Goal: Task Accomplishment & Management: Use online tool/utility

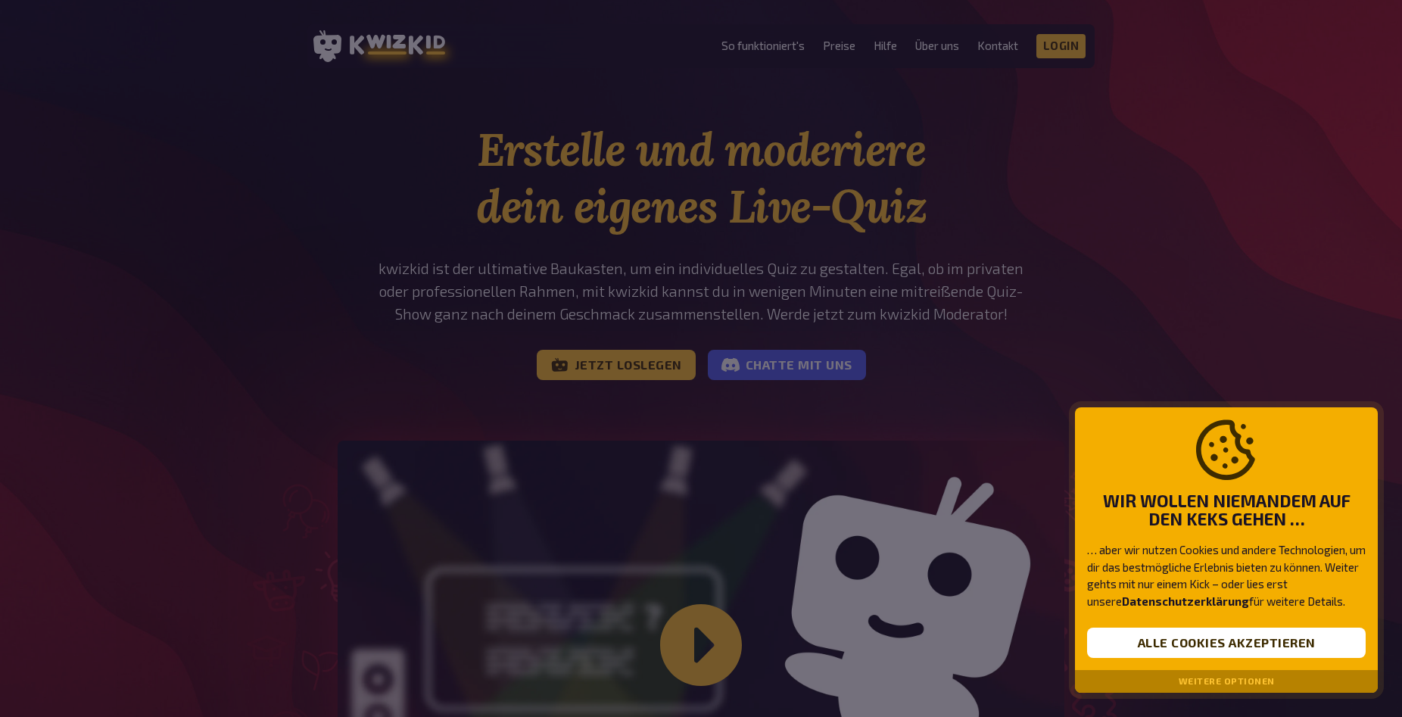
click at [663, 384] on div at bounding box center [701, 358] width 1402 height 717
click at [1224, 639] on button "Alle Cookies akzeptieren" at bounding box center [1226, 643] width 279 height 30
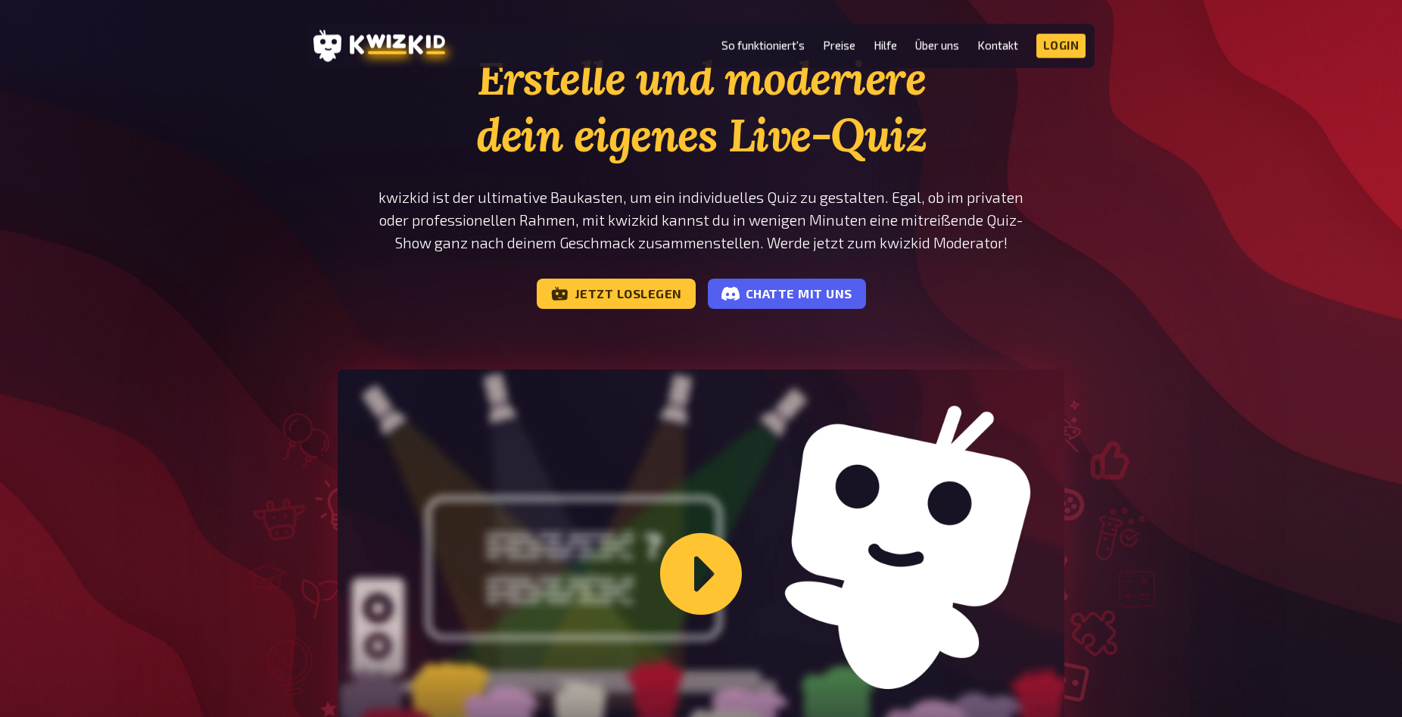
scroll to position [77, 0]
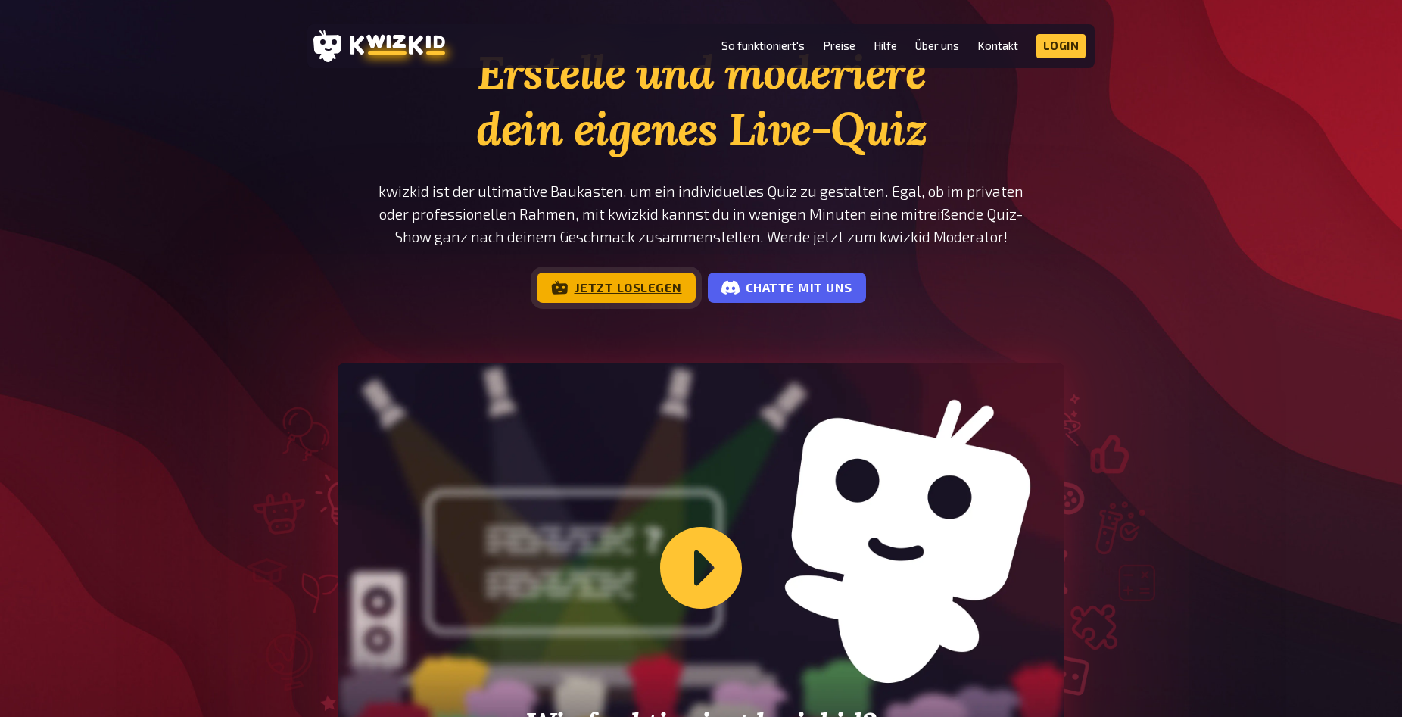
click at [640, 284] on link "Jetzt loslegen" at bounding box center [616, 288] width 159 height 30
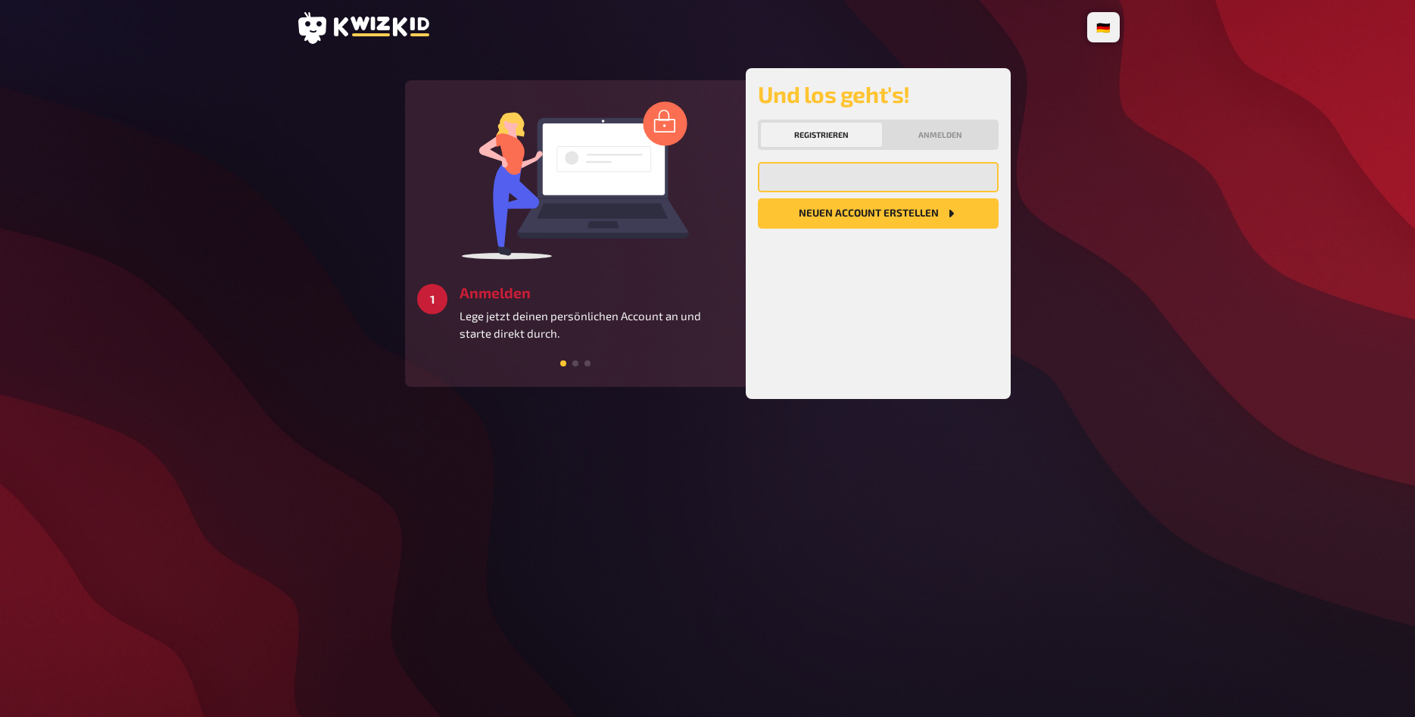
click at [876, 176] on input "email" at bounding box center [878, 177] width 241 height 30
type input "[EMAIL_ADDRESS][DOMAIN_NAME]"
click at [758, 198] on button "Neuen Account Erstellen" at bounding box center [878, 213] width 241 height 30
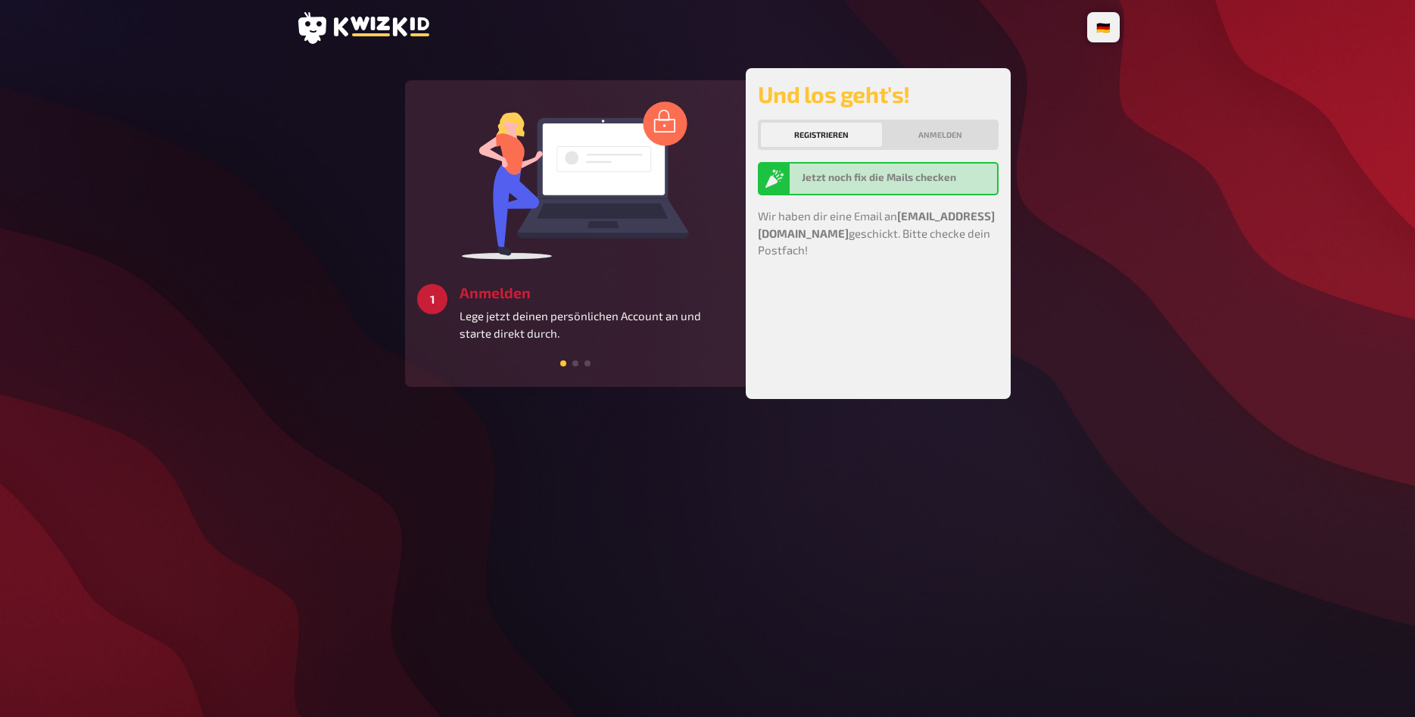
click at [923, 106] on h2 "Und los geht's!" at bounding box center [878, 93] width 241 height 27
drag, startPoint x: 925, startPoint y: 118, endPoint x: 935, endPoint y: 136, distance: 20.7
click at [925, 119] on div "Und los geht's! Registrieren Anmelden Jetzt noch fix die Mails checken Wir habe…" at bounding box center [878, 233] width 241 height 307
click at [935, 136] on button "Anmelden" at bounding box center [940, 135] width 111 height 24
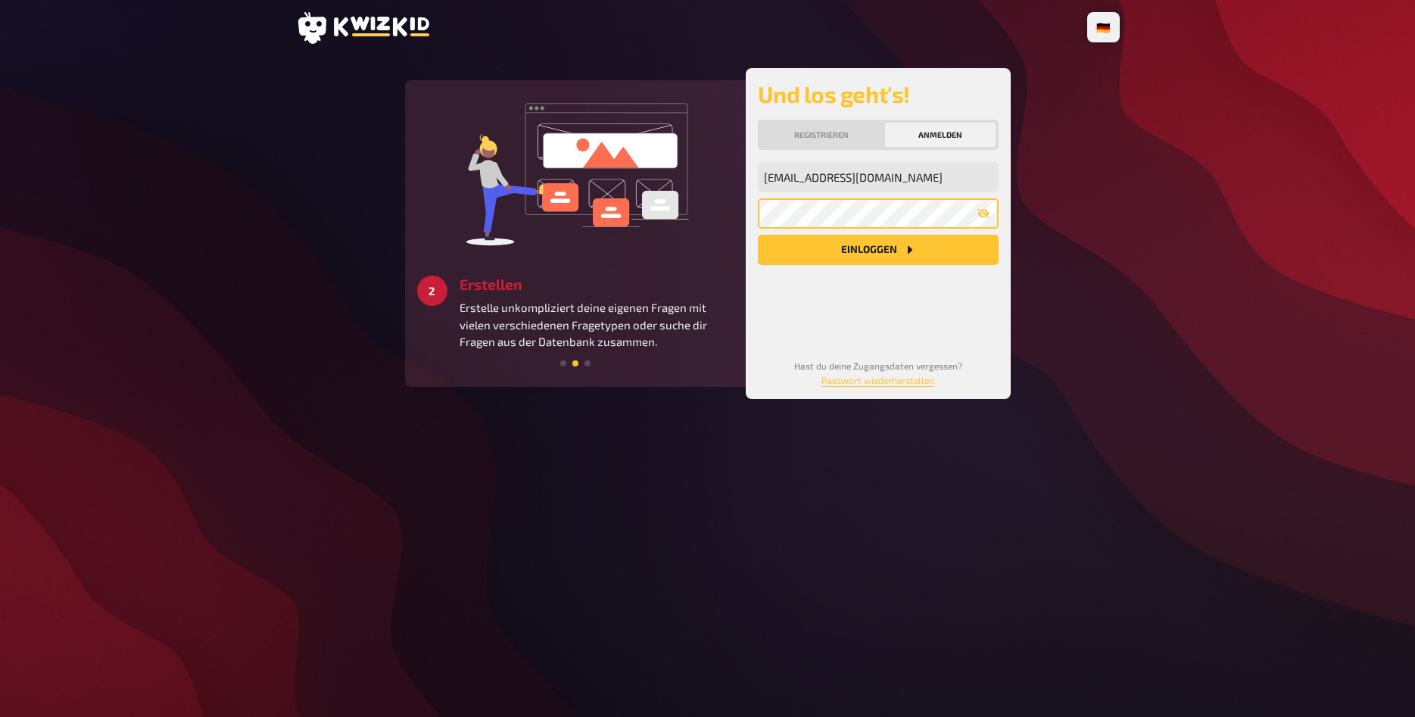
click at [758, 235] on button "Einloggen" at bounding box center [878, 250] width 241 height 30
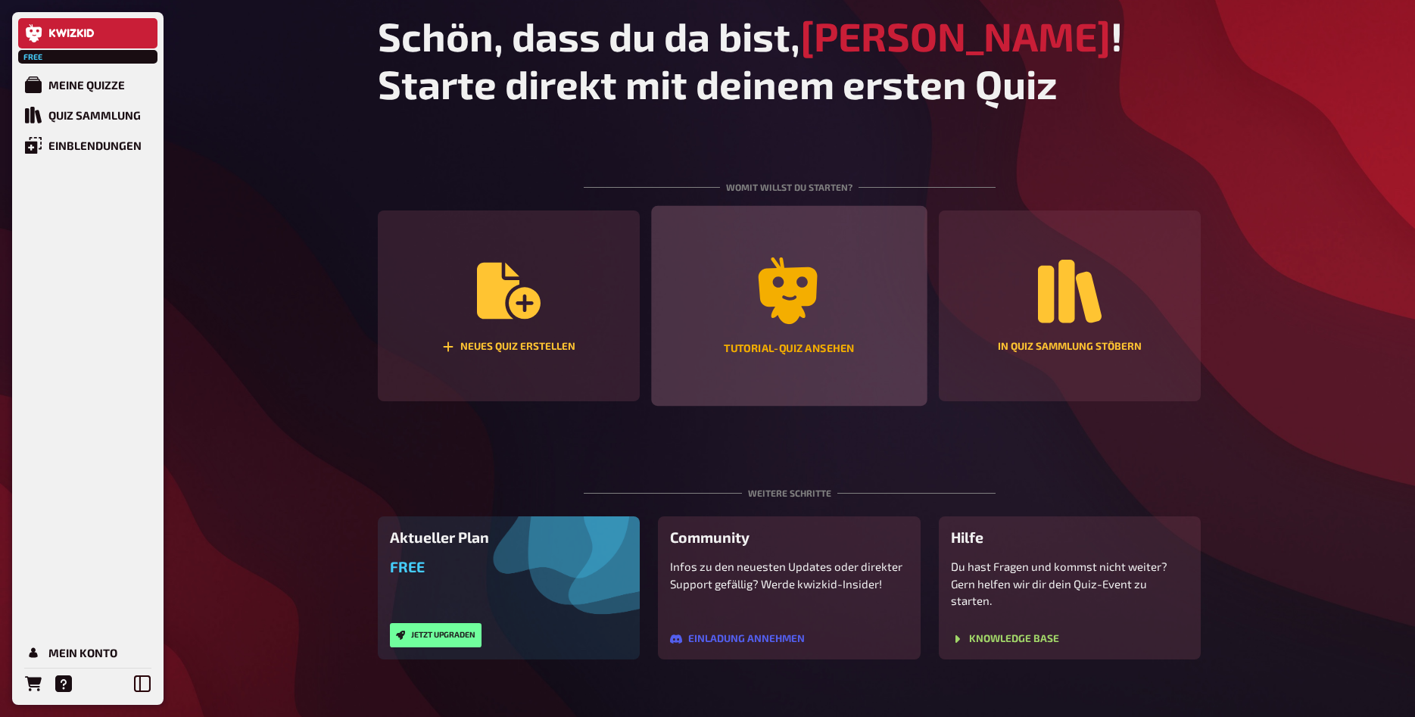
click at [835, 342] on div "Tutorial-Quiz ansehen" at bounding box center [789, 306] width 276 height 201
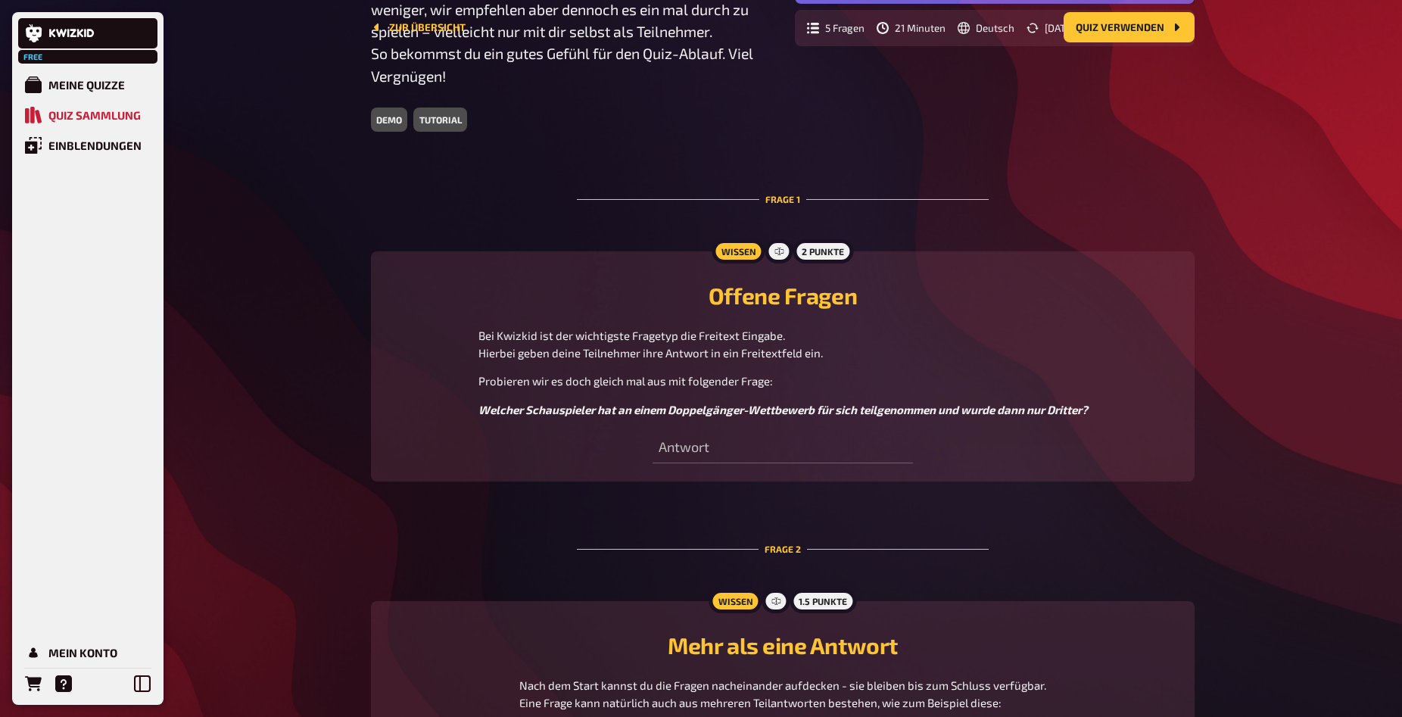
scroll to position [463, 0]
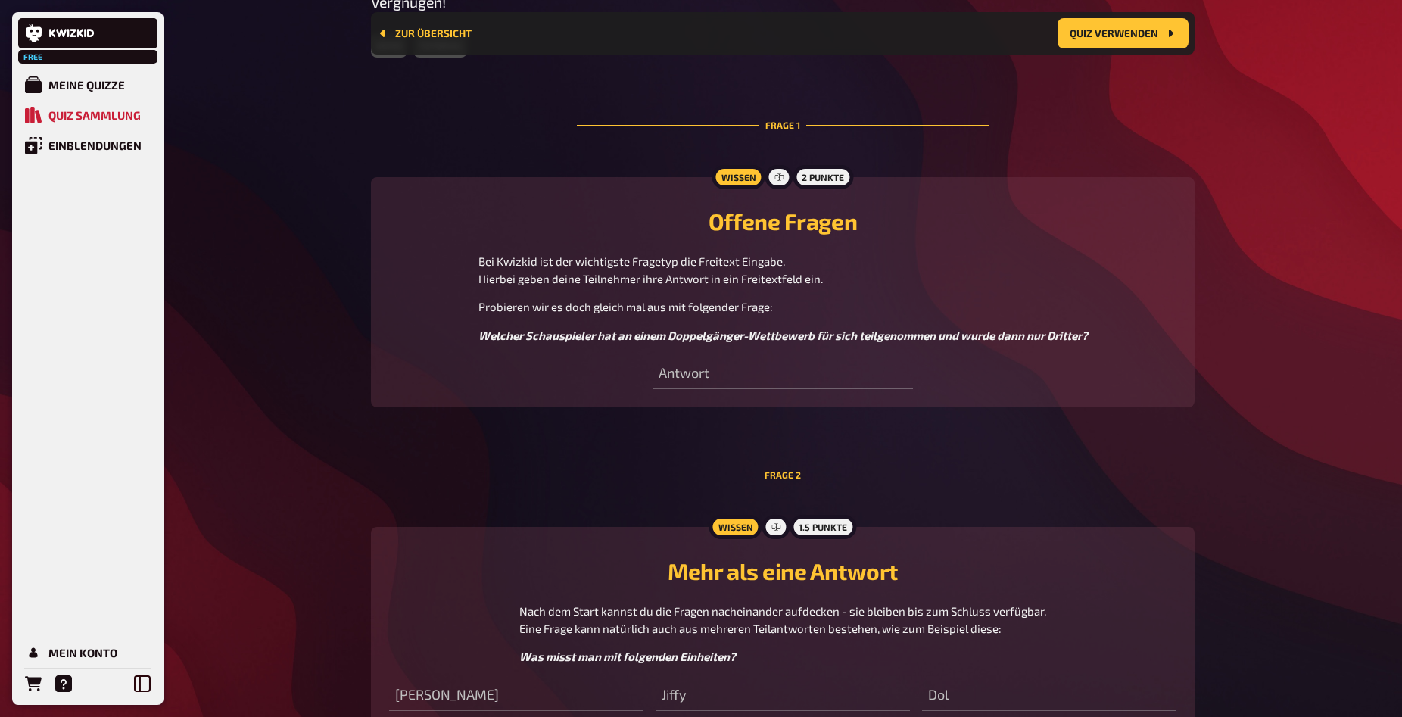
click at [654, 374] on div "Wissen 2 Punkte Offene Fragen Bei Kwizkid ist der wichtigste Fragetyp die Freit…" at bounding box center [783, 292] width 824 height 230
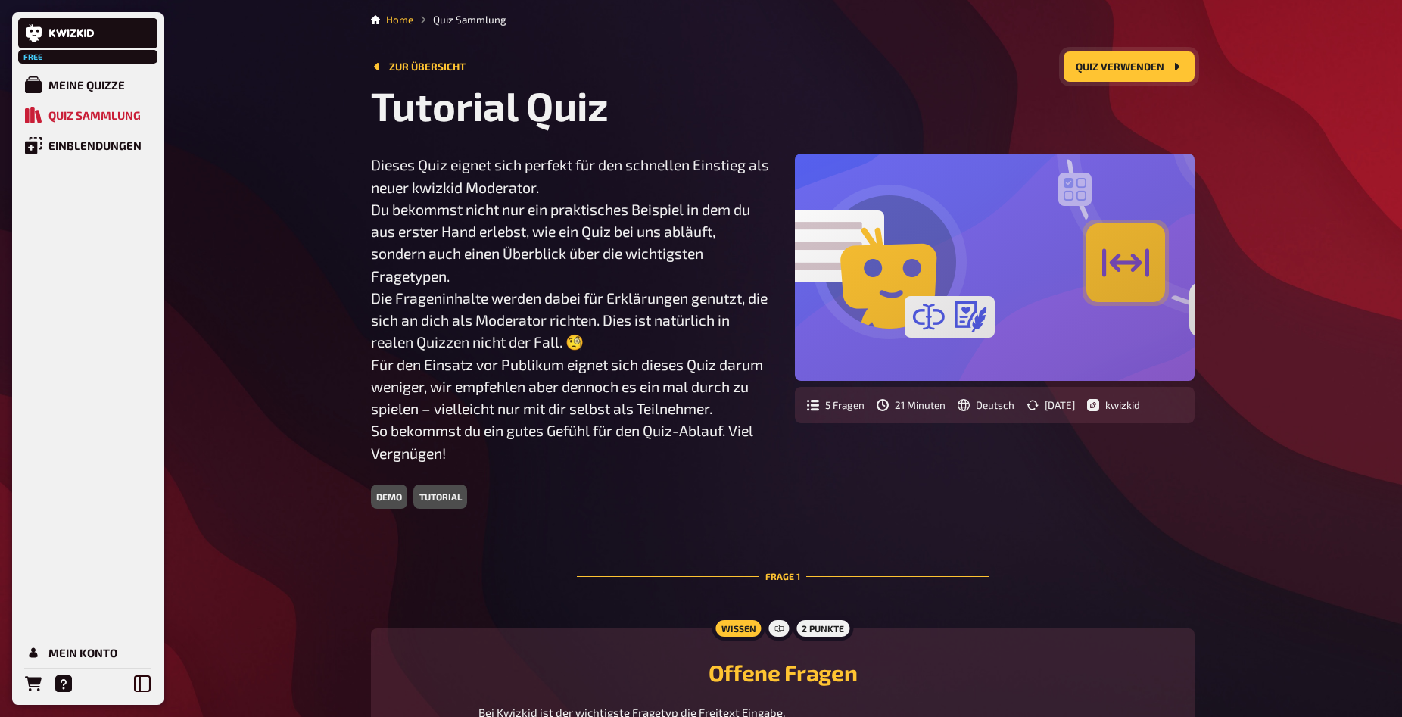
click at [1122, 70] on button "Quiz verwenden" at bounding box center [1129, 66] width 131 height 30
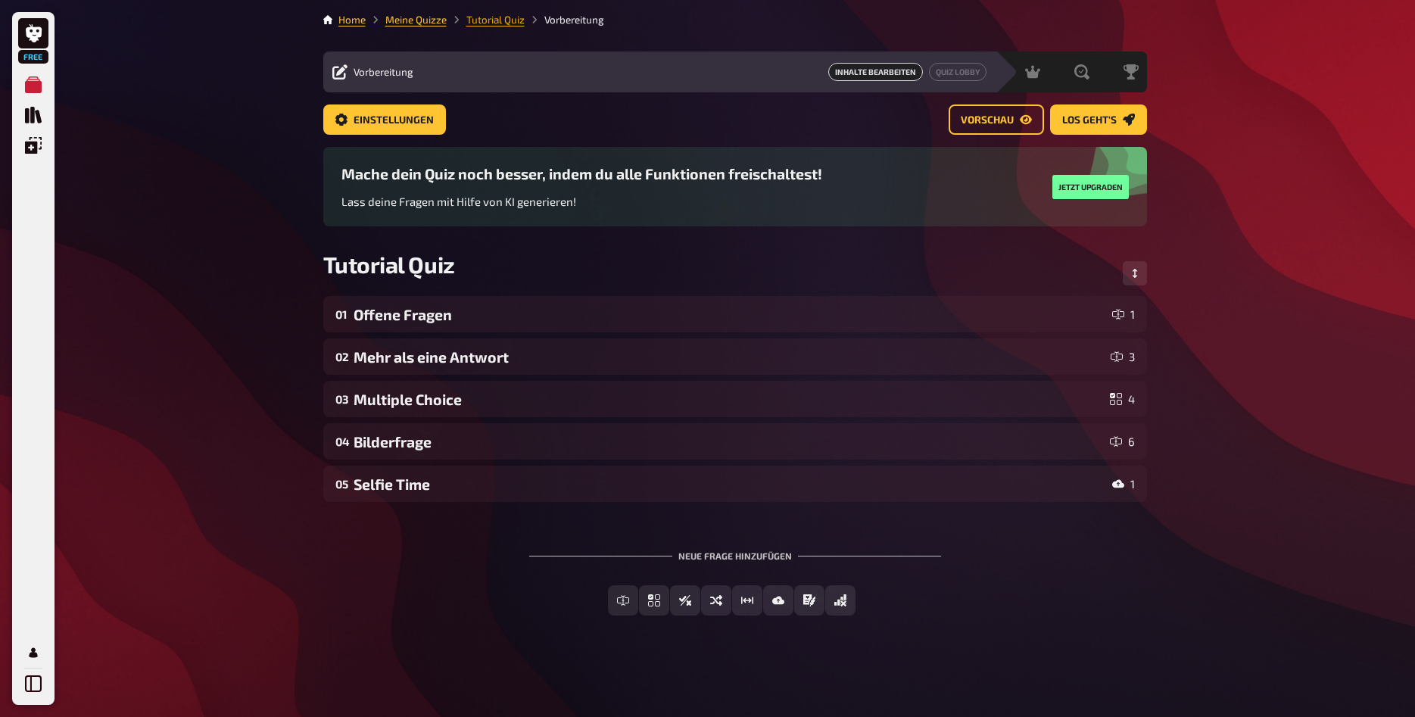
click at [481, 17] on link "Tutorial Quiz" at bounding box center [495, 20] width 58 height 12
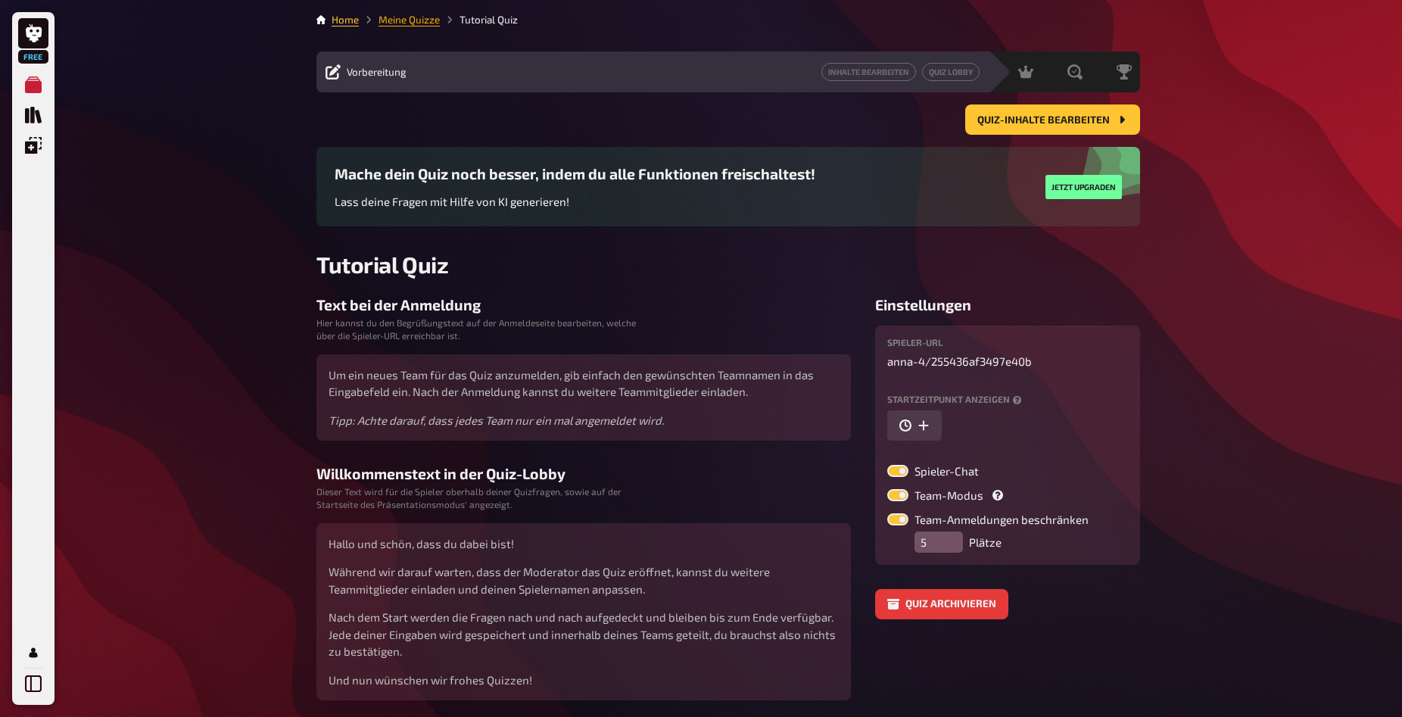
click at [394, 21] on link "Meine Quizze" at bounding box center [409, 20] width 61 height 12
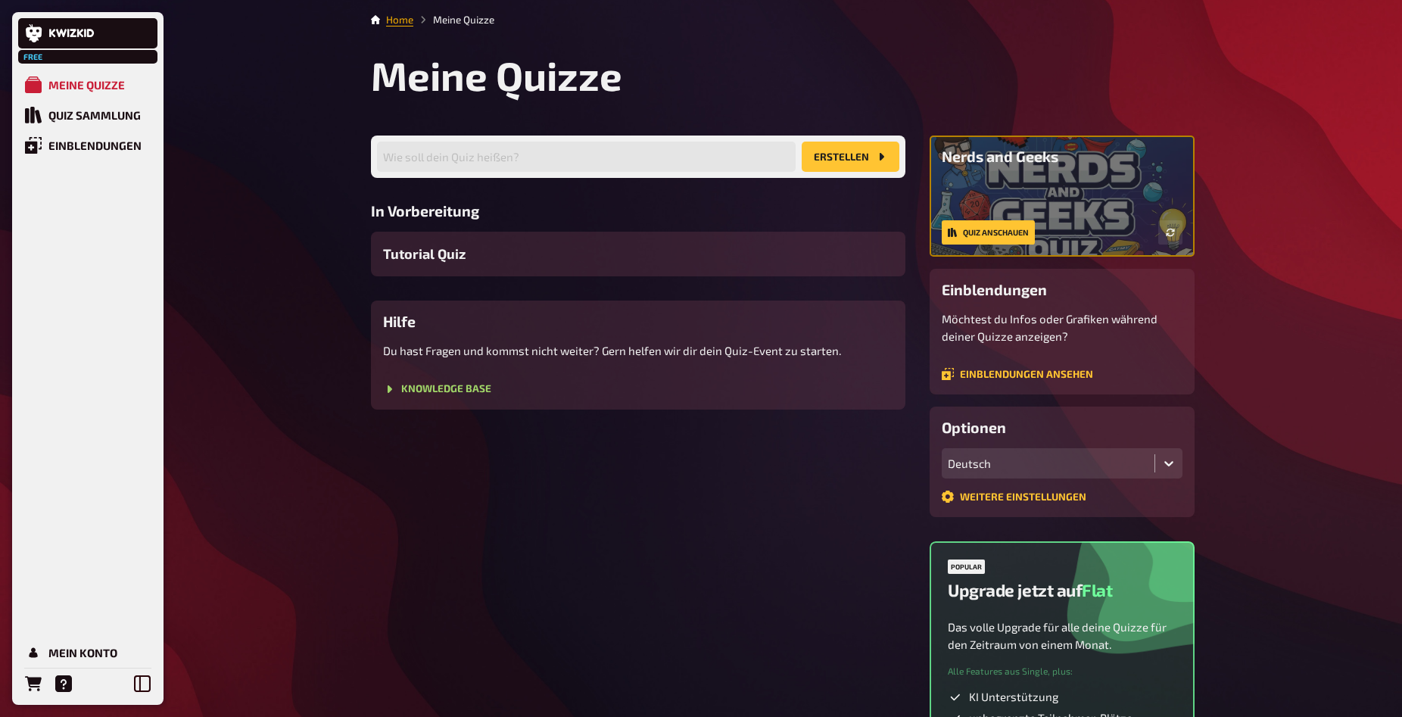
click at [398, 24] on link "Home" at bounding box center [399, 20] width 27 height 12
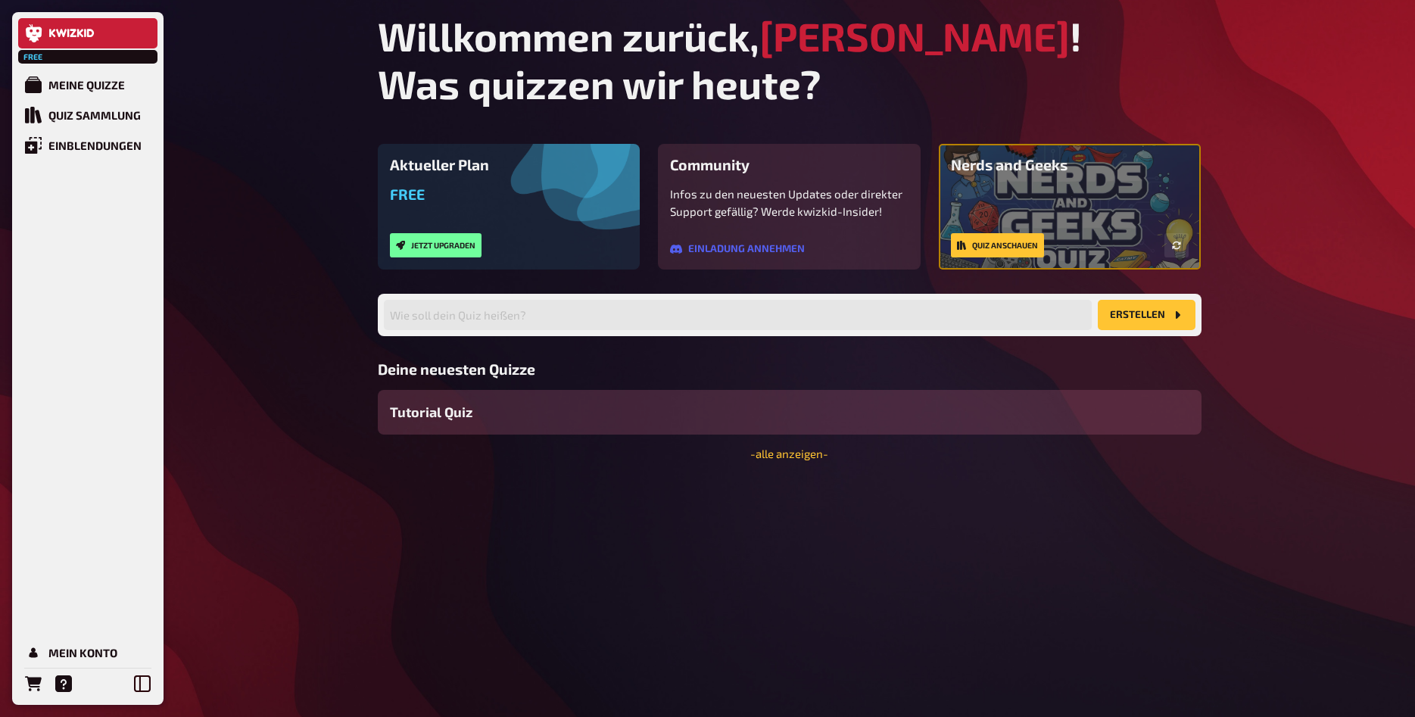
click at [498, 419] on div "Tutorial Quiz" at bounding box center [790, 412] width 824 height 45
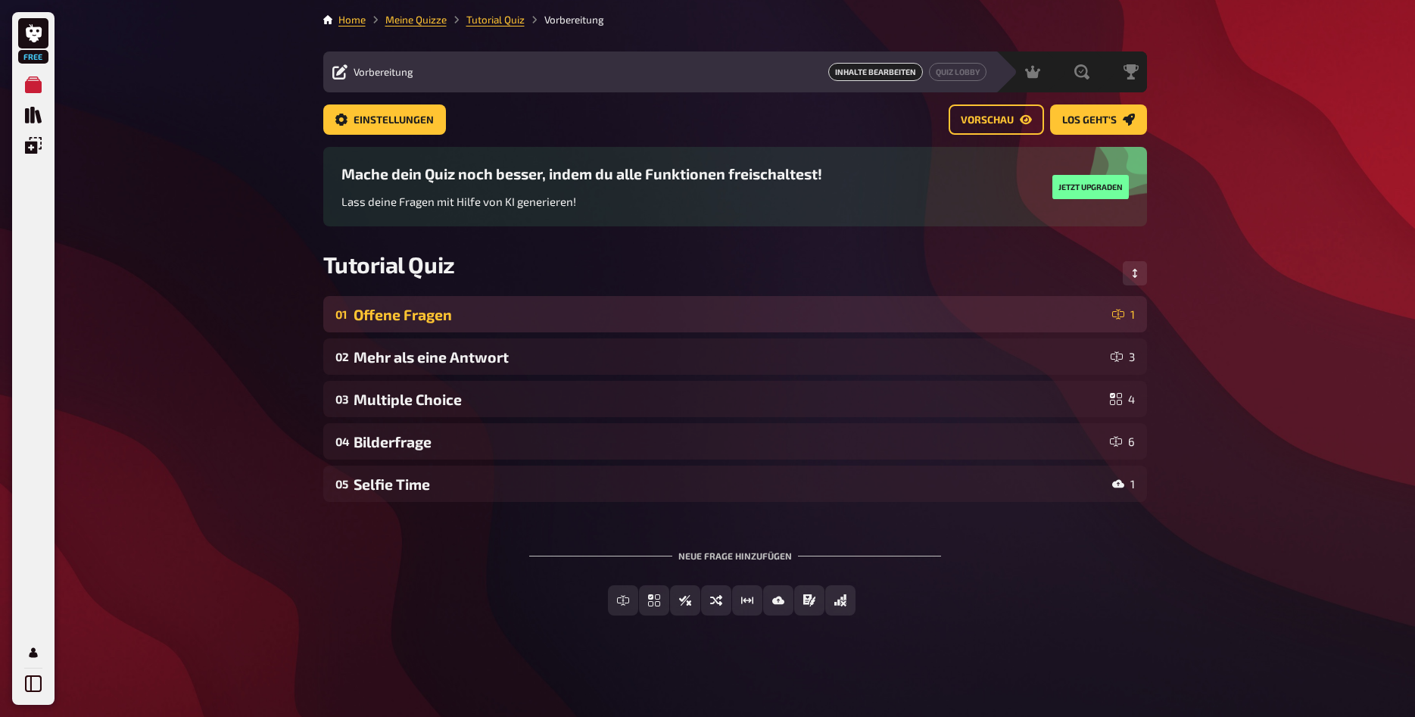
click at [507, 317] on div "Offene Fragen" at bounding box center [730, 314] width 753 height 17
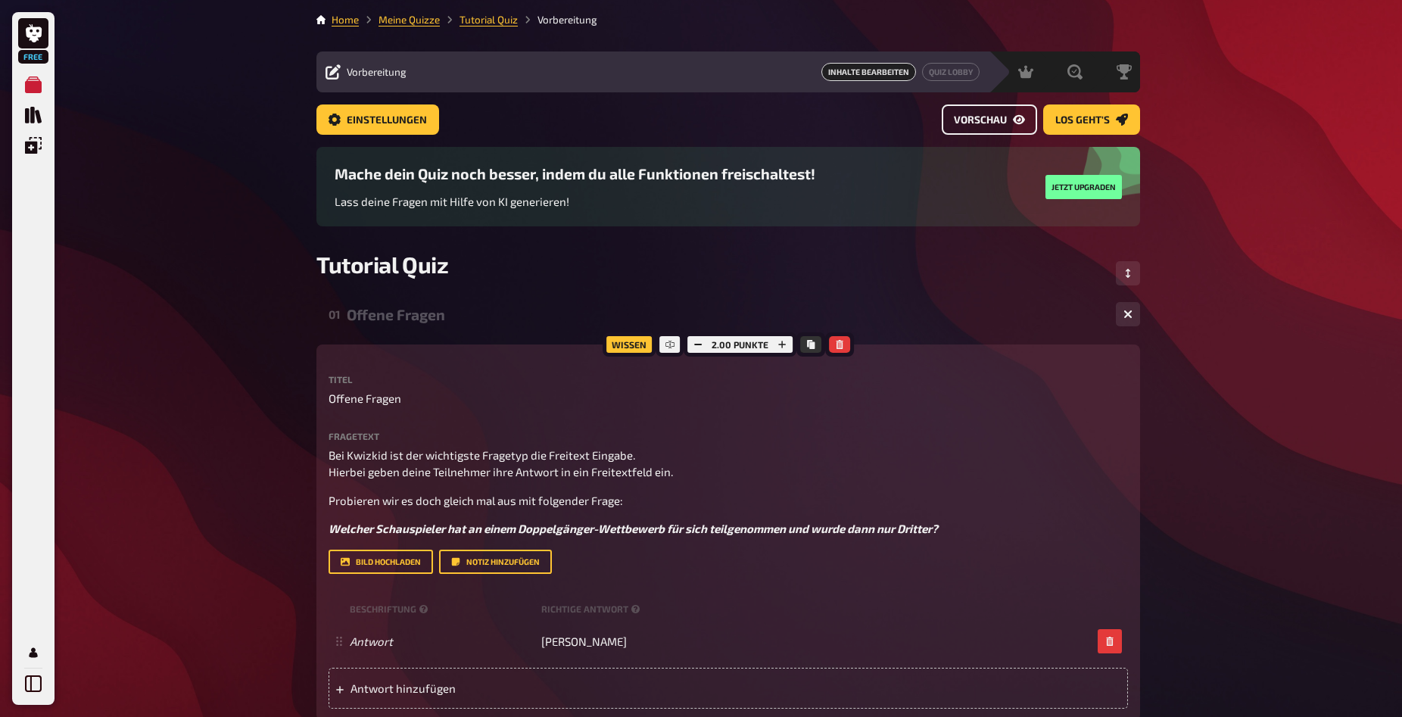
click at [995, 113] on link "Vorschau" at bounding box center [989, 120] width 95 height 30
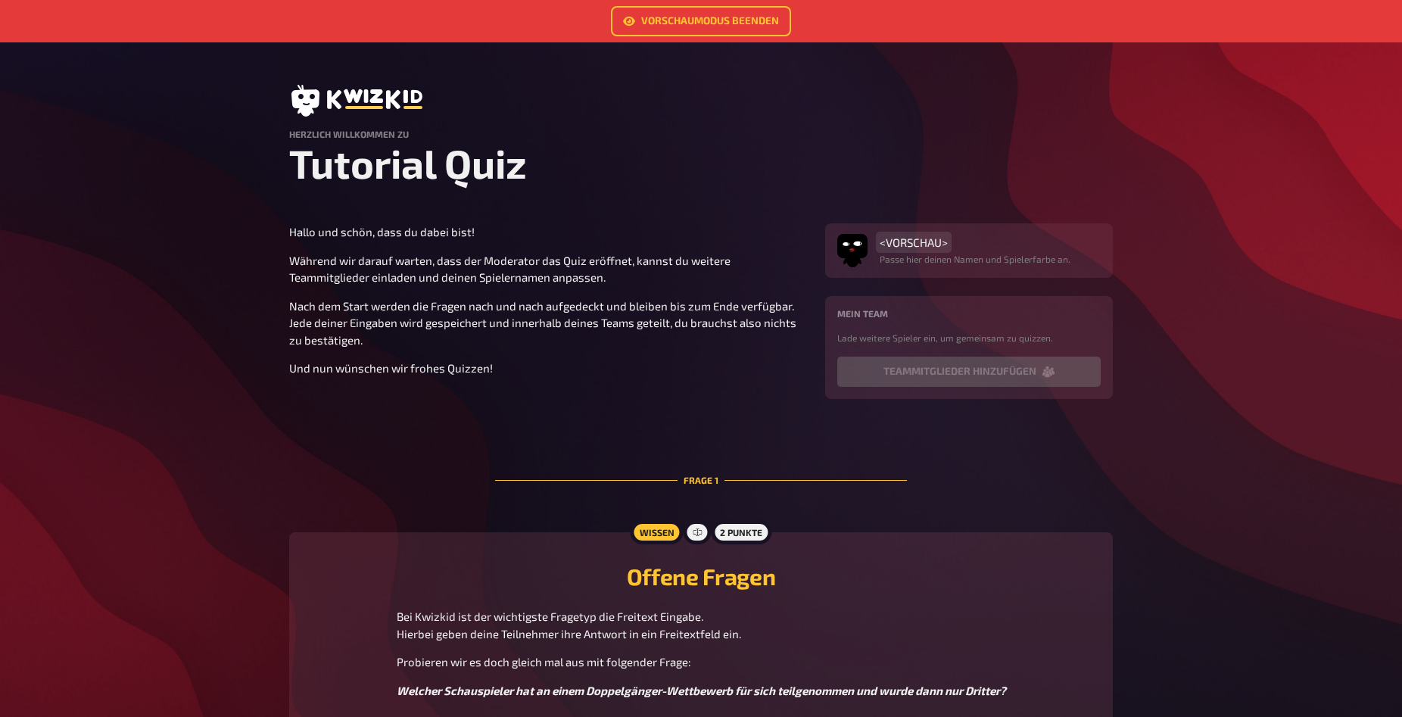
click at [933, 242] on span "<VORSCHAU>" at bounding box center [914, 243] width 68 height 14
click at [1089, 321] on div "Mein Team Lade weitere Spieler ein, um gemeinsam zu quizzen." at bounding box center [970, 326] width 264 height 36
click at [928, 241] on span "<VORSCHAU>" at bounding box center [914, 243] width 68 height 14
click at [964, 336] on p "Lade weitere Spieler ein, um gemeinsam zu quizzen." at bounding box center [970, 338] width 264 height 14
click at [948, 348] on div "Mein Team Lade weitere Spieler ein, um gemeinsam zu quizzen. Teammitglieder hin…" at bounding box center [970, 347] width 264 height 79
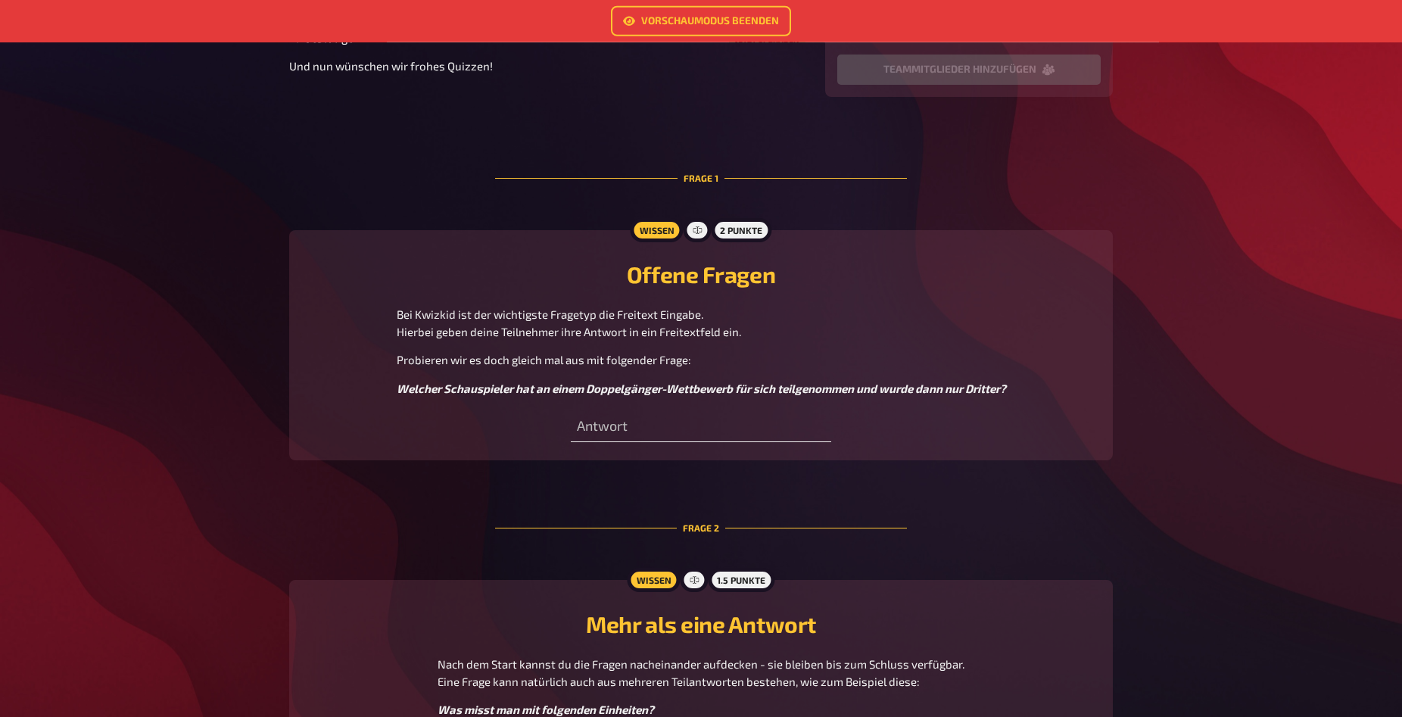
scroll to position [309, 0]
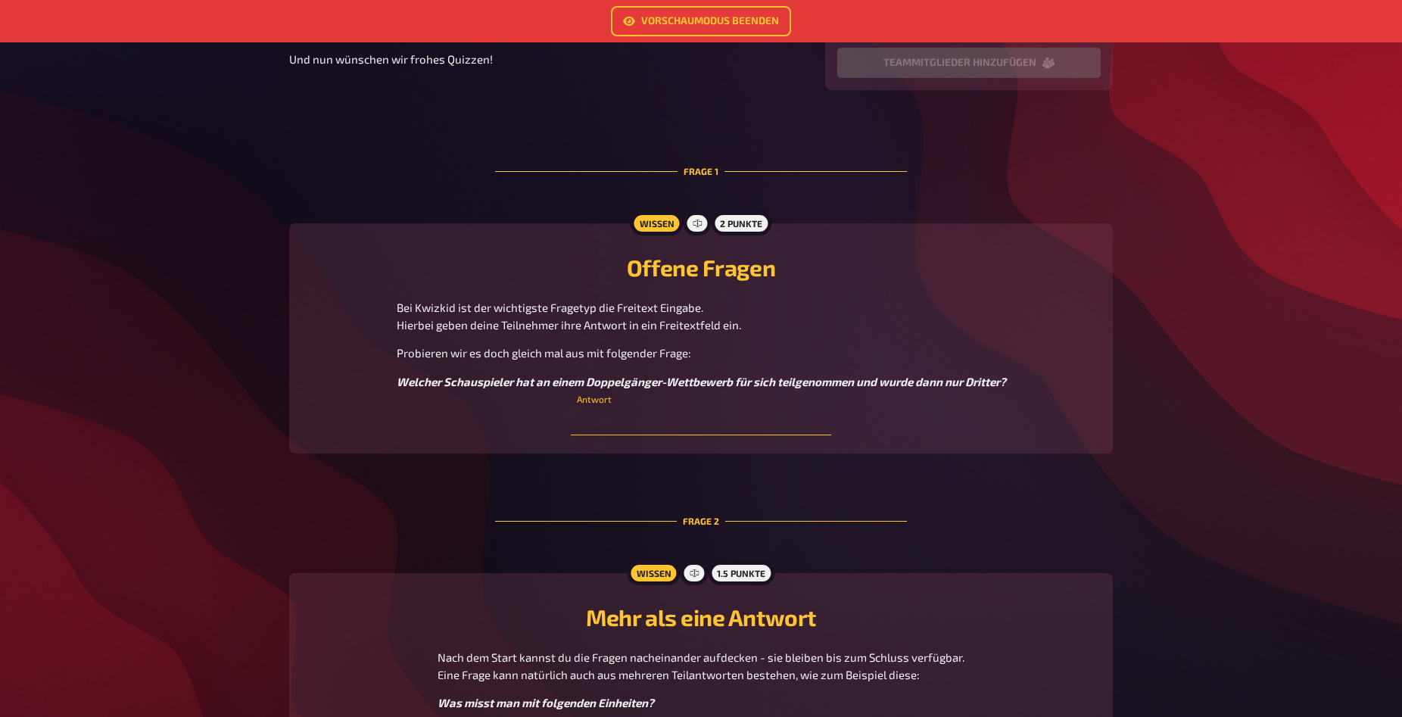
click at [618, 423] on input "text" at bounding box center [701, 420] width 260 height 30
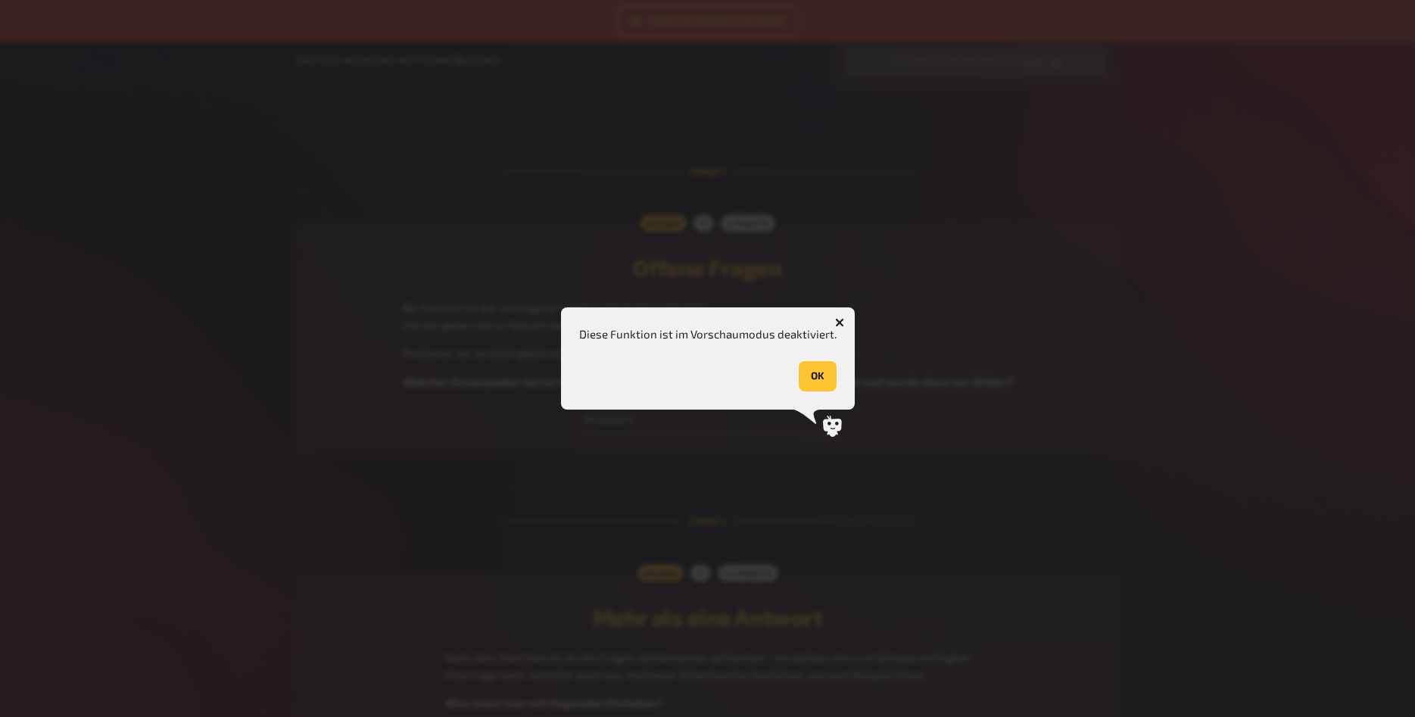
click at [838, 321] on icon "button" at bounding box center [839, 323] width 14 height 14
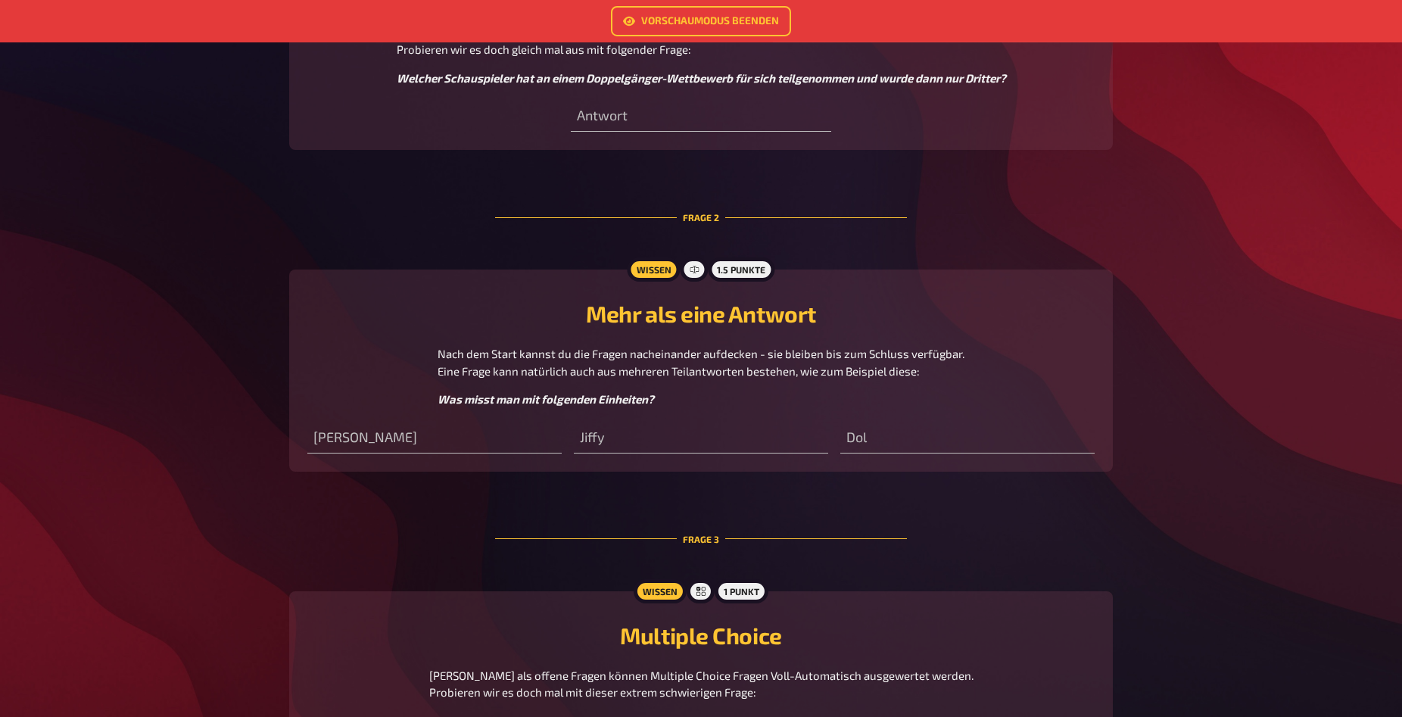
scroll to position [618, 0]
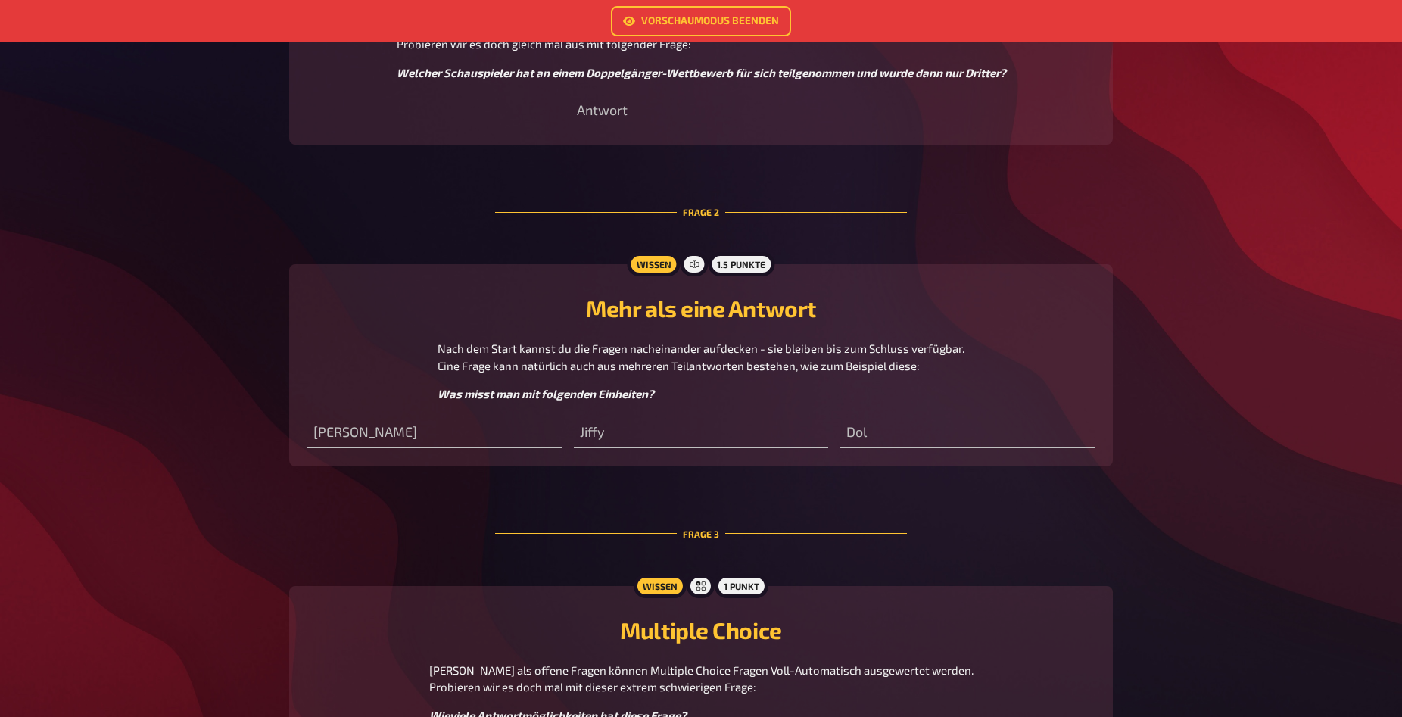
click at [451, 458] on div "Wissen 1.5 Punkte Mehr als eine Antwort Nach dem Start kannst du die Fragen nac…" at bounding box center [701, 365] width 824 height 202
click at [442, 439] on input "text" at bounding box center [434, 433] width 254 height 30
click at [635, 440] on input "text" at bounding box center [701, 433] width 254 height 30
click at [888, 435] on input "text" at bounding box center [968, 433] width 254 height 30
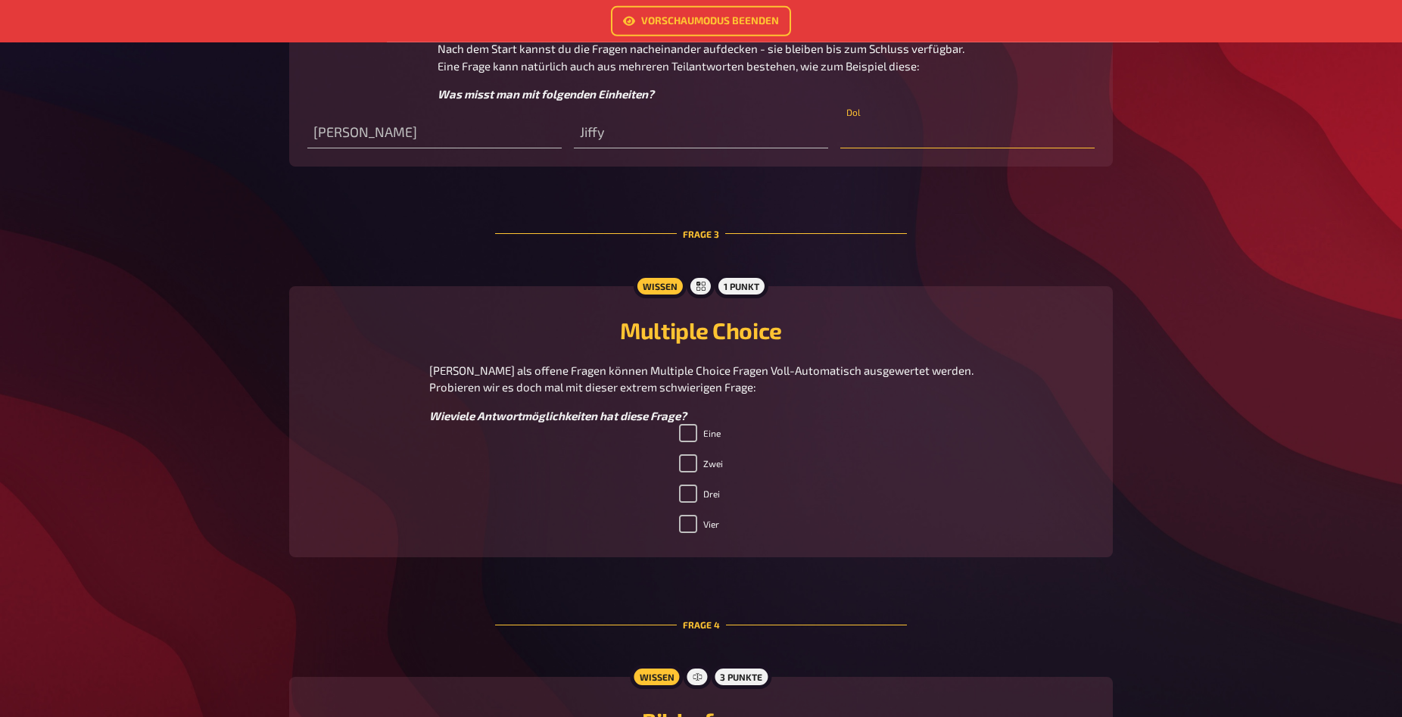
scroll to position [927, 0]
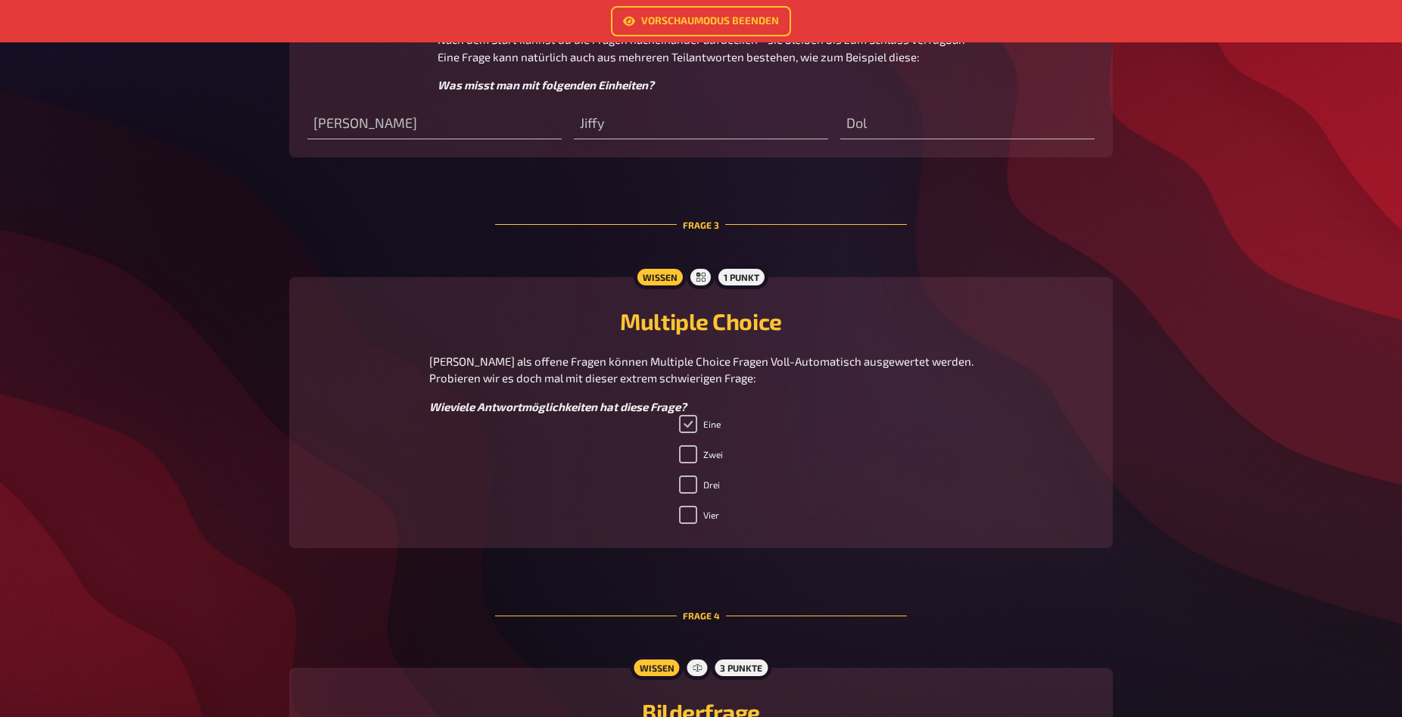
click at [687, 421] on input "Eine" at bounding box center [688, 424] width 18 height 18
checkbox input "false"
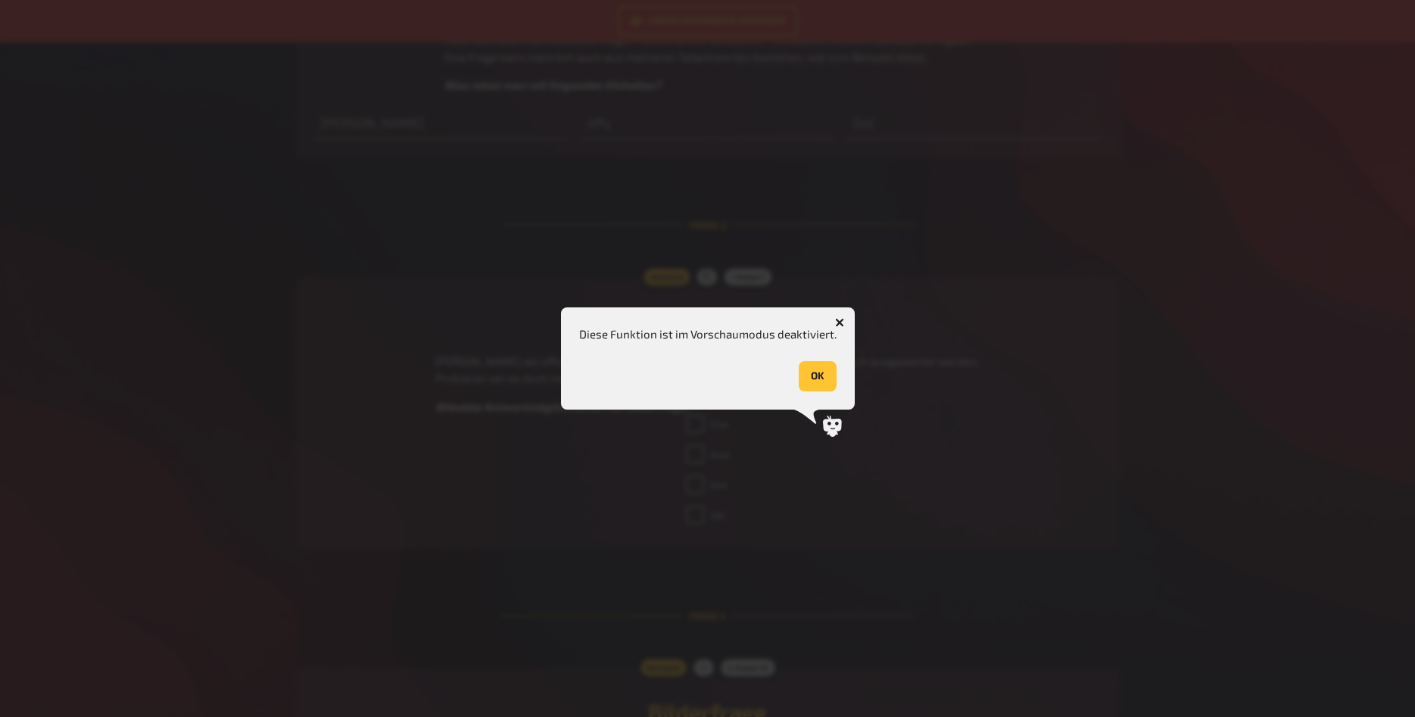
click at [830, 323] on button "button" at bounding box center [840, 322] width 24 height 24
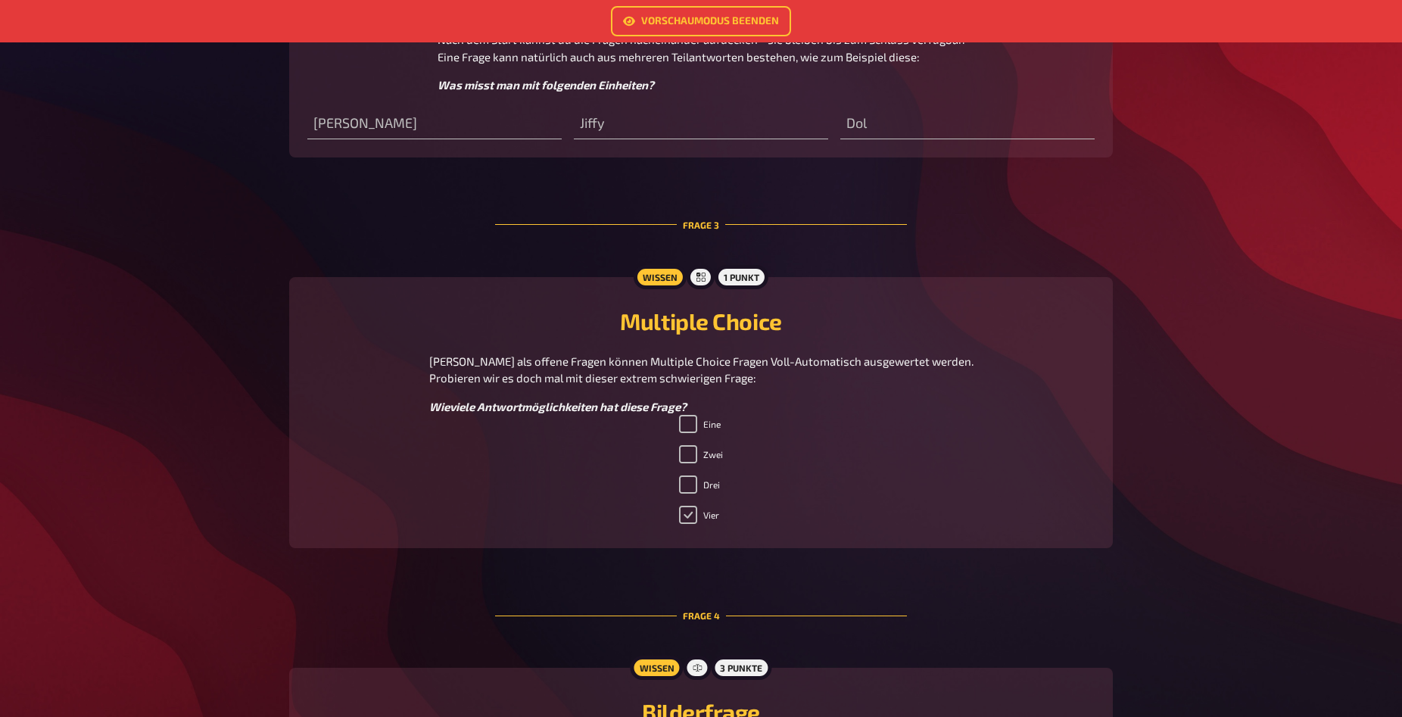
click at [693, 513] on input "Vier" at bounding box center [688, 515] width 18 height 18
checkbox input "false"
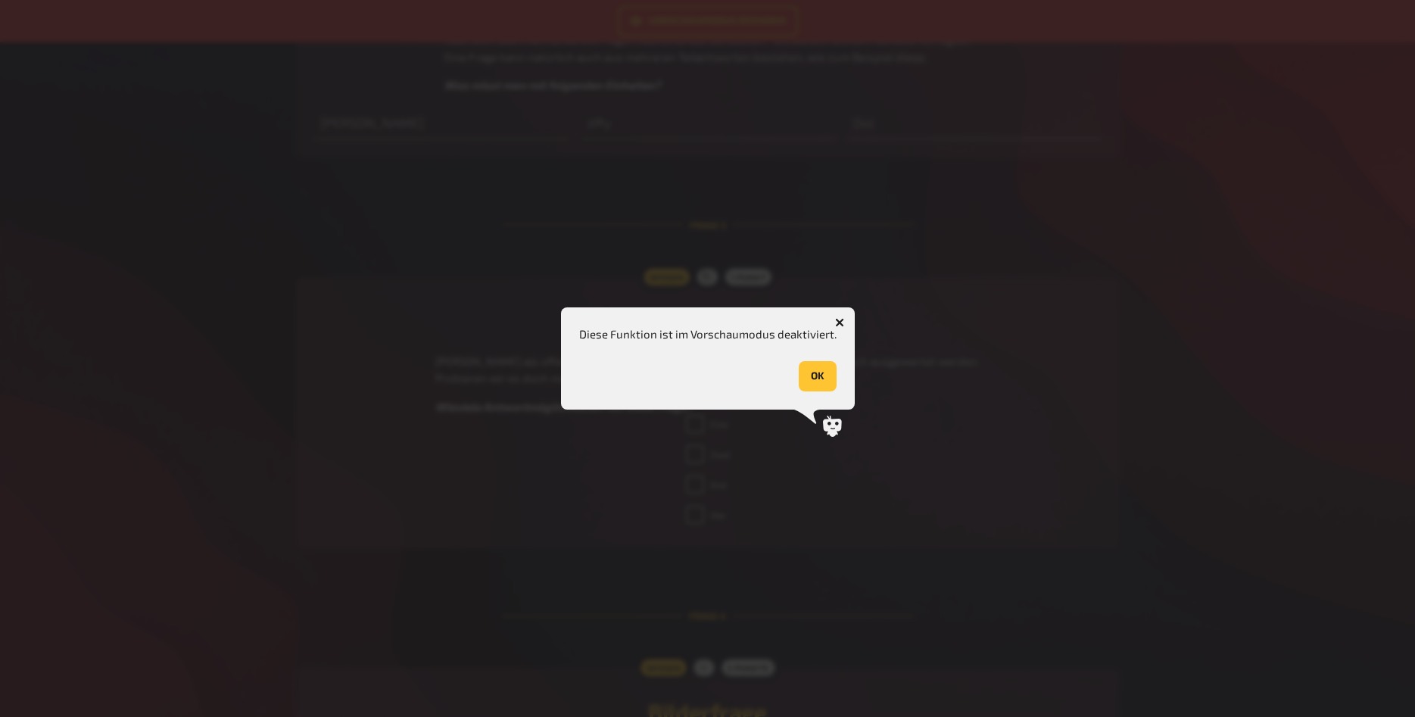
drag, startPoint x: 830, startPoint y: 326, endPoint x: 839, endPoint y: 324, distance: 9.4
click at [838, 324] on button "button" at bounding box center [840, 322] width 24 height 24
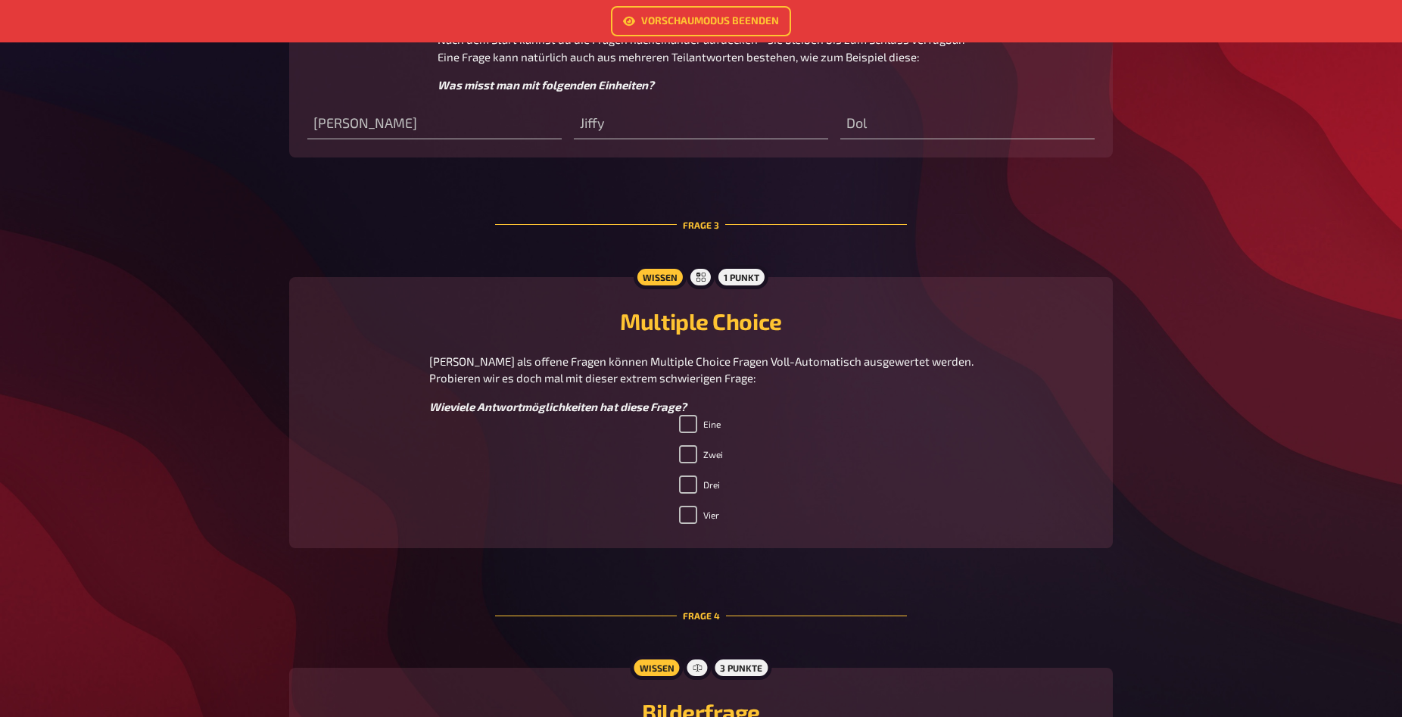
click at [839, 324] on h2 "Multiple Choice" at bounding box center [701, 320] width 788 height 27
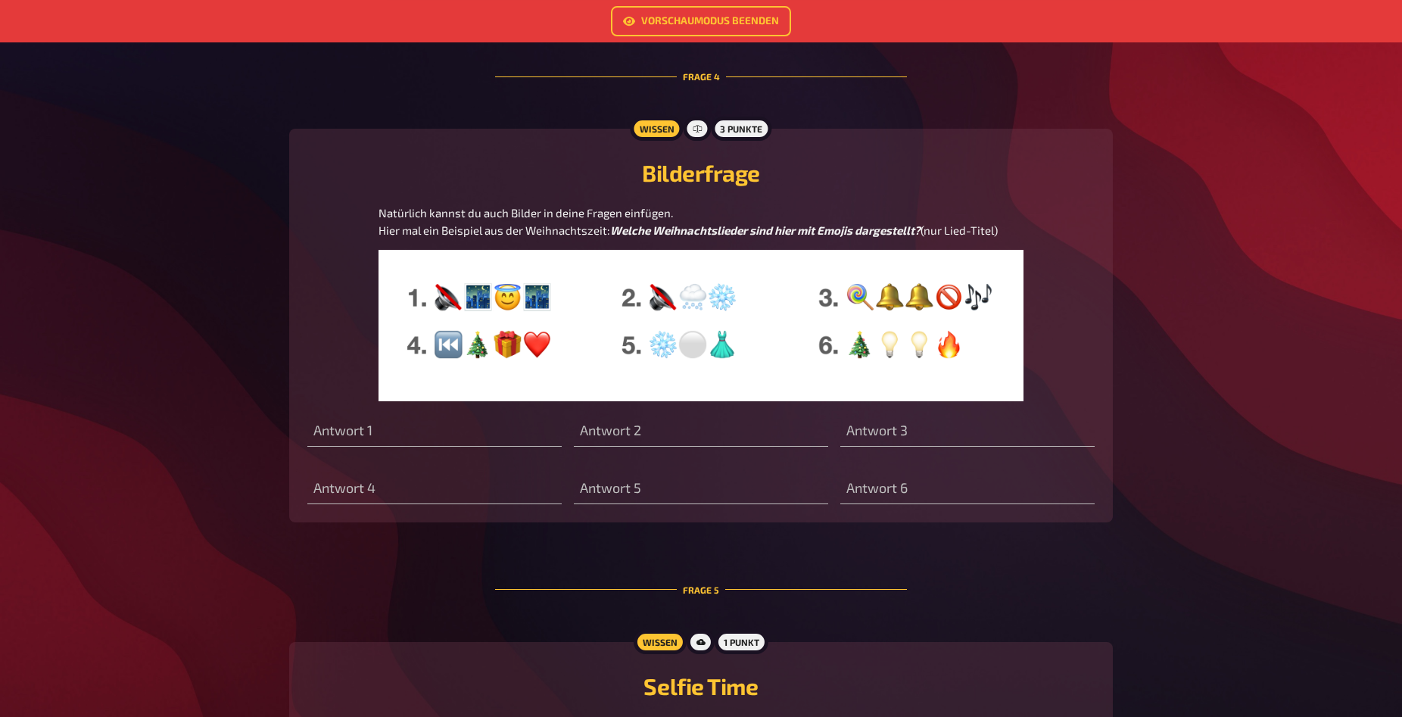
scroll to position [1468, 0]
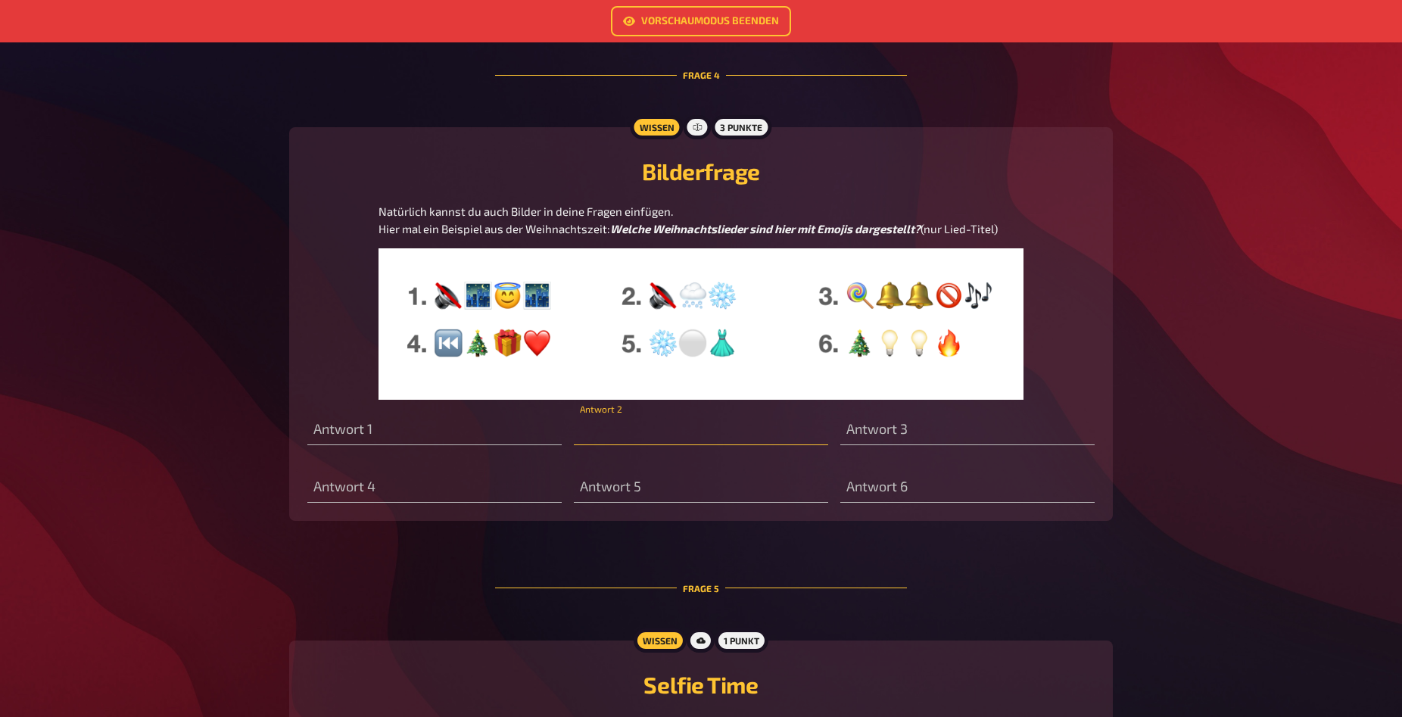
click at [621, 445] on input "text" at bounding box center [701, 430] width 254 height 30
click at [871, 445] on input "text" at bounding box center [968, 430] width 254 height 30
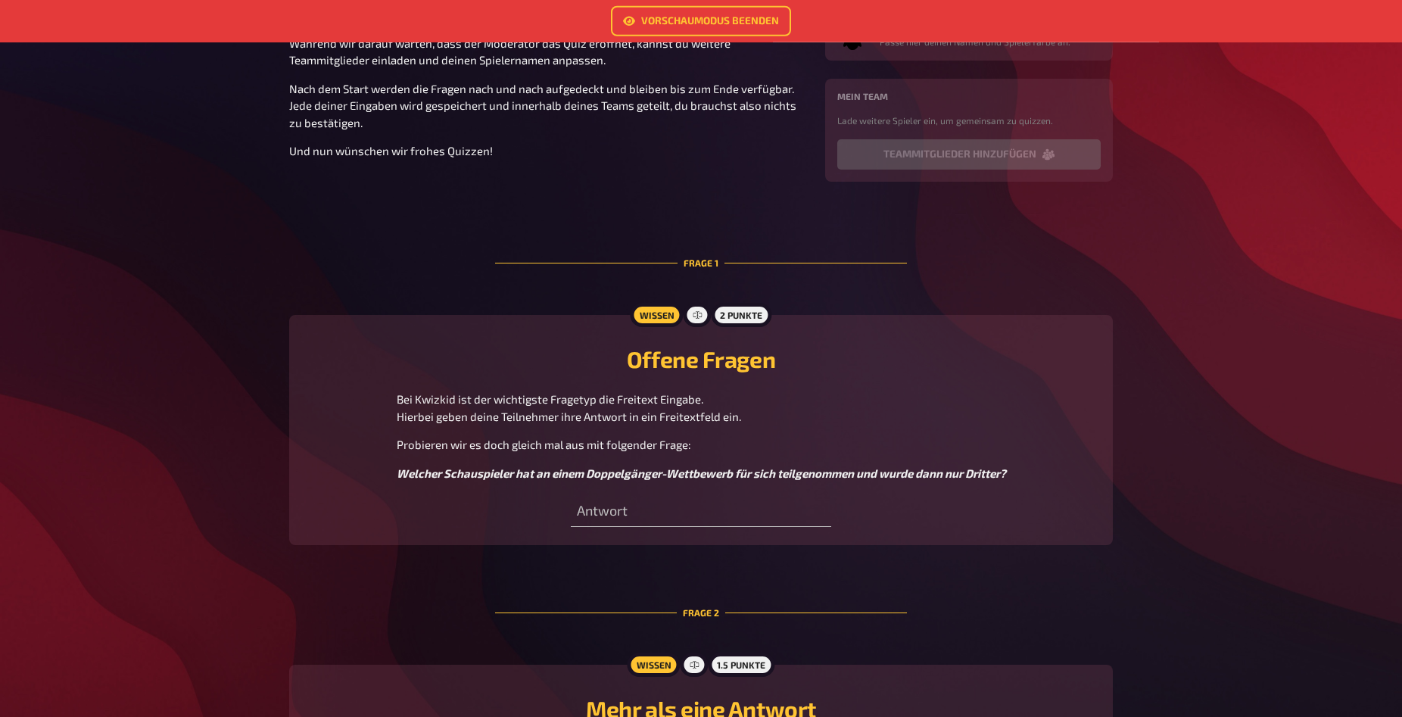
scroll to position [0, 0]
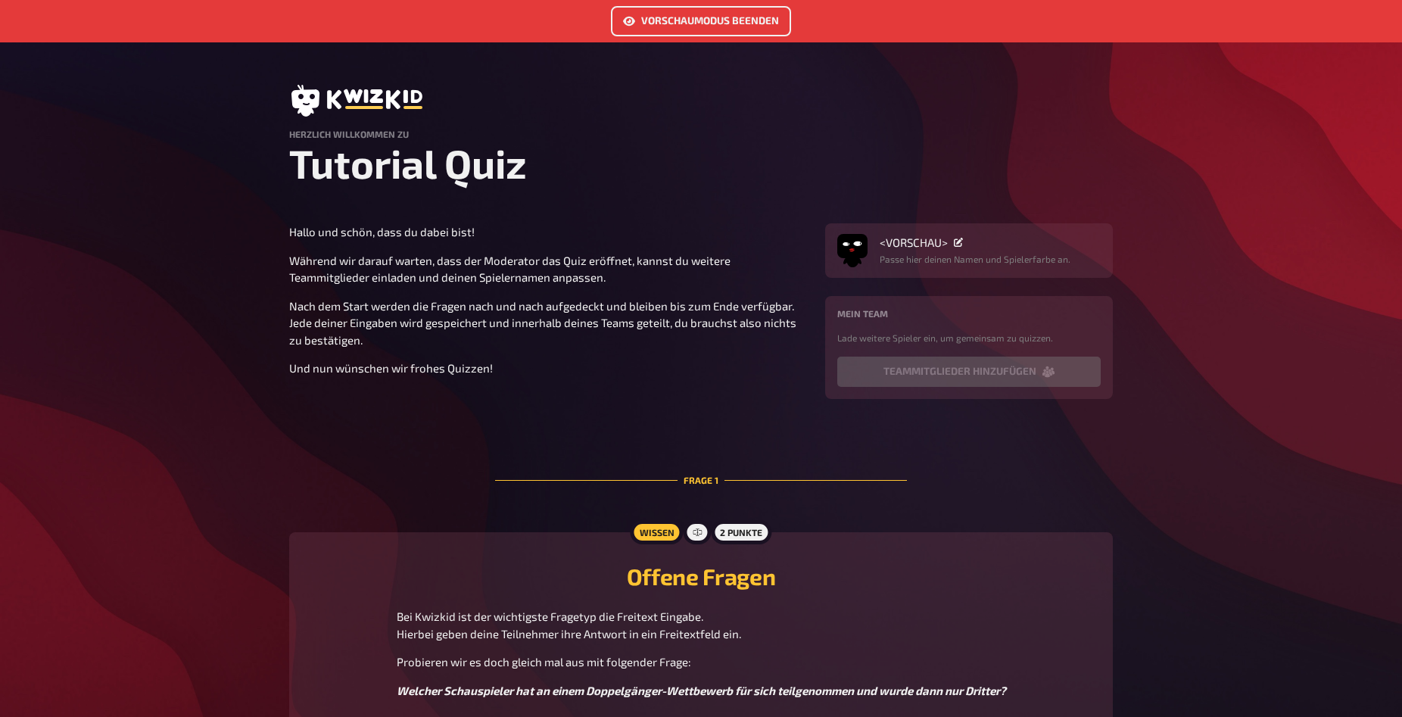
drag, startPoint x: 672, startPoint y: 41, endPoint x: 674, endPoint y: 28, distance: 13.0
click at [675, 35] on div "Vorschaumodus beenden" at bounding box center [701, 21] width 1402 height 42
click at [674, 21] on link "Vorschaumodus beenden" at bounding box center [701, 21] width 180 height 30
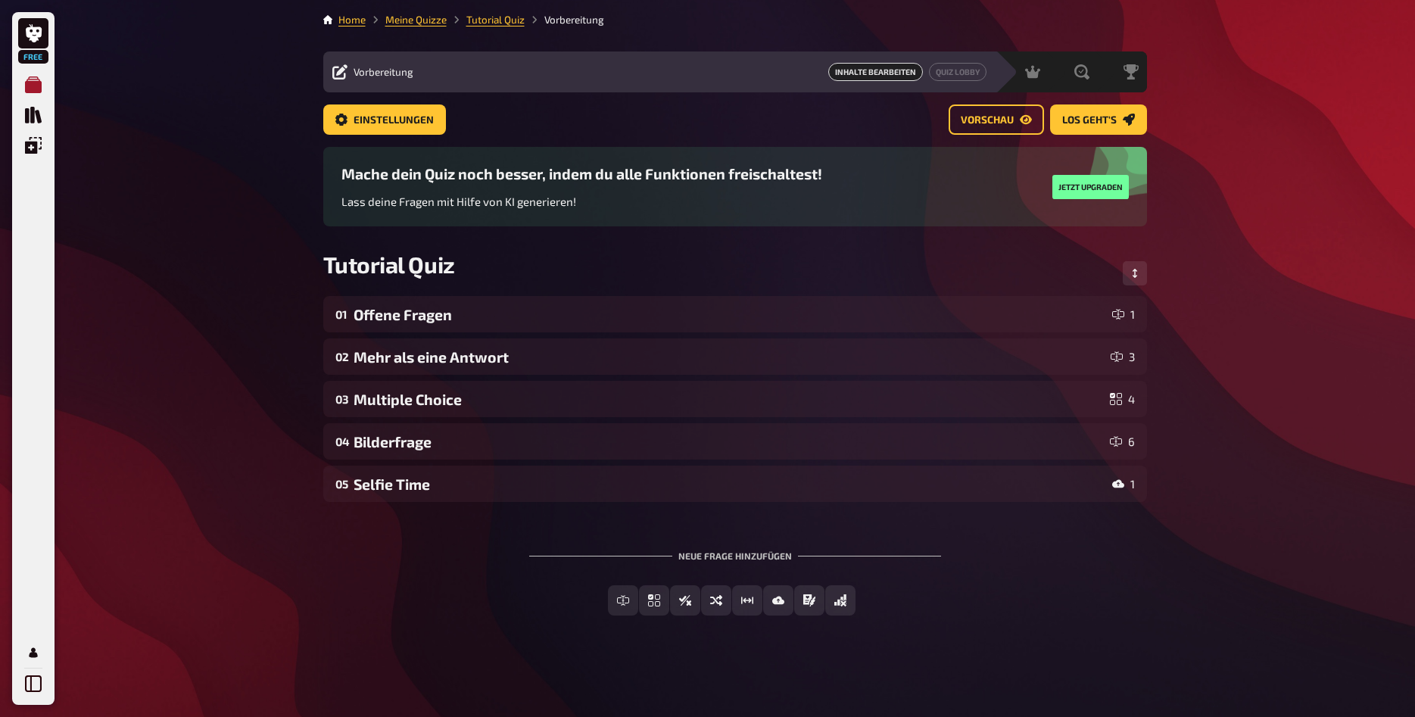
click at [29, 90] on icon "Meine Quizze" at bounding box center [33, 84] width 17 height 17
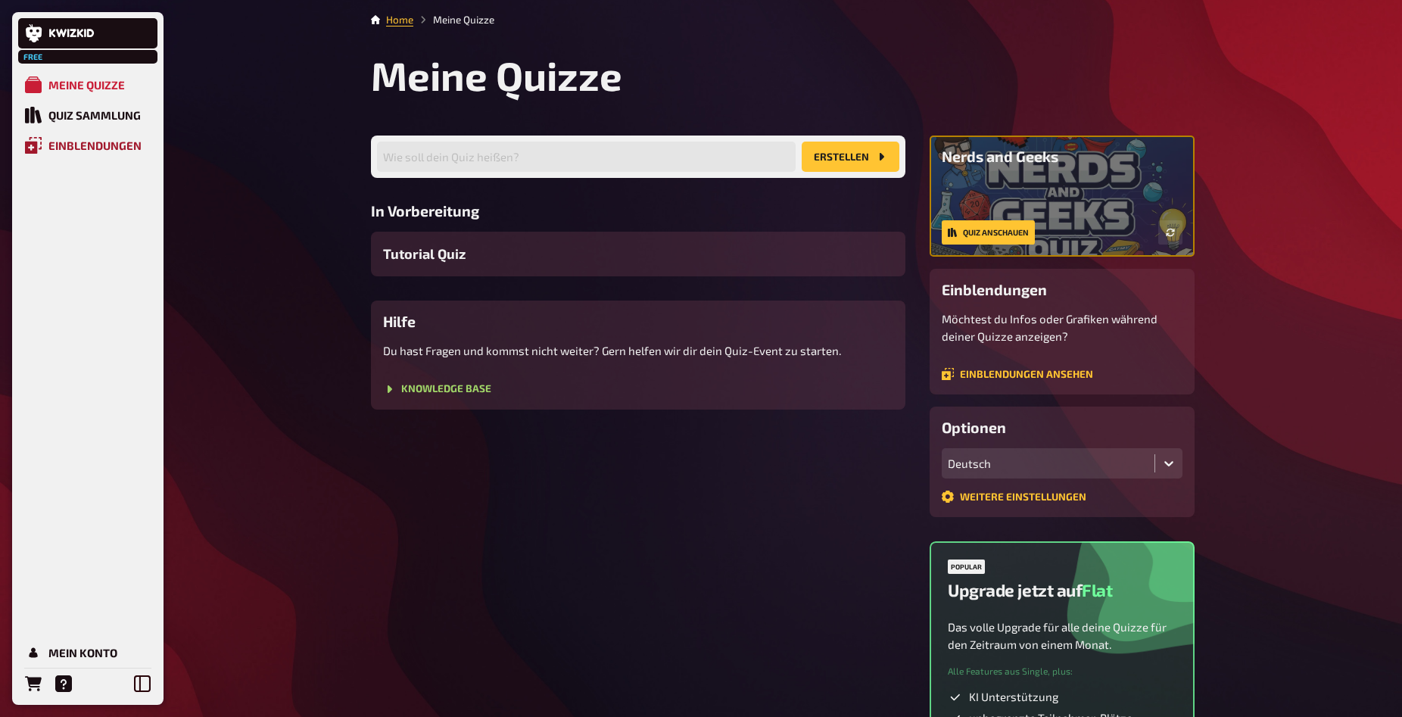
click at [108, 145] on div "Einblendungen" at bounding box center [94, 146] width 93 height 14
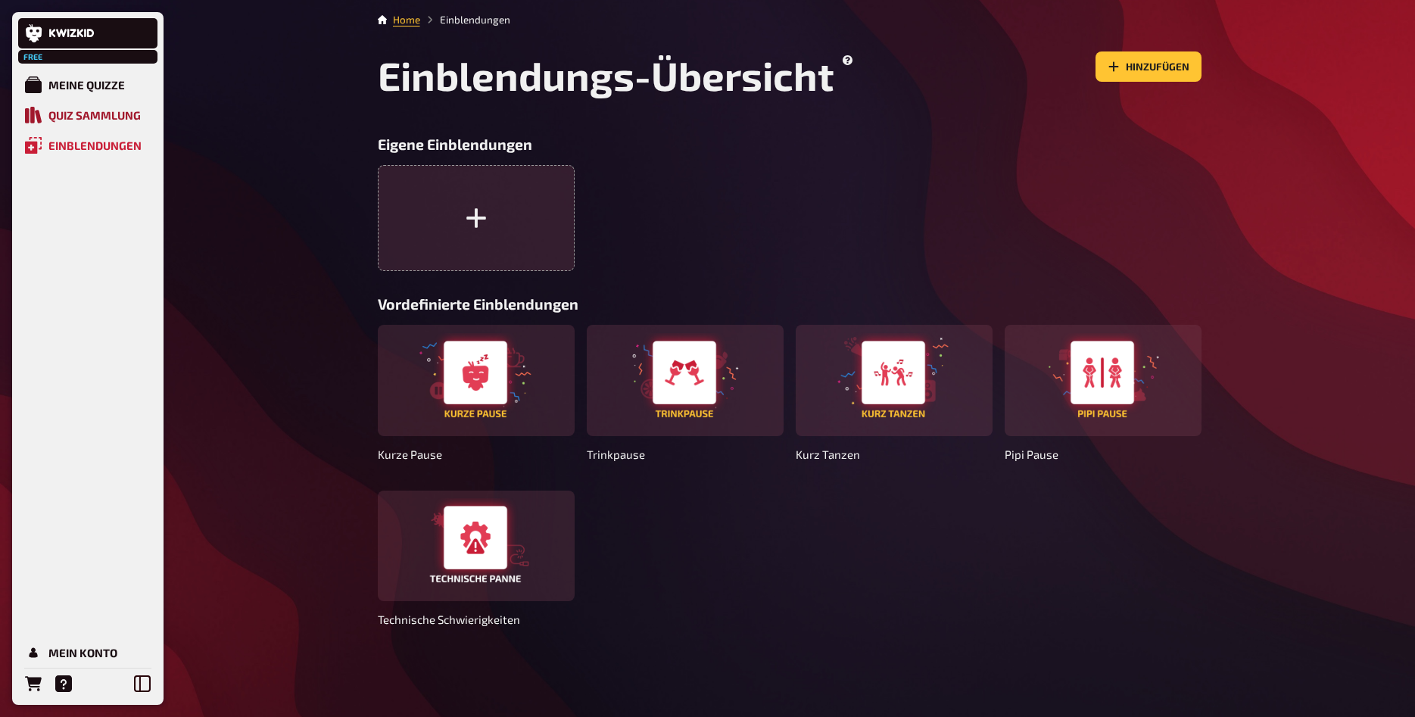
click at [111, 106] on link "Quiz Sammlung" at bounding box center [87, 115] width 139 height 30
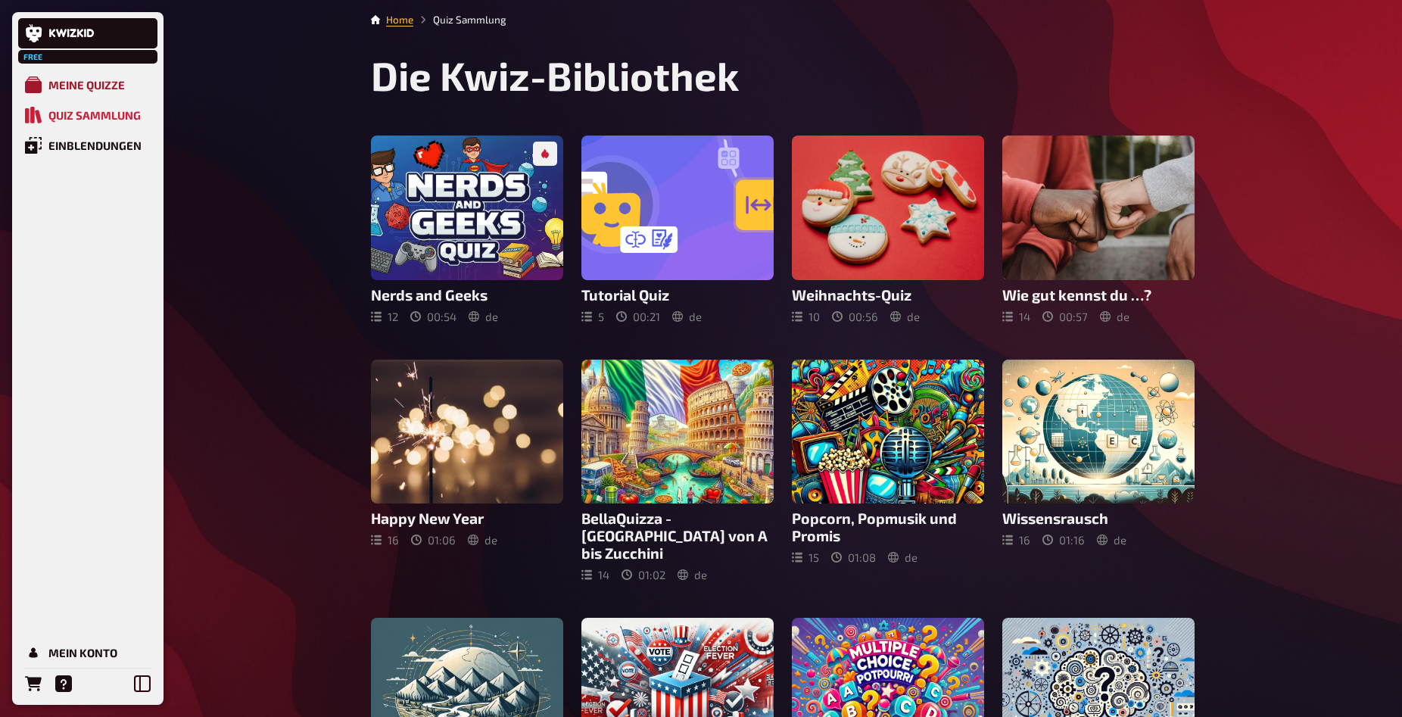
click at [97, 92] on div "Meine Quizze" at bounding box center [86, 85] width 76 height 14
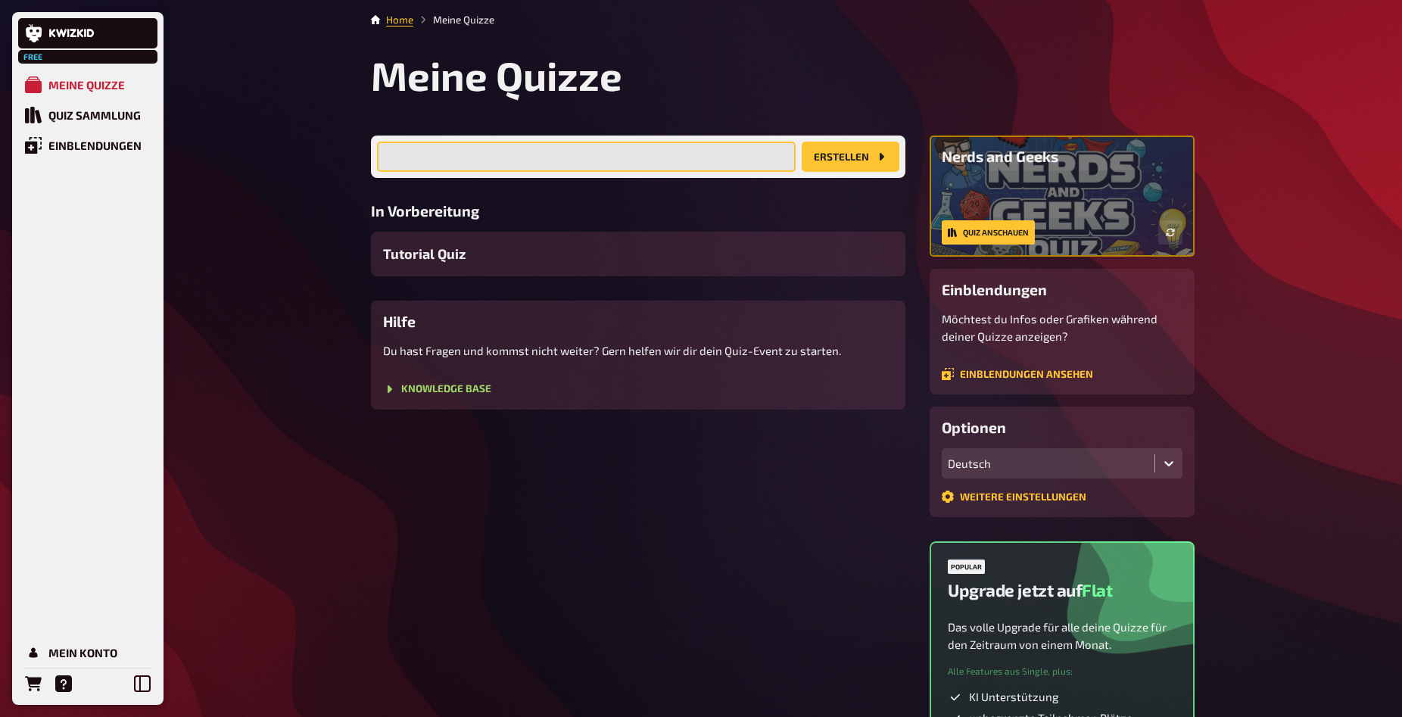
click at [530, 162] on input "text" at bounding box center [586, 157] width 419 height 30
type input "Kneipenquiz"
click at [868, 149] on button "Erstellen" at bounding box center [851, 157] width 98 height 30
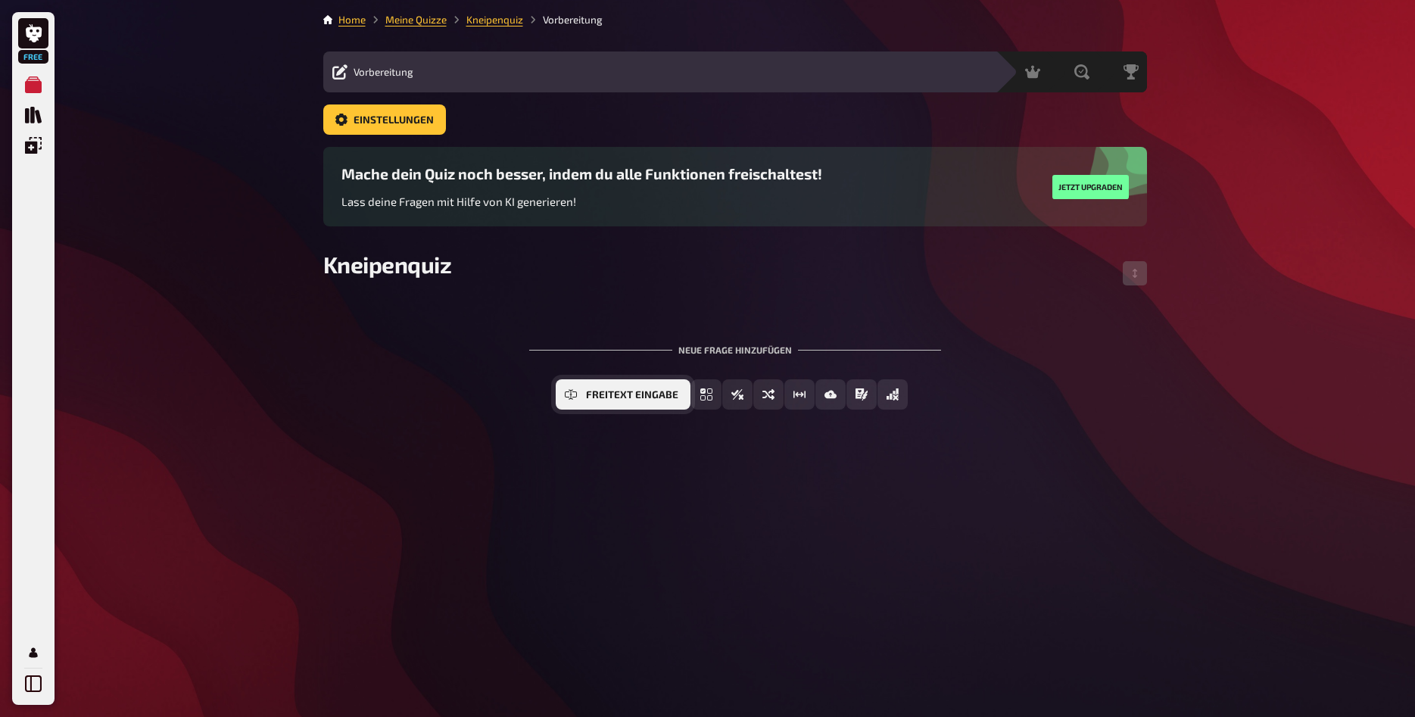
click at [610, 394] on span "Freitext Eingabe" at bounding box center [632, 395] width 92 height 11
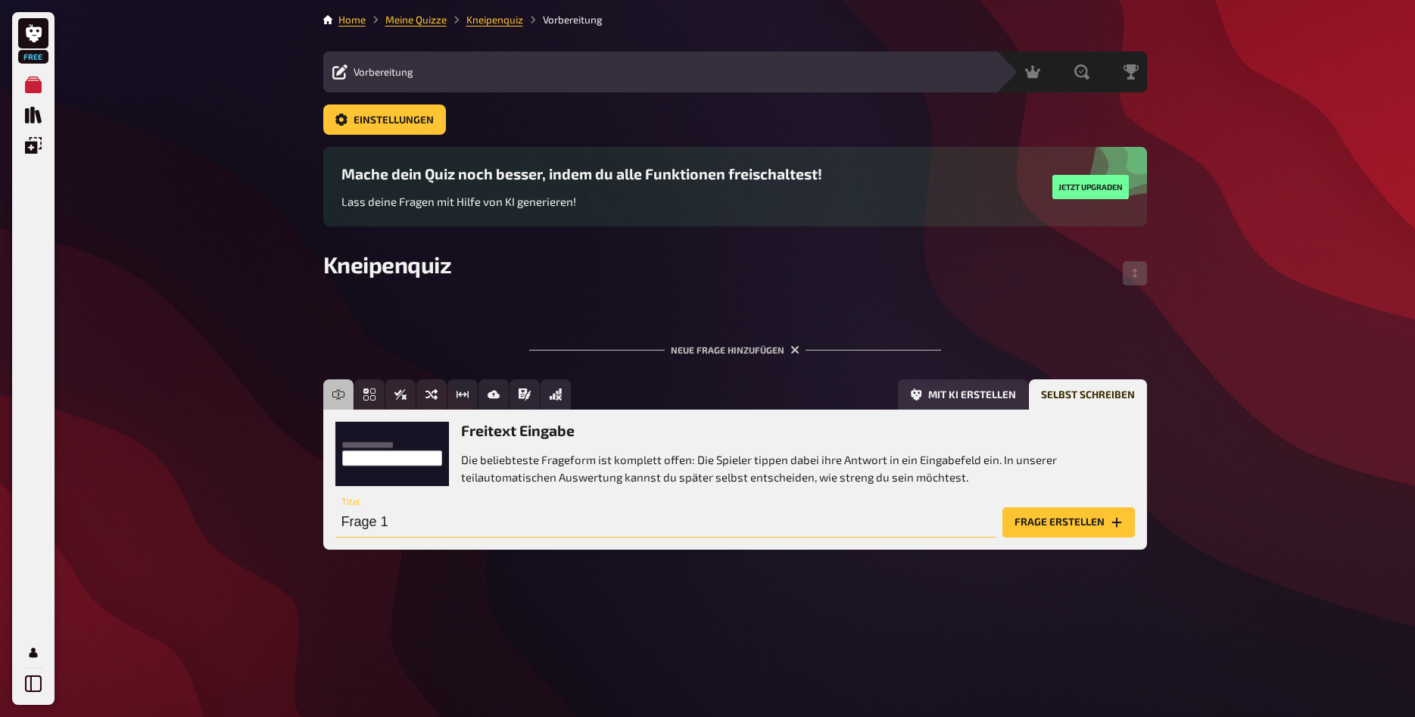
click at [510, 519] on input "Frage 1" at bounding box center [665, 522] width 661 height 30
type input "Wie erstelle ich ein Quiz"
click at [1051, 515] on button "Frage erstellen" at bounding box center [1069, 522] width 133 height 30
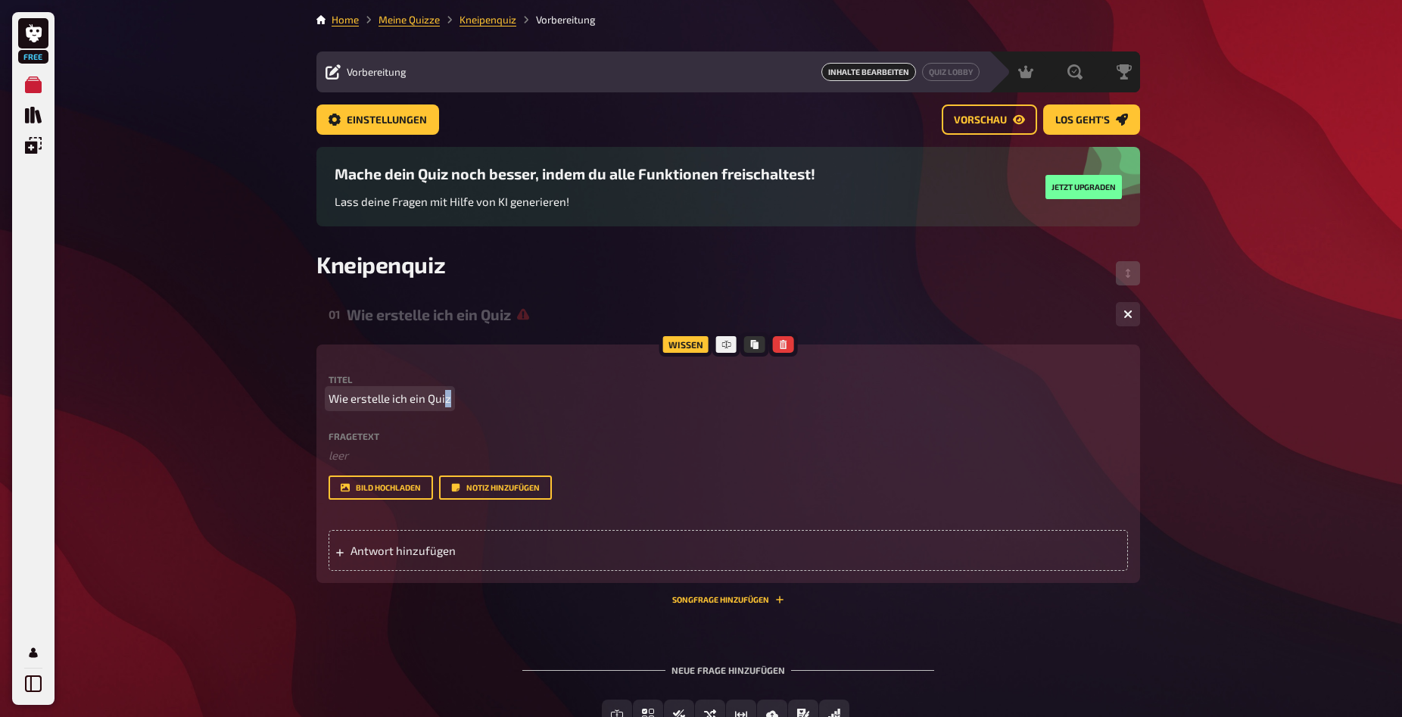
click at [445, 400] on span "Wie erstelle ich ein Quiz" at bounding box center [390, 398] width 123 height 17
click at [451, 398] on p "Wie erstelle ich ein Quiz" at bounding box center [729, 398] width 800 height 17
click at [451, 401] on p "Wie erstelle ich ein Quiz" at bounding box center [729, 398] width 800 height 17
click at [423, 398] on span "Wie erstelle ich ein Quiz" at bounding box center [390, 398] width 123 height 17
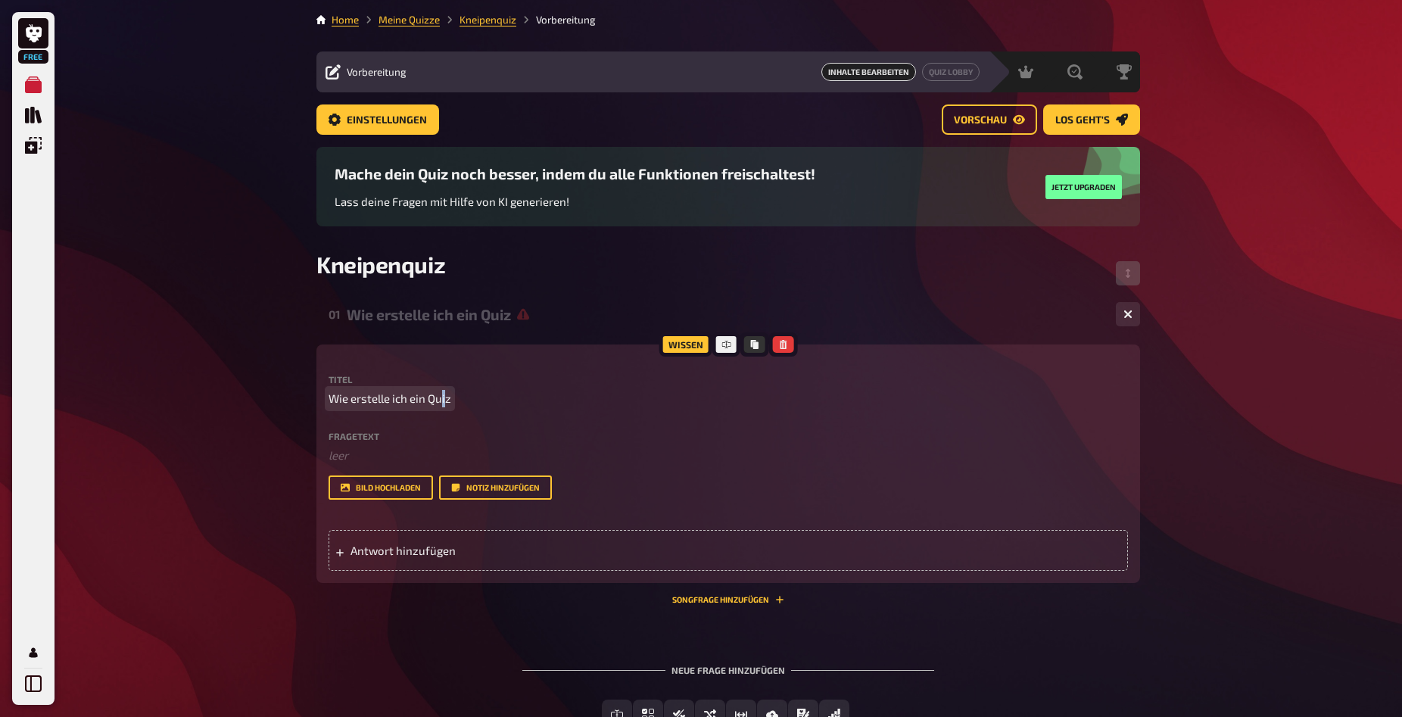
click at [445, 395] on span "Wie erstelle ich ein Quiz" at bounding box center [390, 398] width 123 height 17
drag, startPoint x: 451, startPoint y: 398, endPoint x: 314, endPoint y: 398, distance: 137.1
click at [314, 398] on div "Home Meine Quizze Kneipenquiz Vorbereitung Vorbereitung Inhalte Bearbeiten Quiz…" at bounding box center [728, 413] width 848 height 827
copy span "Wie erstelle ich ein Quiz"
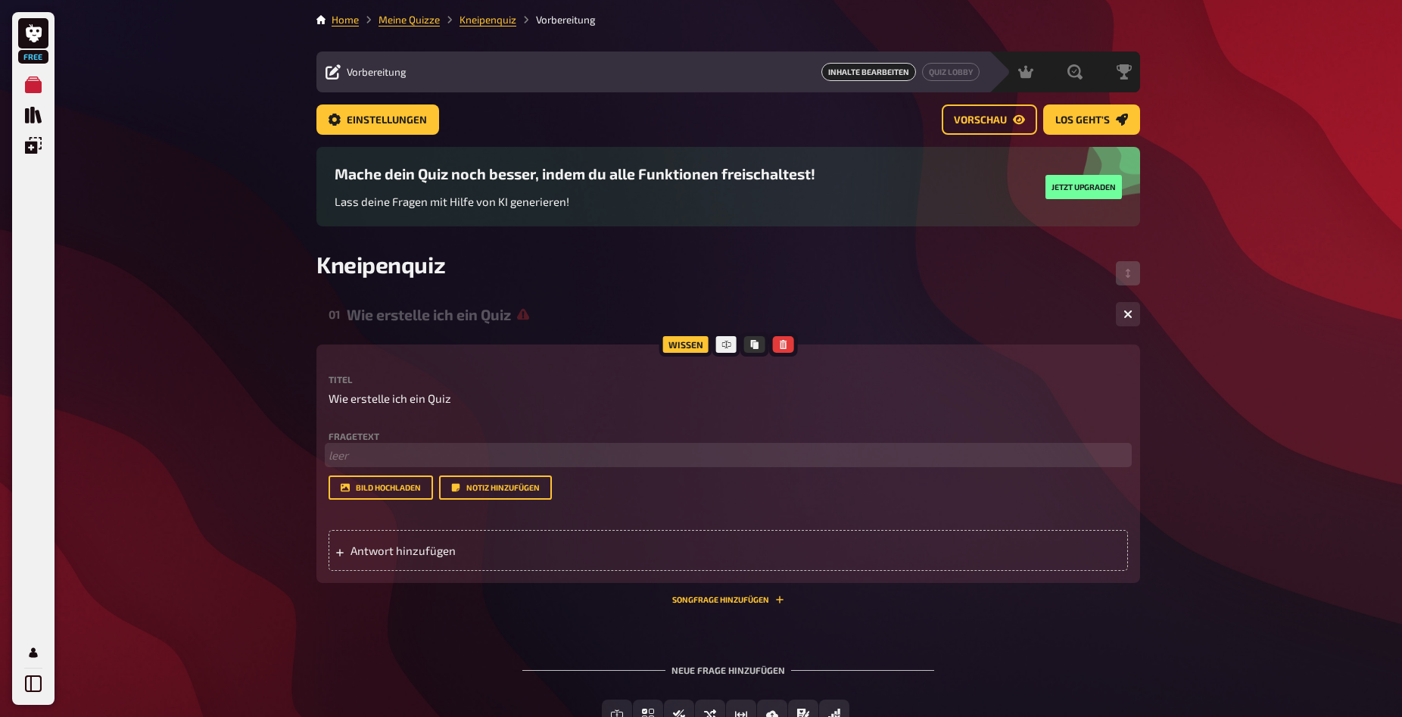
click at [356, 462] on p "﻿ leer" at bounding box center [729, 455] width 800 height 17
click at [463, 464] on p "Wie erstelle ich ein Quiz" at bounding box center [729, 455] width 800 height 17
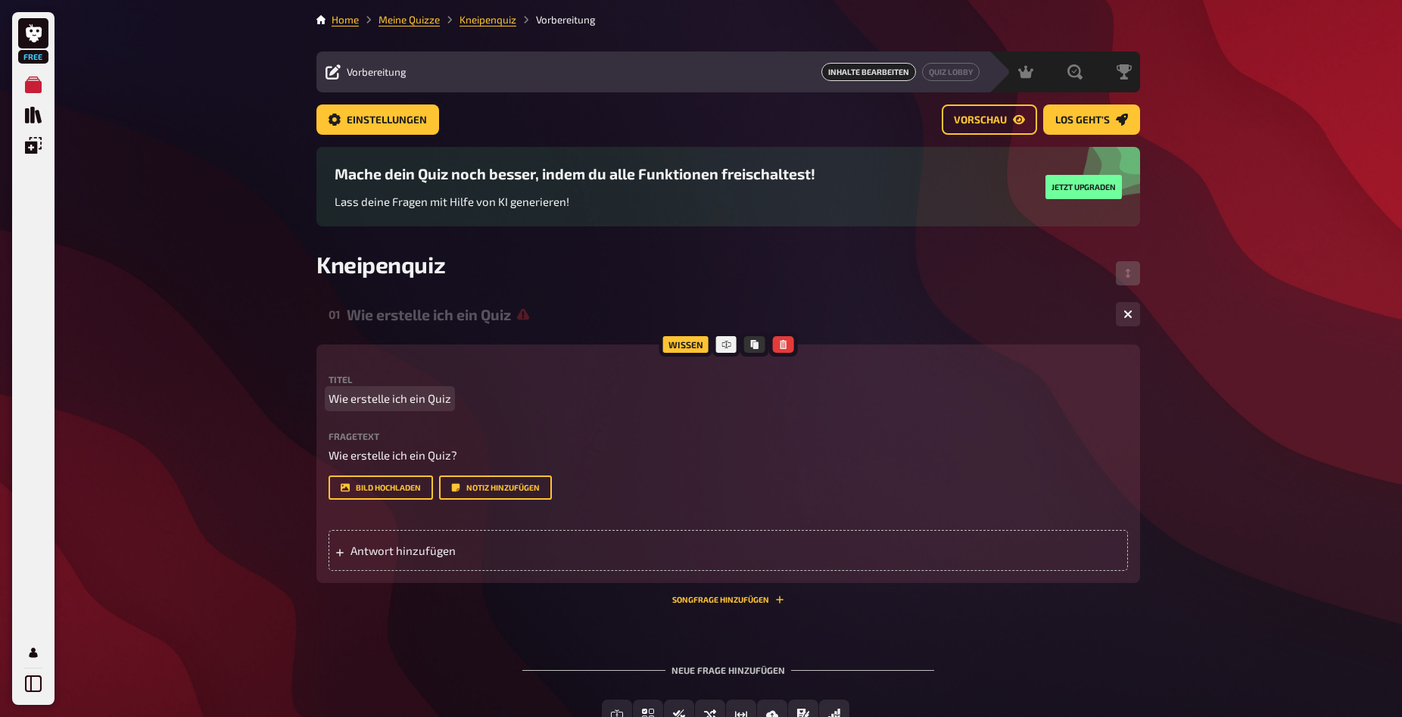
click at [407, 395] on span "Wie erstelle ich ein Quiz" at bounding box center [390, 398] width 123 height 17
click at [447, 397] on span "Wie erstelle ich ein Quiz" at bounding box center [390, 398] width 123 height 17
click at [455, 394] on p "Wie erstelle ich ein Quiz" at bounding box center [729, 398] width 800 height 17
click at [448, 395] on span "Wie erstelle ich ein Quiz" at bounding box center [390, 398] width 123 height 17
drag, startPoint x: 448, startPoint y: 395, endPoint x: 312, endPoint y: 404, distance: 136.7
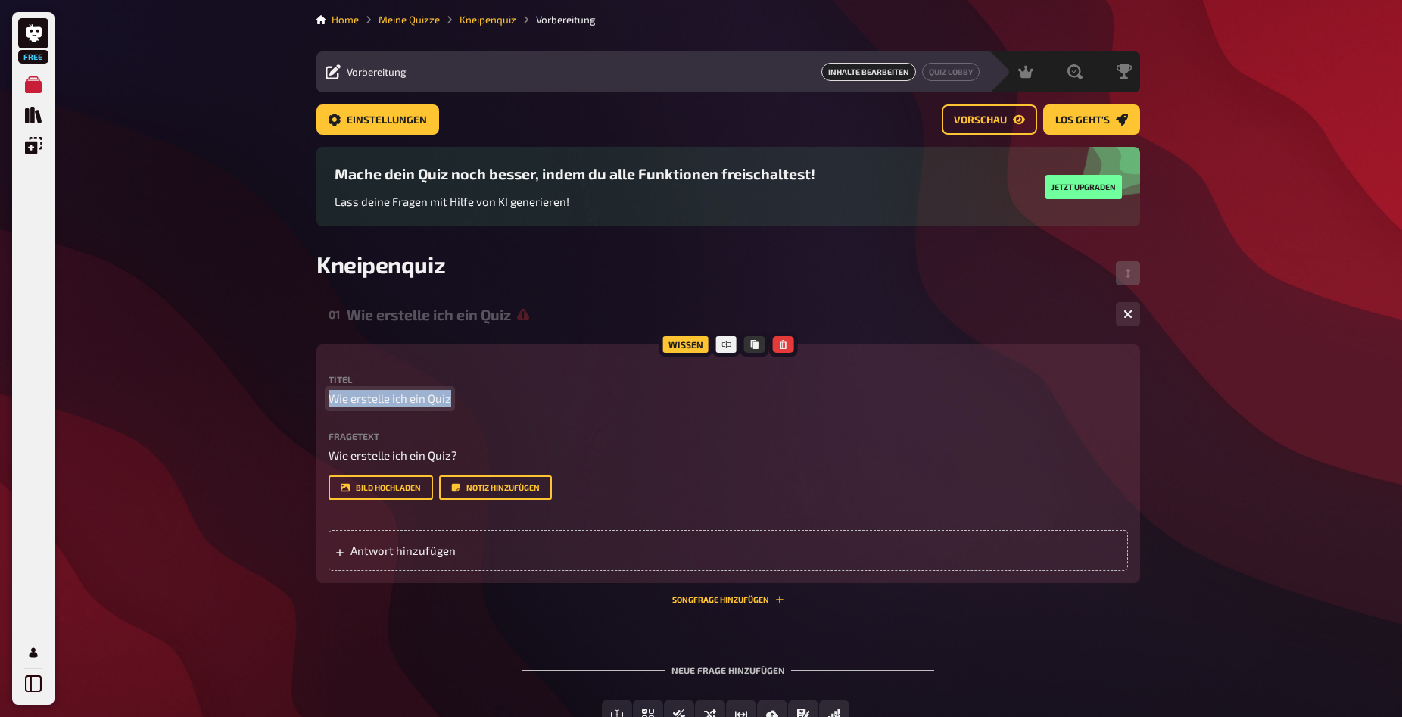
click at [312, 404] on div "Home Meine Quizze Kneipenquiz Vorbereitung Vorbereitung Inhalte Bearbeiten Quiz…" at bounding box center [728, 413] width 848 height 827
click at [441, 571] on div "Antwort hinzufügen" at bounding box center [729, 550] width 800 height 41
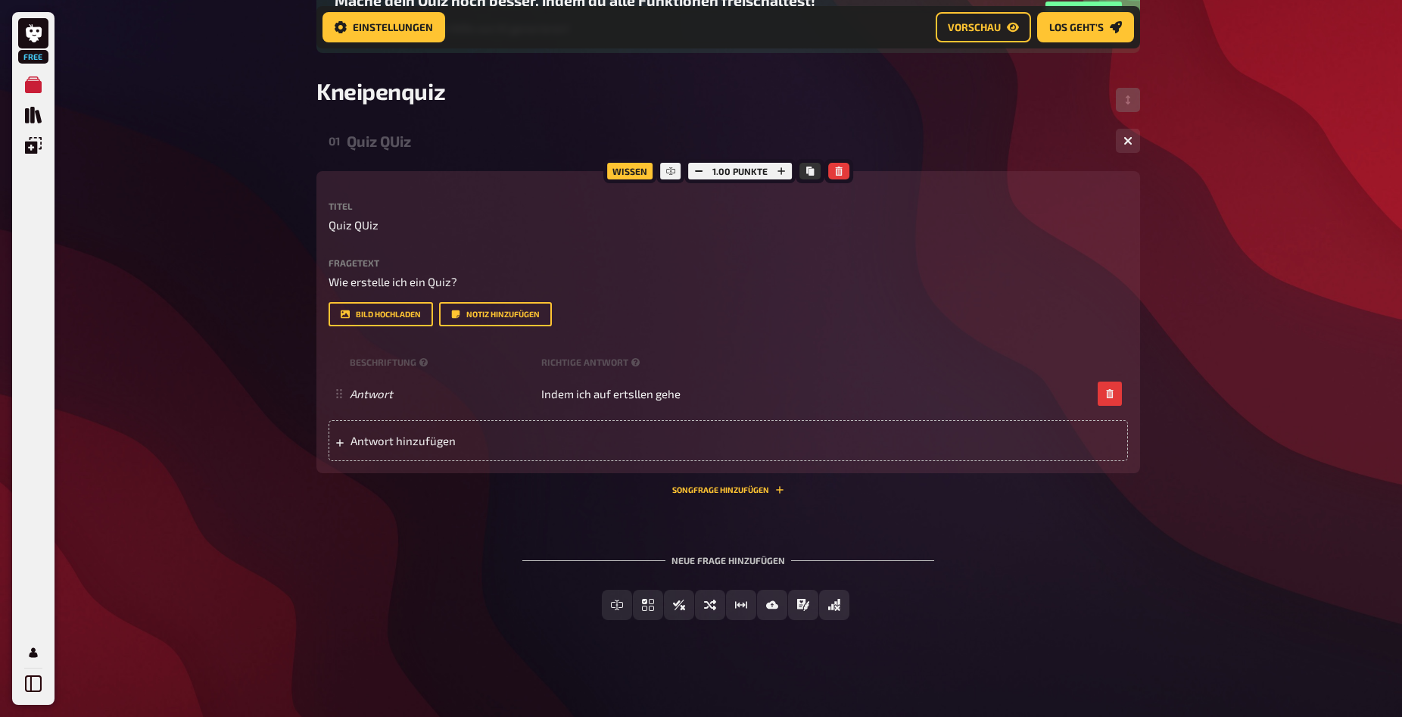
scroll to position [237, 0]
click at [678, 604] on span "Wahr / Falsch" at bounding box center [688, 606] width 76 height 11
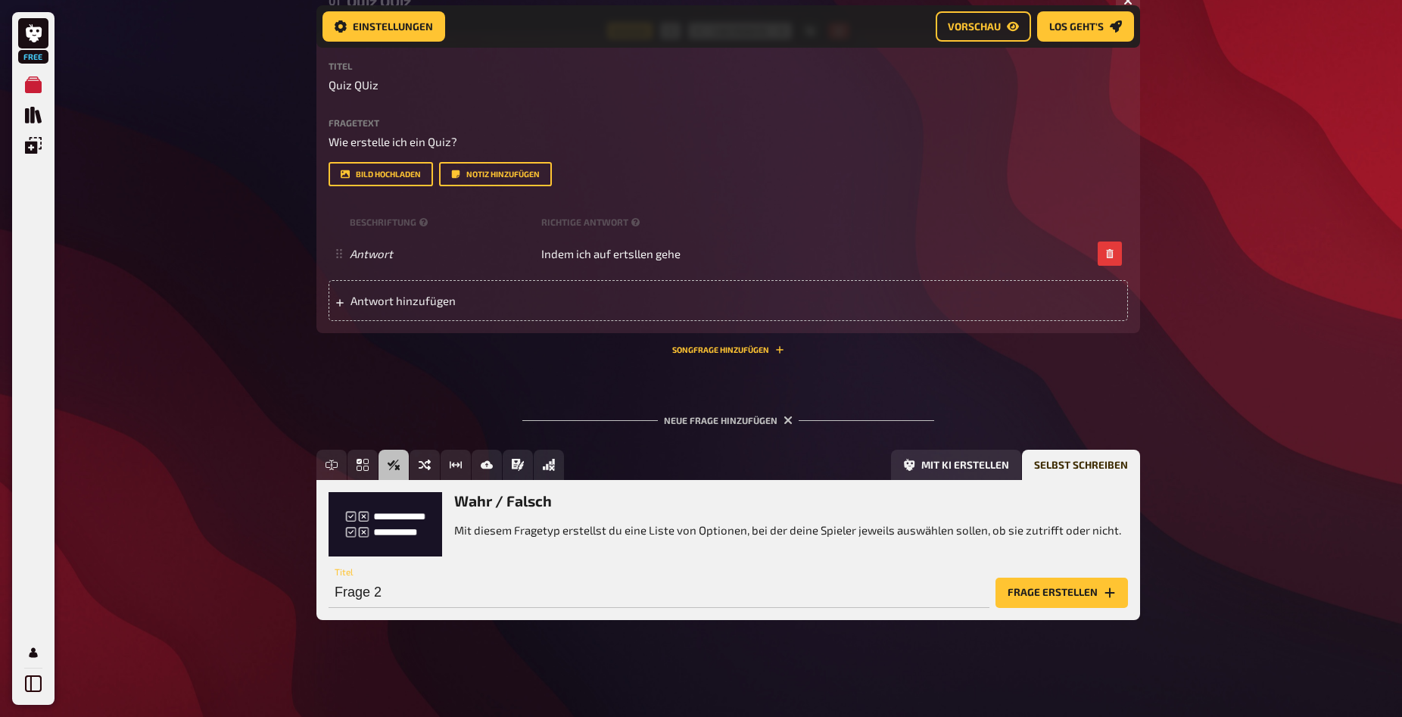
scroll to position [359, 0]
click at [550, 603] on input "Frage 2" at bounding box center [659, 593] width 661 height 30
click at [549, 604] on input "Frage 2" at bounding box center [659, 593] width 661 height 30
drag, startPoint x: 549, startPoint y: 604, endPoint x: 315, endPoint y: 607, distance: 234.0
click at [329, 607] on input "Frage 2" at bounding box center [659, 593] width 661 height 30
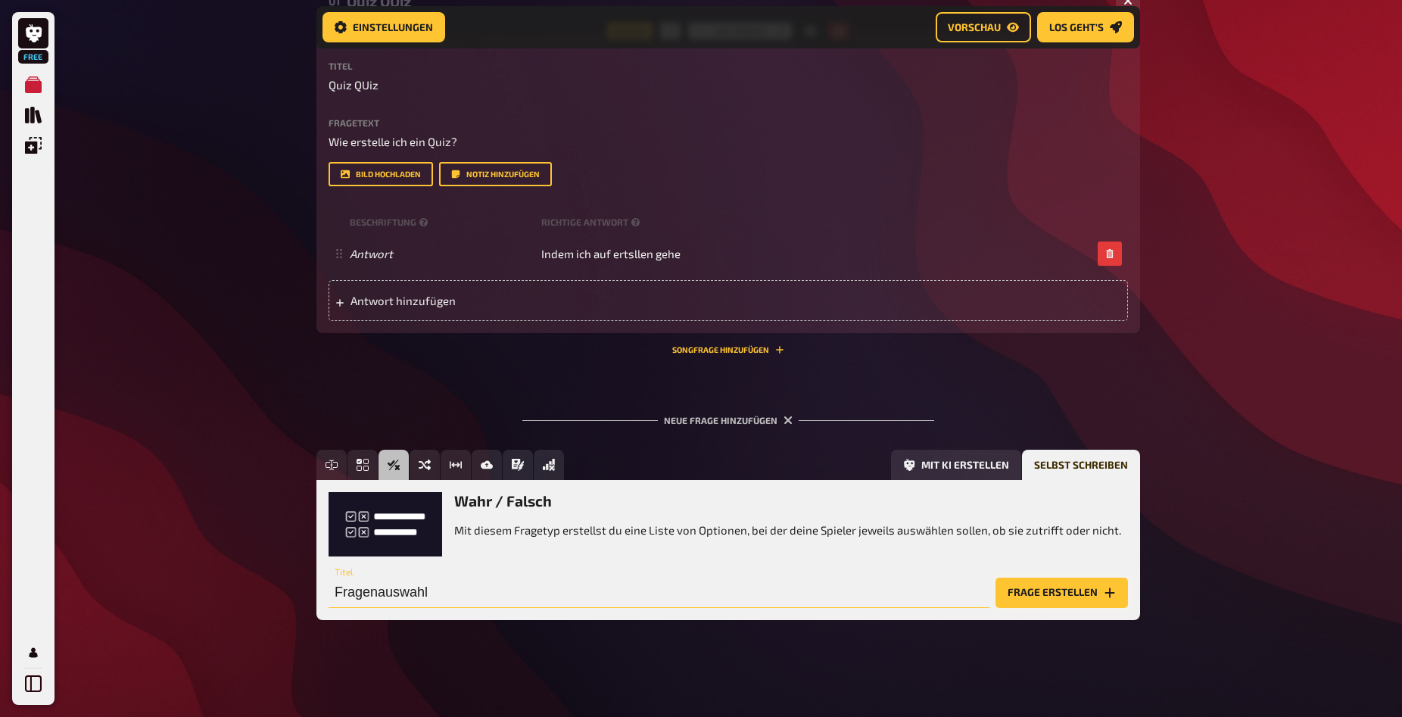
type input "Fragenauswahl"
click at [1087, 596] on button "Frage erstellen" at bounding box center [1062, 593] width 133 height 30
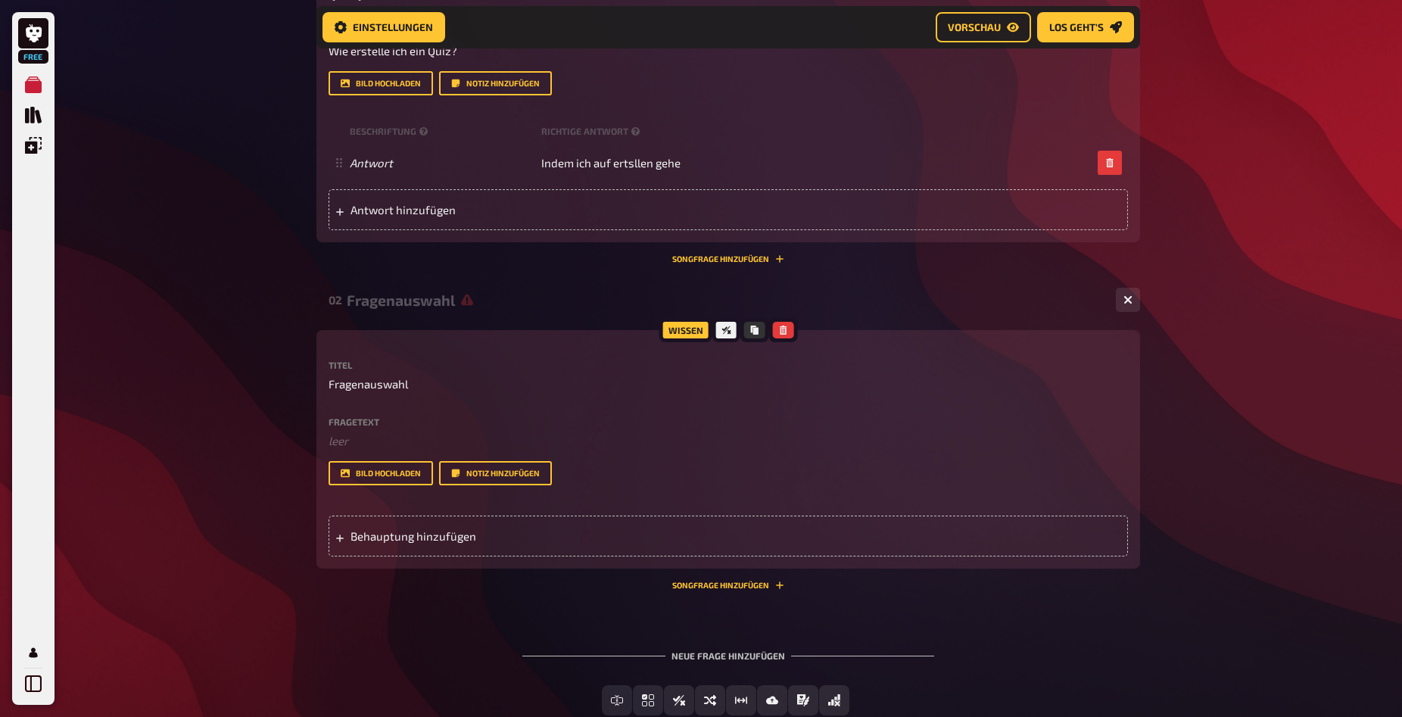
scroll to position [513, 0]
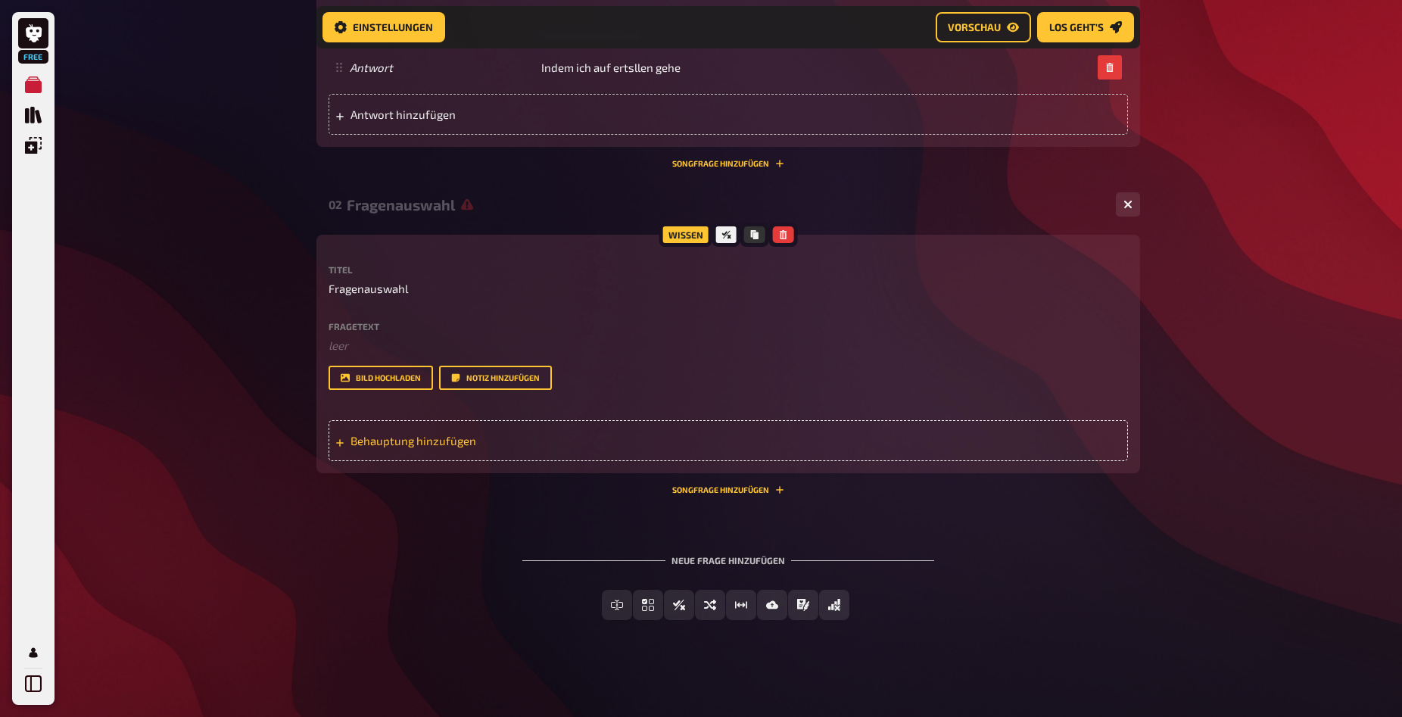
click at [415, 448] on span "Behauptung hinzufügen" at bounding box center [469, 441] width 236 height 14
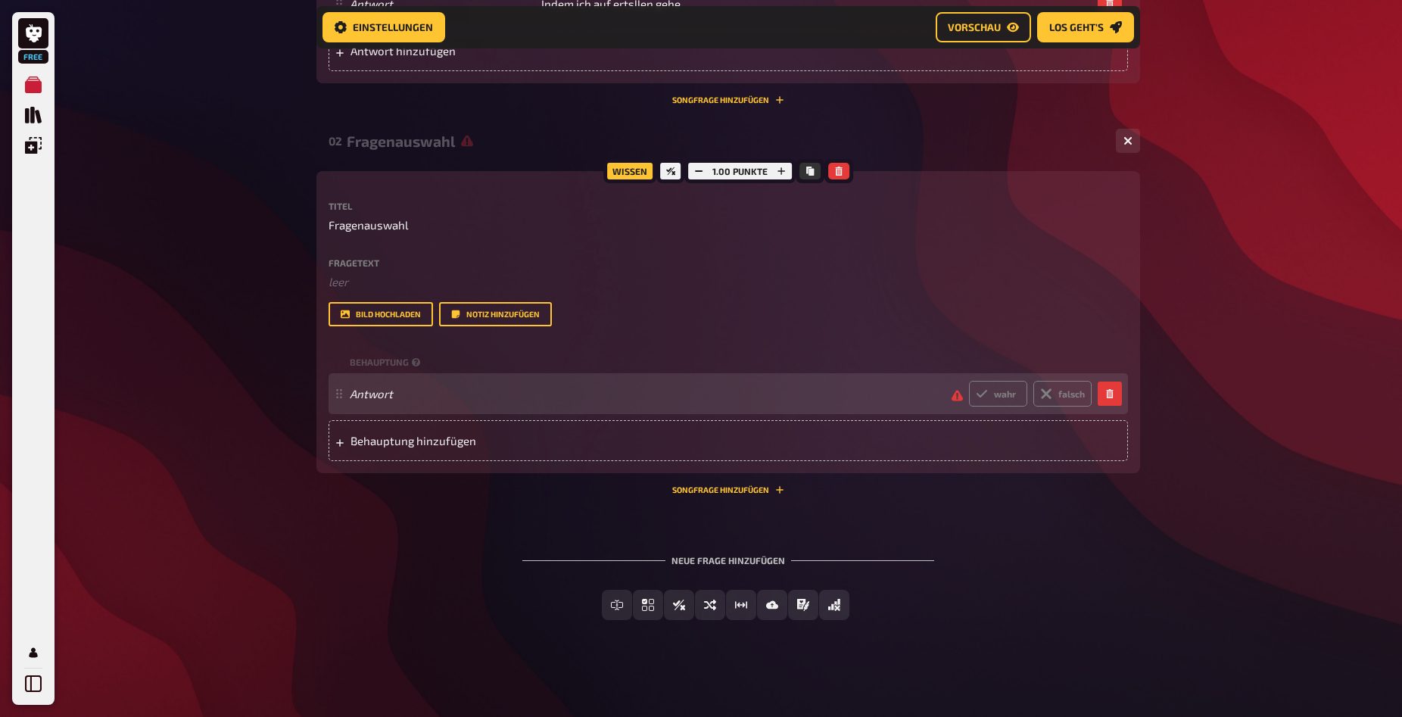
scroll to position [591, 0]
click at [569, 401] on span "Antwort" at bounding box center [645, 394] width 590 height 14
drag, startPoint x: 418, startPoint y: 445, endPoint x: 373, endPoint y: 450, distance: 45.0
click at [416, 401] on span "Antwort" at bounding box center [645, 394] width 590 height 14
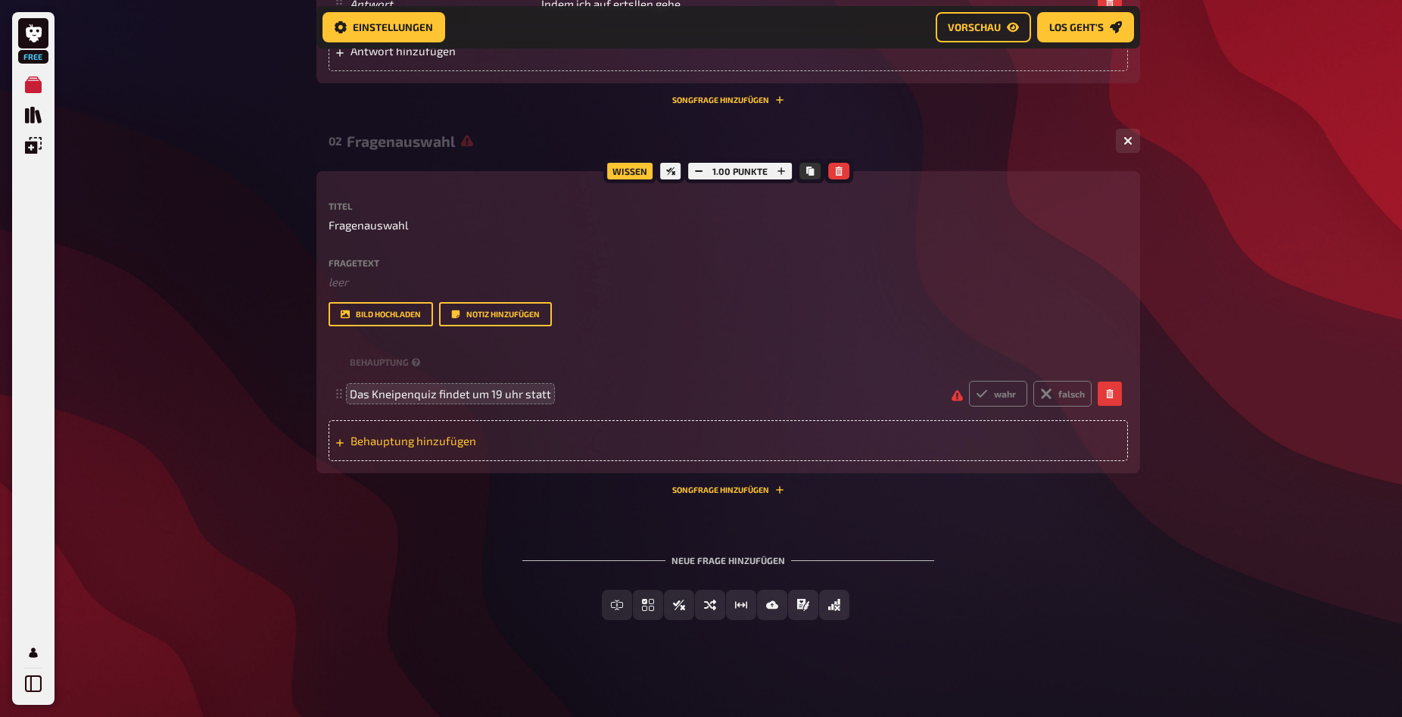
click at [567, 448] on span "Behauptung hinzufügen" at bounding box center [469, 441] width 236 height 14
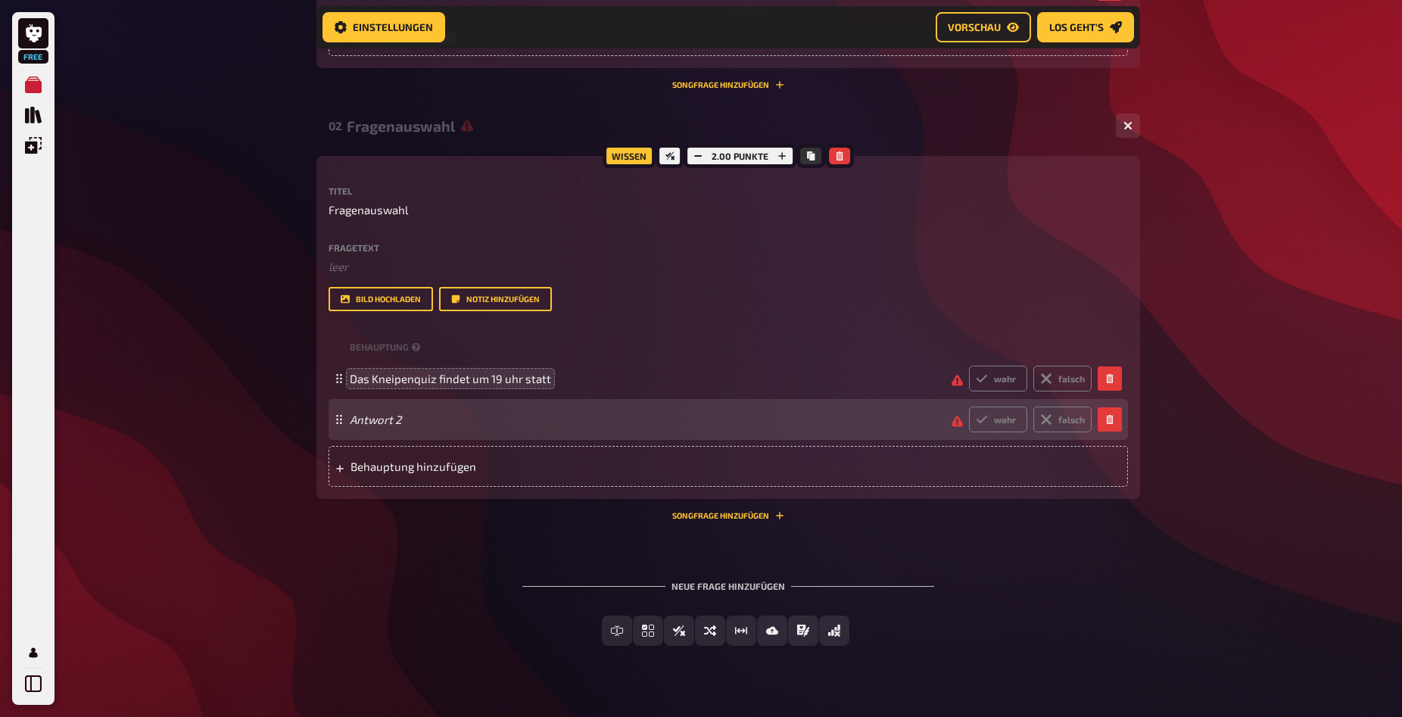
click at [570, 432] on div "Antwort 2 wahr falsch" at bounding box center [721, 420] width 742 height 26
click at [368, 432] on div "Antwort 2 wahr falsch" at bounding box center [721, 420] width 742 height 26
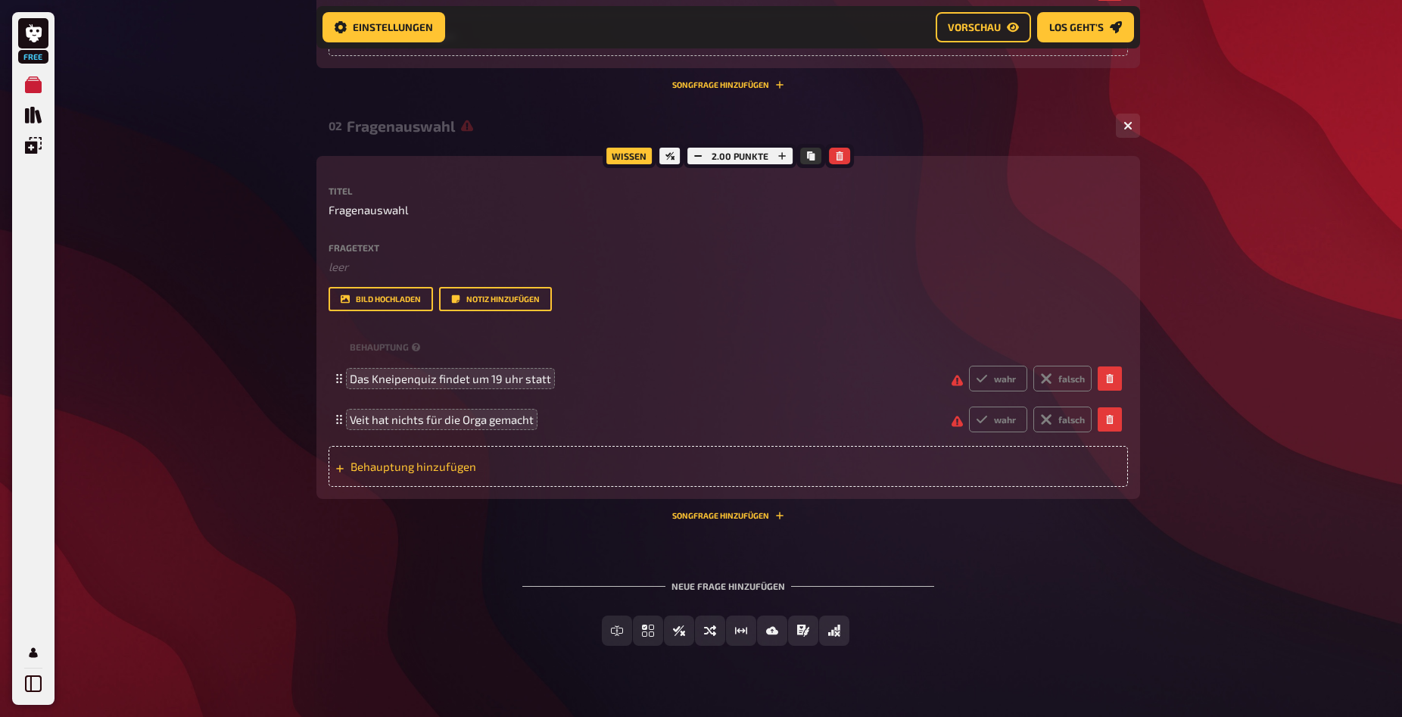
click at [479, 473] on span "Behauptung hinzufügen" at bounding box center [469, 467] width 236 height 14
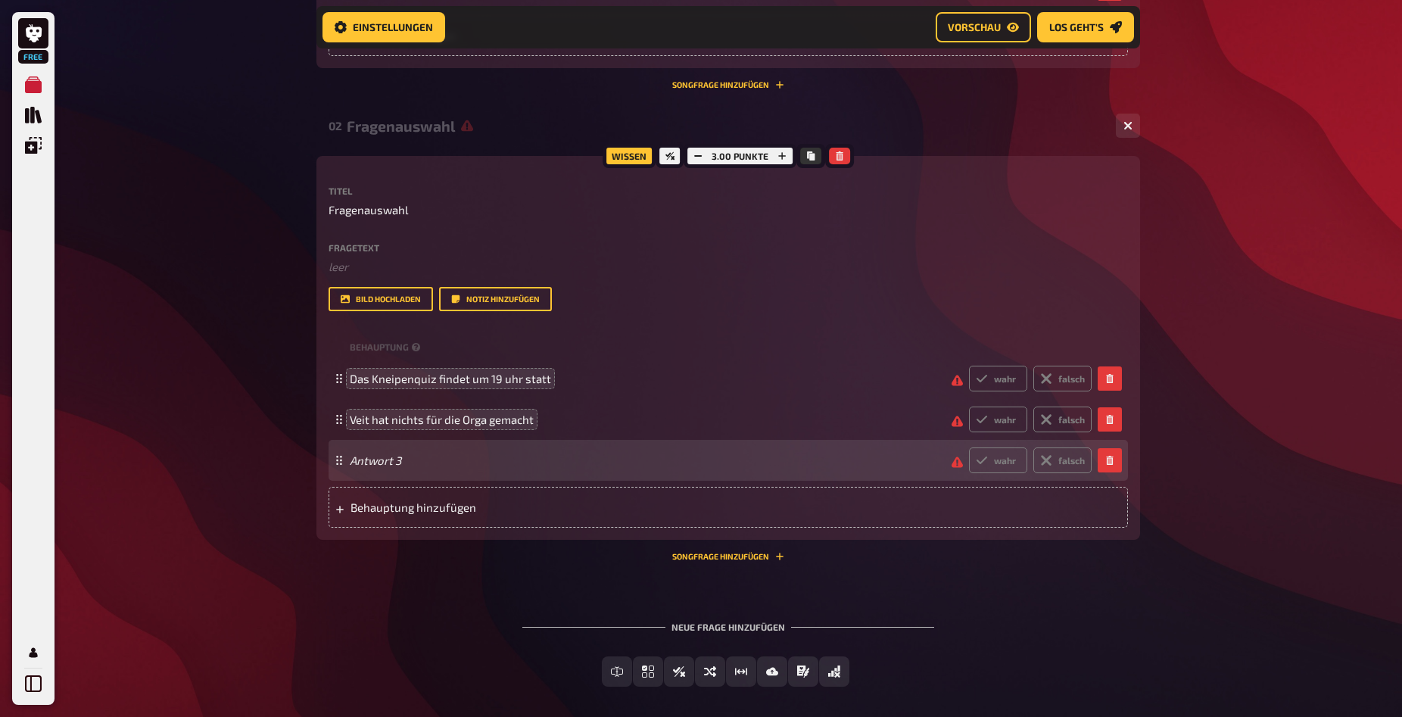
click at [414, 467] on span "Antwort 3" at bounding box center [645, 461] width 590 height 14
click at [364, 473] on div "Antwort 3 wahr falsch" at bounding box center [721, 461] width 742 height 26
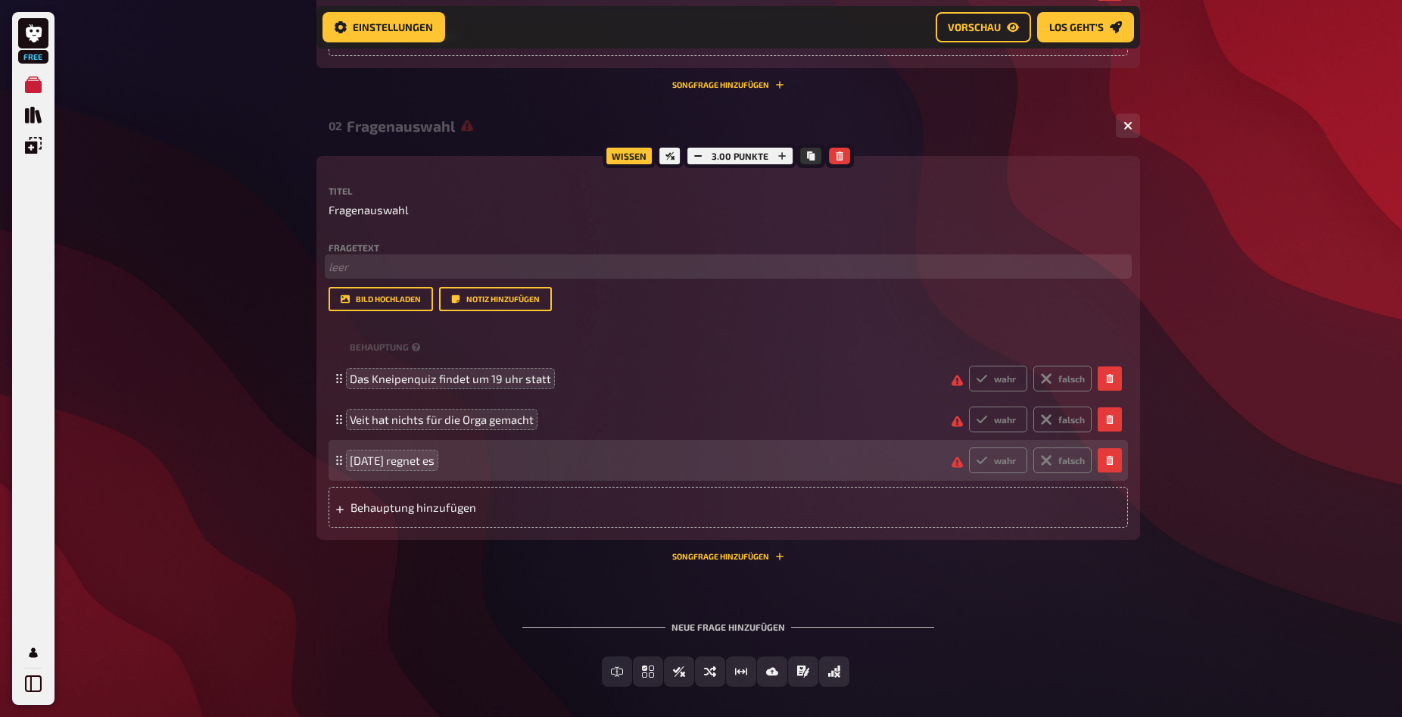
click at [375, 276] on p "﻿ leer" at bounding box center [729, 266] width 800 height 17
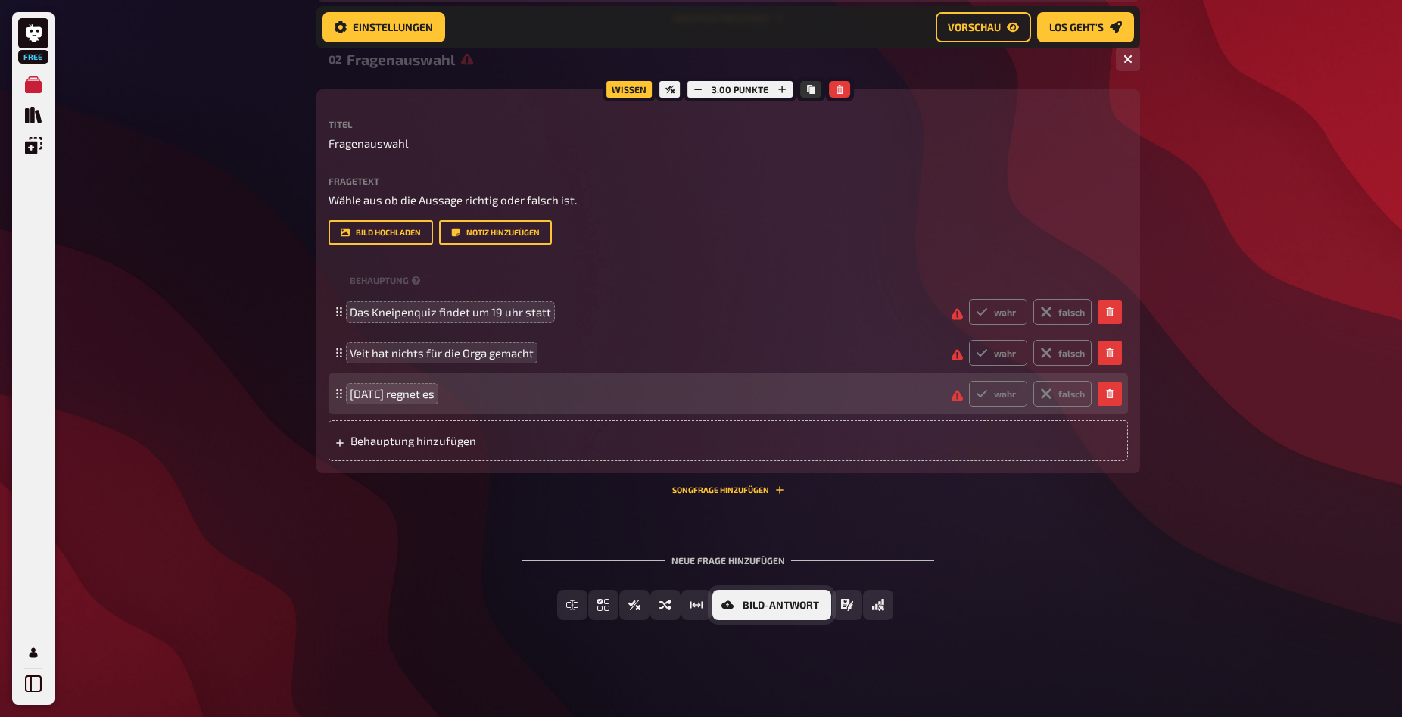
click at [783, 601] on span "Bild-Antwort" at bounding box center [781, 606] width 76 height 11
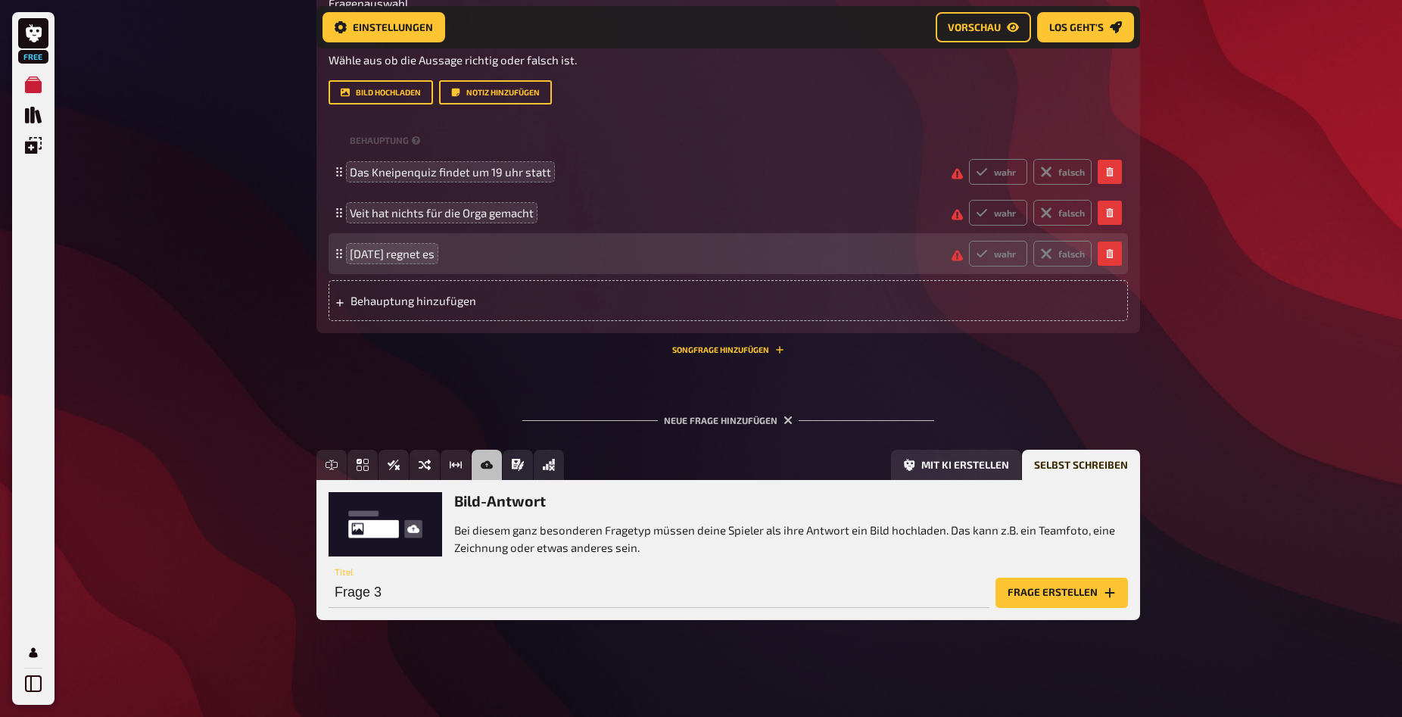
scroll to position [848, 0]
click at [786, 416] on div "Neue Frage hinzufügen" at bounding box center [729, 414] width 412 height 47
click at [786, 421] on icon "button" at bounding box center [788, 420] width 14 height 14
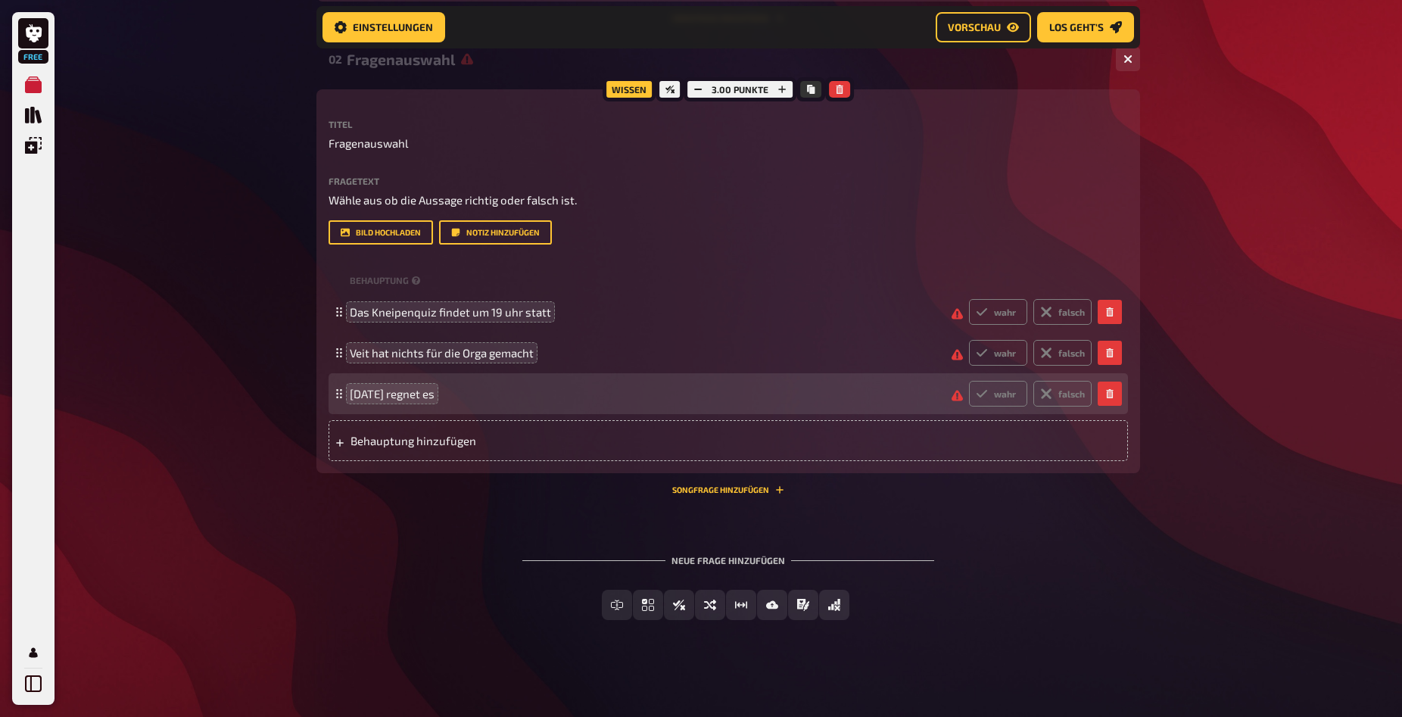
scroll to position [709, 0]
click at [621, 606] on span "Einfachauswahl" at bounding box center [657, 606] width 90 height 11
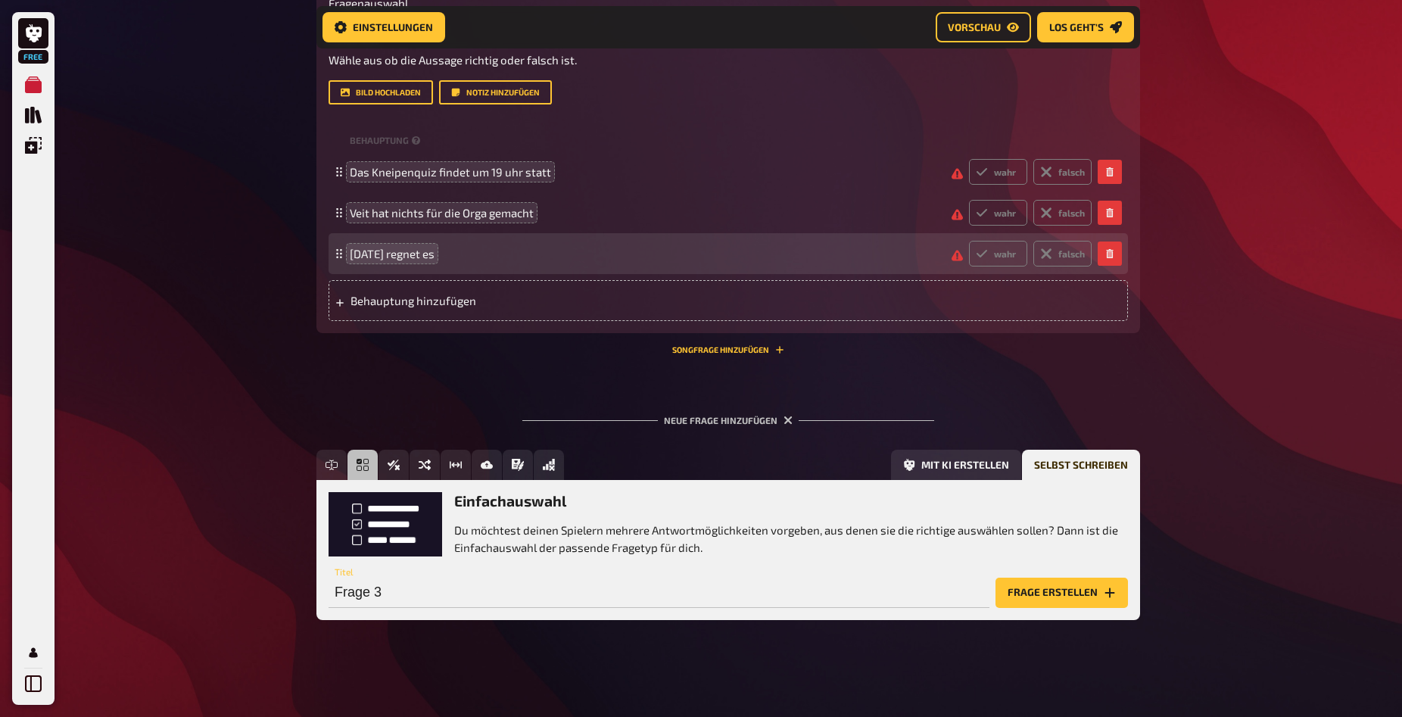
scroll to position [848, 0]
click at [697, 585] on input "Frage 3" at bounding box center [659, 593] width 661 height 30
click at [696, 594] on input "Frage 3" at bounding box center [659, 593] width 661 height 30
drag, startPoint x: 640, startPoint y: 597, endPoint x: 320, endPoint y: 597, distance: 320.3
click at [329, 597] on input "Frage 3" at bounding box center [659, 593] width 661 height 30
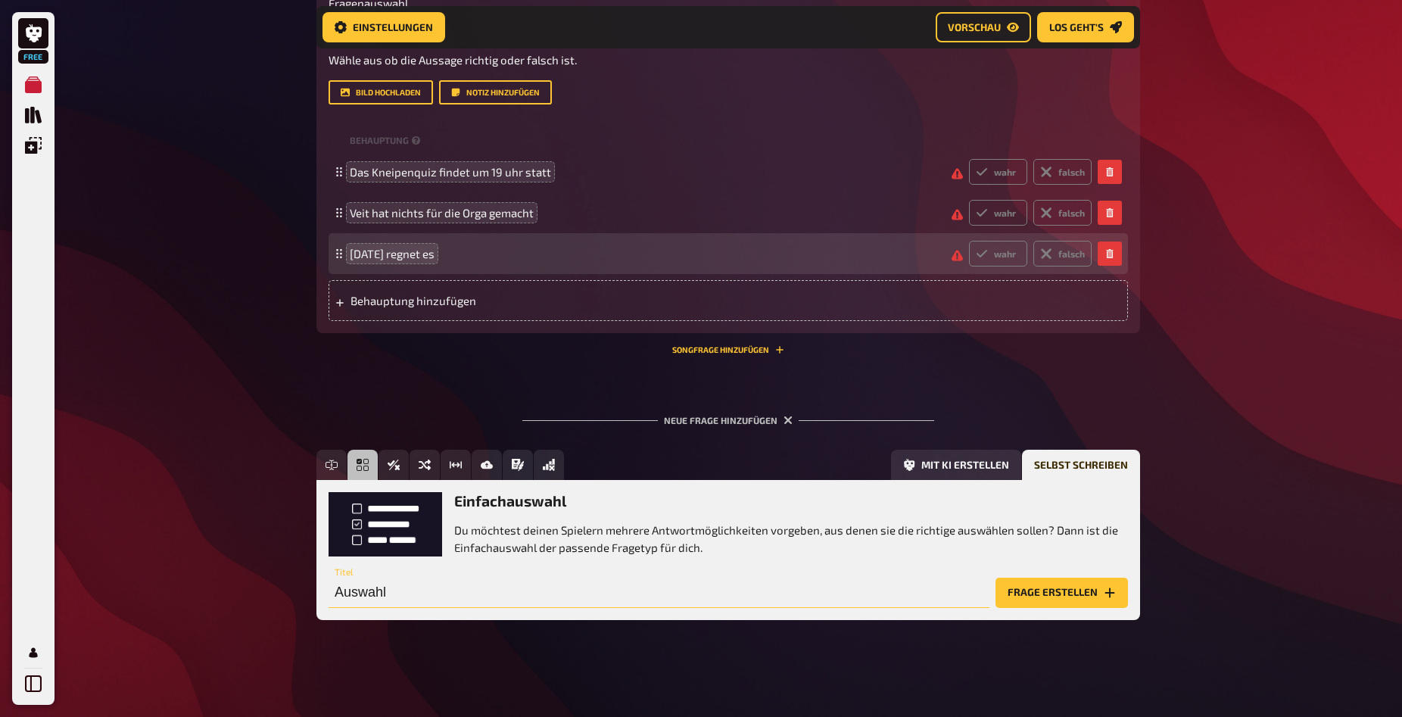
type input "Auswahl"
click at [1058, 571] on div "Auswahl Titel Frage erstellen" at bounding box center [729, 585] width 800 height 45
click at [1058, 578] on div "Auswahl Titel Frage erstellen" at bounding box center [729, 585] width 800 height 45
click at [1054, 588] on button "Frage erstellen" at bounding box center [1062, 593] width 133 height 30
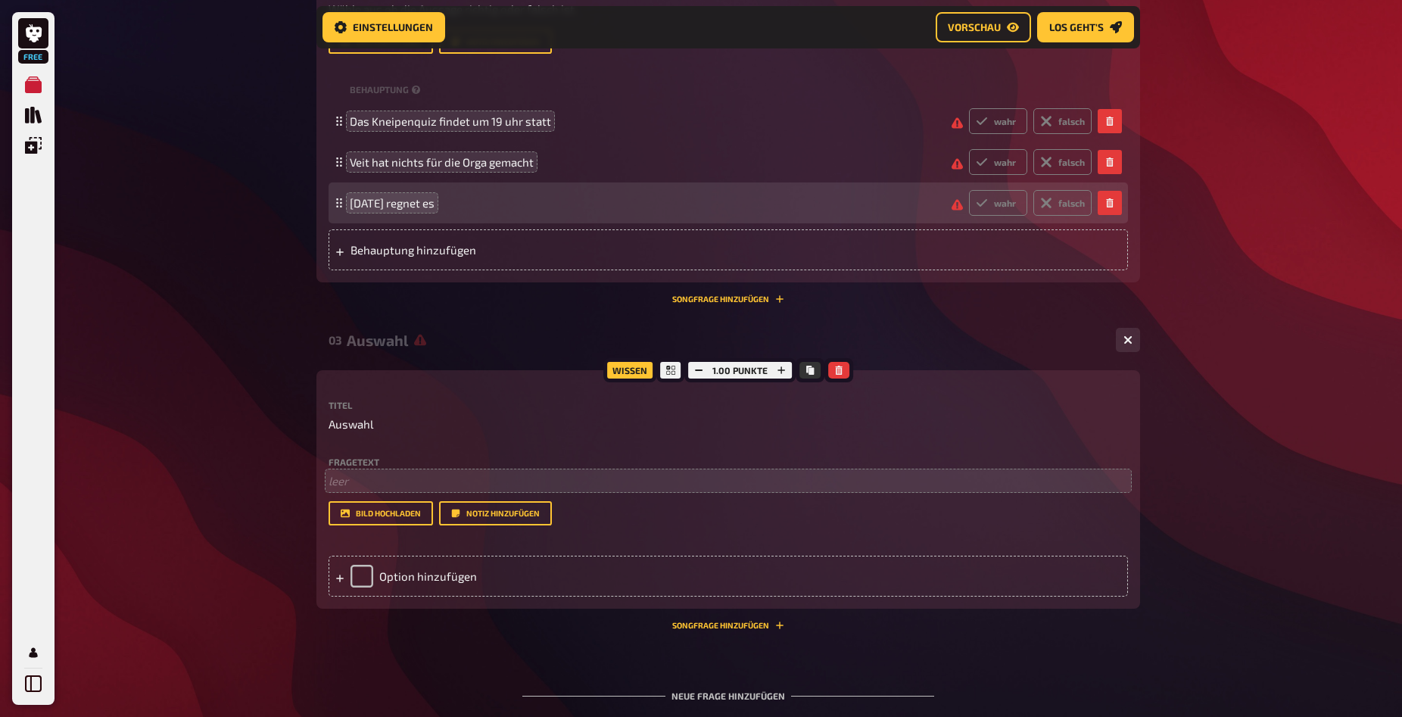
click at [373, 490] on div "Fragetext ﻿ leer Hier hinziehen für Dateiupload" at bounding box center [729, 473] width 800 height 33
click at [376, 490] on p "﻿ leer" at bounding box center [729, 481] width 800 height 17
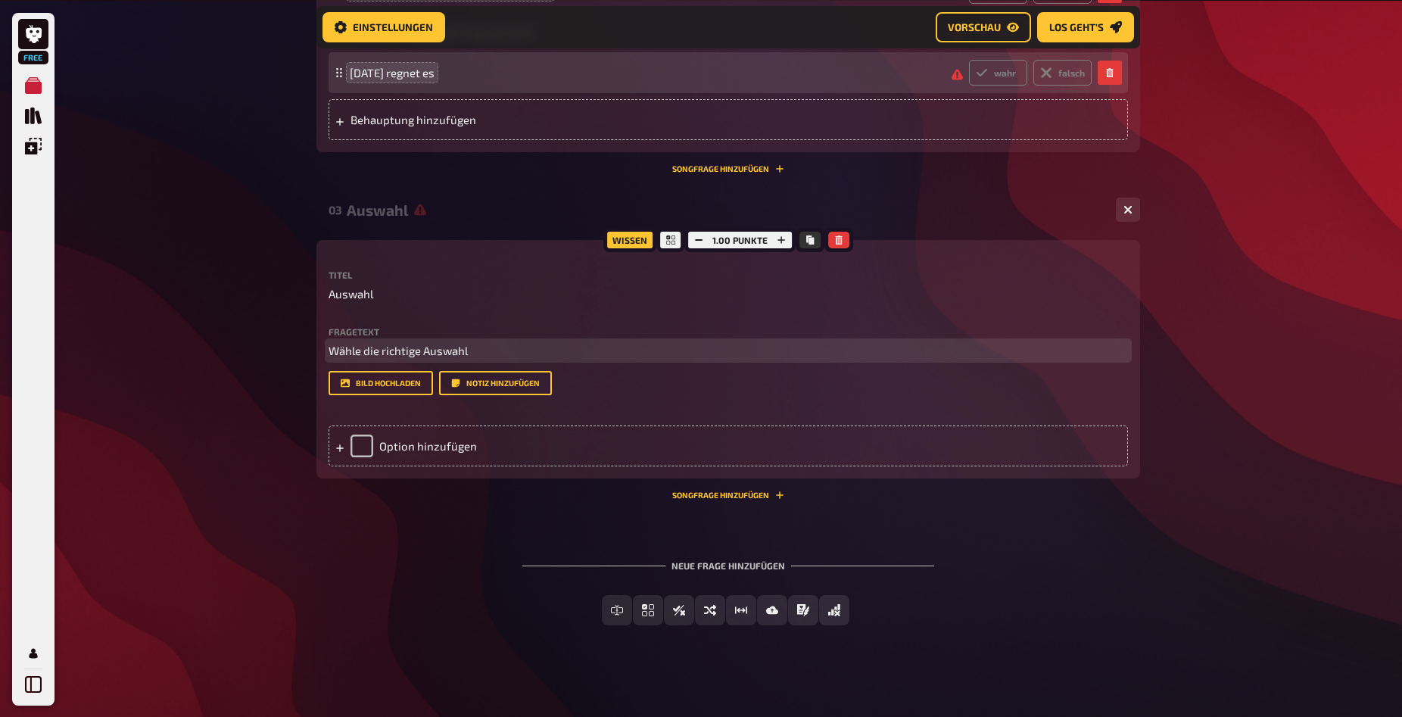
scroll to position [1003, 0]
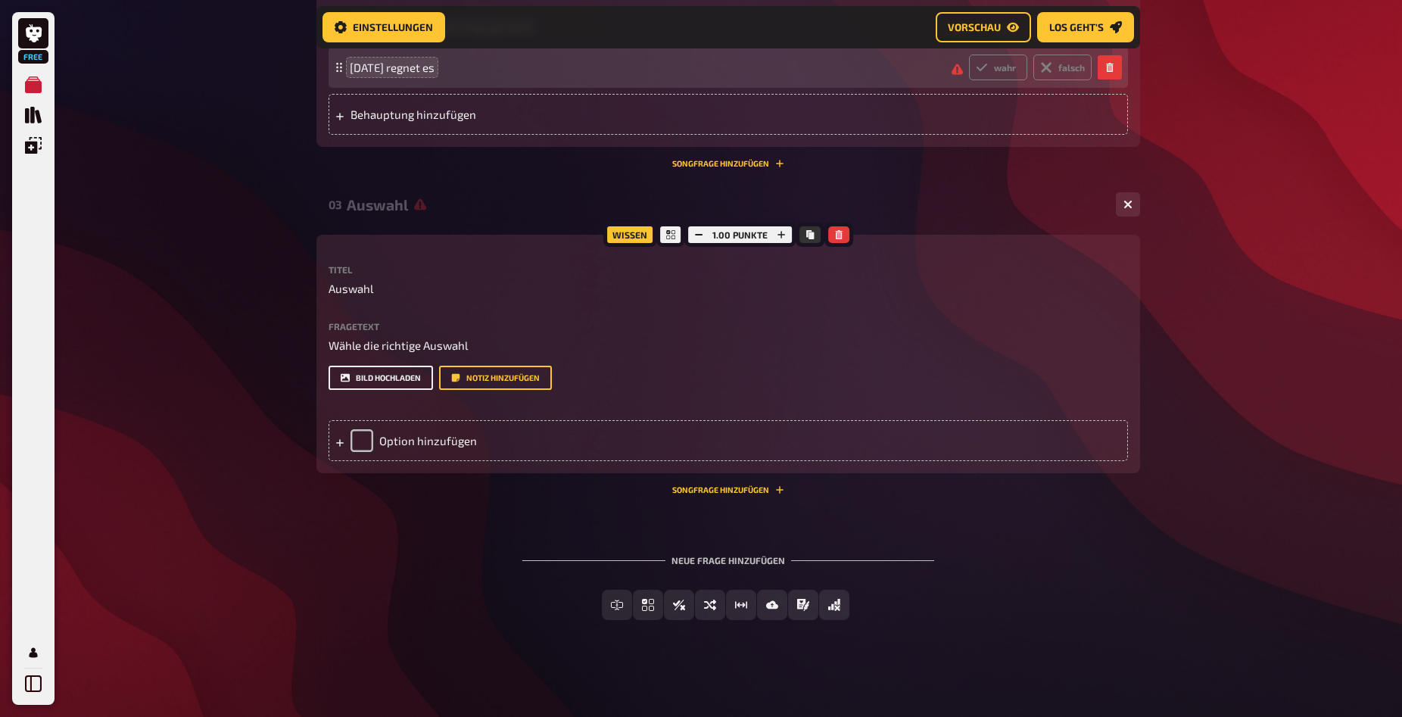
click at [398, 390] on button "Bild hochladen" at bounding box center [381, 378] width 105 height 24
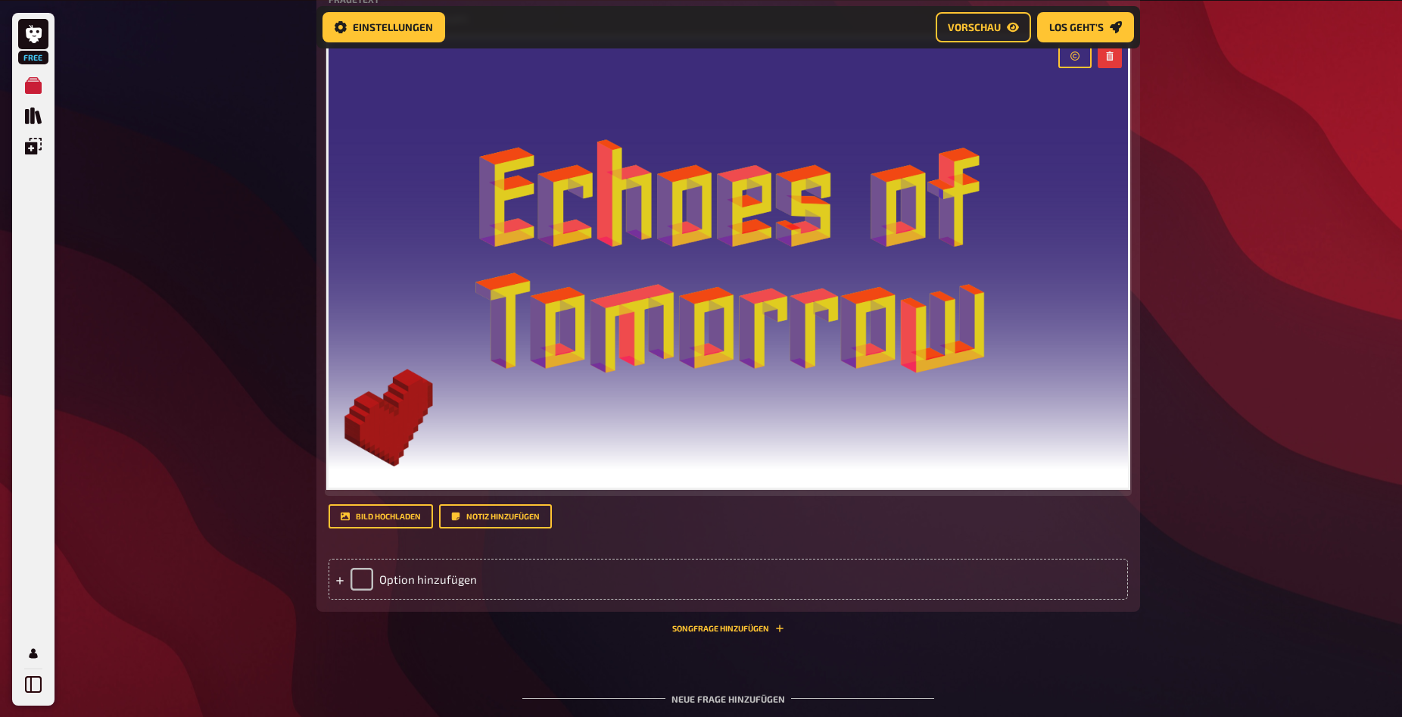
scroll to position [1312, 0]
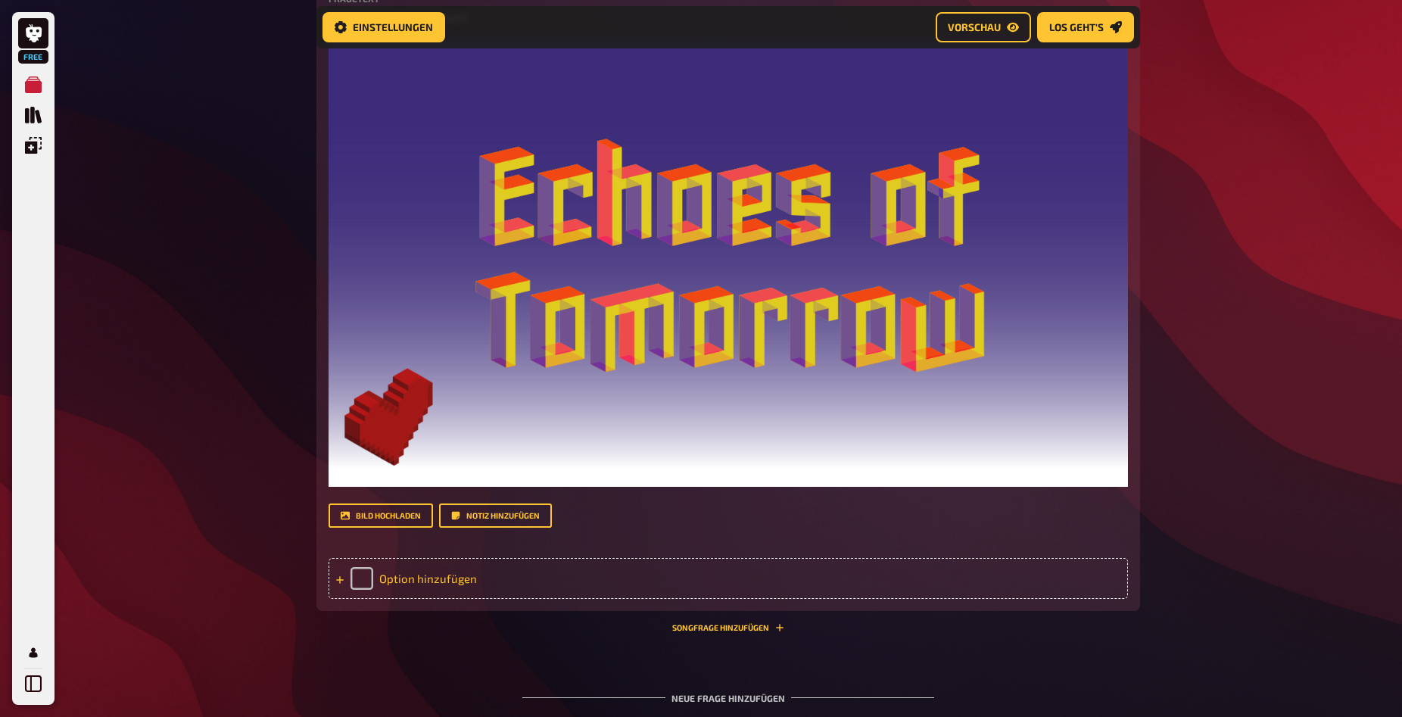
click at [438, 599] on div "Option hinzufügen" at bounding box center [729, 578] width 800 height 41
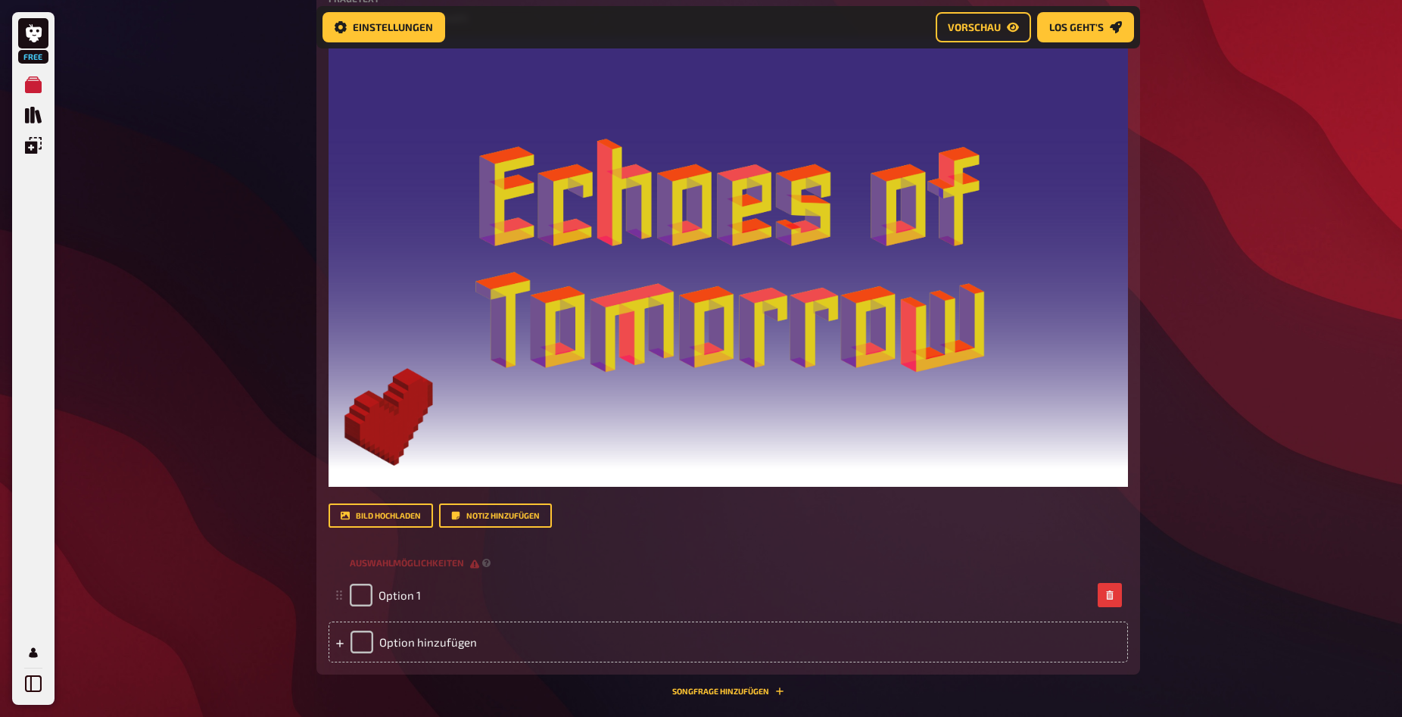
scroll to position [1543, 0]
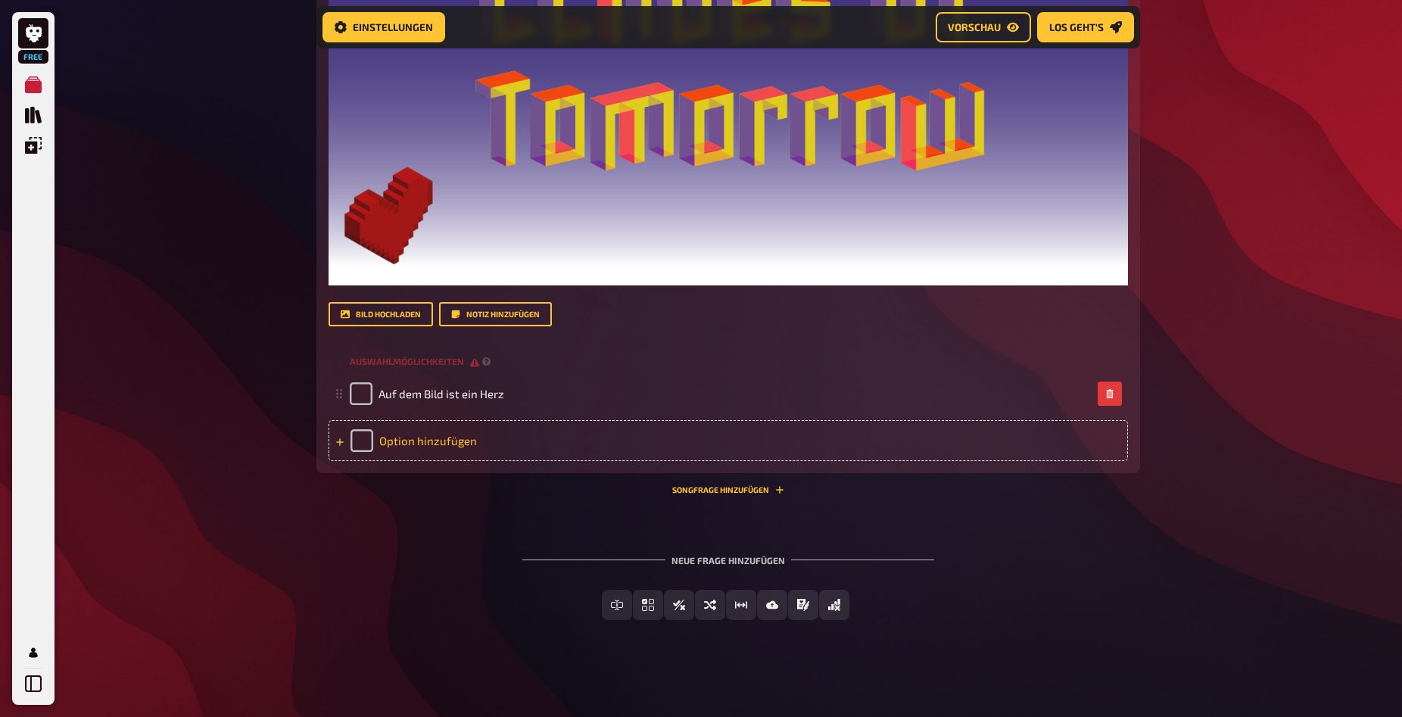
click at [457, 461] on div "Option hinzufügen" at bounding box center [729, 440] width 800 height 41
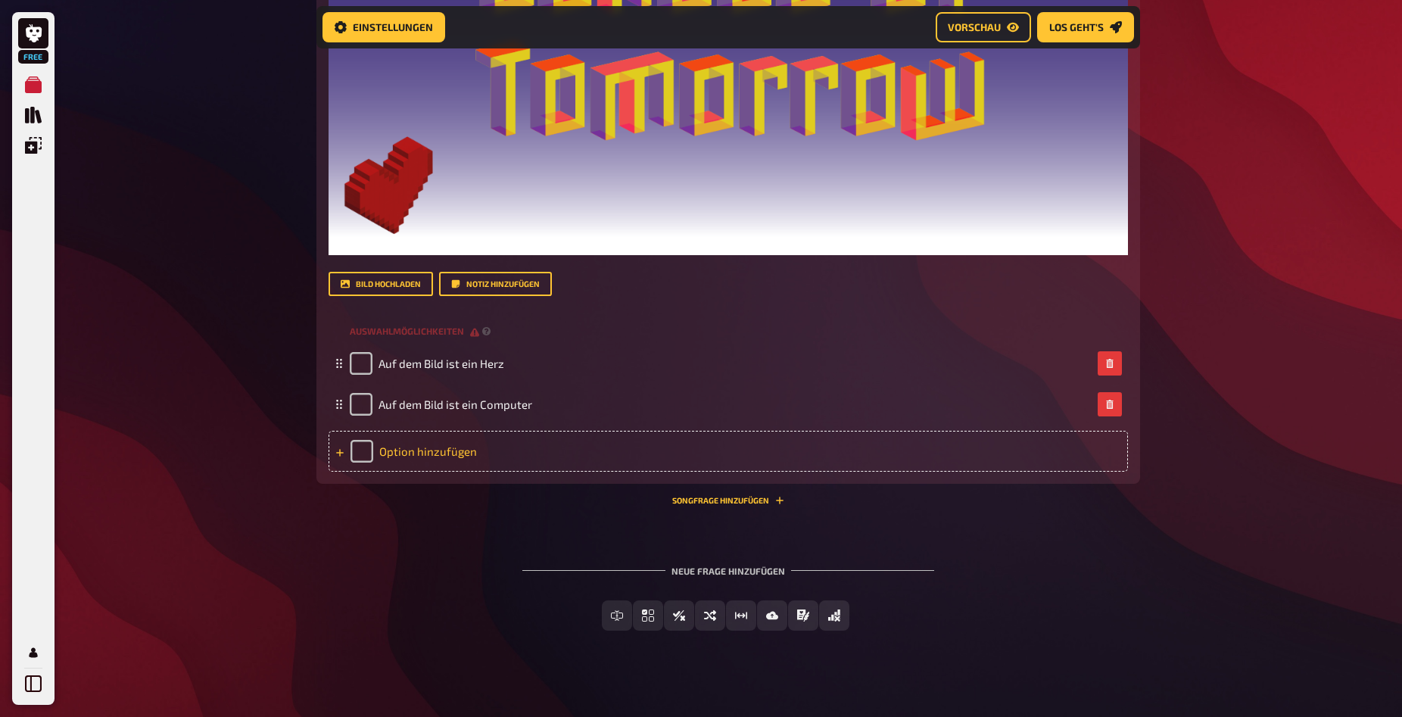
click at [445, 472] on div "Option hinzufügen" at bounding box center [729, 451] width 800 height 41
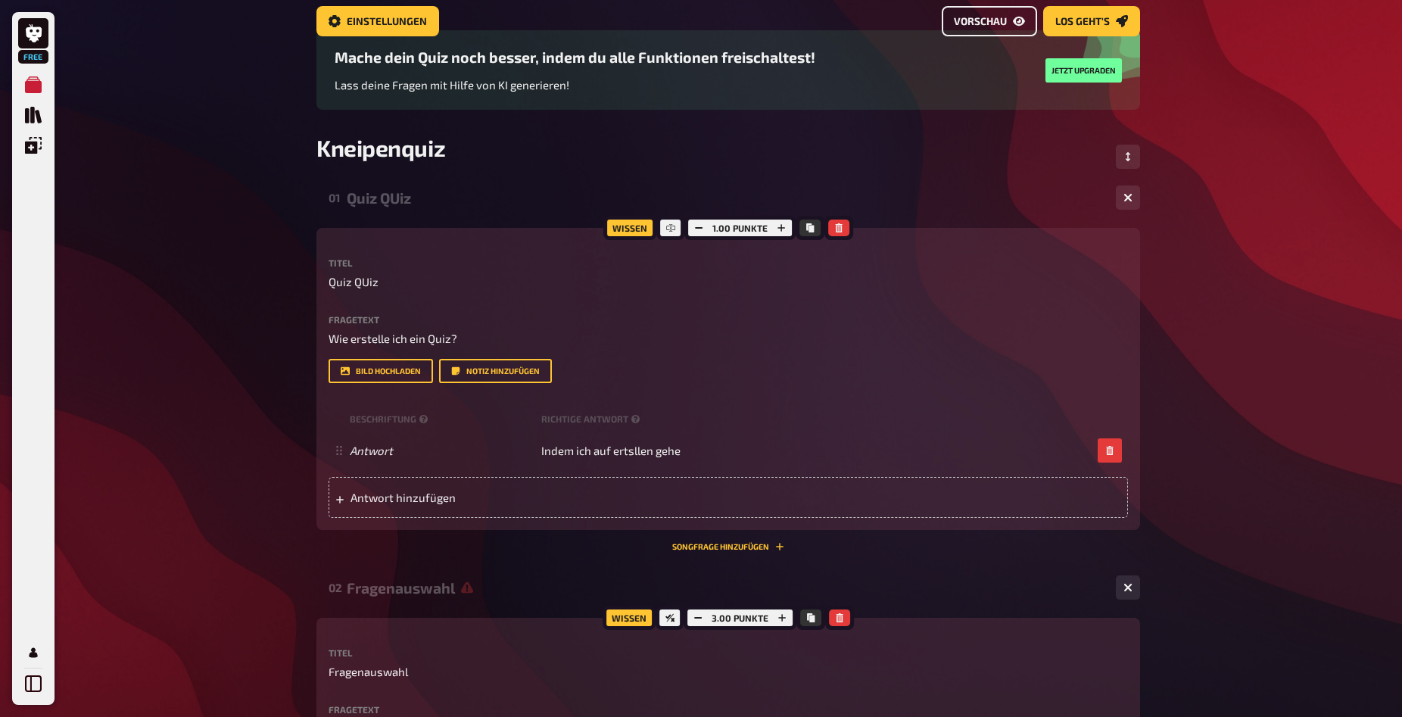
scroll to position [0, 0]
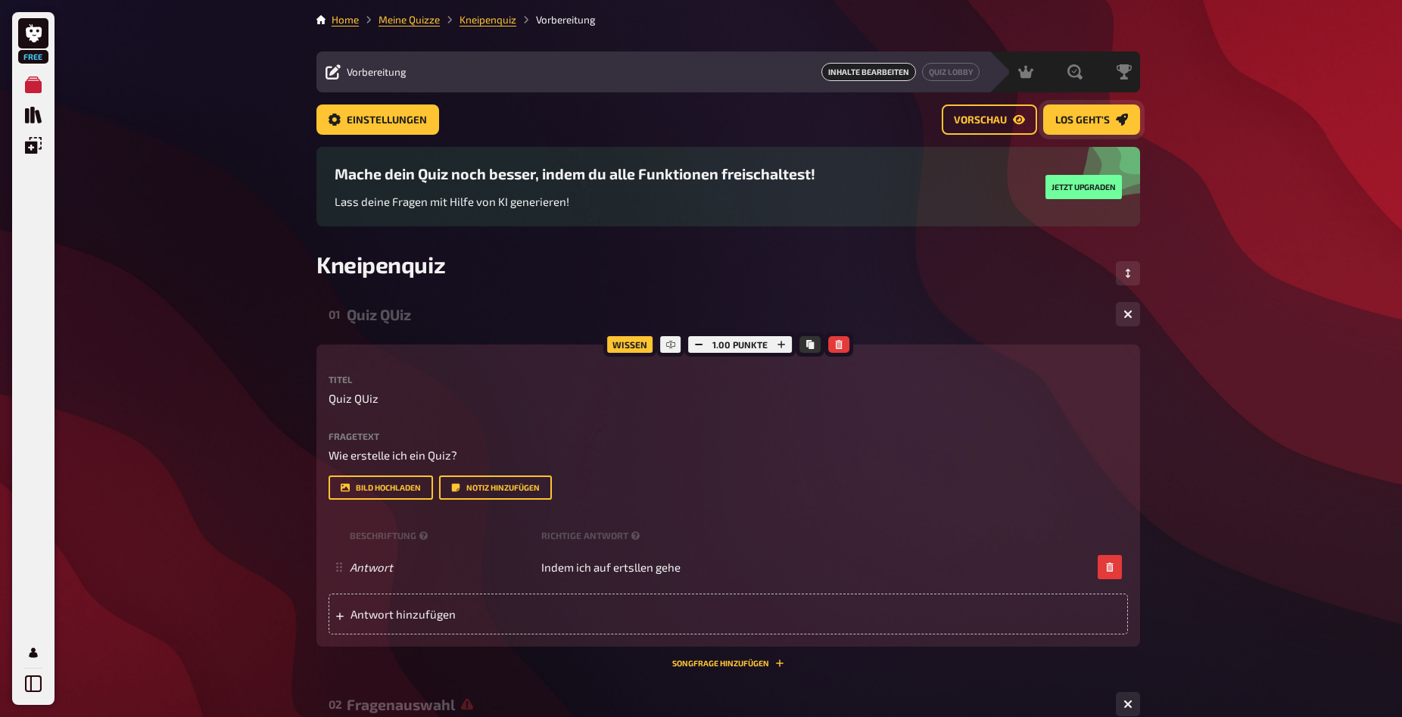
click at [1076, 120] on span "Los geht's" at bounding box center [1083, 120] width 55 height 11
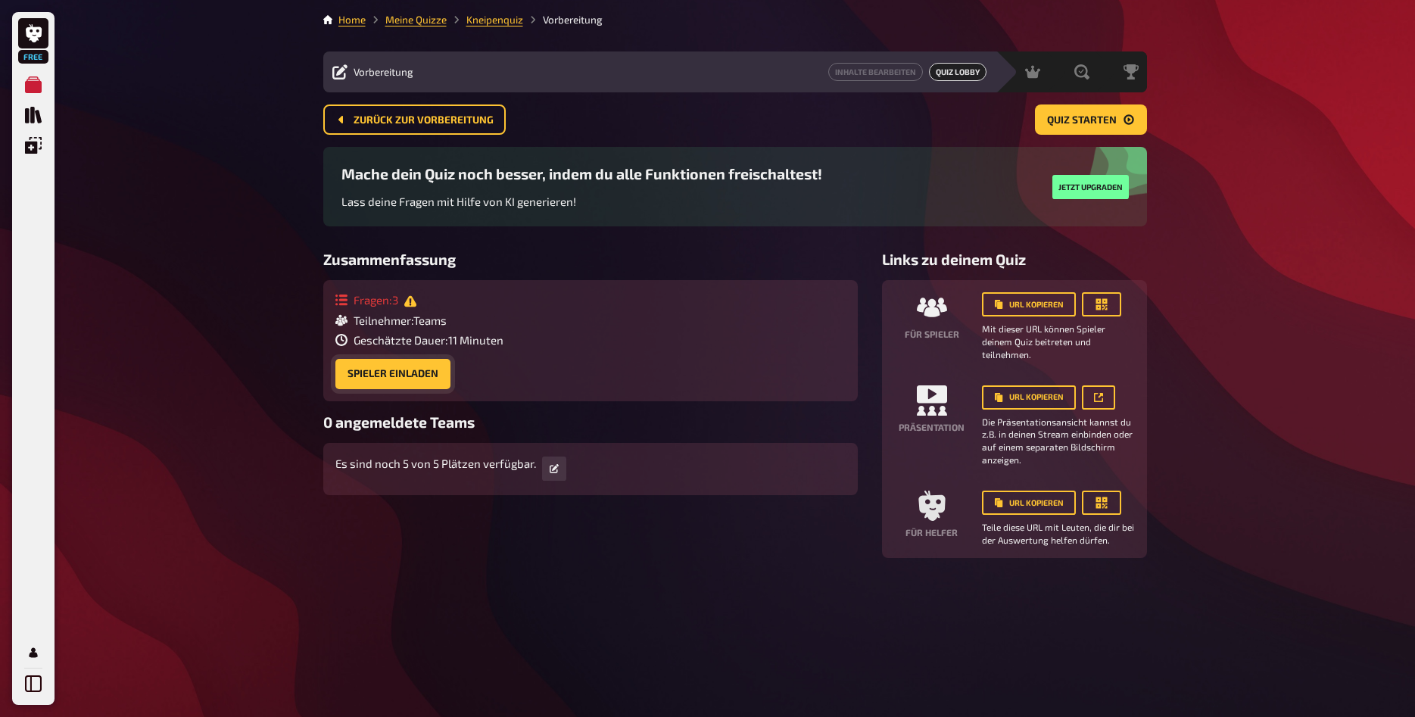
click at [426, 375] on button "Spieler einladen" at bounding box center [392, 374] width 115 height 30
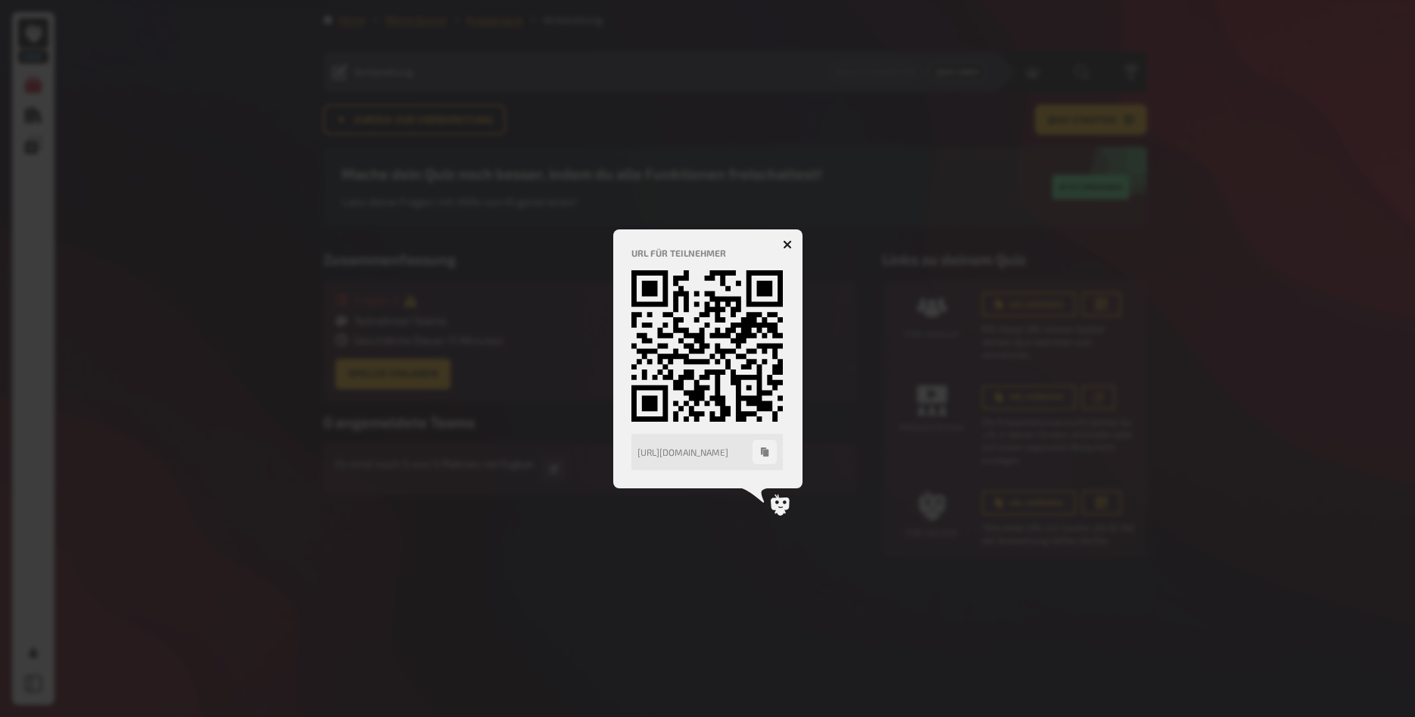
click at [760, 451] on icon "button" at bounding box center [764, 452] width 9 height 9
click at [786, 242] on icon "button" at bounding box center [787, 244] width 9 height 9
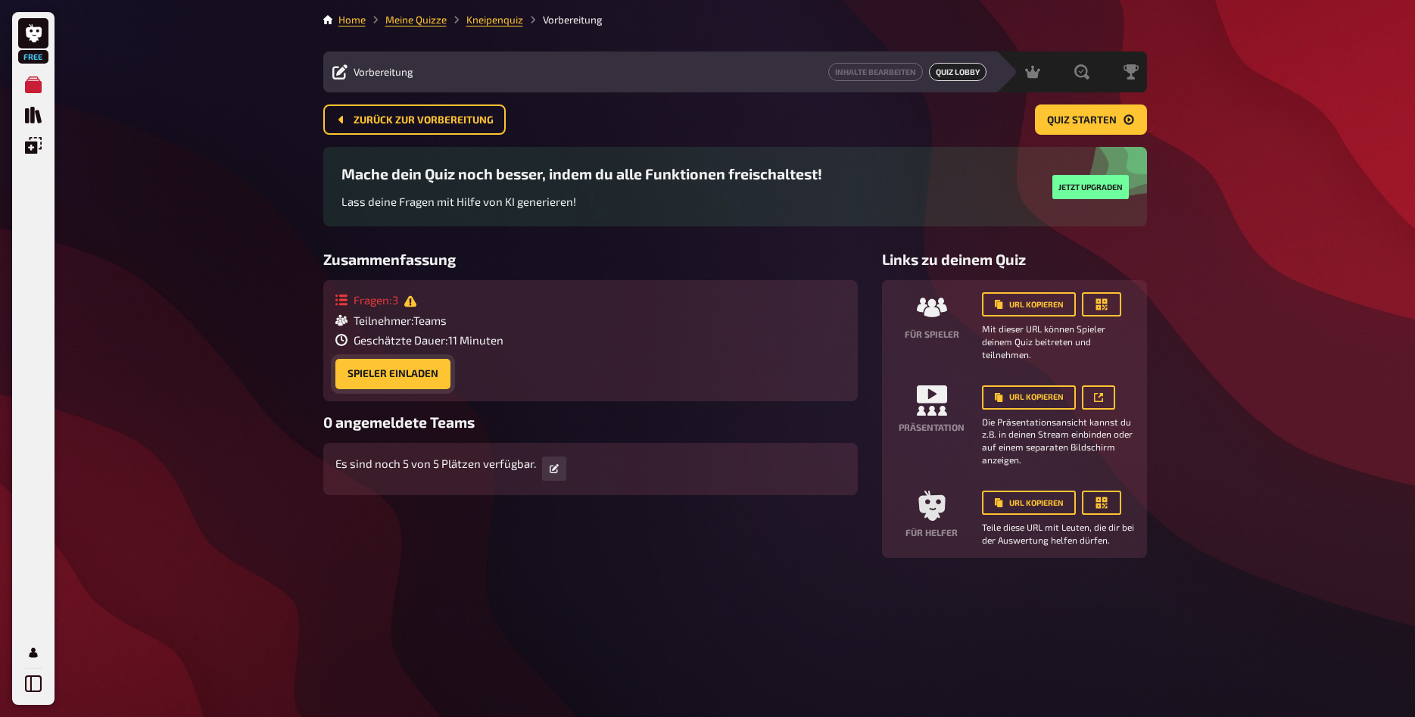
click at [432, 379] on button "Spieler einladen" at bounding box center [392, 374] width 115 height 30
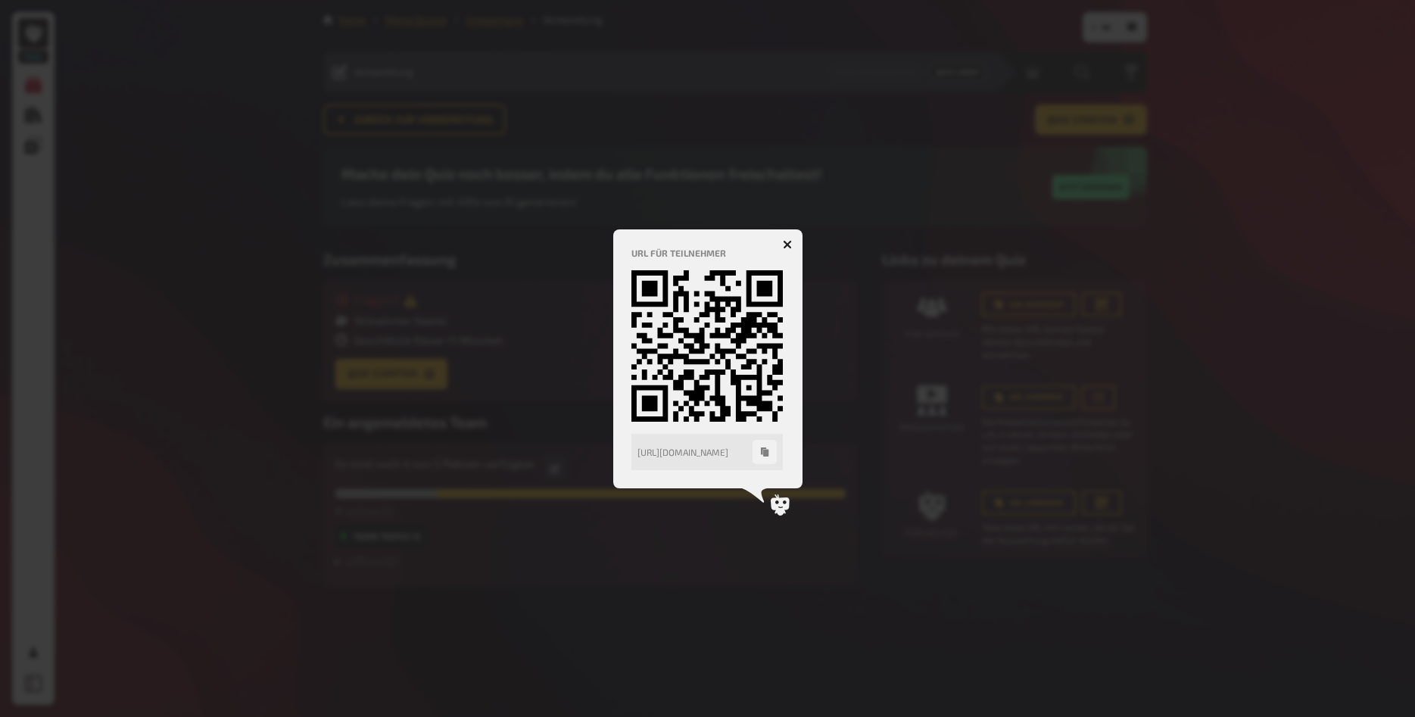
click at [785, 245] on icon "button" at bounding box center [787, 244] width 9 height 9
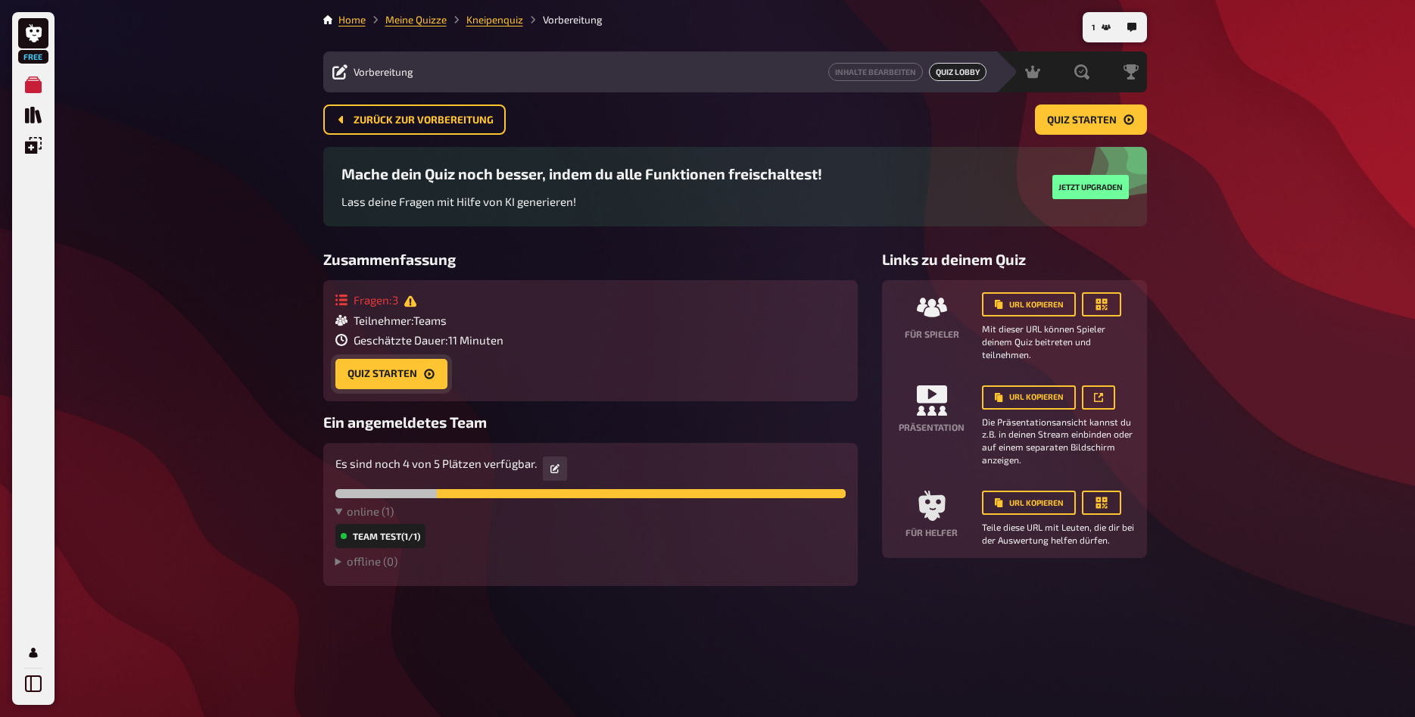
click at [388, 373] on button "Quiz starten" at bounding box center [391, 374] width 112 height 30
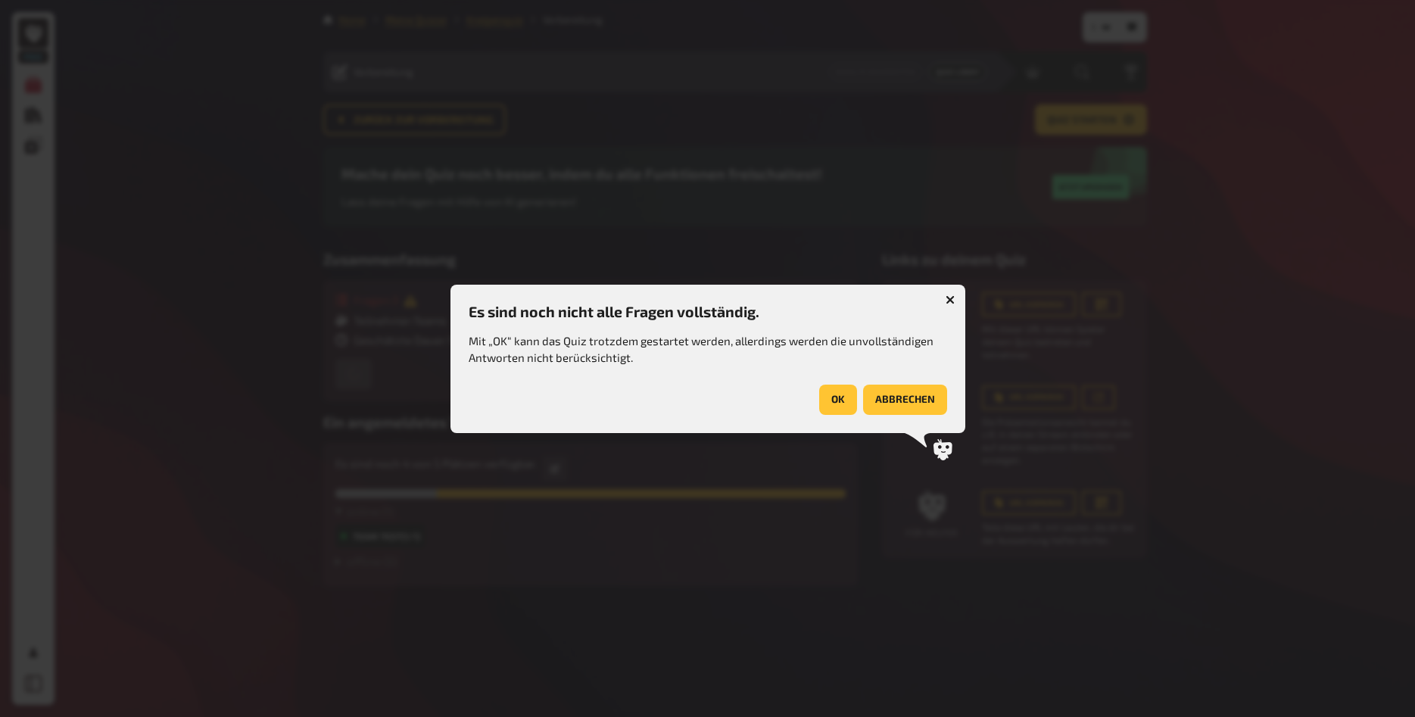
click at [893, 395] on button "abbrechen" at bounding box center [905, 400] width 84 height 30
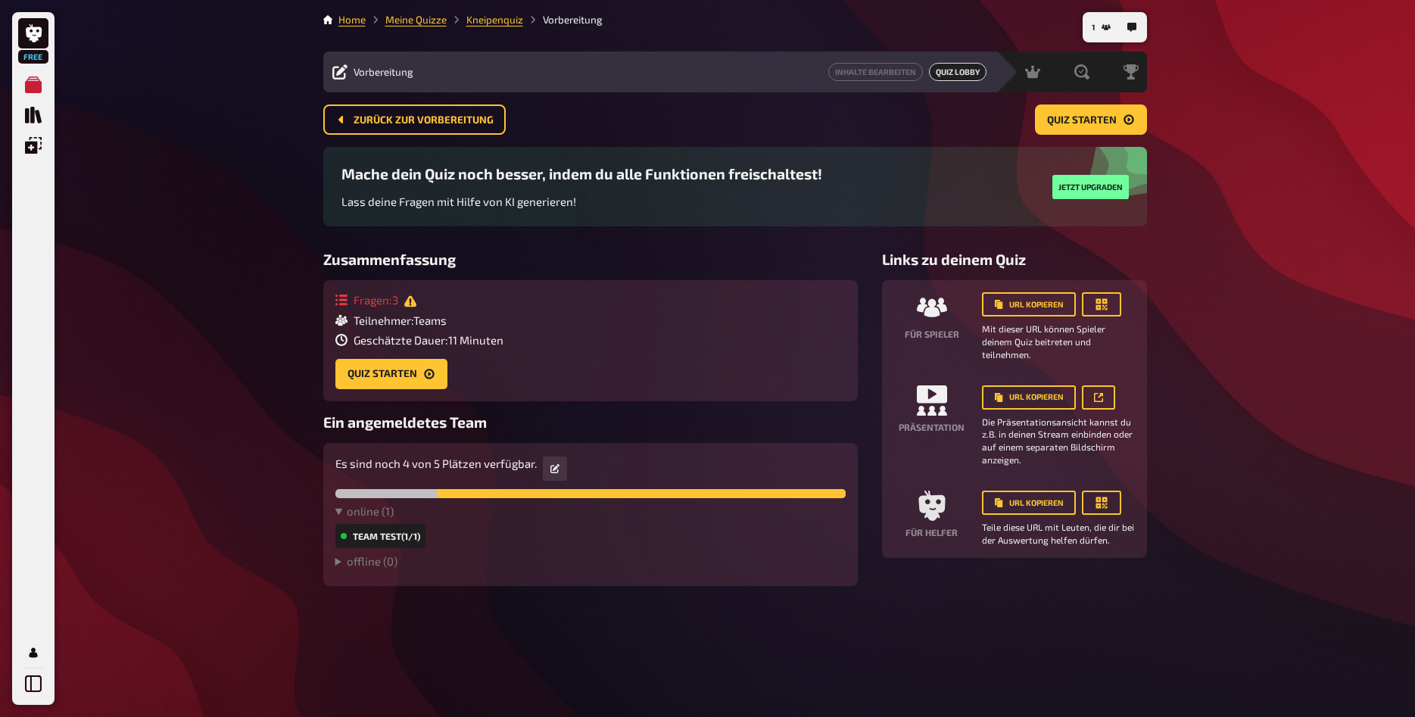
click at [355, 298] on div "Fragen : 3" at bounding box center [419, 299] width 168 height 14
click at [408, 363] on button "Quiz starten" at bounding box center [391, 374] width 112 height 30
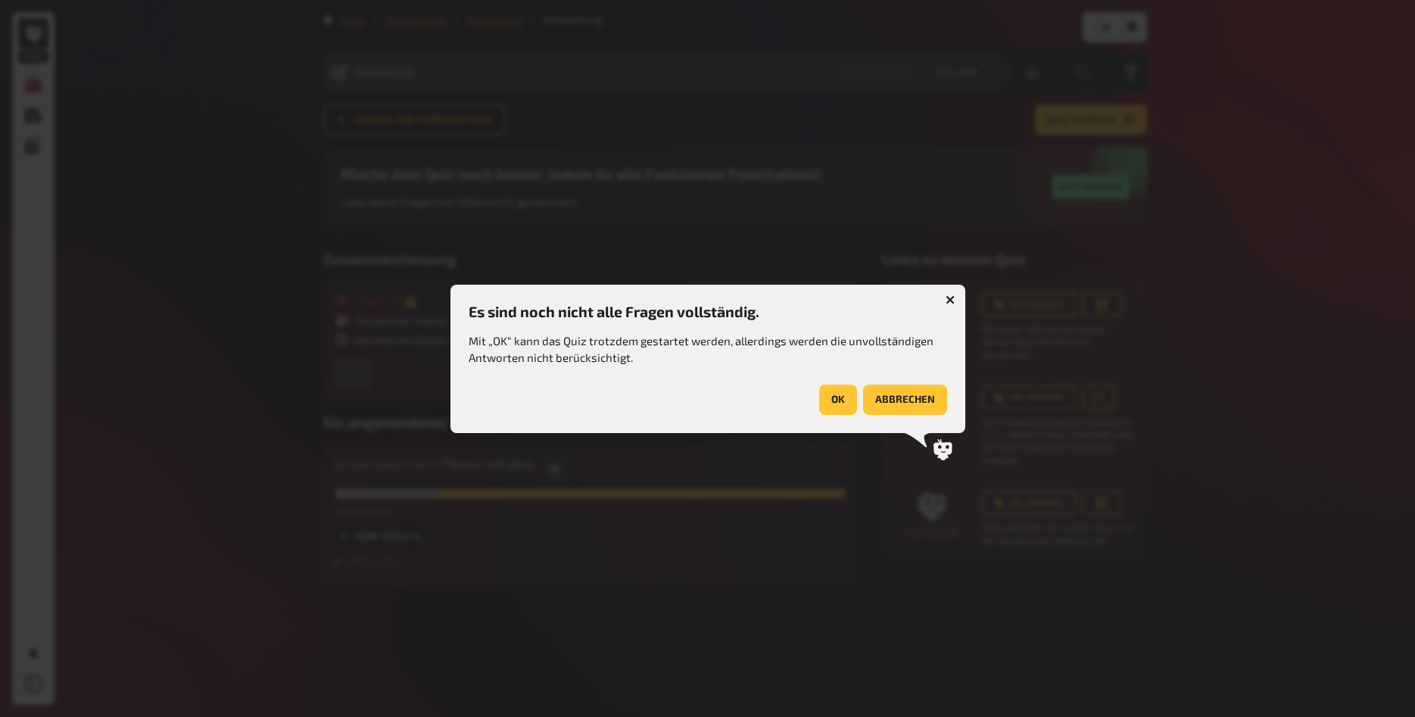
click at [841, 401] on button "OK" at bounding box center [838, 400] width 38 height 30
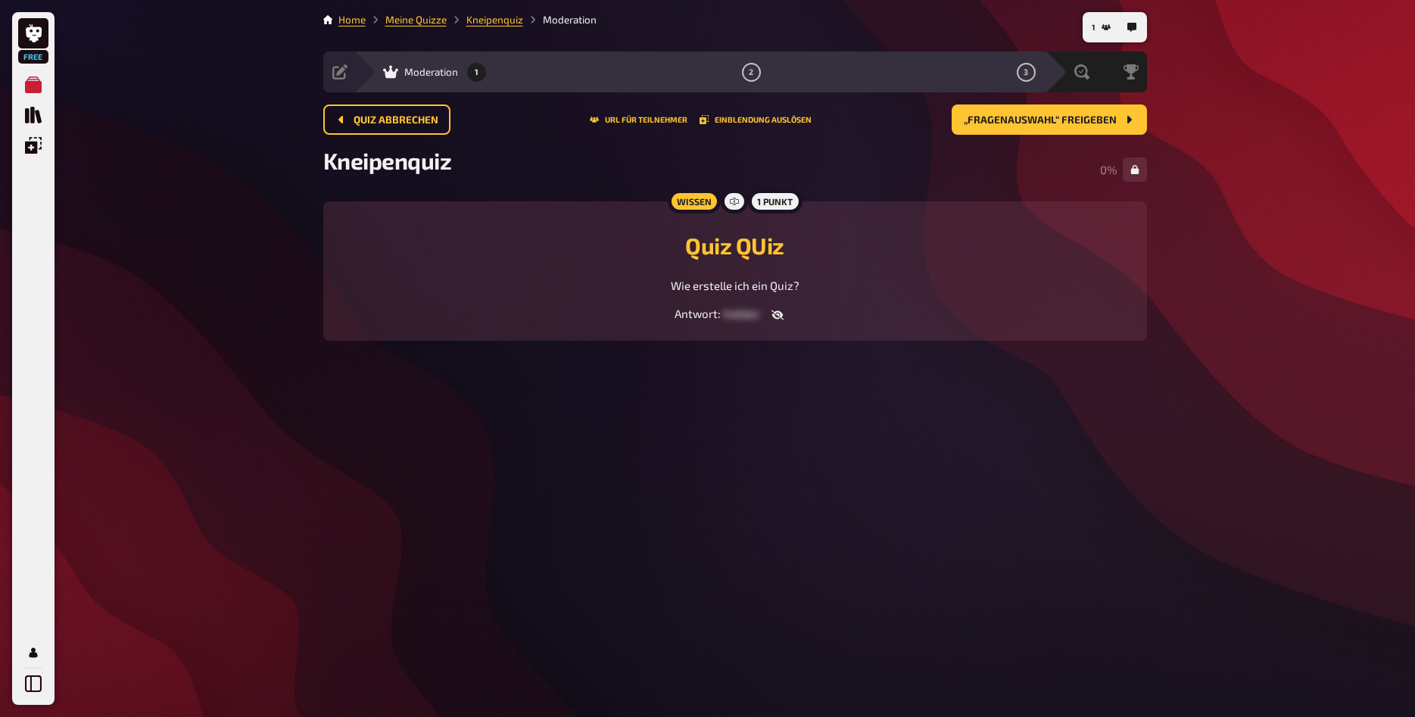
click at [776, 320] on icon "button" at bounding box center [777, 315] width 12 height 10
click at [828, 321] on icon "button" at bounding box center [829, 315] width 12 height 12
click at [1067, 126] on span "„Fragenauswahl“ freigeben" at bounding box center [1040, 120] width 153 height 11
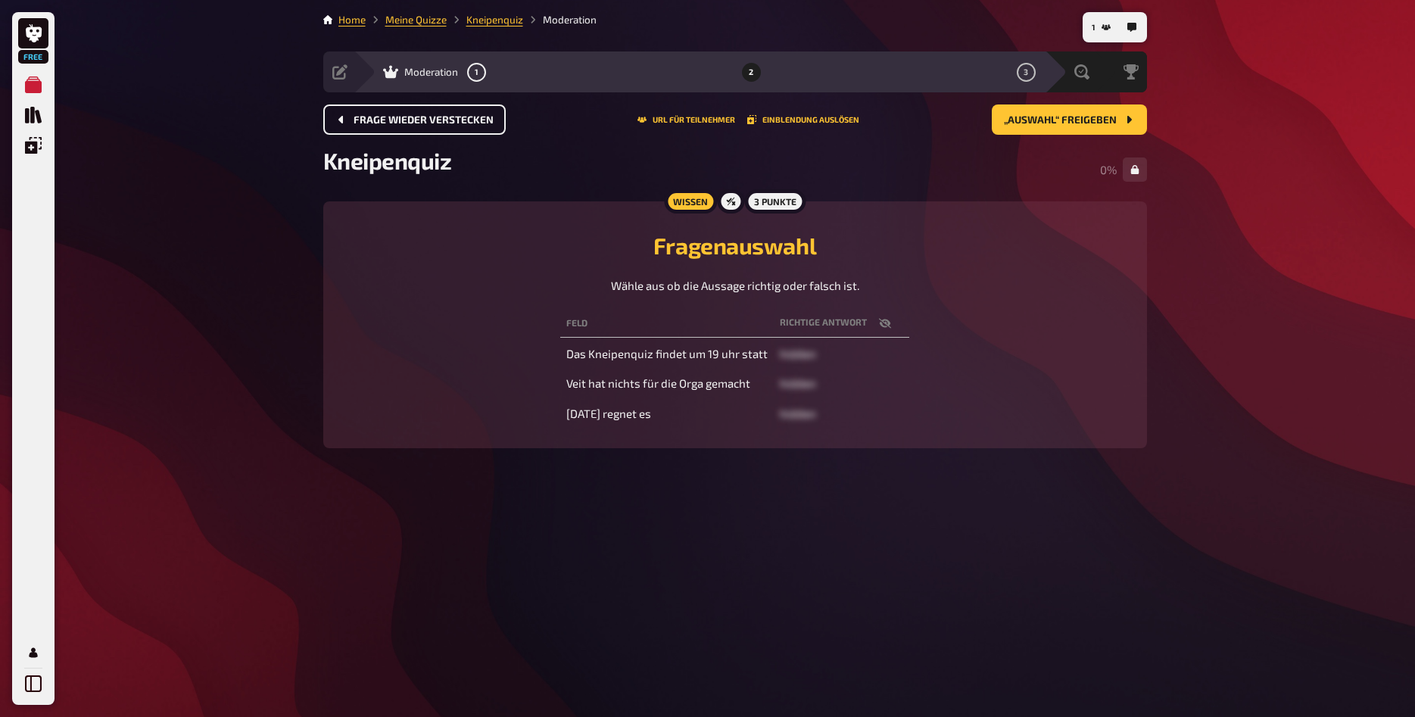
click at [457, 127] on button "Frage wieder verstecken" at bounding box center [414, 120] width 182 height 30
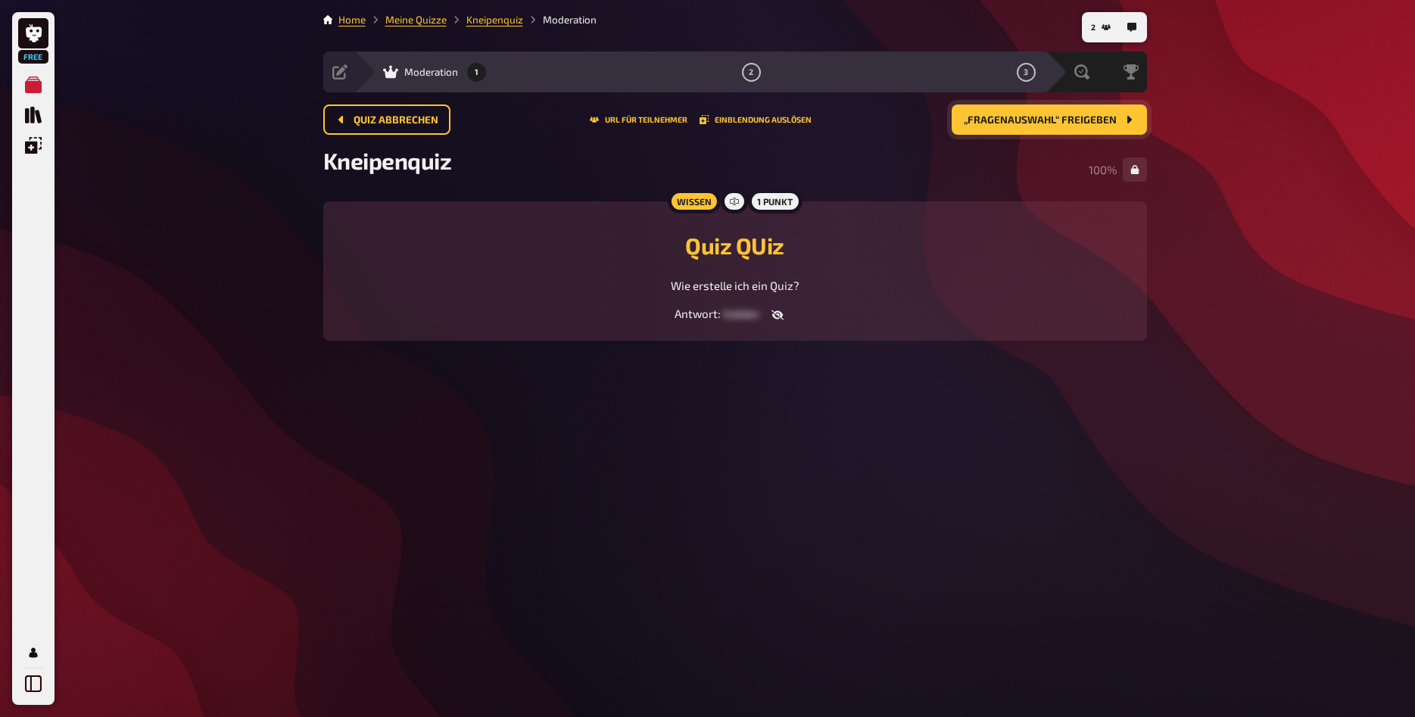
click at [1037, 115] on span "„Fragenauswahl“ freigeben" at bounding box center [1040, 120] width 153 height 11
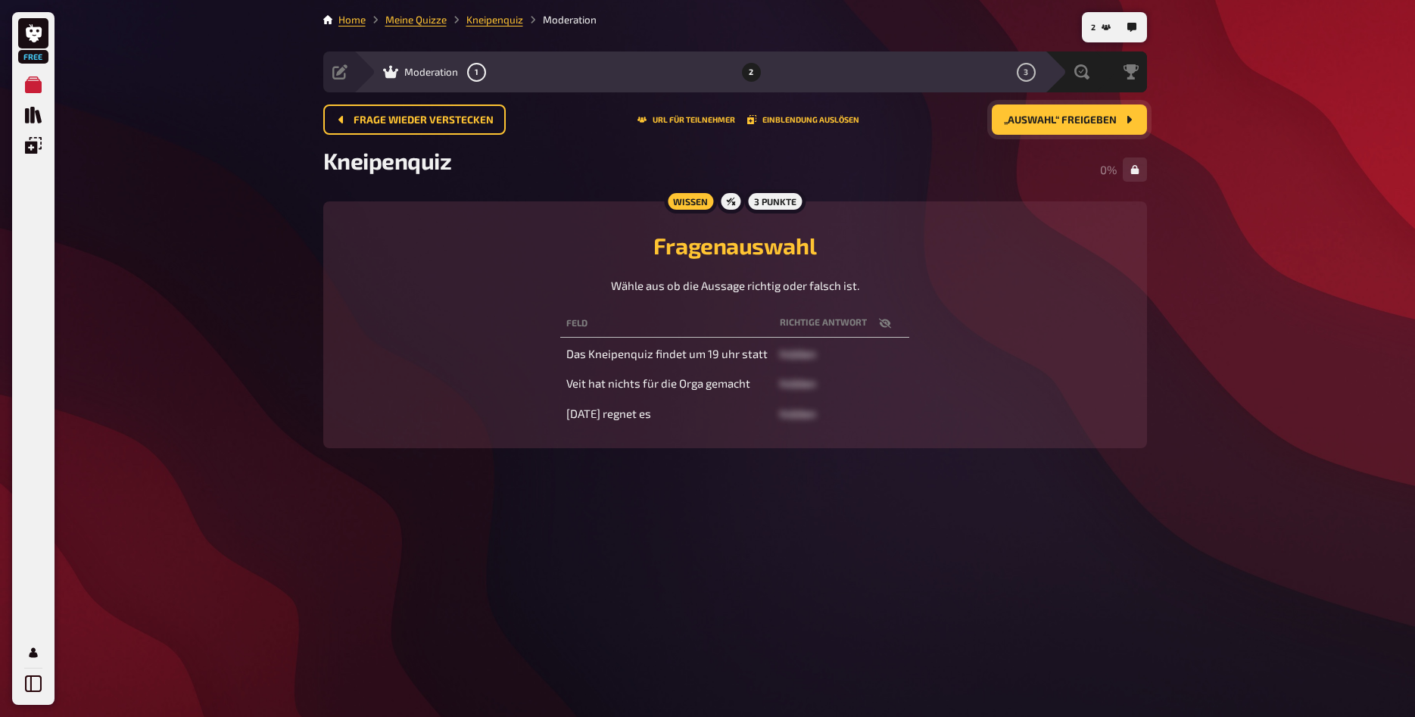
click at [882, 326] on icon "button" at bounding box center [885, 323] width 12 height 12
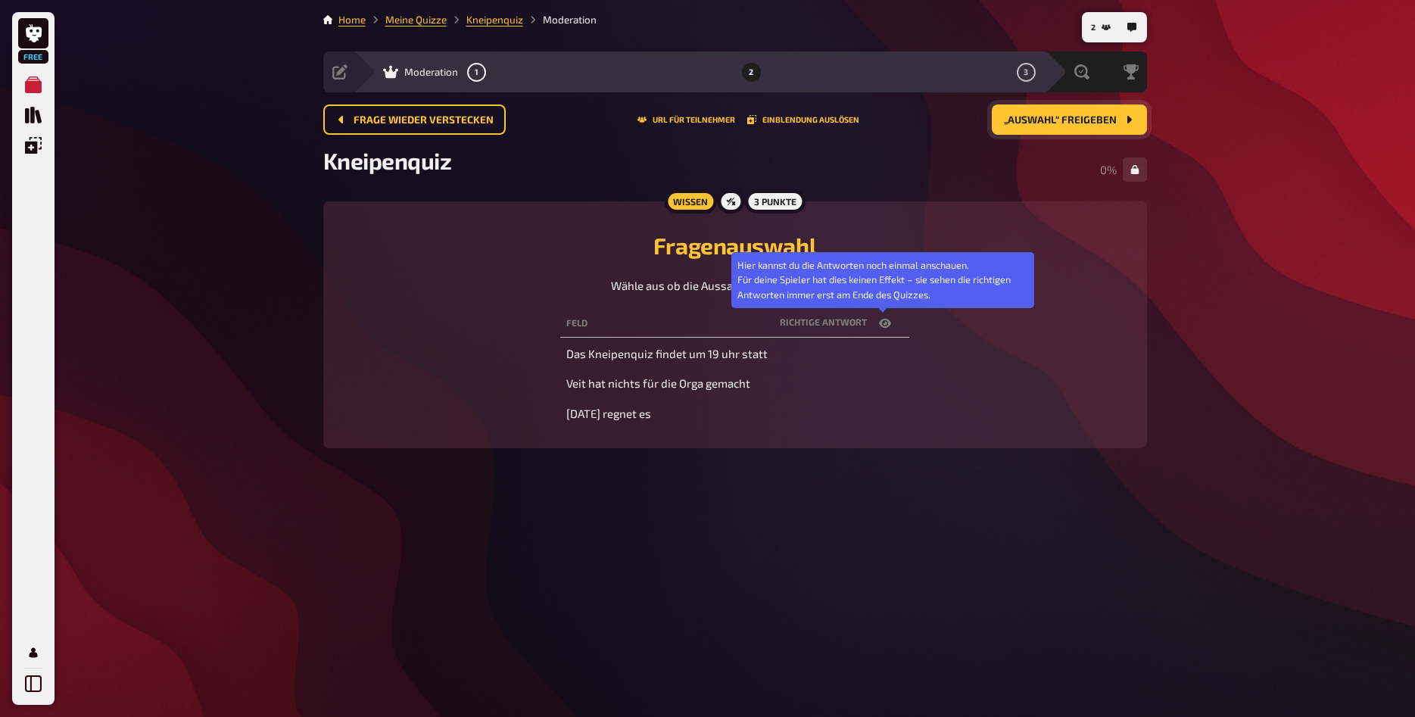
click at [882, 325] on icon "button" at bounding box center [885, 323] width 12 height 9
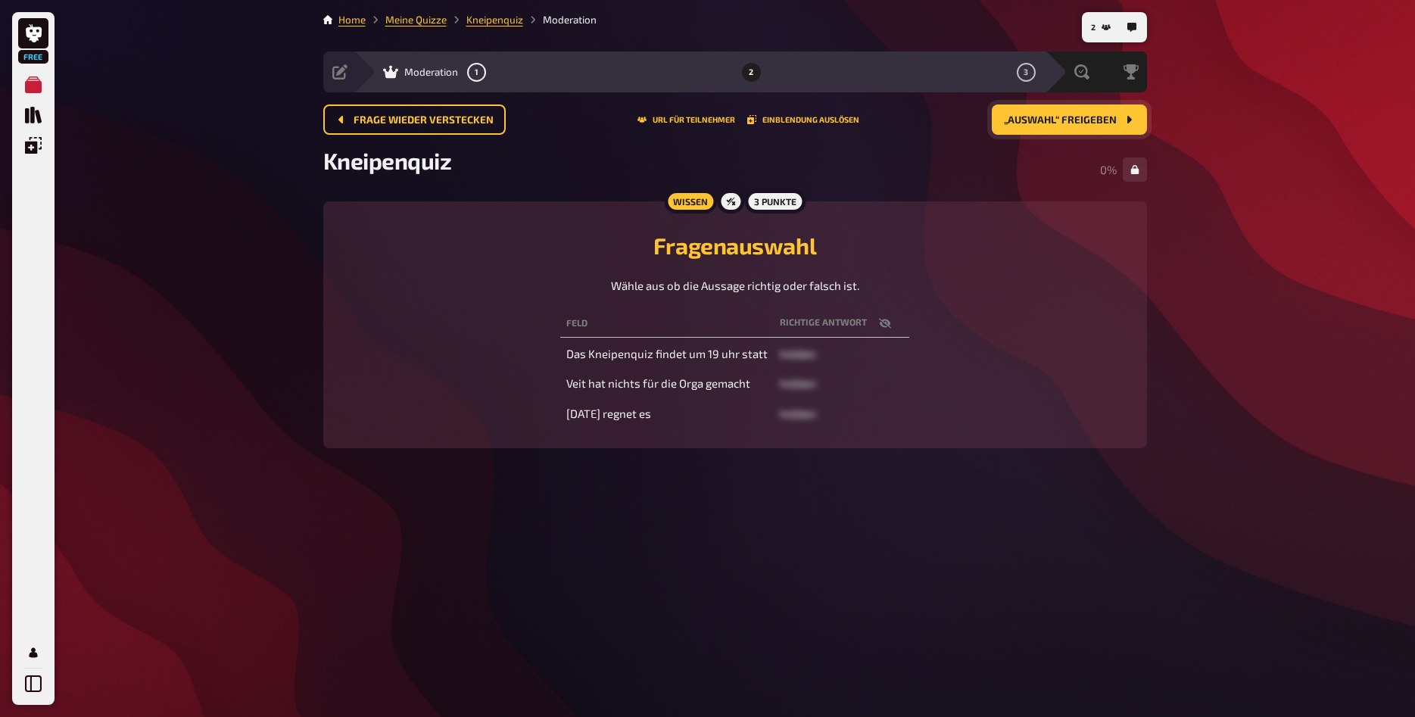
click at [1070, 116] on span "„Auswahl“ freigeben" at bounding box center [1060, 120] width 113 height 11
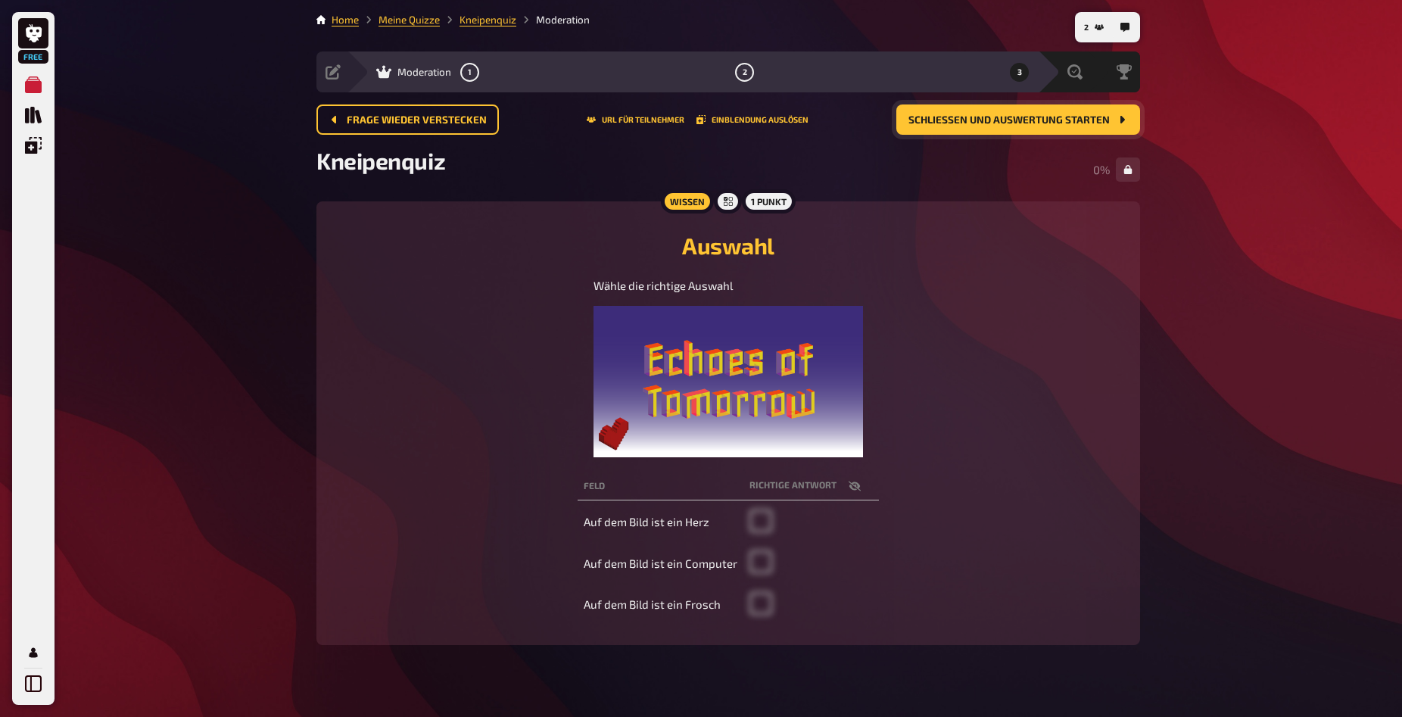
click at [857, 484] on icon "button" at bounding box center [855, 486] width 12 height 10
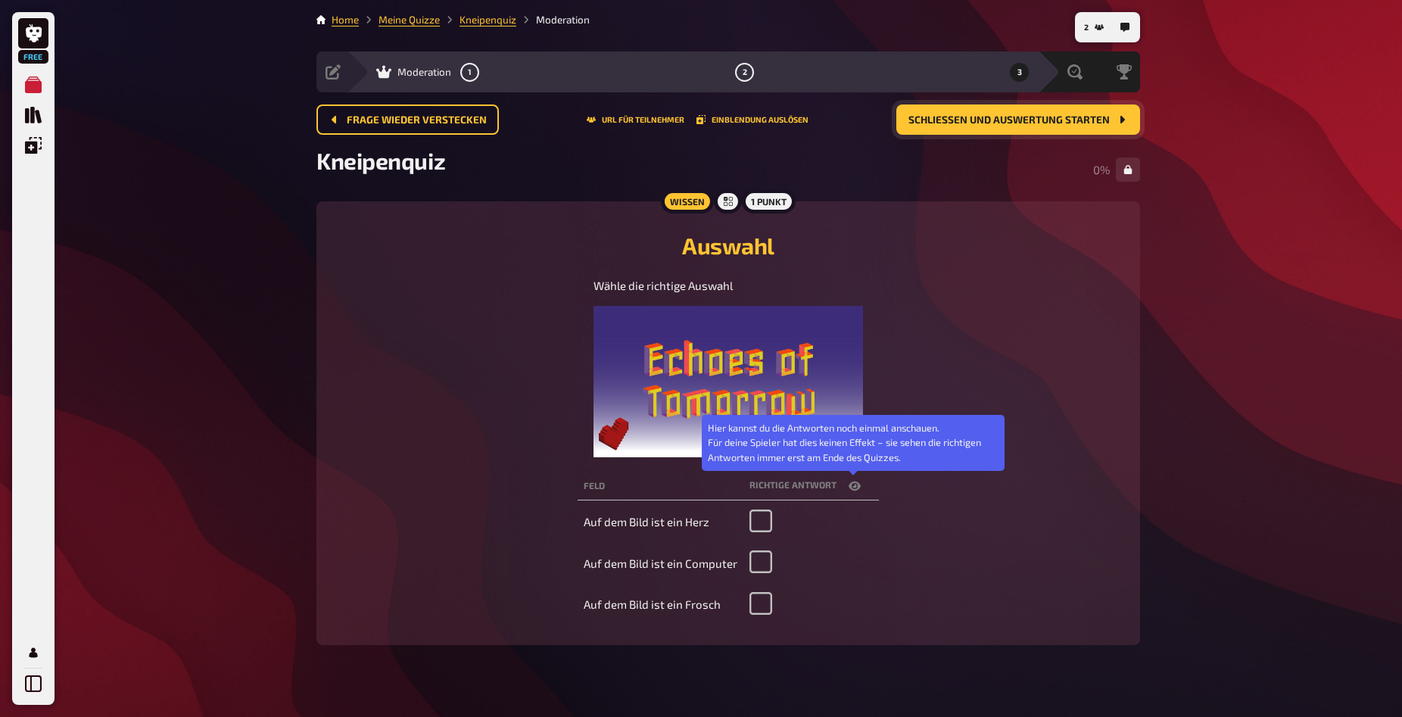
click at [857, 484] on icon "button" at bounding box center [855, 486] width 12 height 9
click at [857, 484] on icon "button" at bounding box center [855, 486] width 12 height 10
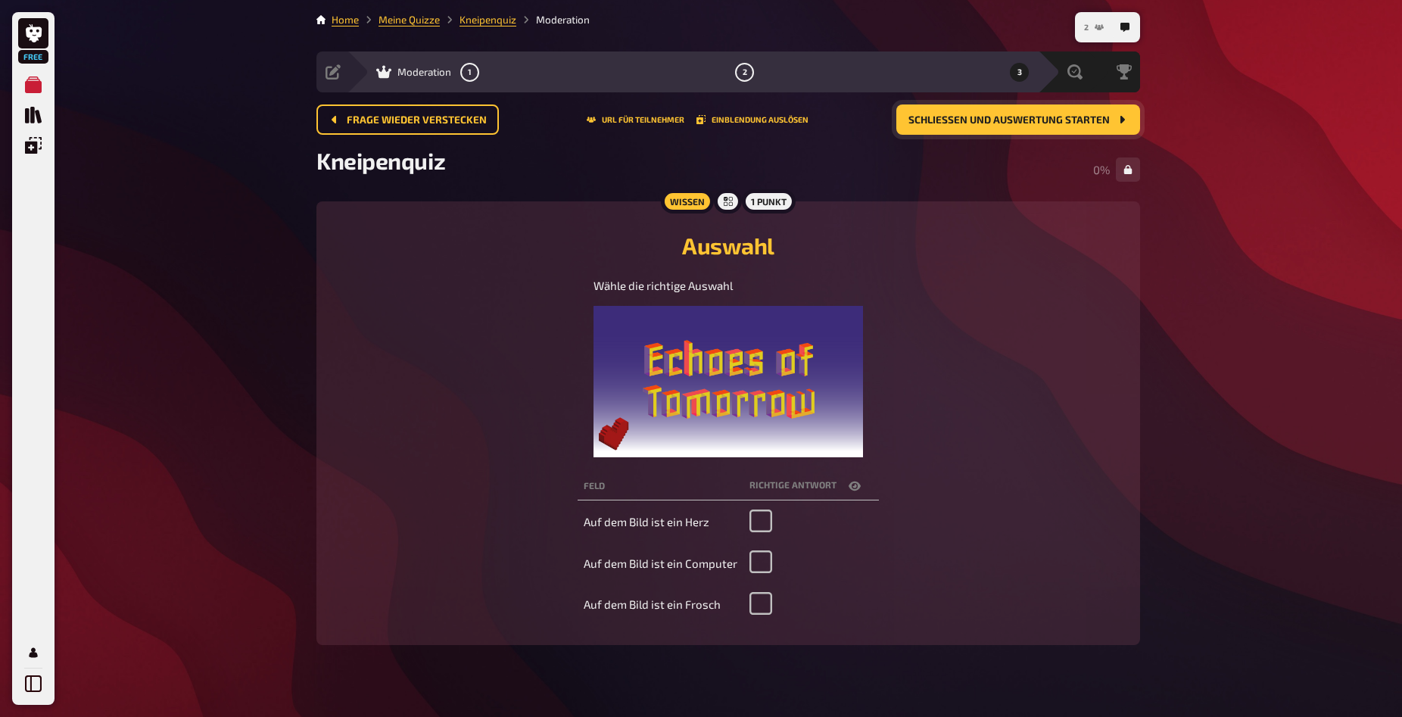
click at [1099, 25] on icon "2" at bounding box center [1099, 27] width 9 height 6
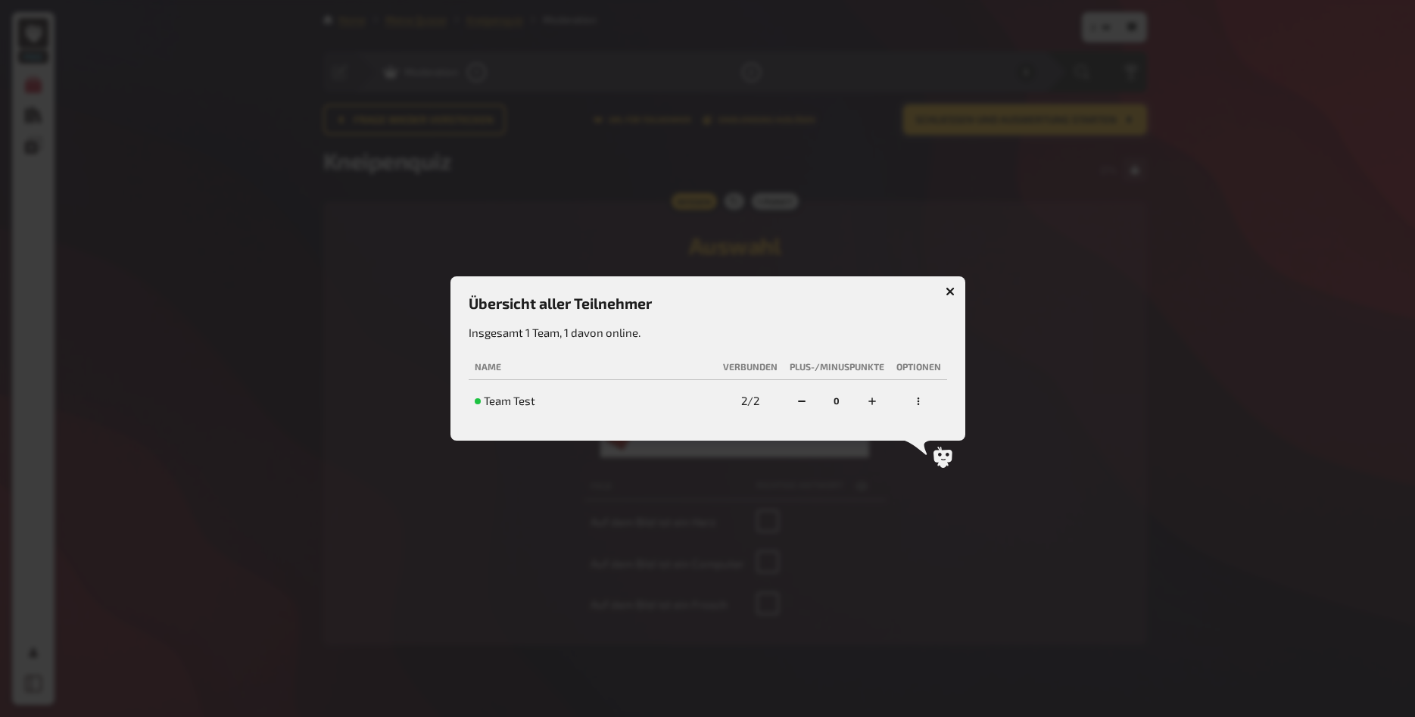
click at [950, 281] on button "button" at bounding box center [950, 291] width 24 height 24
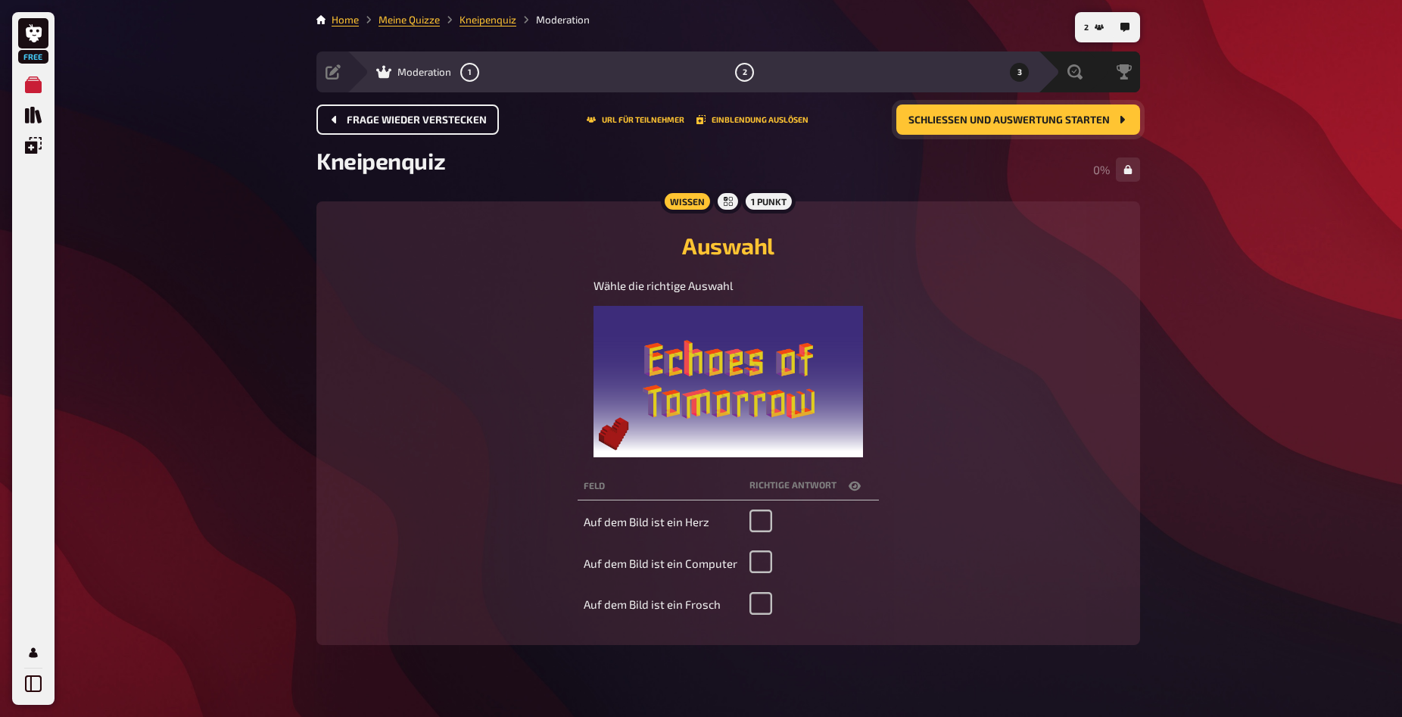
click at [428, 125] on span "Frage wieder verstecken" at bounding box center [417, 120] width 140 height 11
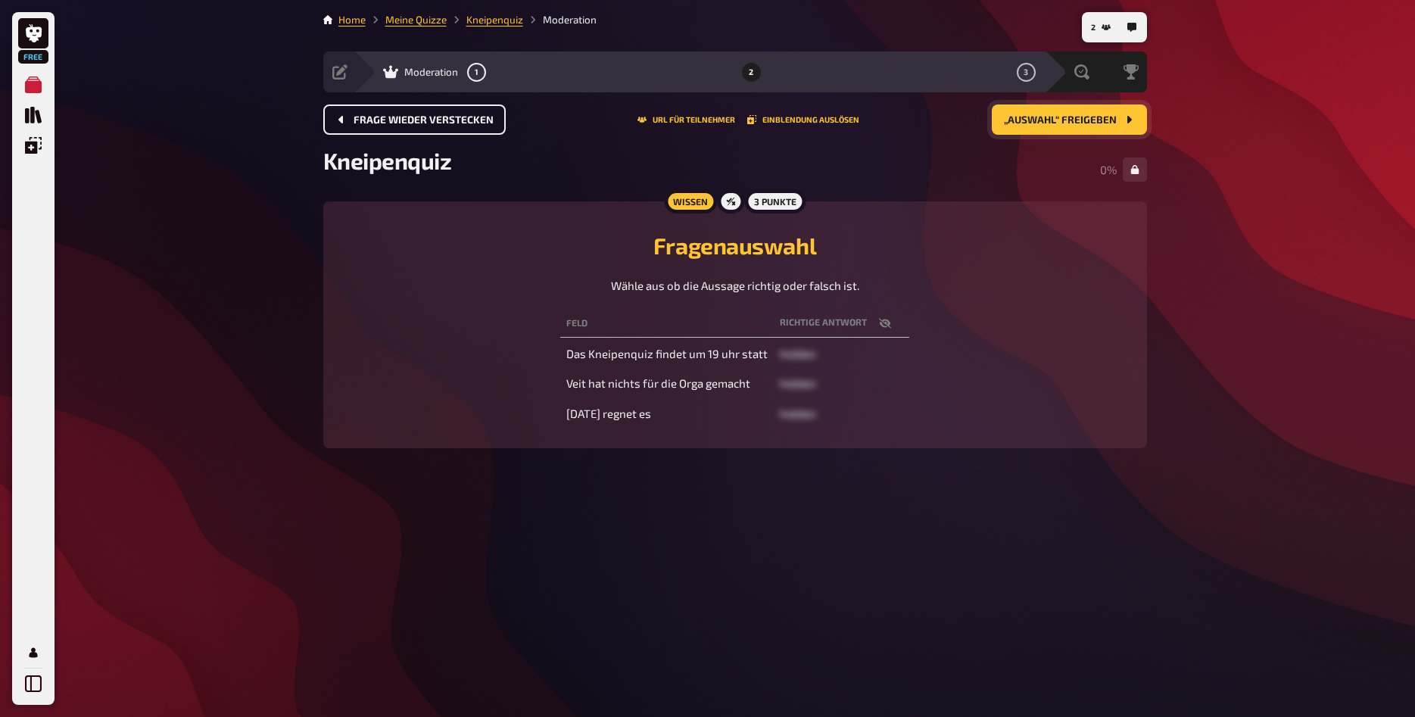
click at [1100, 128] on button "„Auswahl“ freigeben" at bounding box center [1069, 120] width 155 height 30
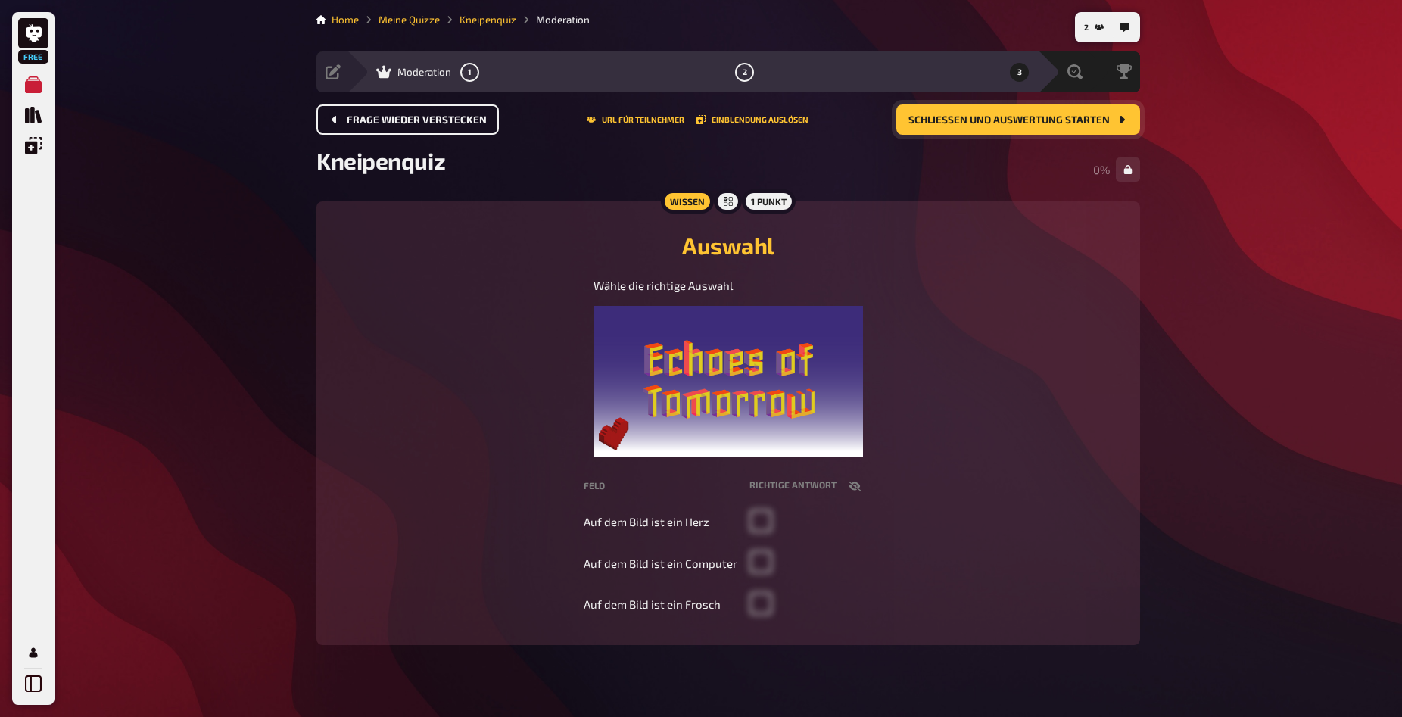
click at [1041, 118] on span "Schließen und Auswertung starten" at bounding box center [1009, 120] width 201 height 11
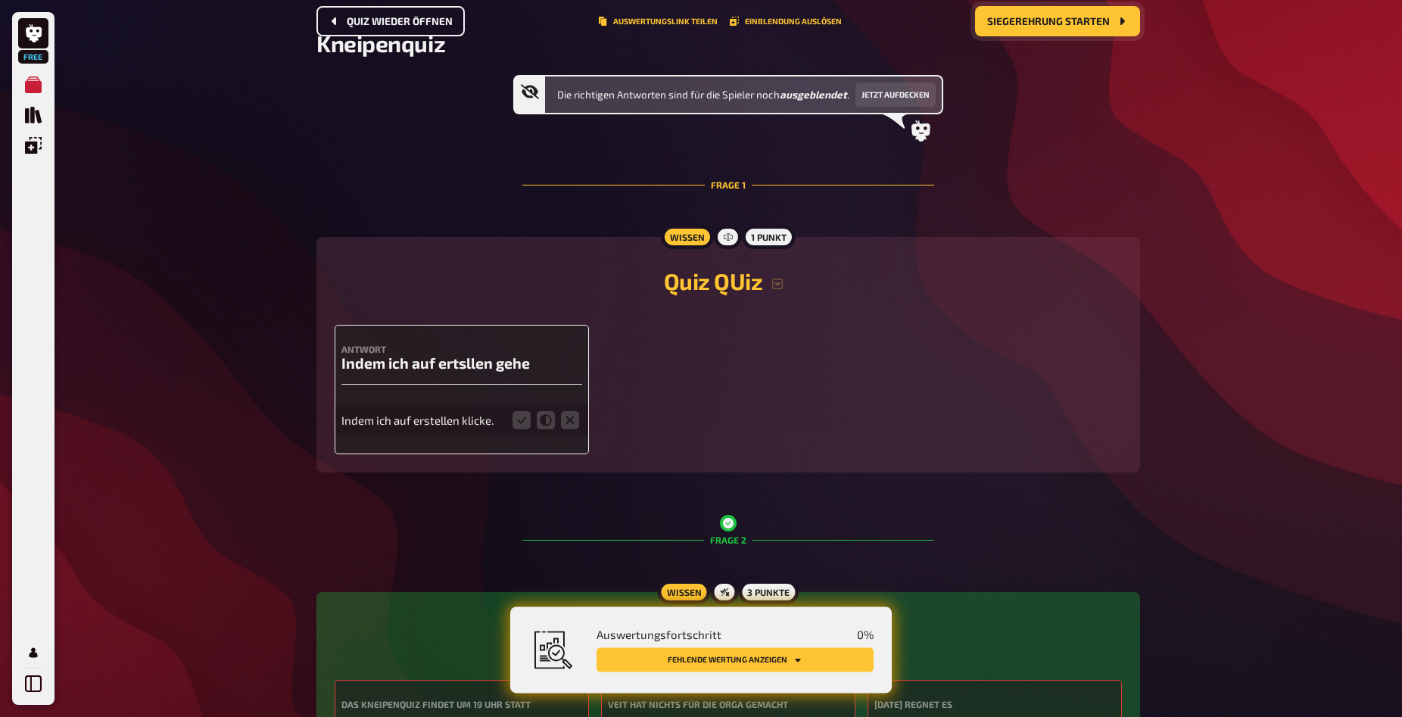
scroll to position [154, 0]
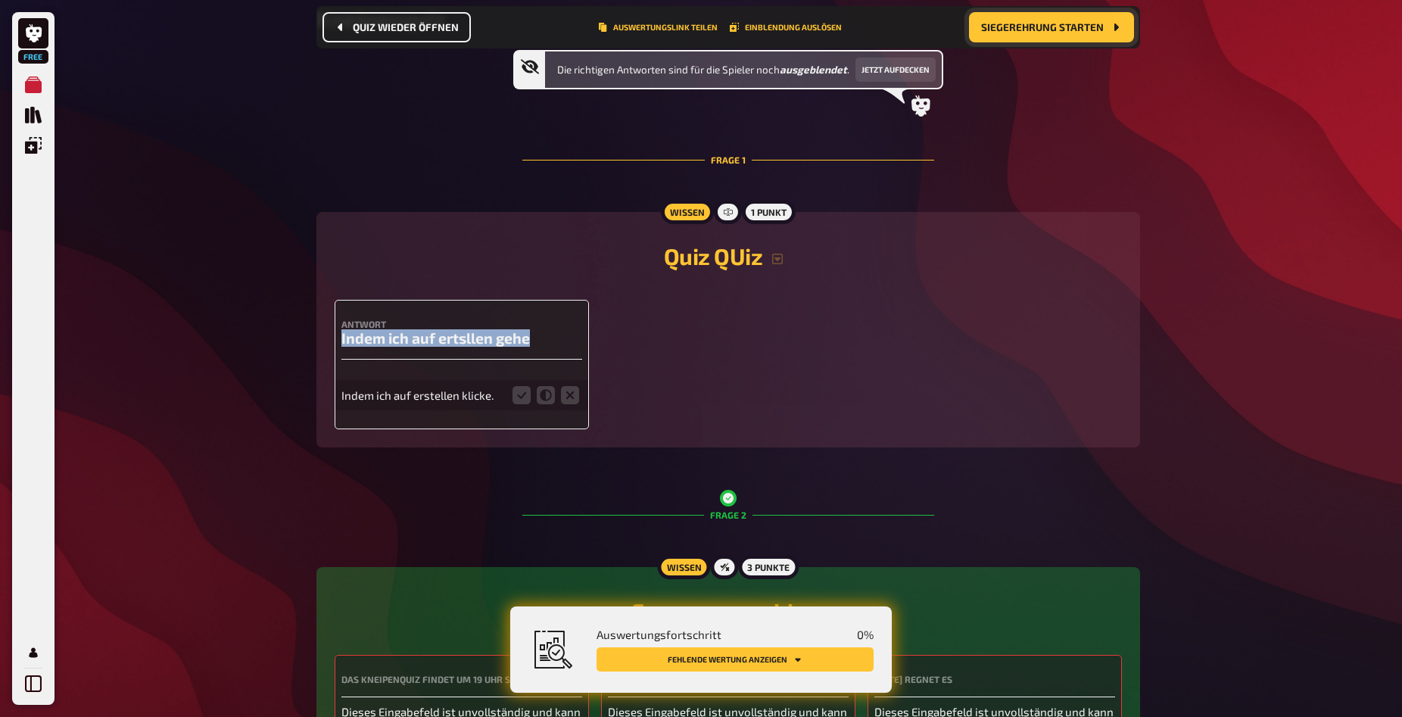
drag, startPoint x: 531, startPoint y: 340, endPoint x: 341, endPoint y: 339, distance: 190.1
click at [342, 339] on h3 "Indem ich auf ertsllen gehe" at bounding box center [462, 337] width 241 height 17
click at [494, 335] on h3 "Indem ich auf ertsllen gehe" at bounding box center [462, 337] width 241 height 17
click at [529, 393] on icon at bounding box center [522, 395] width 18 height 18
click at [0, 0] on input "radio" at bounding box center [0, 0] width 0 height 0
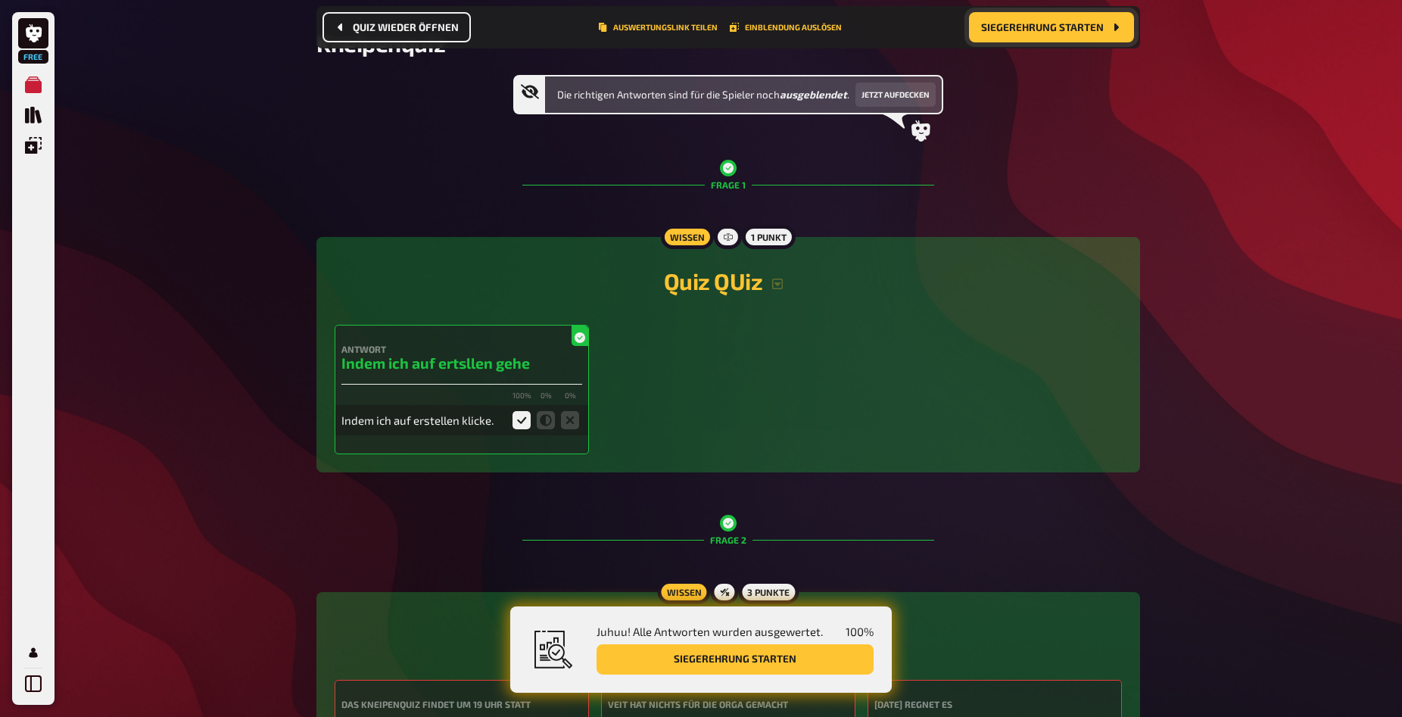
scroll to position [0, 0]
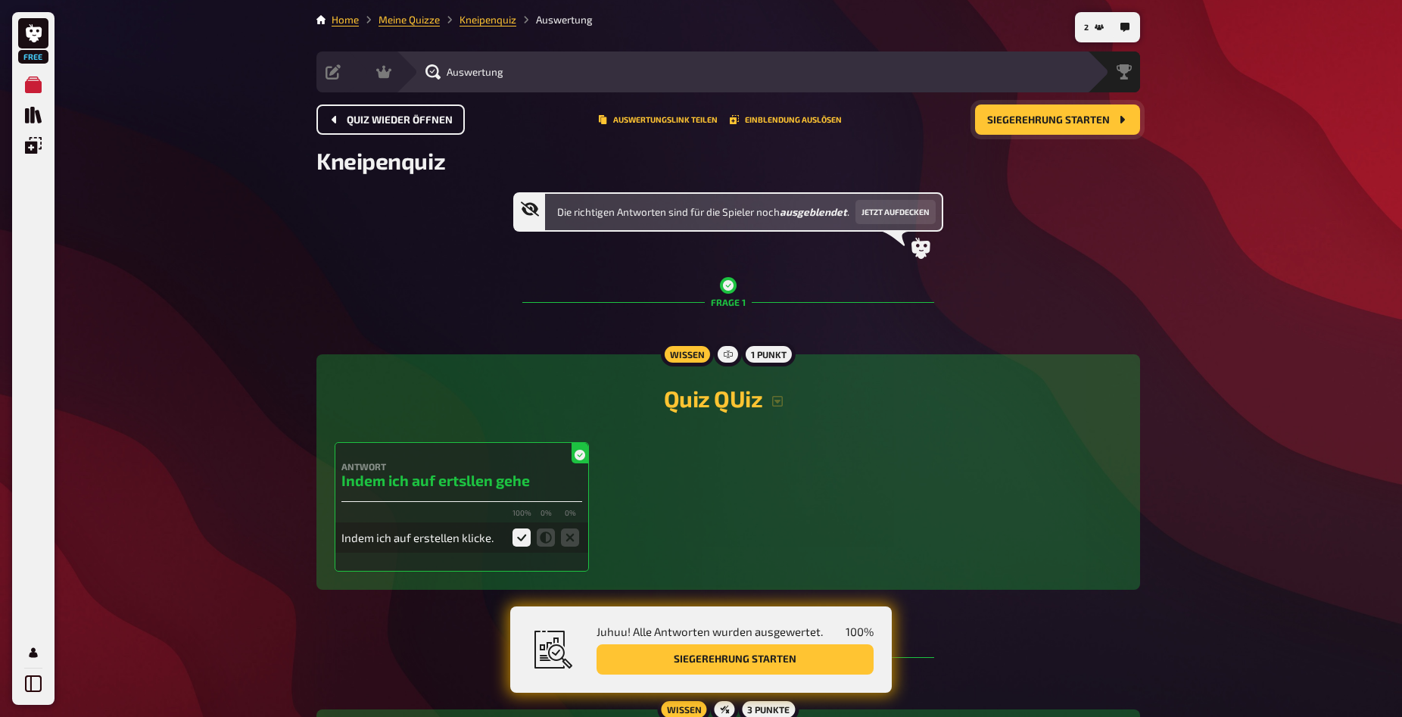
click at [535, 537] on fieldset at bounding box center [546, 538] width 73 height 24
click at [547, 533] on icon at bounding box center [546, 538] width 18 height 18
click at [0, 0] on input "radio" at bounding box center [0, 0] width 0 height 0
click at [573, 538] on icon at bounding box center [570, 538] width 18 height 18
click at [0, 0] on input "radio" at bounding box center [0, 0] width 0 height 0
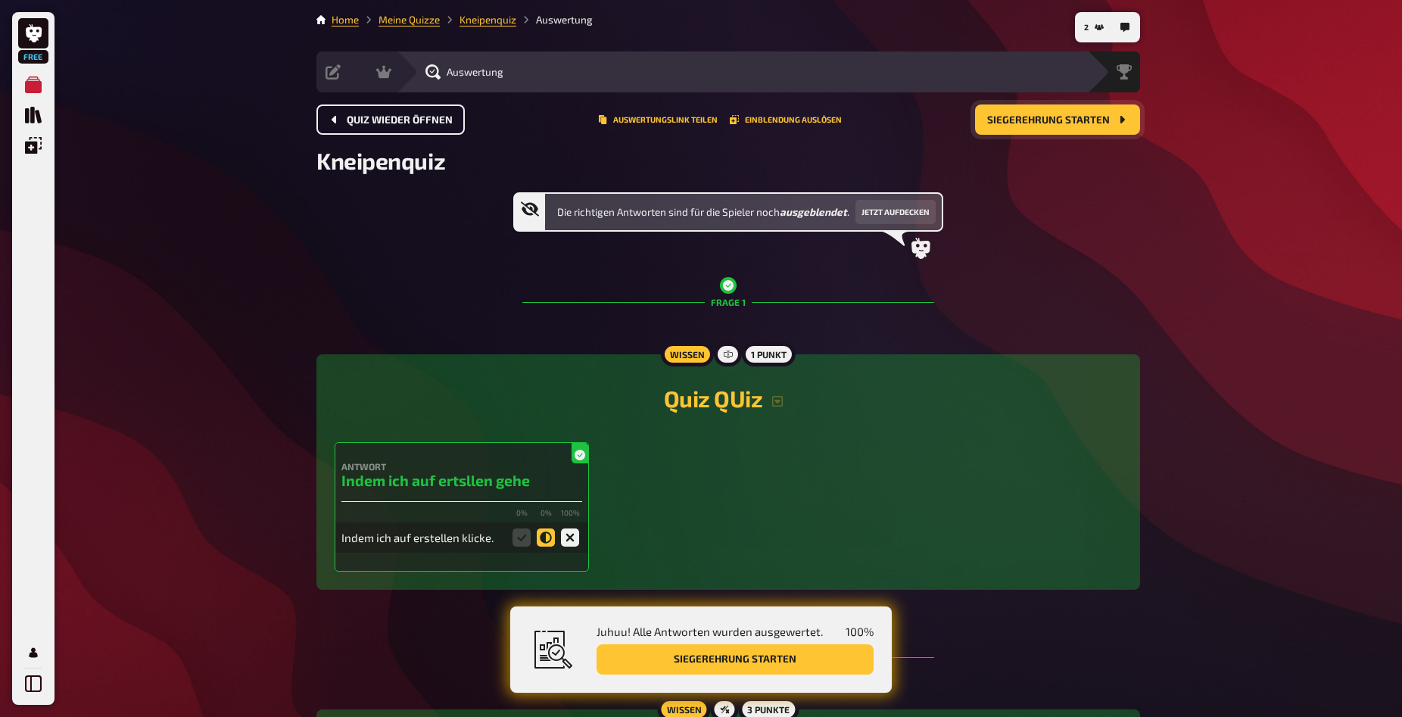
click at [545, 535] on icon at bounding box center [546, 538] width 18 height 18
click at [0, 0] on input "radio" at bounding box center [0, 0] width 0 height 0
click at [420, 20] on link "Meine Quizze" at bounding box center [409, 20] width 61 height 12
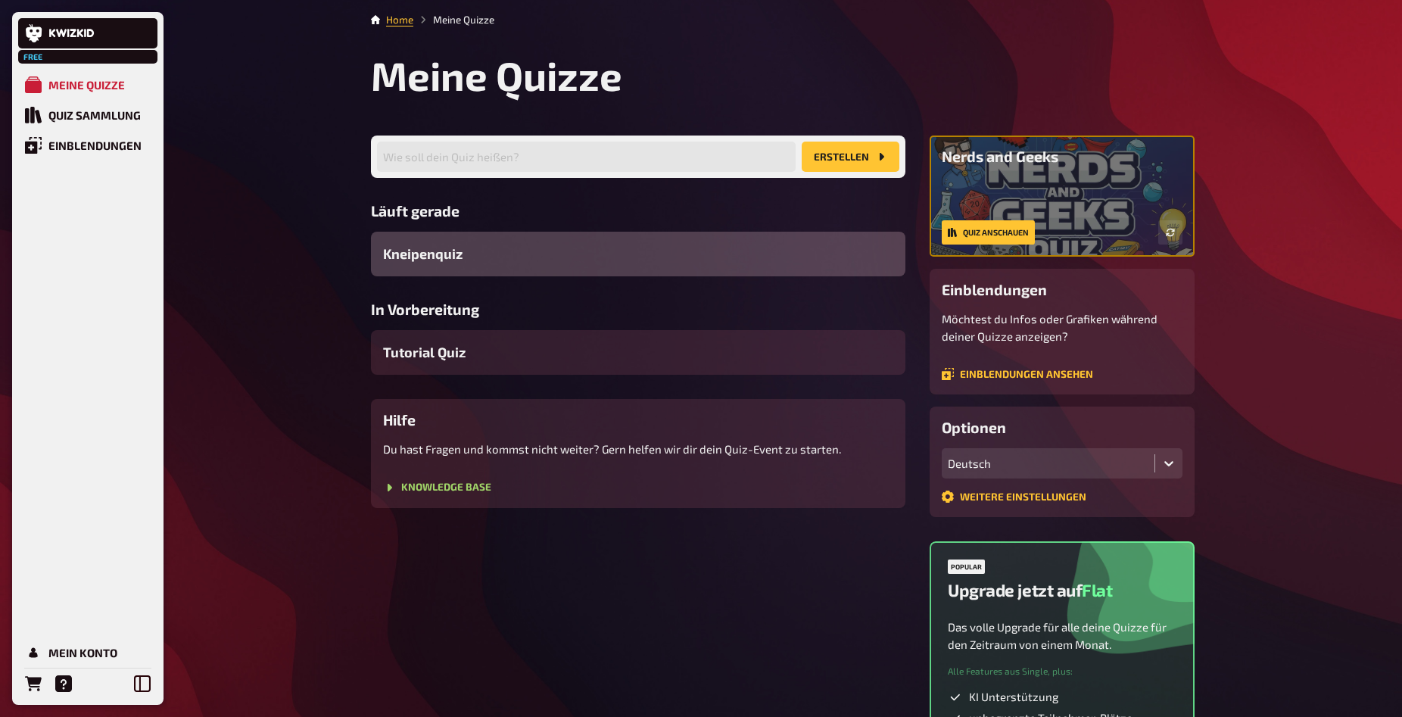
click at [475, 263] on div "Kneipenquiz" at bounding box center [638, 254] width 535 height 45
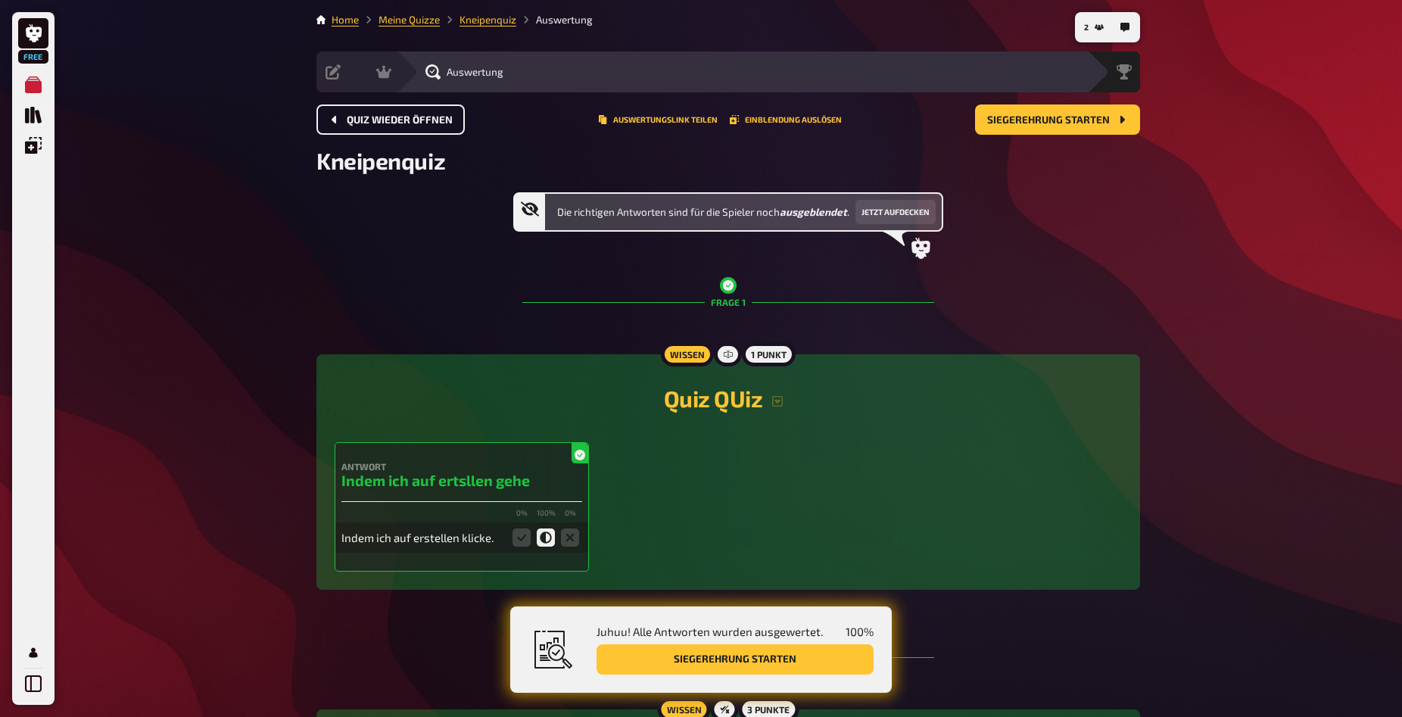
click at [415, 115] on span "Quiz wieder öffnen" at bounding box center [400, 120] width 106 height 11
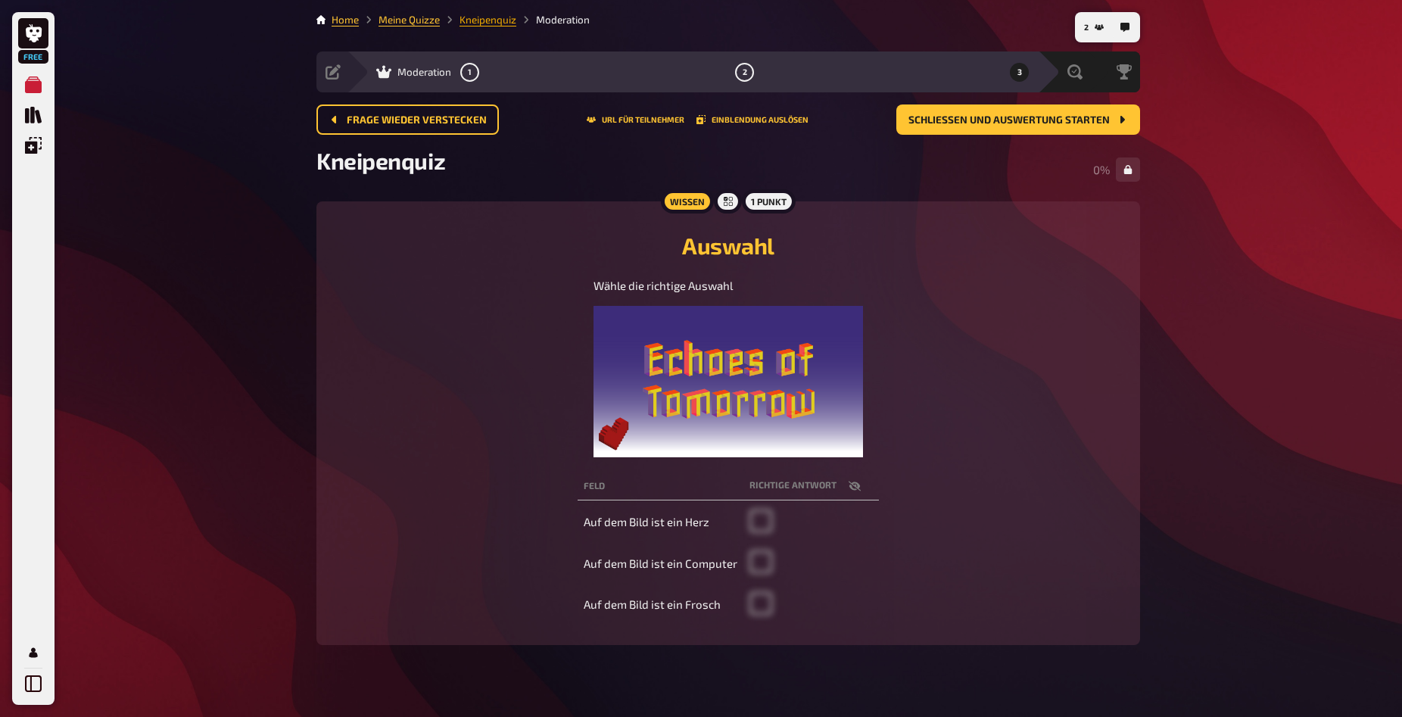
click at [496, 23] on link "Kneipenquiz" at bounding box center [488, 20] width 57 height 12
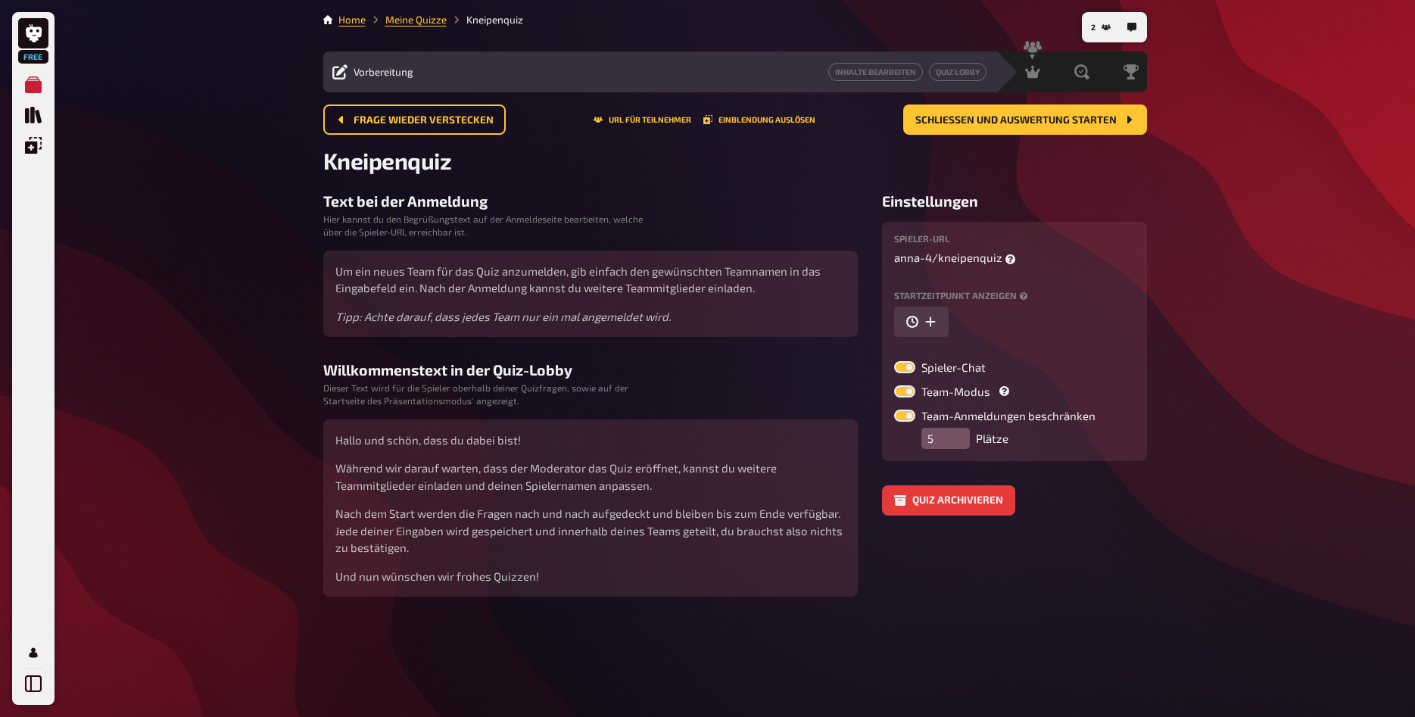
click at [410, 2] on div "2 Home Meine Quizze Kneipenquiz Vorbereitung Inhalte Bearbeiten Quiz Lobby Mode…" at bounding box center [735, 358] width 848 height 717
click at [422, 19] on link "Meine Quizze" at bounding box center [415, 20] width 61 height 12
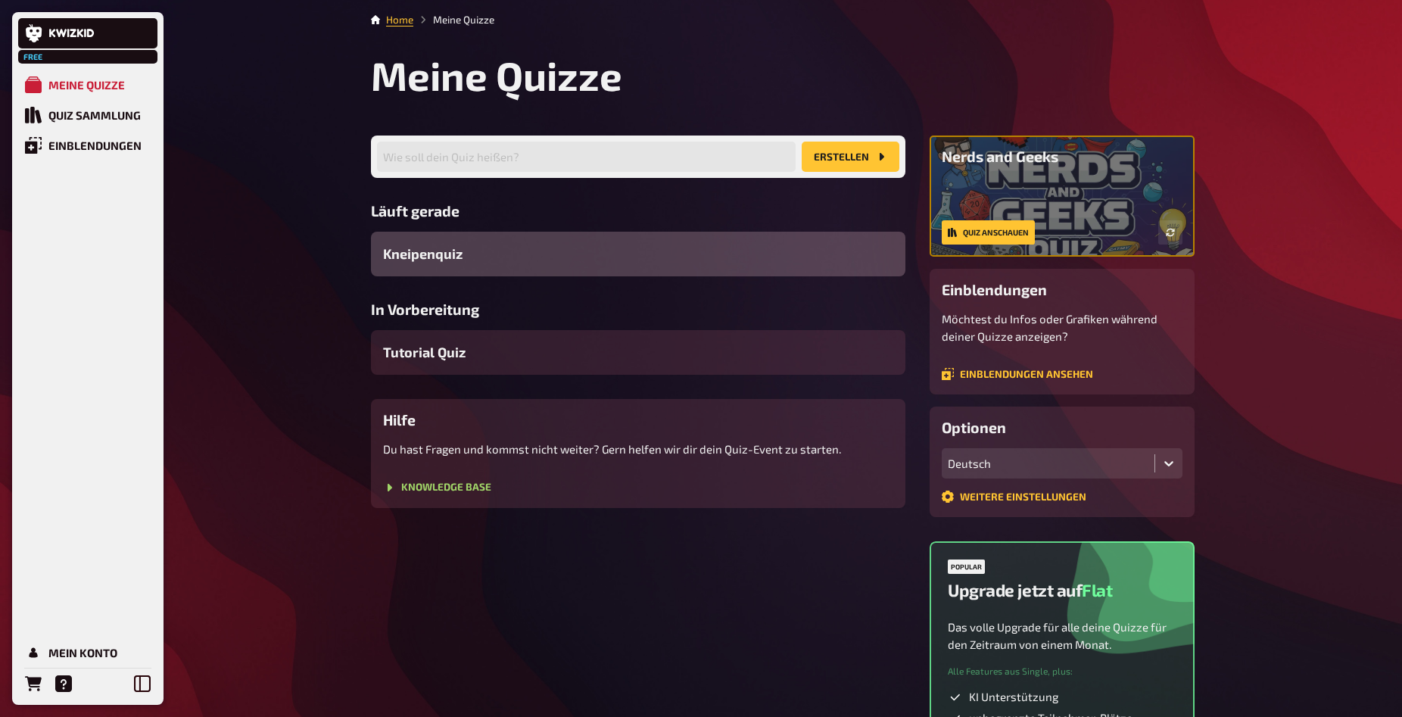
click at [559, 252] on div "Kneipenquiz" at bounding box center [638, 254] width 535 height 45
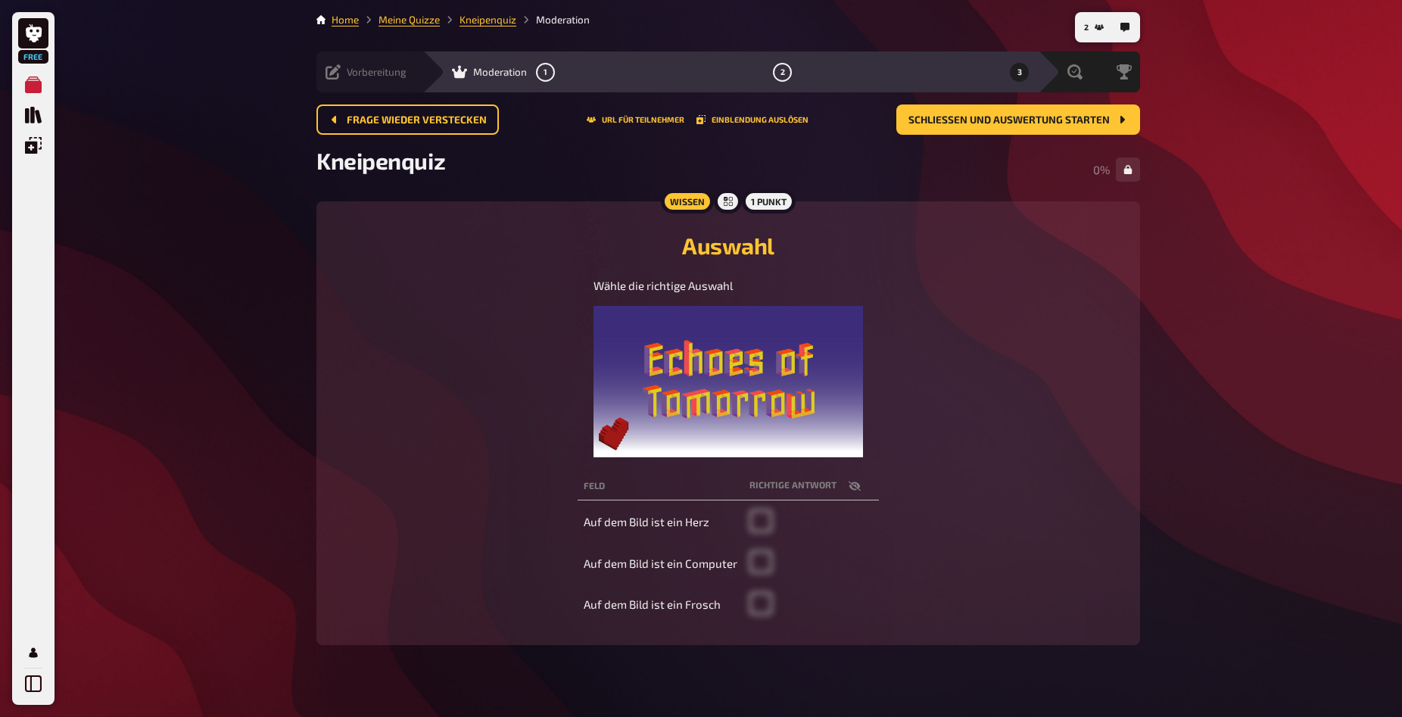
click at [358, 64] on div "Vorbereitung Inhalte Bearbeiten Quiz Lobby" at bounding box center [370, 71] width 106 height 41
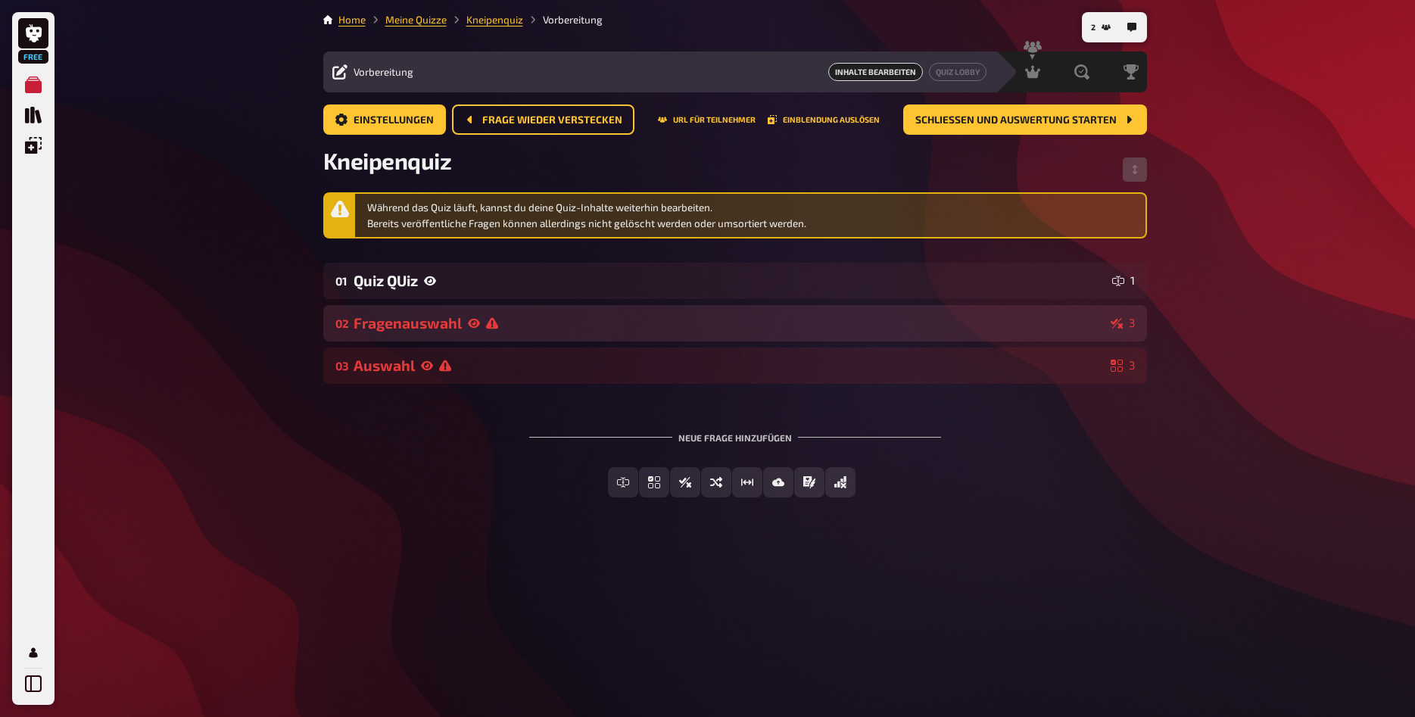
click at [473, 326] on icon at bounding box center [474, 323] width 12 height 12
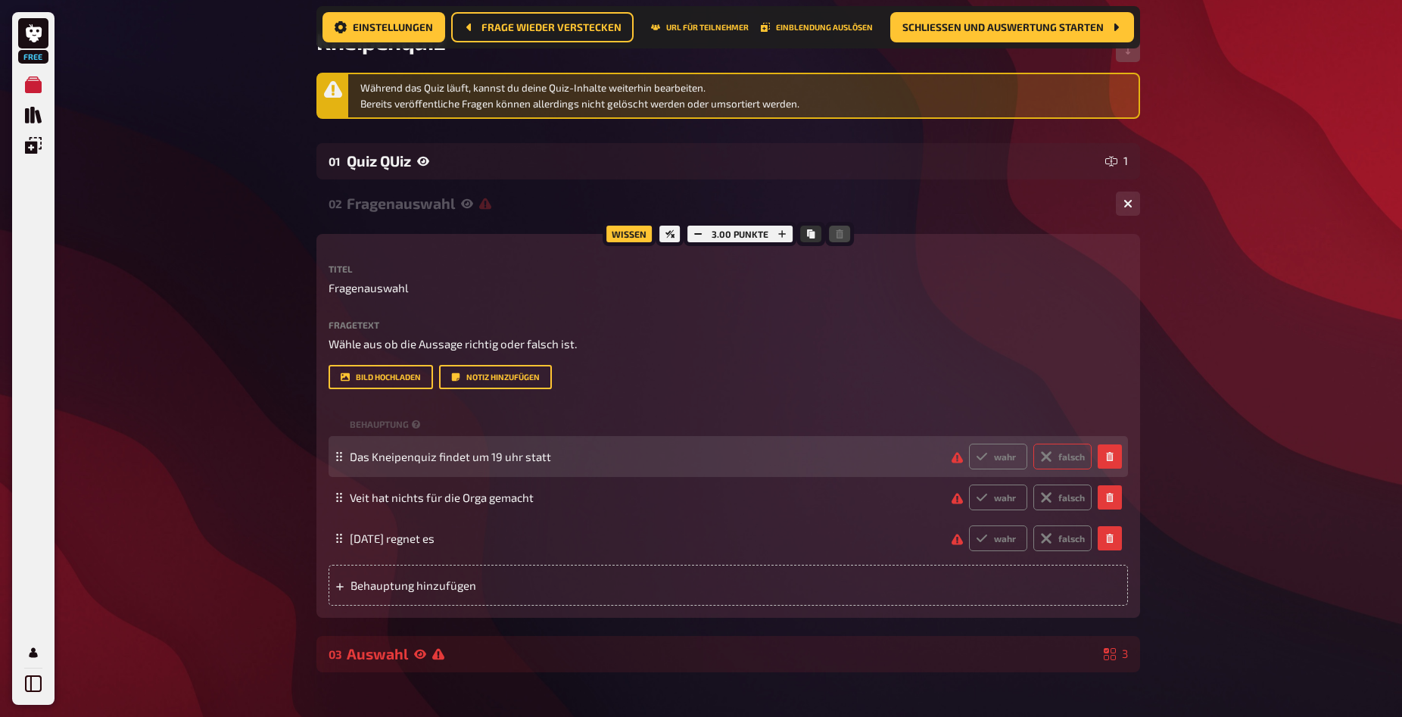
scroll to position [154, 0]
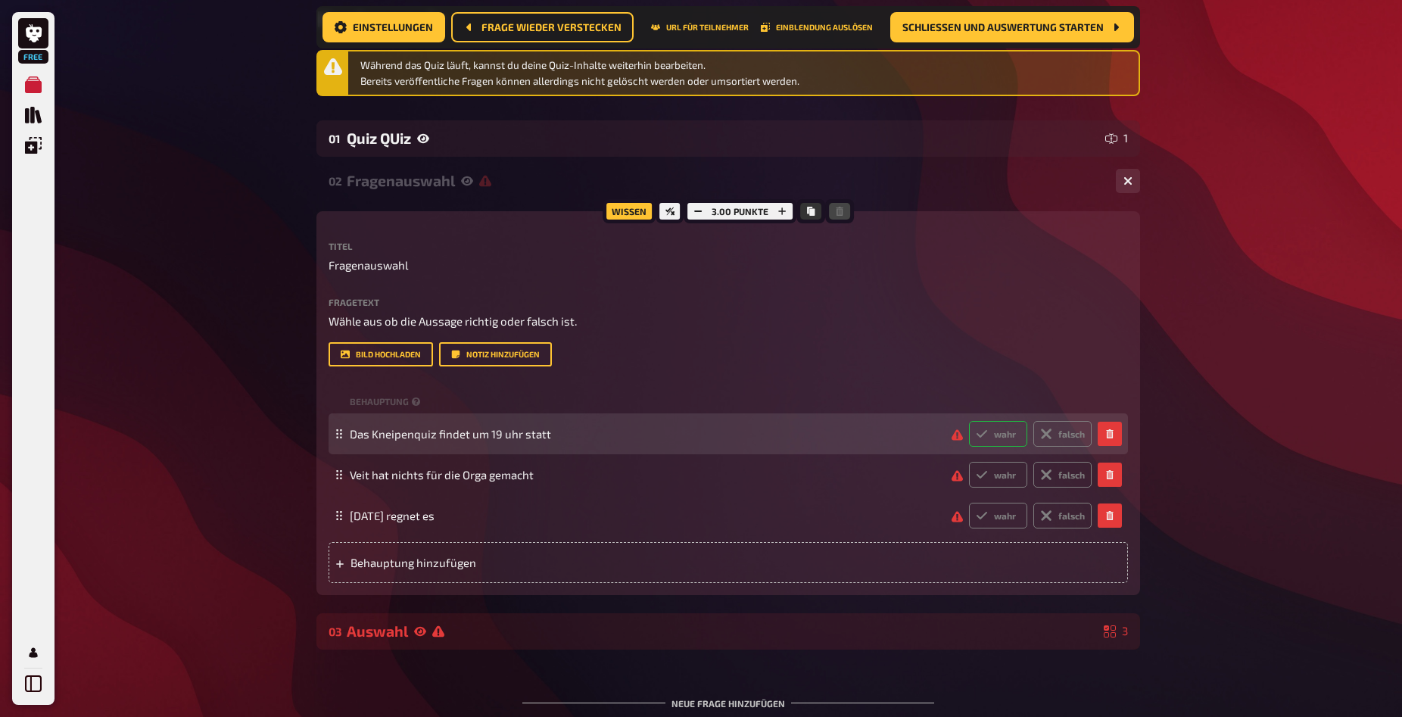
click at [993, 435] on label "wahr" at bounding box center [998, 434] width 58 height 26
click at [969, 421] on input "wahr" at bounding box center [969, 420] width 1 height 1
radio input "true"
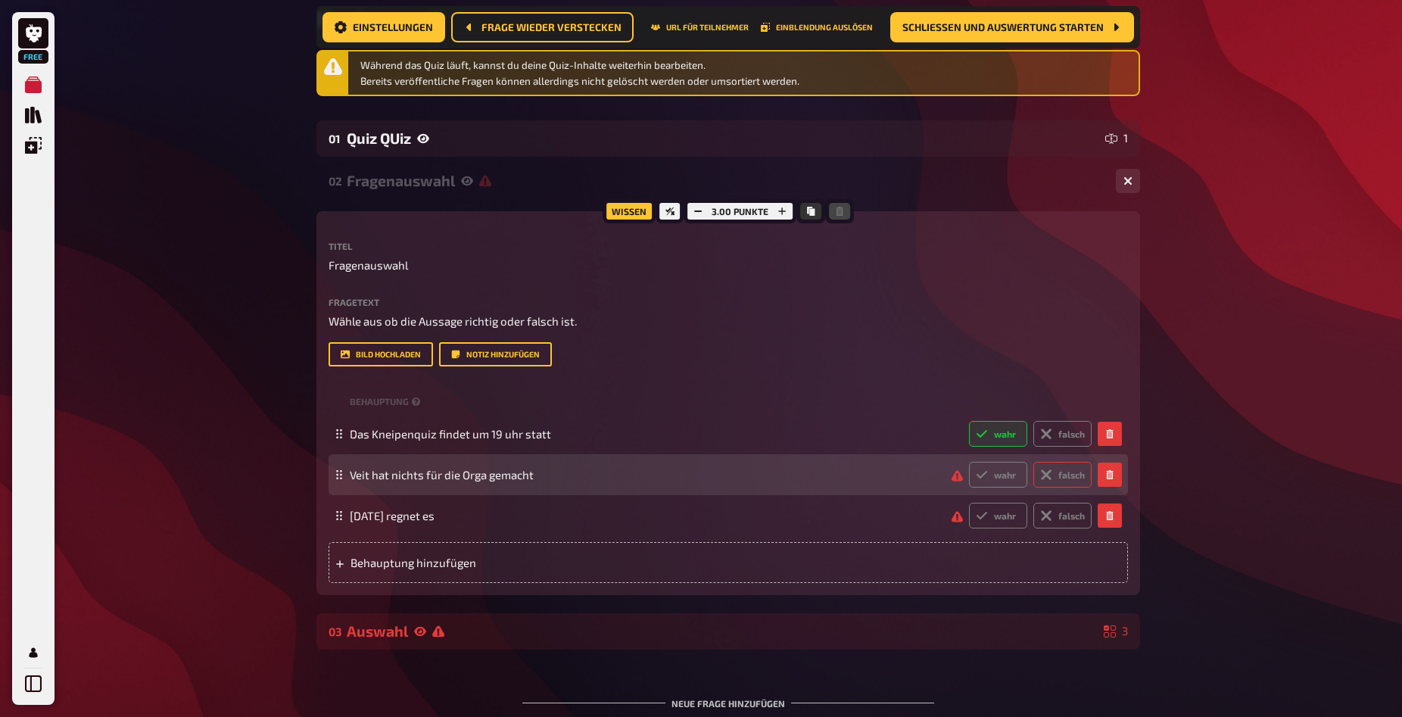
click at [1051, 476] on icon at bounding box center [1046, 475] width 12 height 12
click at [969, 462] on input "falsch" at bounding box center [969, 461] width 1 height 1
radio input "true"
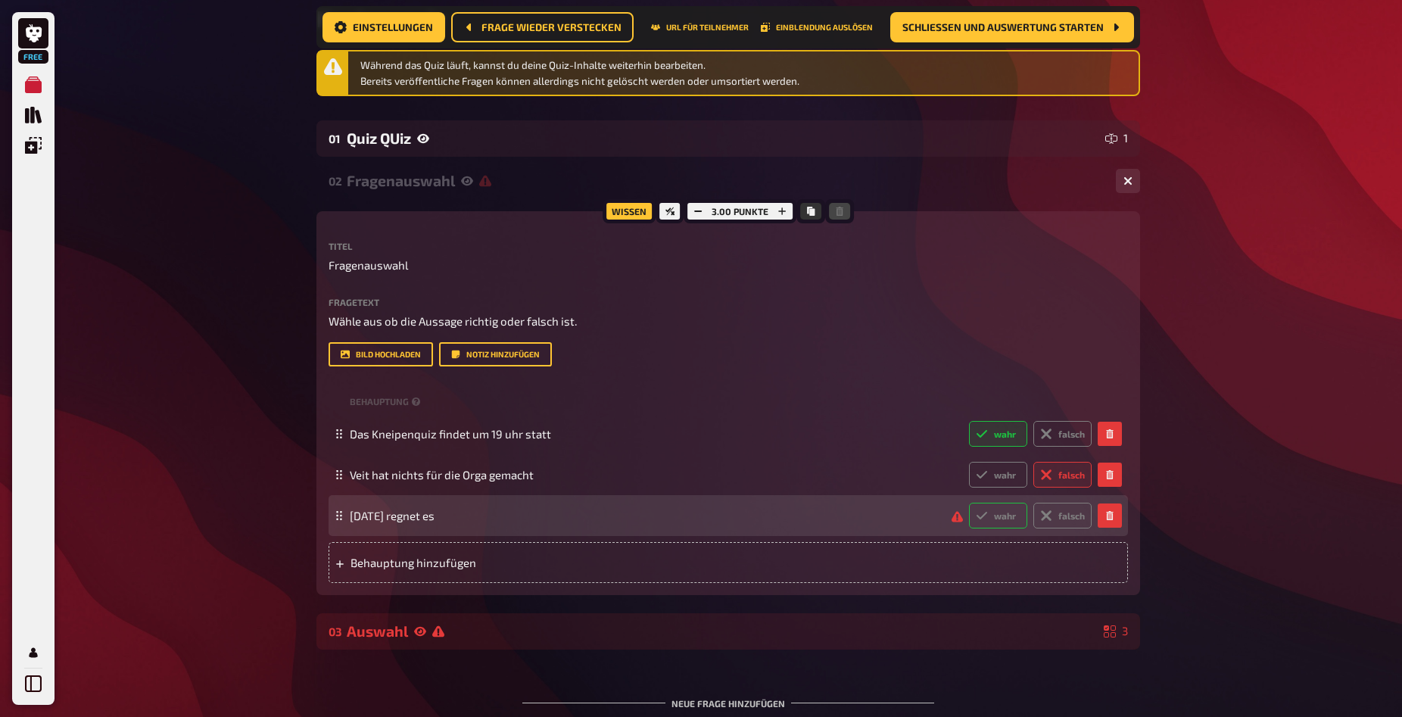
click at [1009, 518] on label "wahr" at bounding box center [998, 516] width 58 height 26
click at [969, 503] on input "wahr" at bounding box center [969, 502] width 1 height 1
radio input "true"
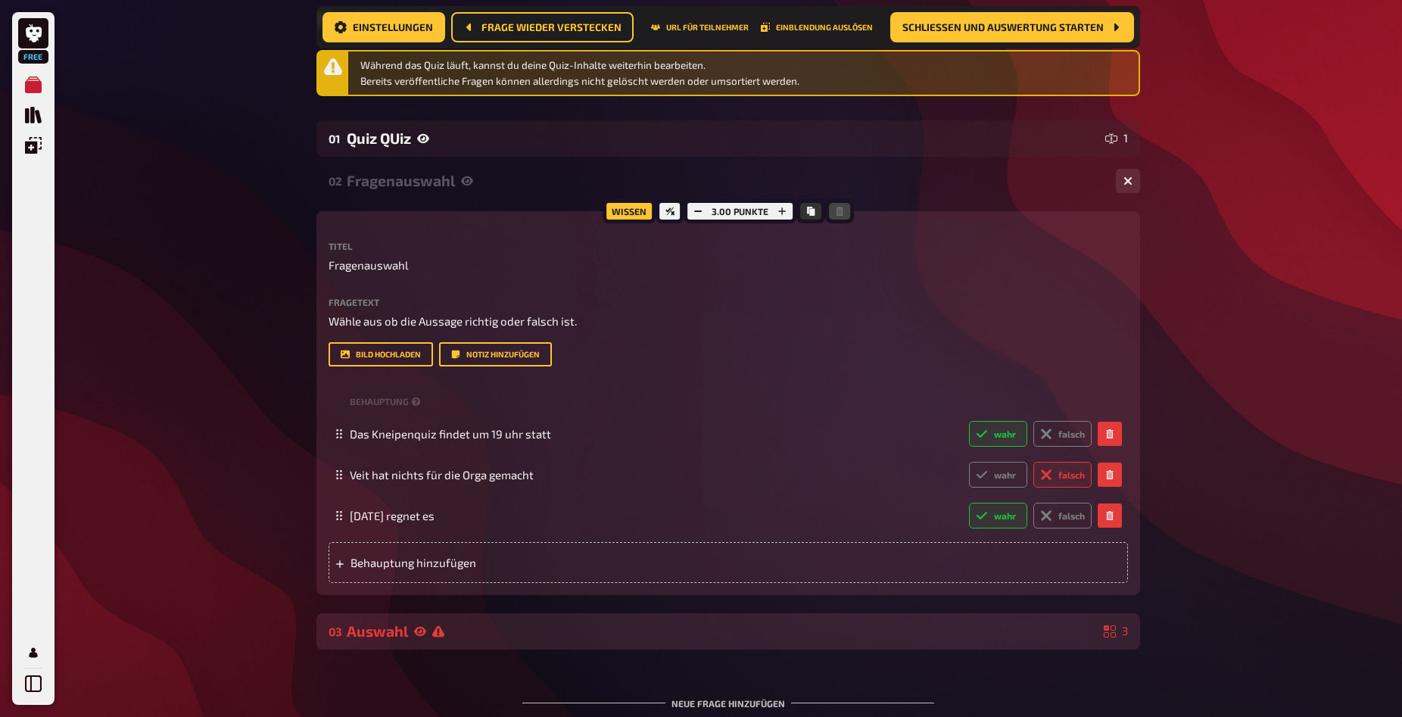
click at [491, 619] on div "03 Auswahl 3" at bounding box center [729, 631] width 824 height 36
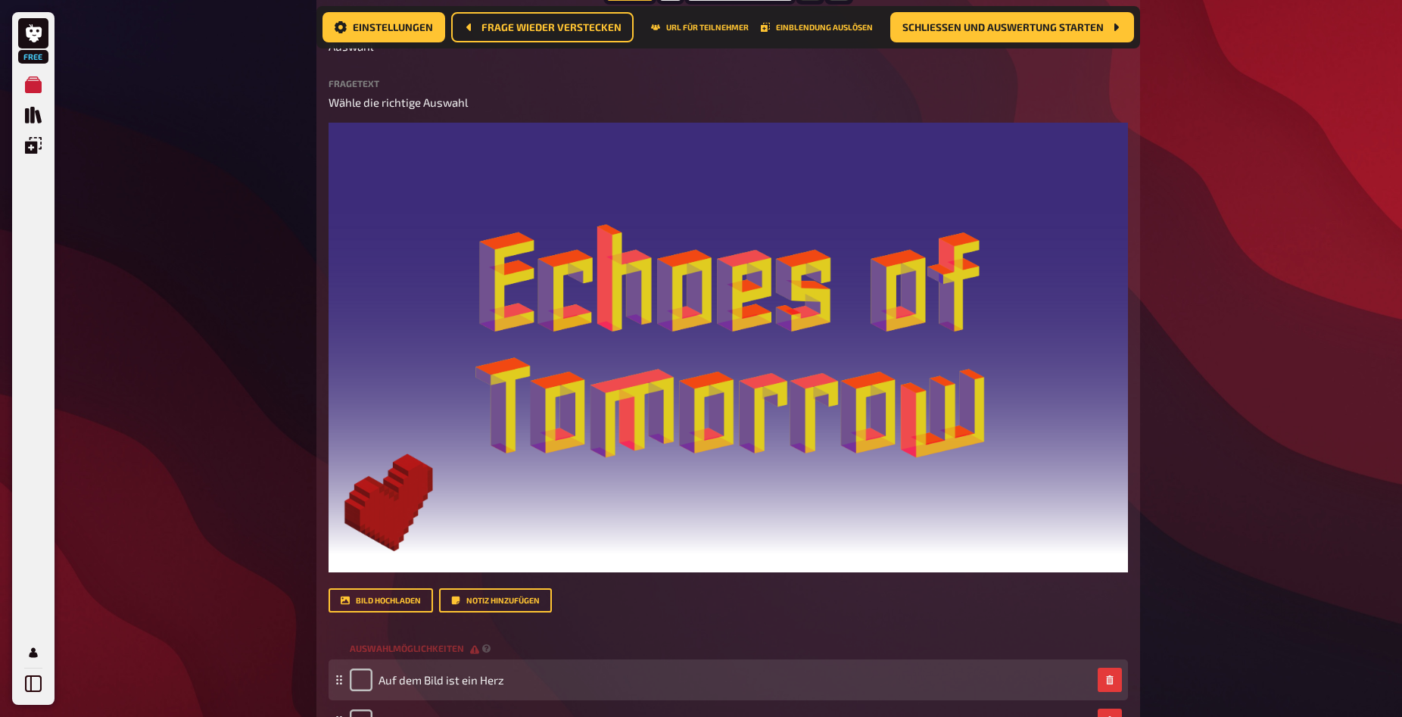
scroll to position [1004, 0]
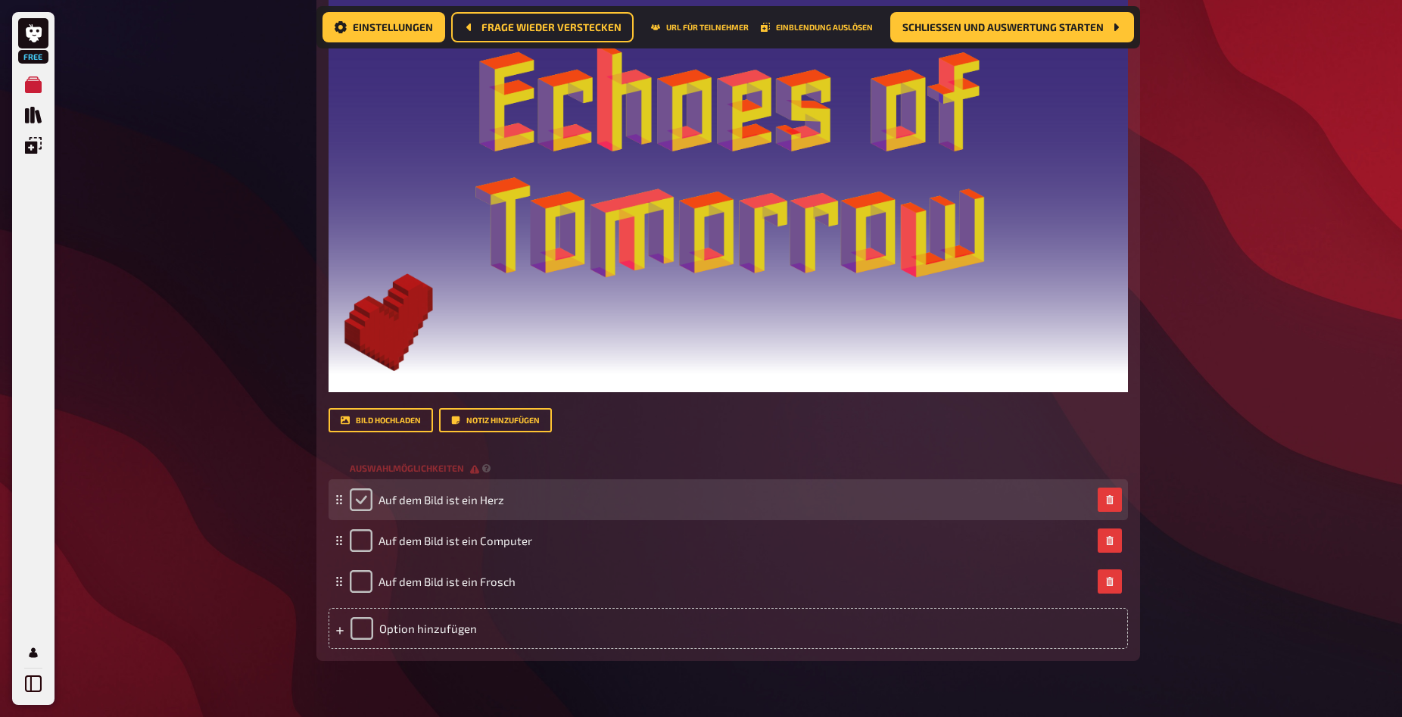
click at [355, 507] on input "checkbox" at bounding box center [361, 499] width 23 height 23
checkbox input "true"
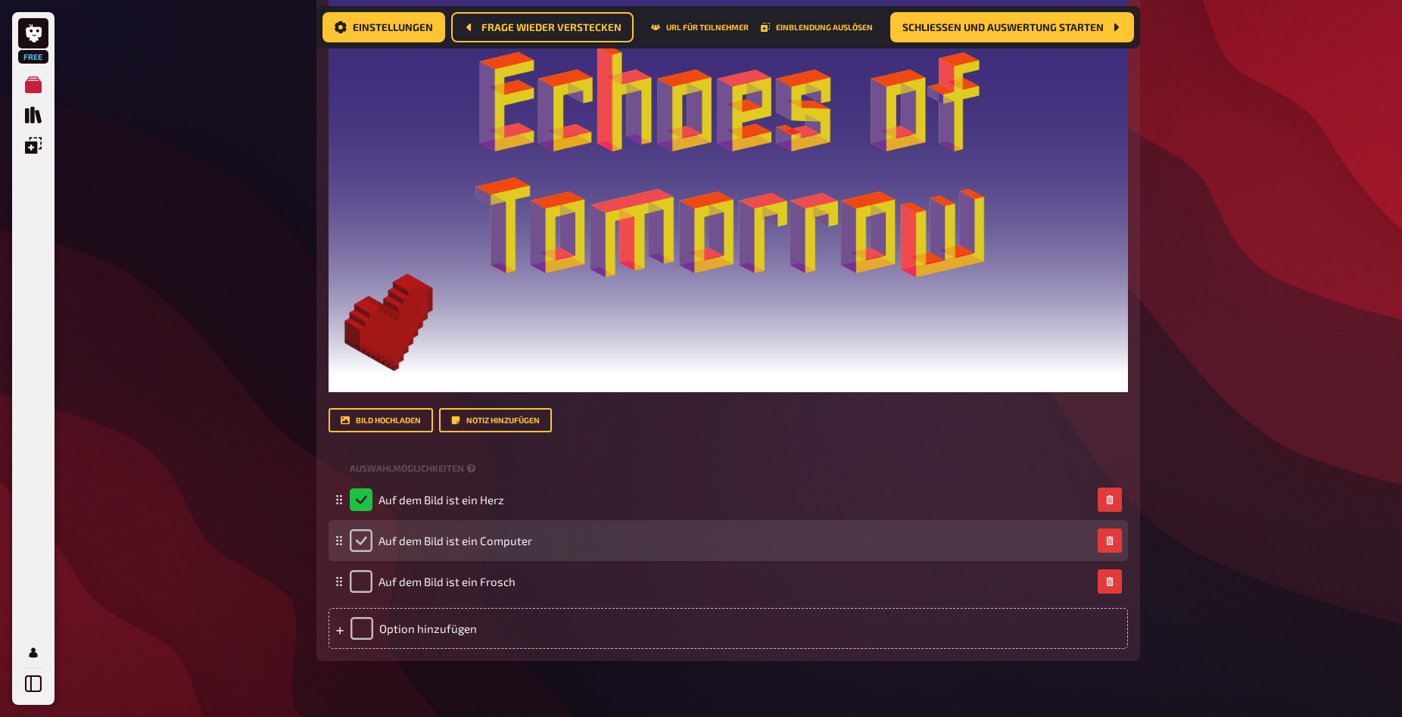
click at [351, 542] on input "checkbox" at bounding box center [361, 540] width 23 height 23
checkbox input "true"
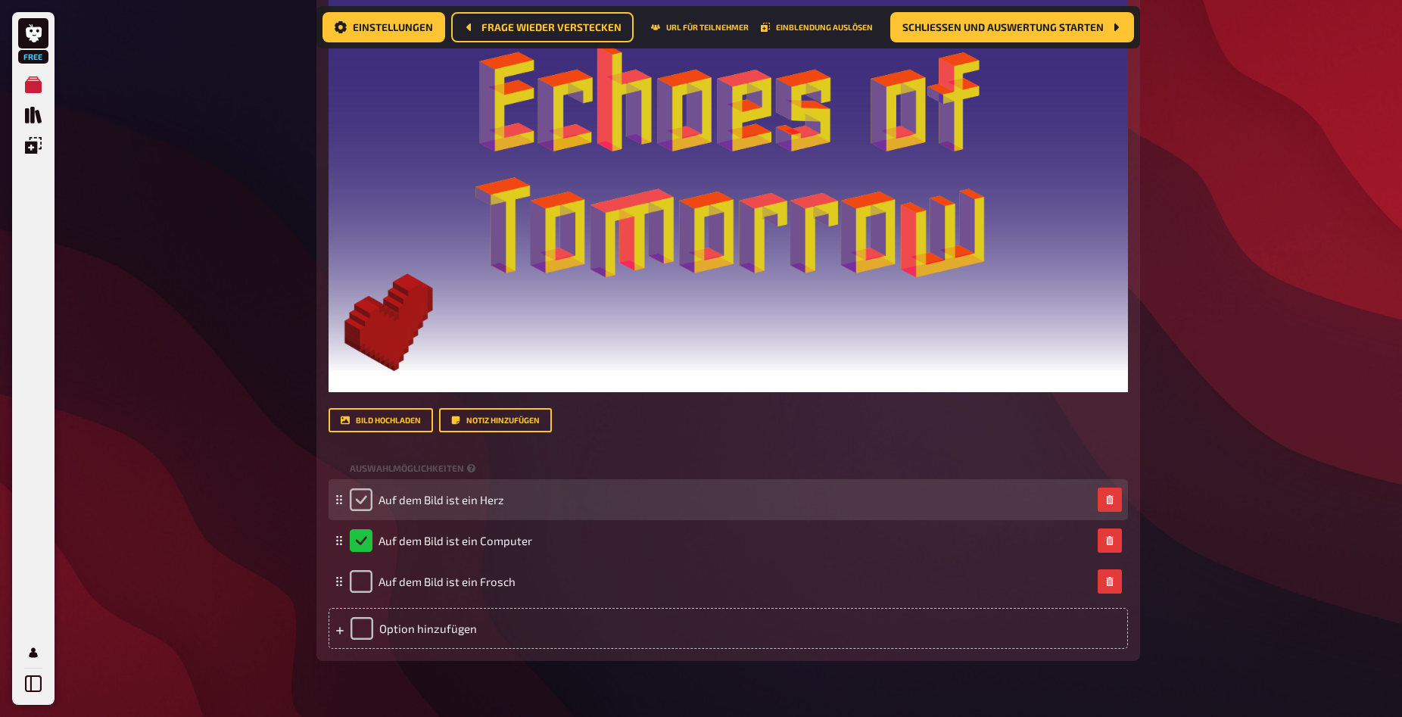
click at [366, 507] on input "checkbox" at bounding box center [361, 499] width 23 height 23
checkbox input "true"
checkbox input "false"
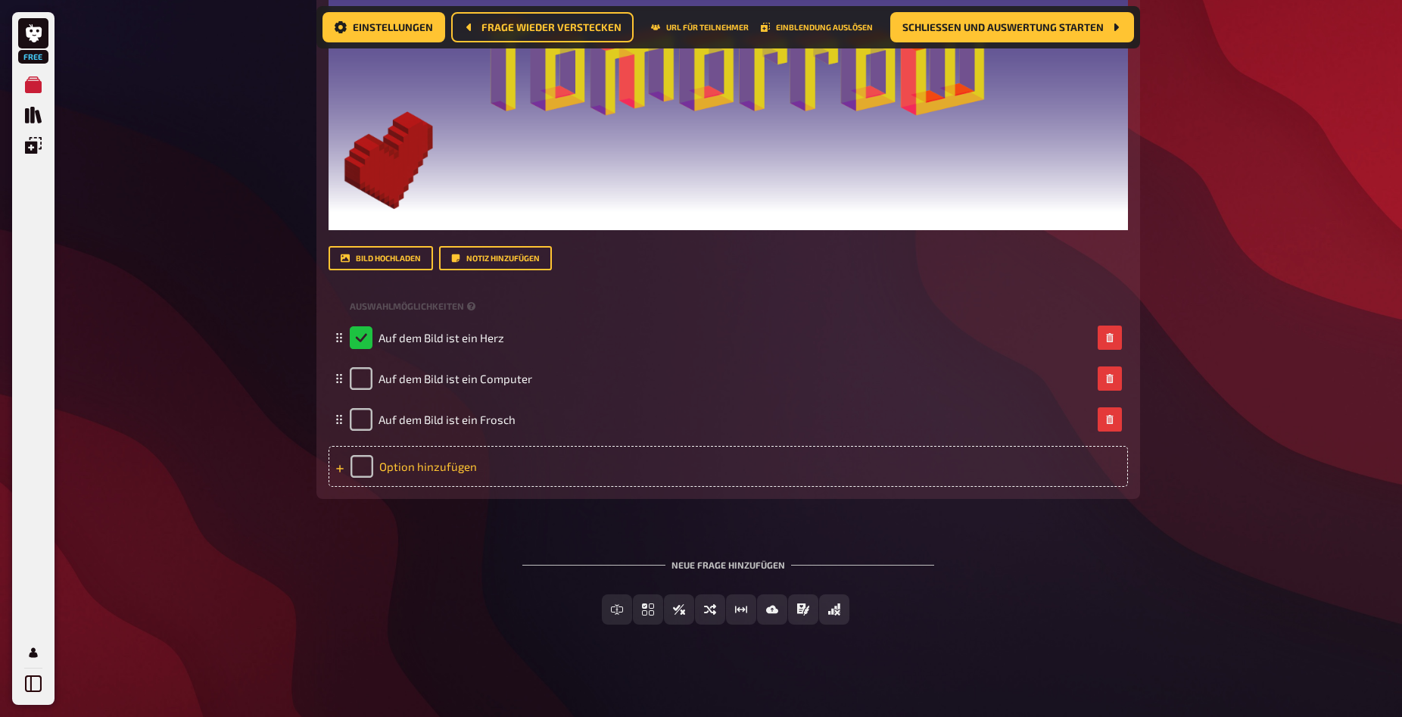
scroll to position [1171, 0]
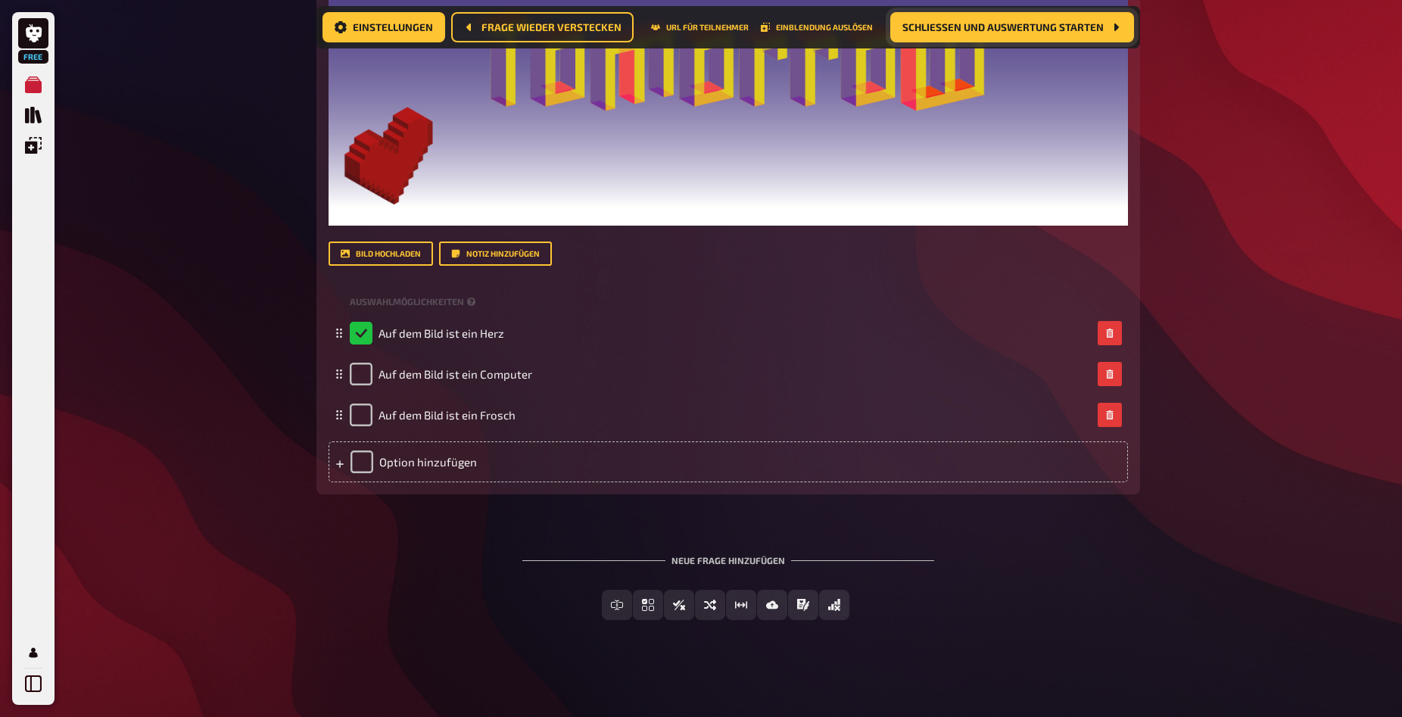
click at [1013, 30] on span "Schließen und Auswertung starten" at bounding box center [1003, 27] width 201 height 11
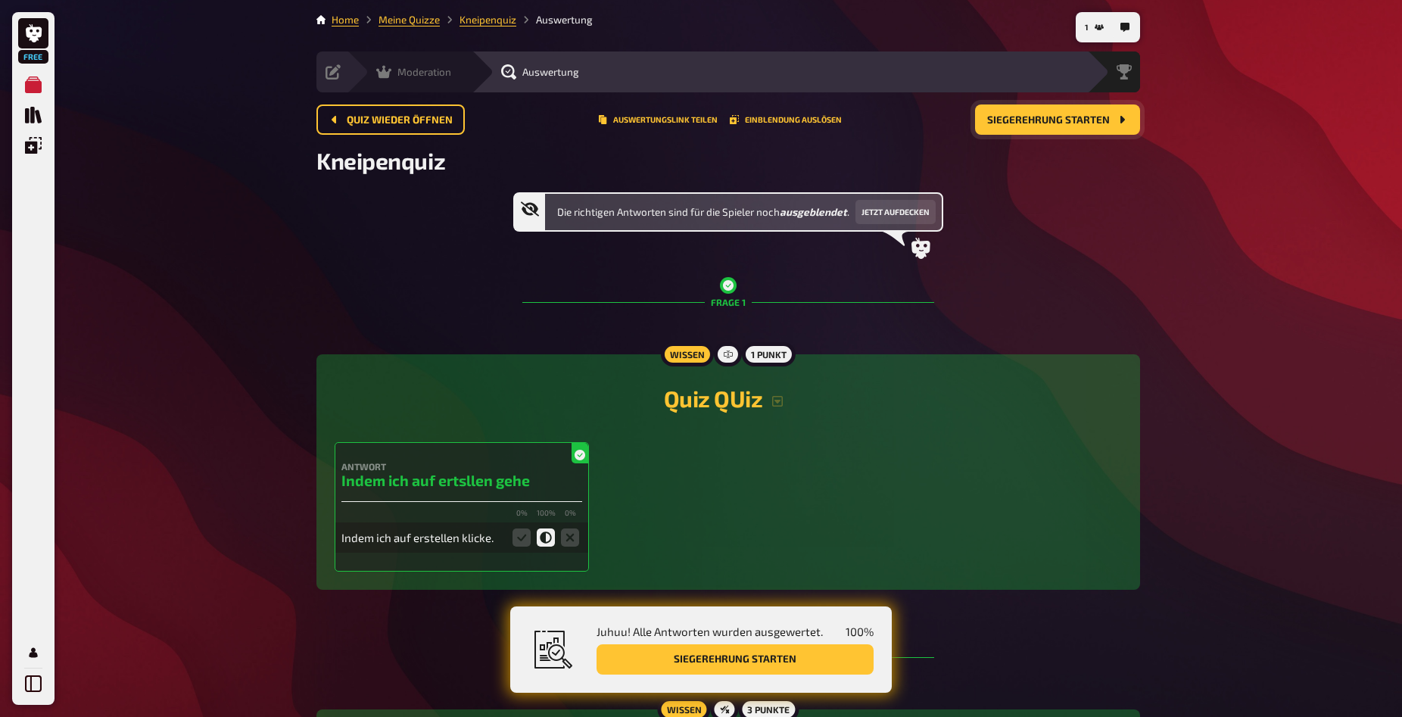
click at [420, 73] on span "Moderation" at bounding box center [425, 72] width 54 height 12
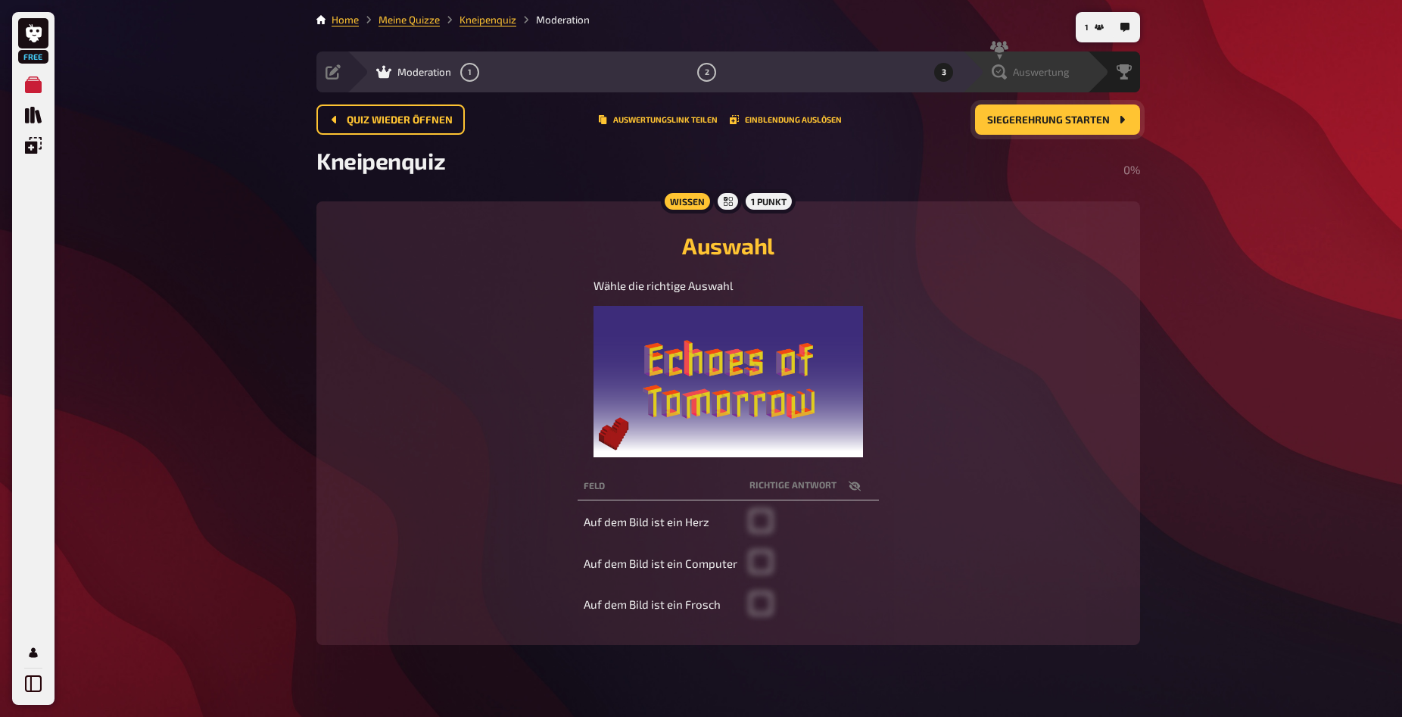
click at [1007, 70] on div "Auswertung" at bounding box center [1031, 71] width 78 height 15
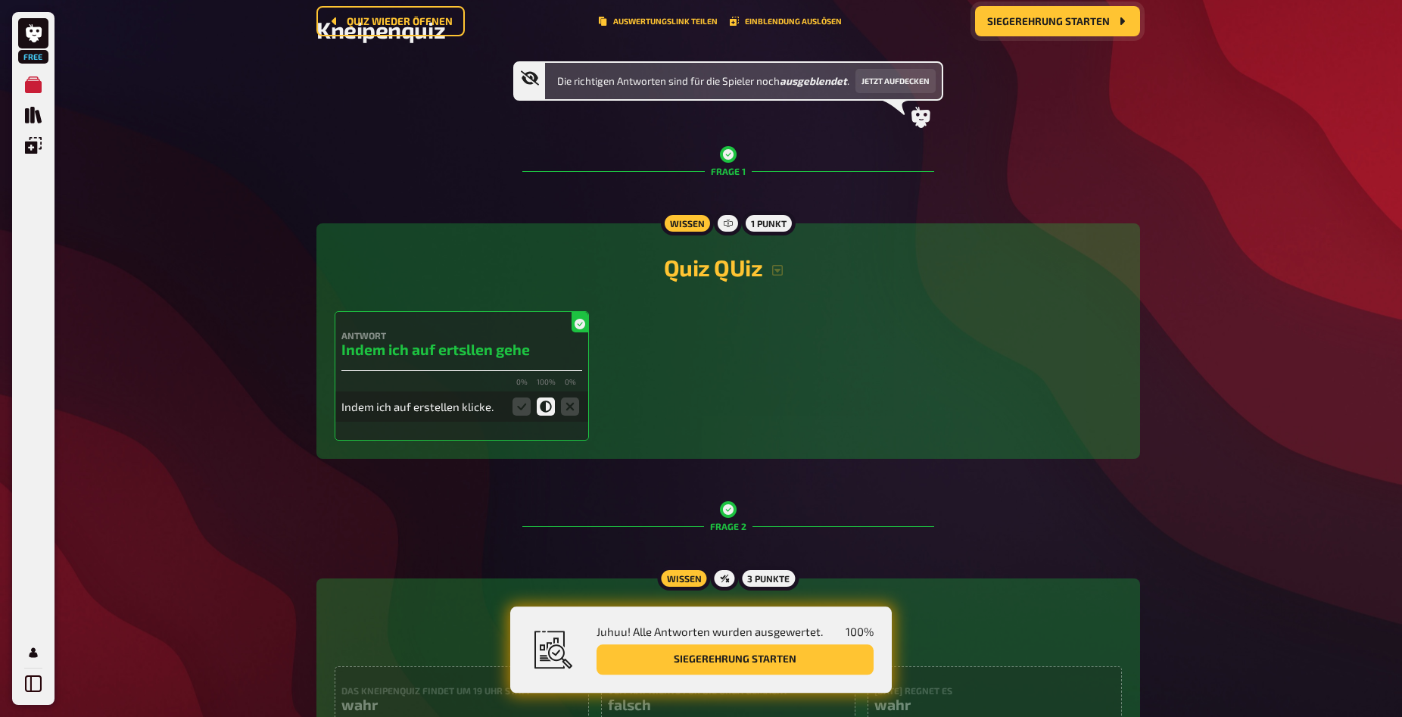
scroll to position [154, 0]
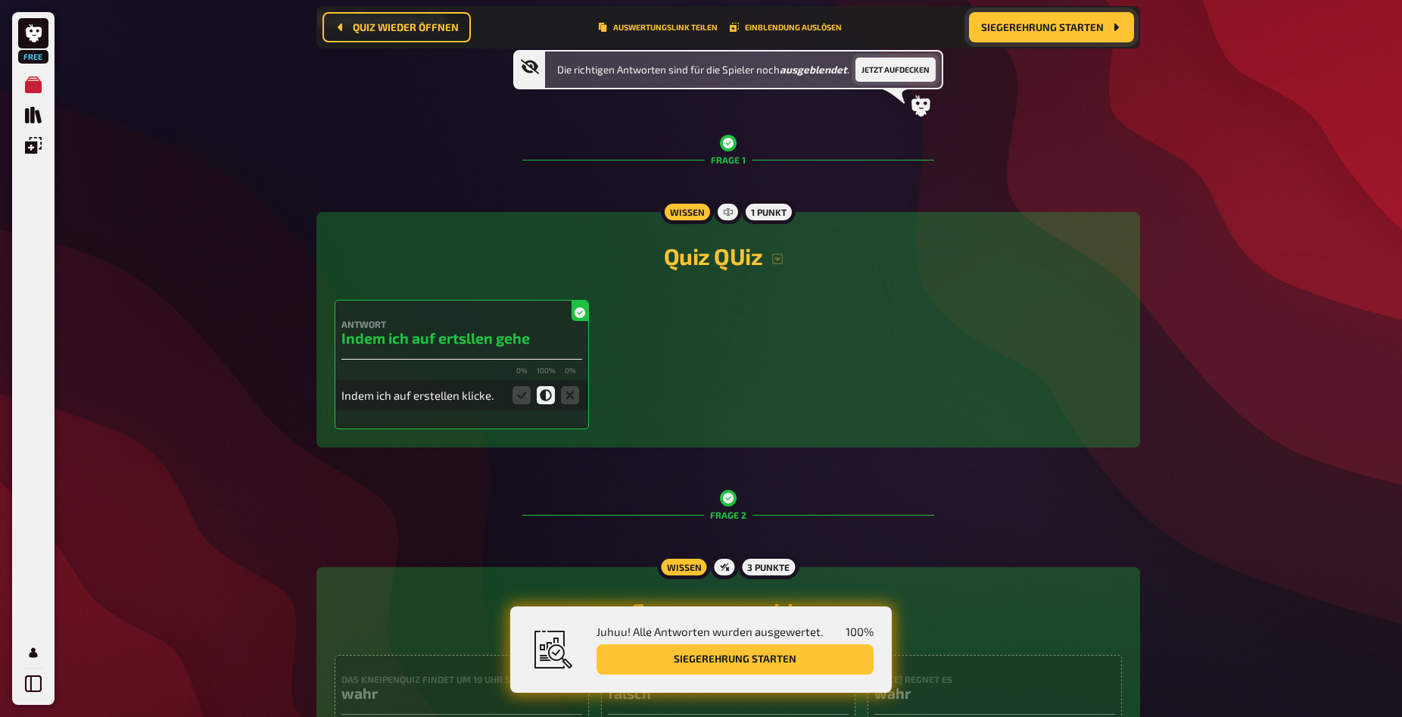
click at [889, 69] on button "Jetzt aufdecken" at bounding box center [896, 70] width 80 height 24
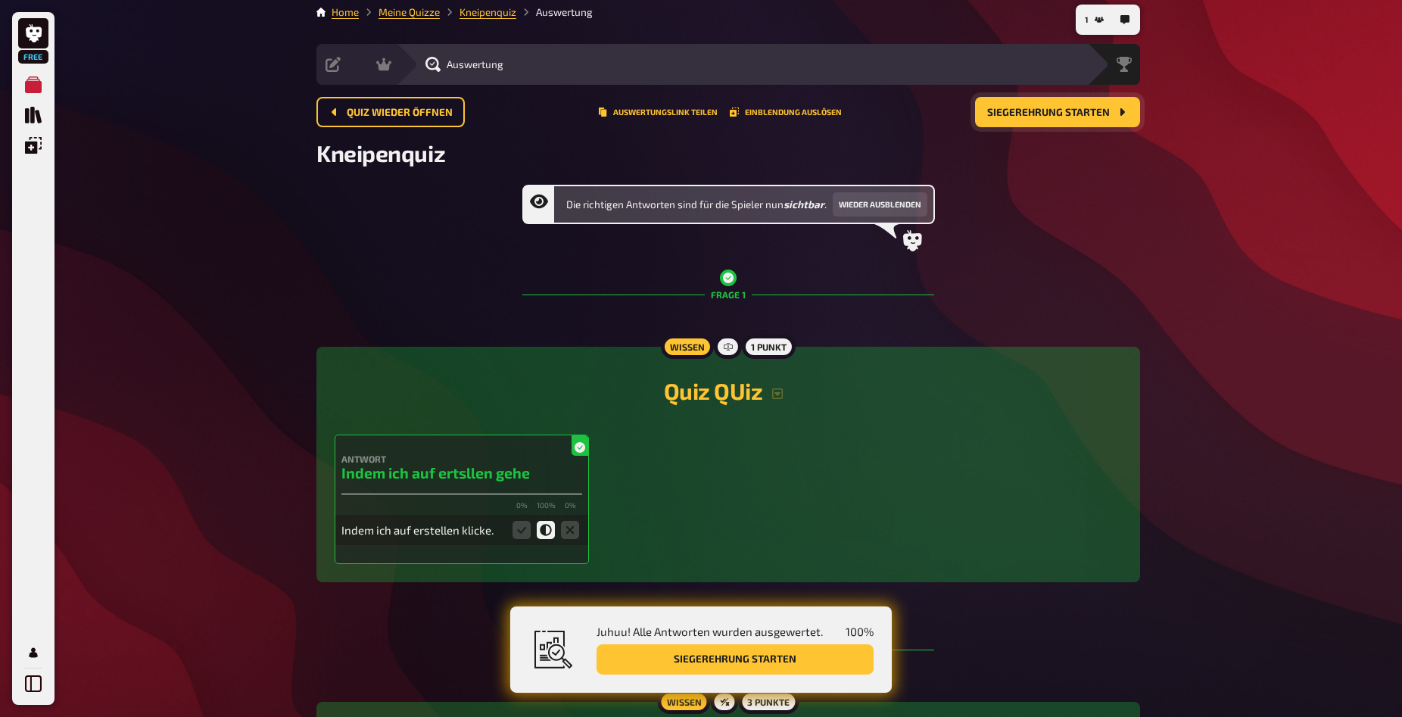
scroll to position [0, 0]
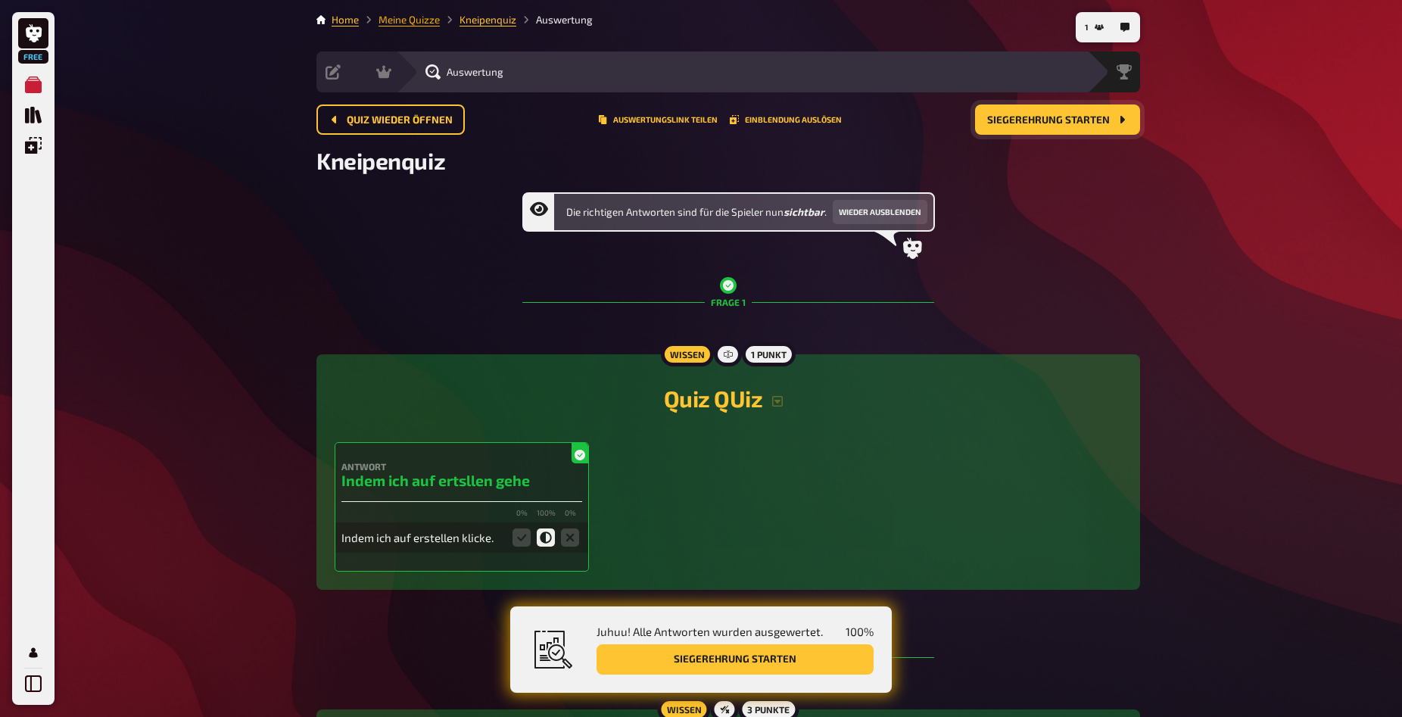
click at [392, 18] on link "Meine Quizze" at bounding box center [409, 20] width 61 height 12
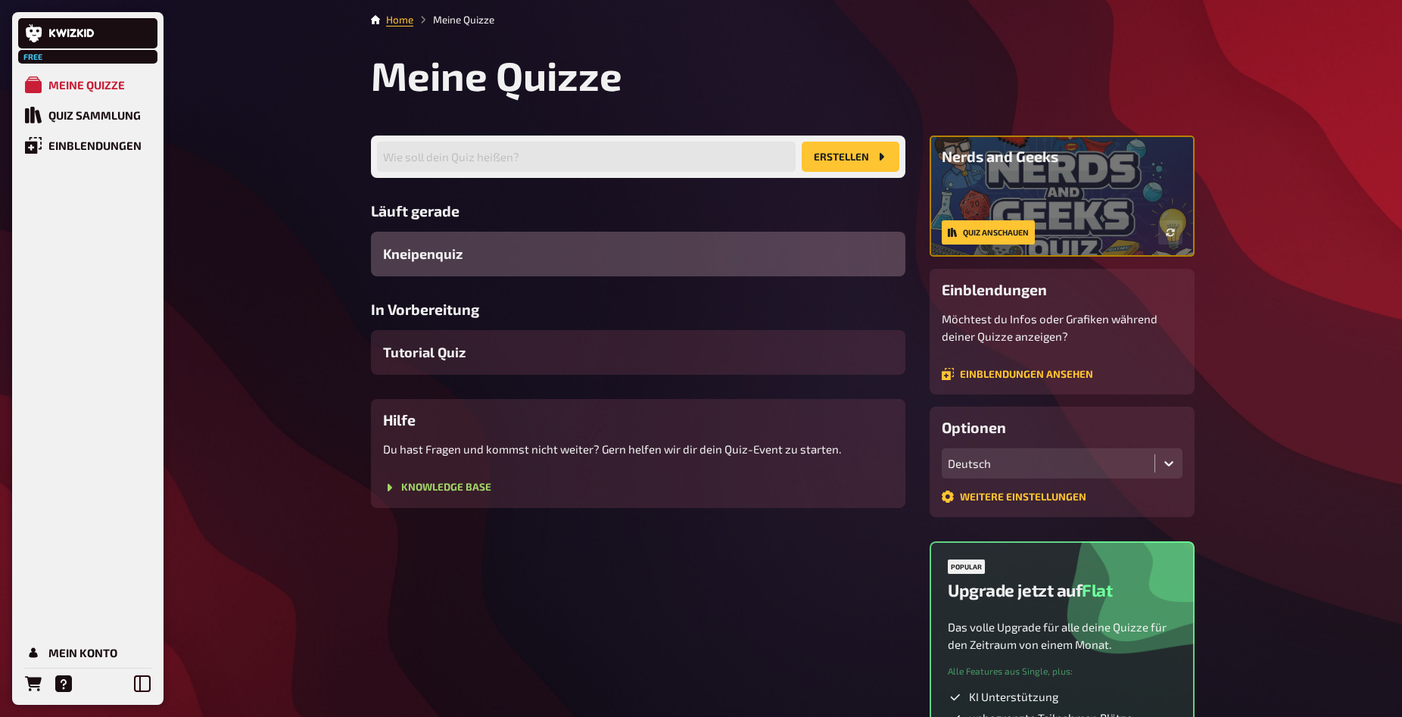
click at [530, 257] on div "Kneipenquiz" at bounding box center [638, 254] width 535 height 45
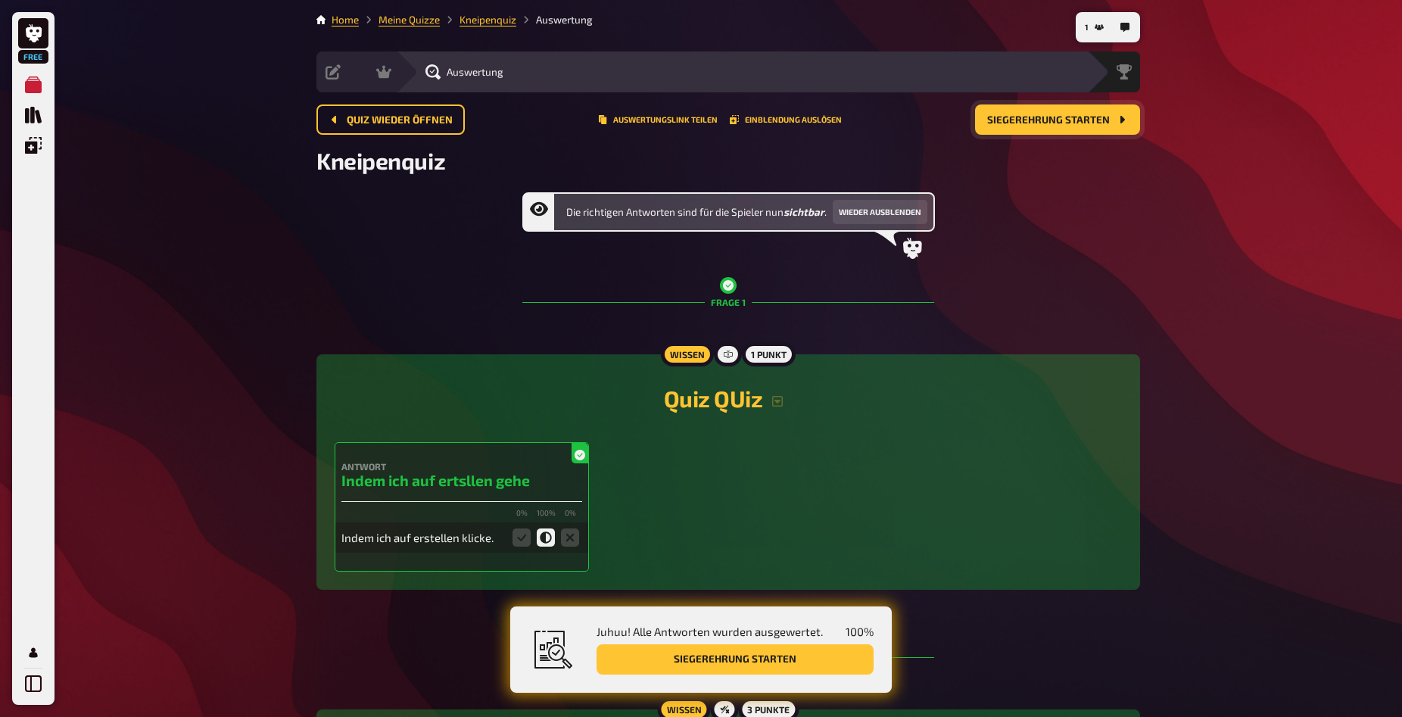
click at [996, 111] on button "Siegerehrung starten" at bounding box center [1057, 120] width 165 height 30
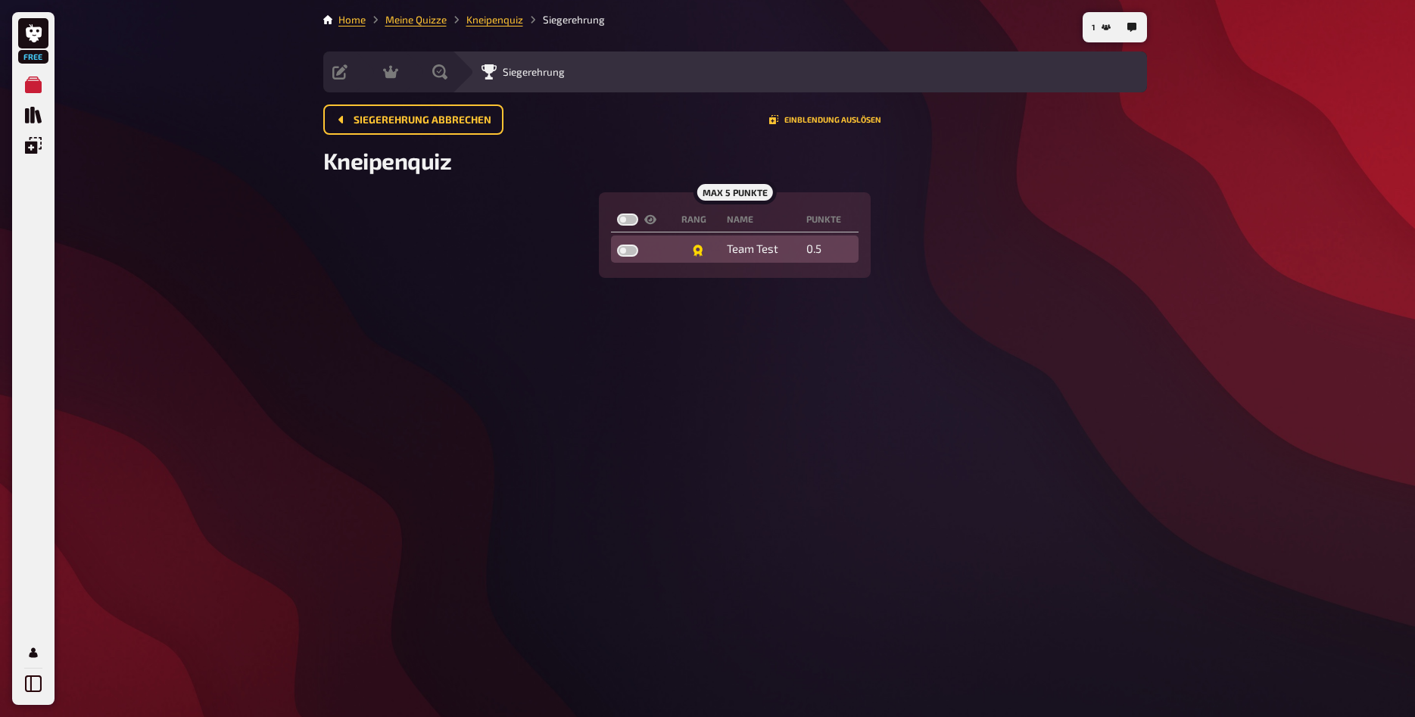
click at [633, 251] on label at bounding box center [627, 251] width 21 height 12
click at [617, 245] on input "checkbox" at bounding box center [616, 244] width 1 height 1
checkbox input "true"
click at [633, 251] on label at bounding box center [627, 251] width 21 height 12
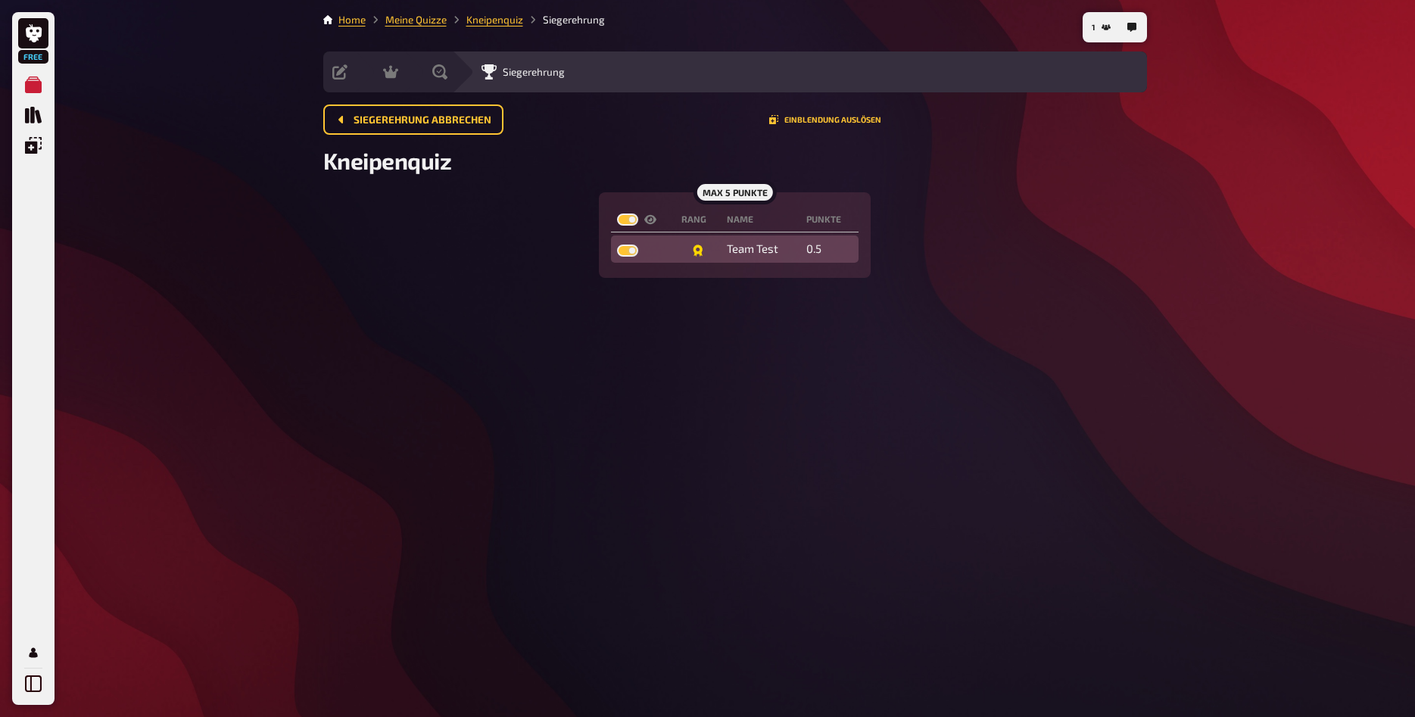
click at [617, 245] on input "checkbox" at bounding box center [616, 244] width 1 height 1
checkbox input "false"
click at [633, 251] on label at bounding box center [627, 251] width 21 height 12
click at [617, 245] on input "checkbox" at bounding box center [616, 244] width 1 height 1
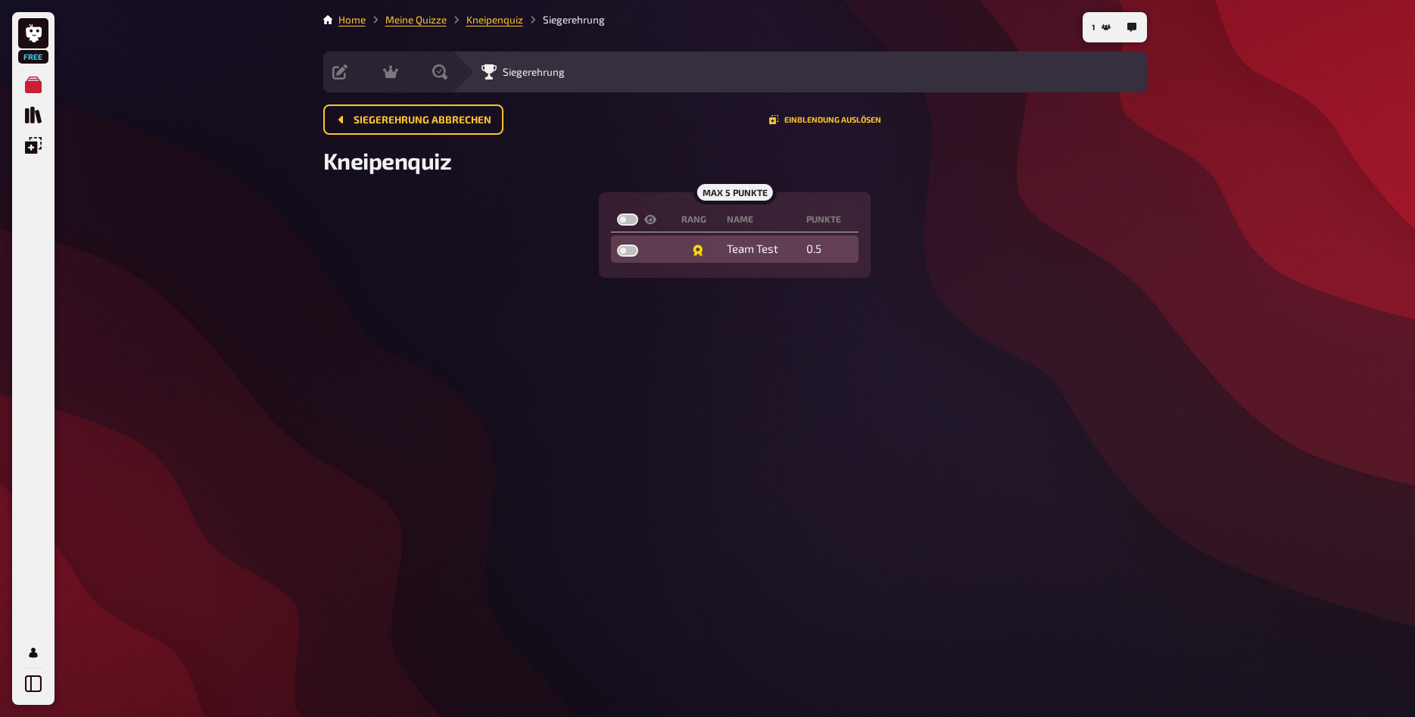
checkbox input "true"
click at [633, 251] on label at bounding box center [627, 251] width 21 height 12
click at [617, 245] on input "checkbox" at bounding box center [616, 244] width 1 height 1
checkbox input "false"
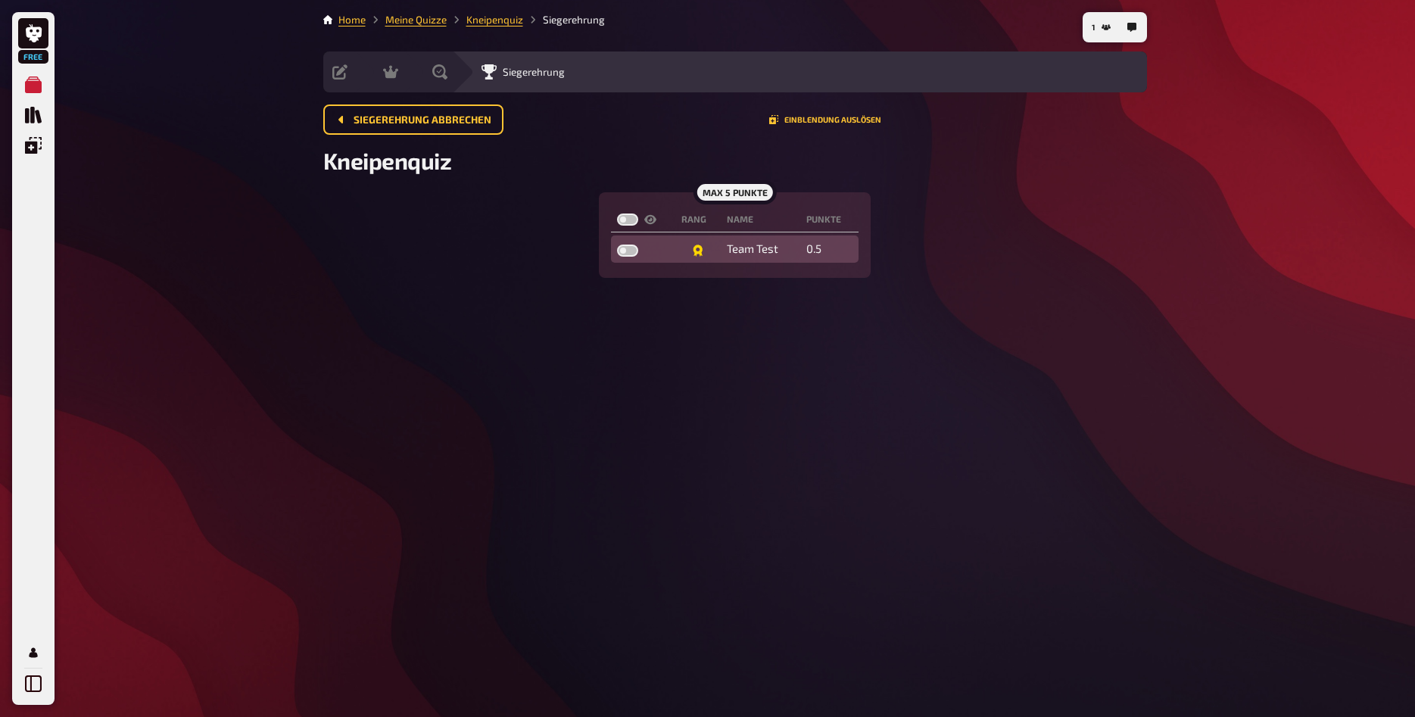
checkbox input "false"
click at [632, 251] on label at bounding box center [627, 251] width 21 height 12
click at [617, 245] on input "checkbox" at bounding box center [616, 244] width 1 height 1
checkbox input "true"
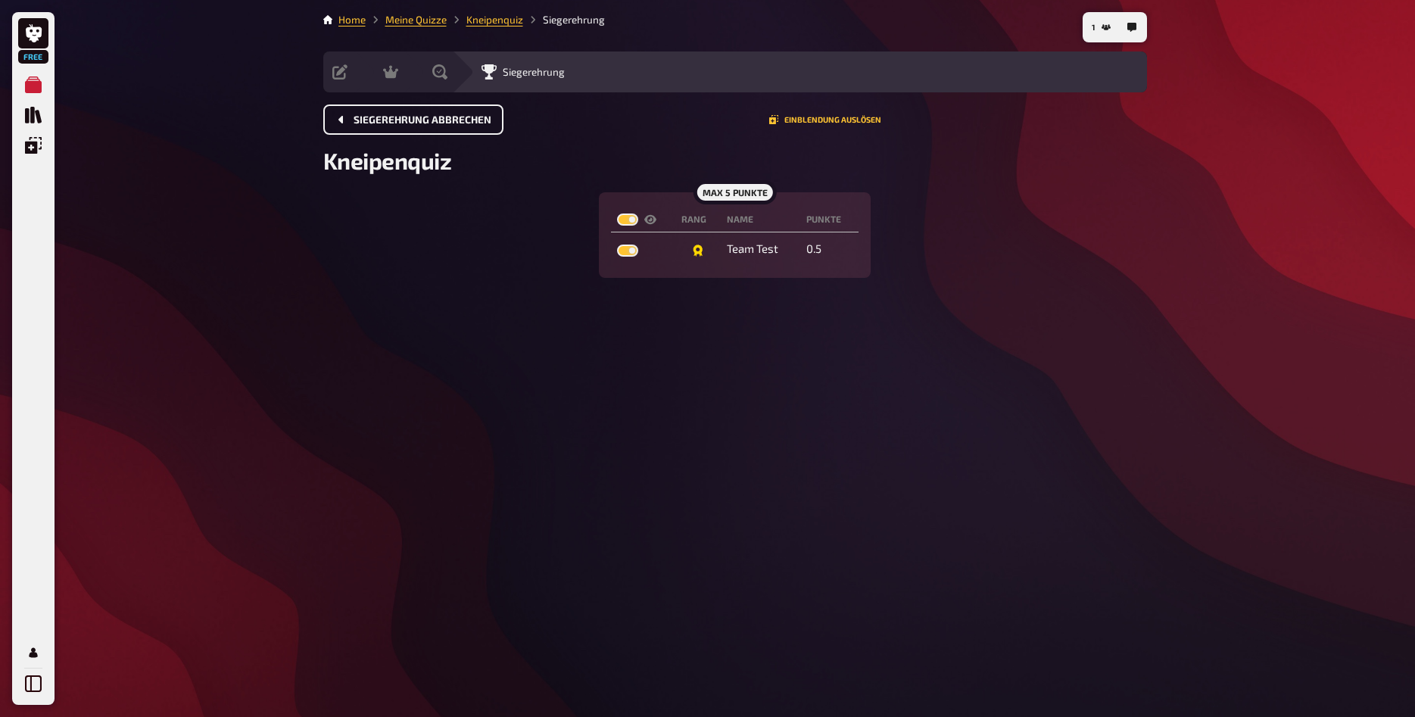
click at [482, 117] on span "Siegerehrung abbrechen" at bounding box center [423, 120] width 138 height 11
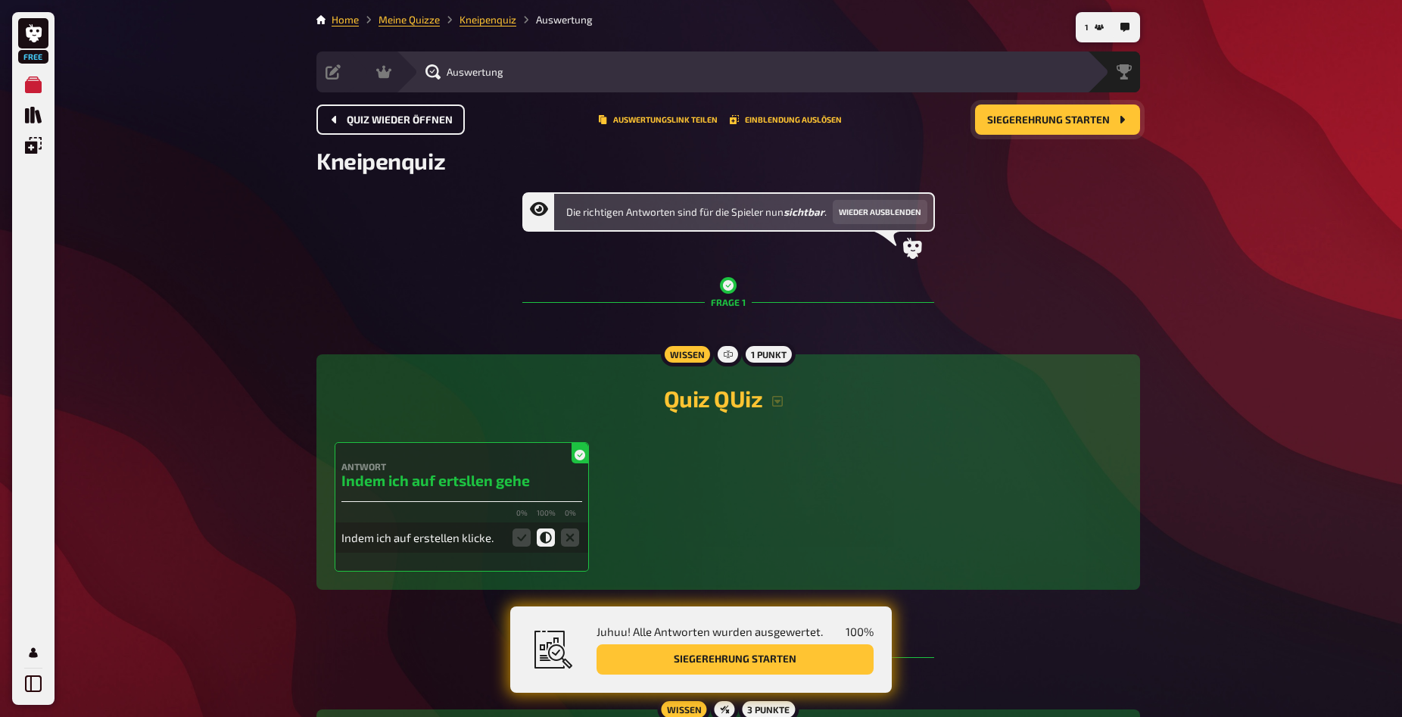
click at [1078, 130] on button "Siegerehrung starten" at bounding box center [1057, 120] width 165 height 30
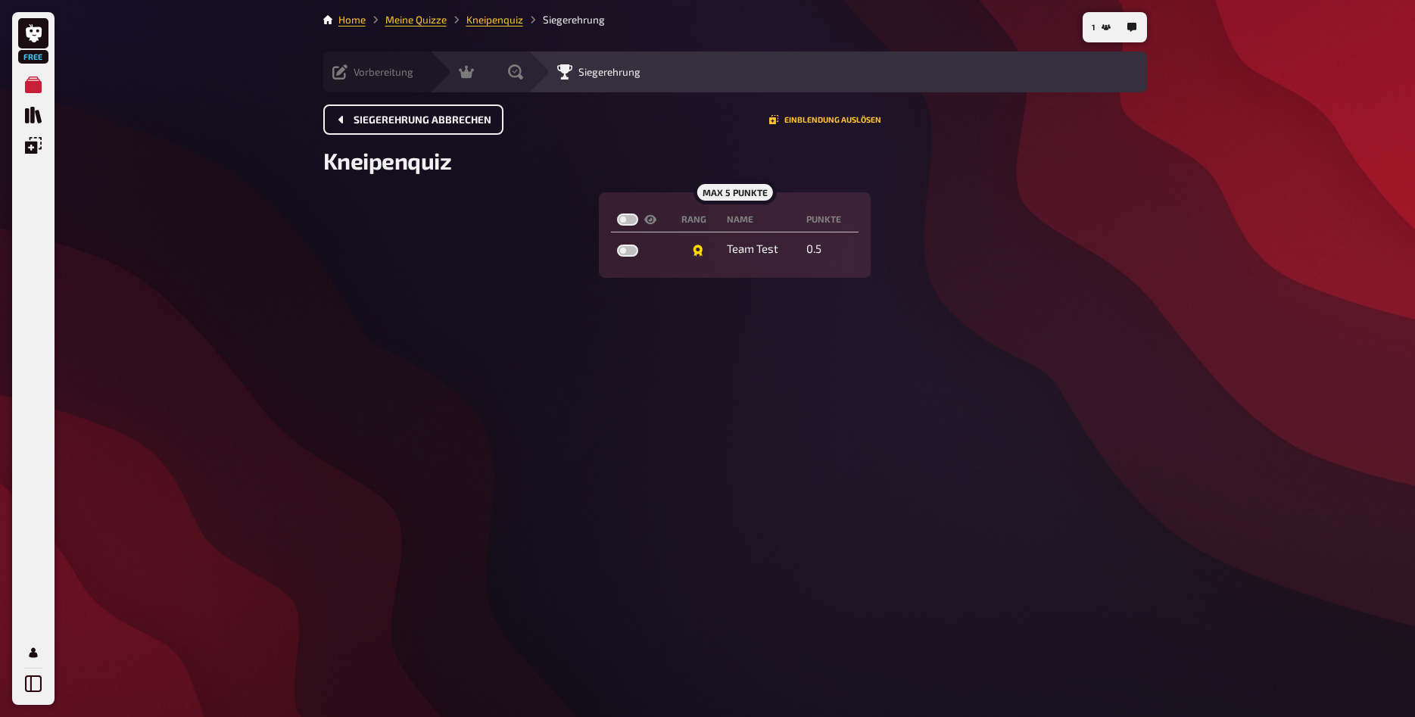
click at [345, 65] on icon at bounding box center [339, 71] width 15 height 15
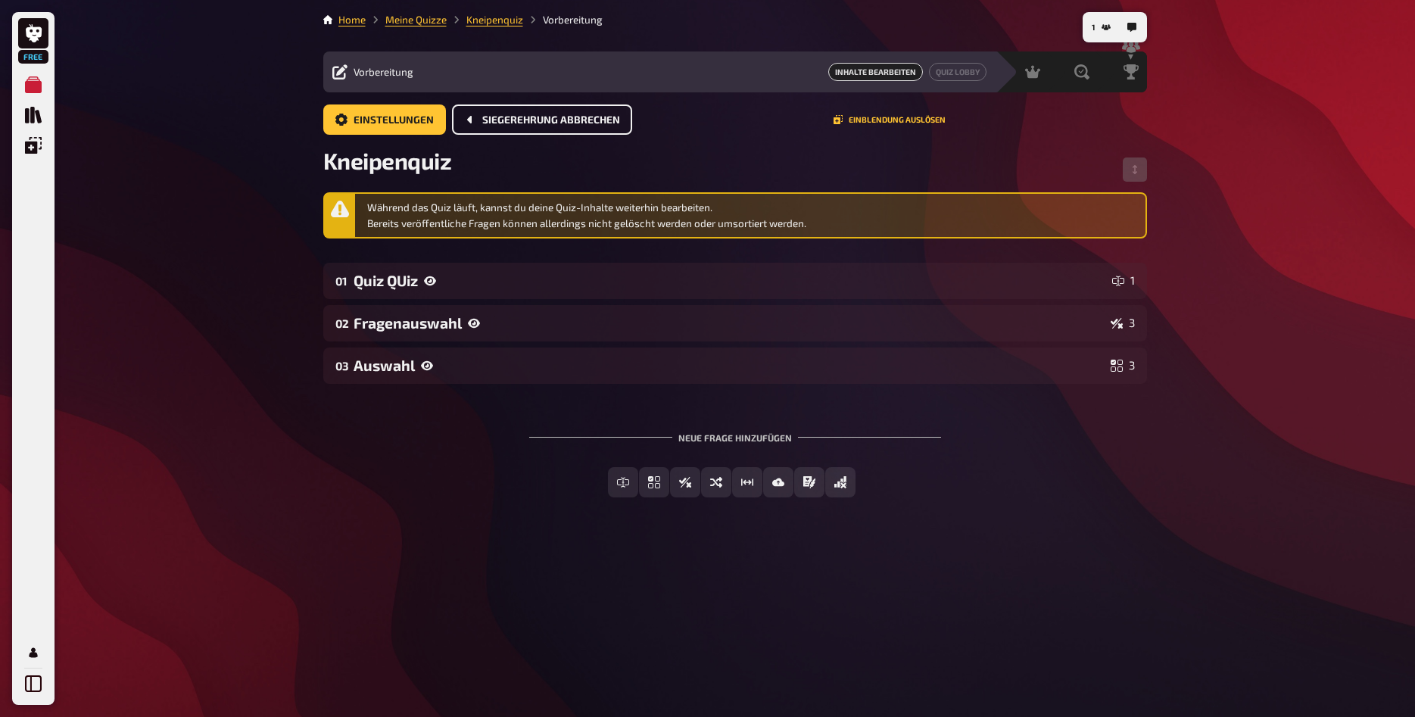
click at [532, 116] on span "Siegerehrung abbrechen" at bounding box center [551, 120] width 138 height 11
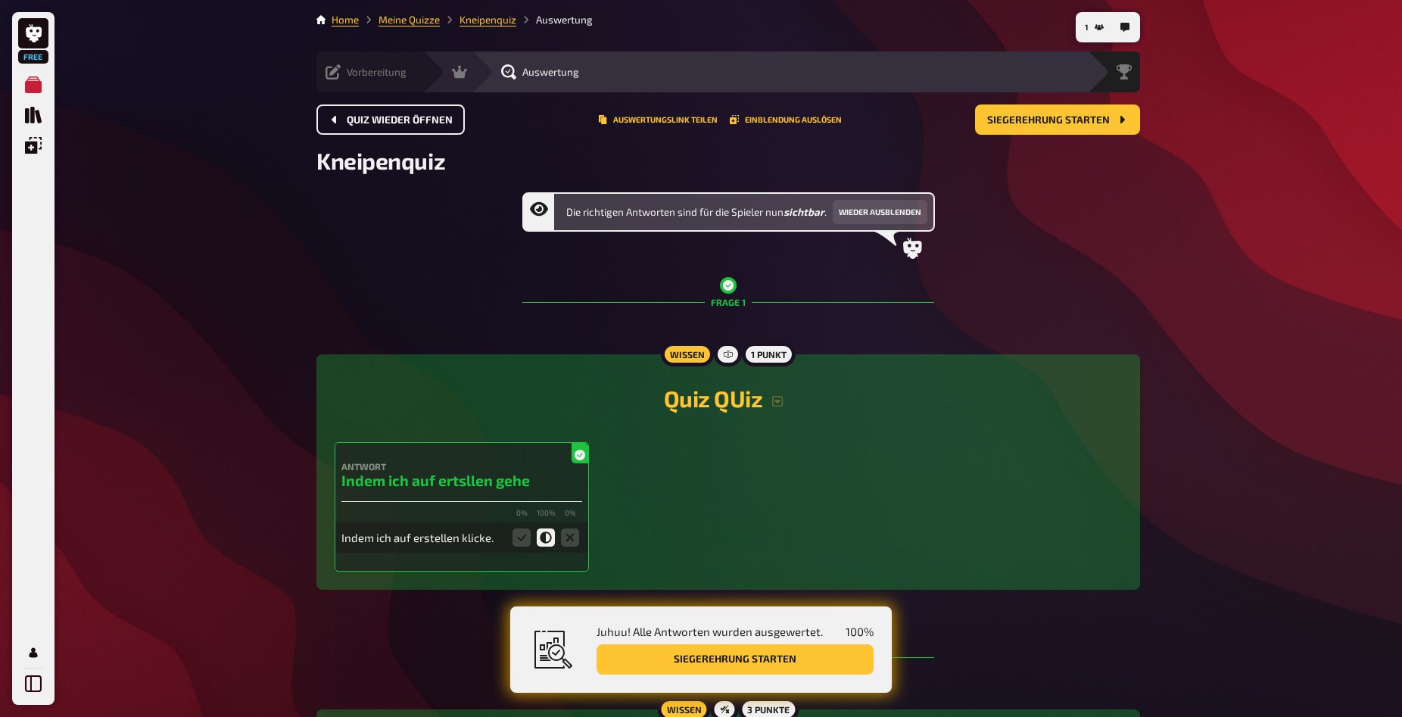
click at [341, 70] on div "Vorbereitung" at bounding box center [366, 71] width 81 height 15
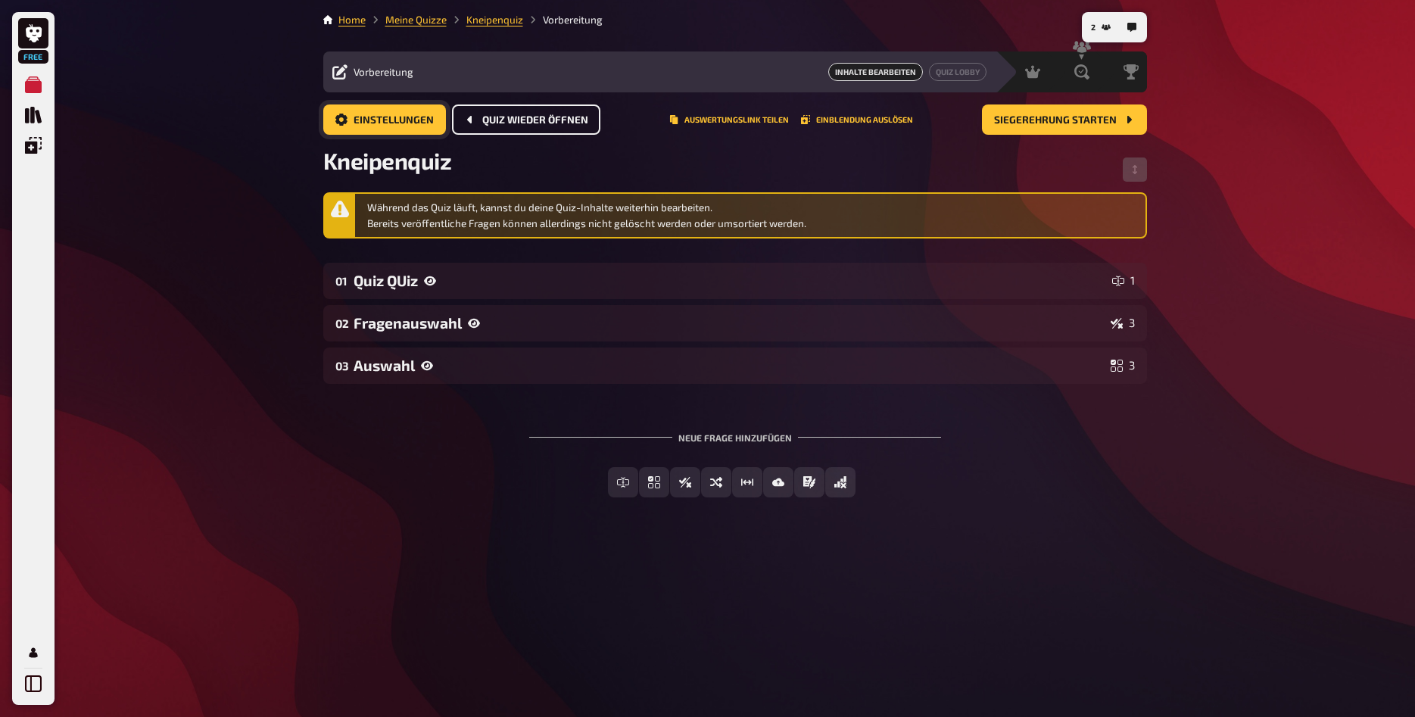
click at [394, 125] on span "Einstellungen" at bounding box center [394, 120] width 80 height 11
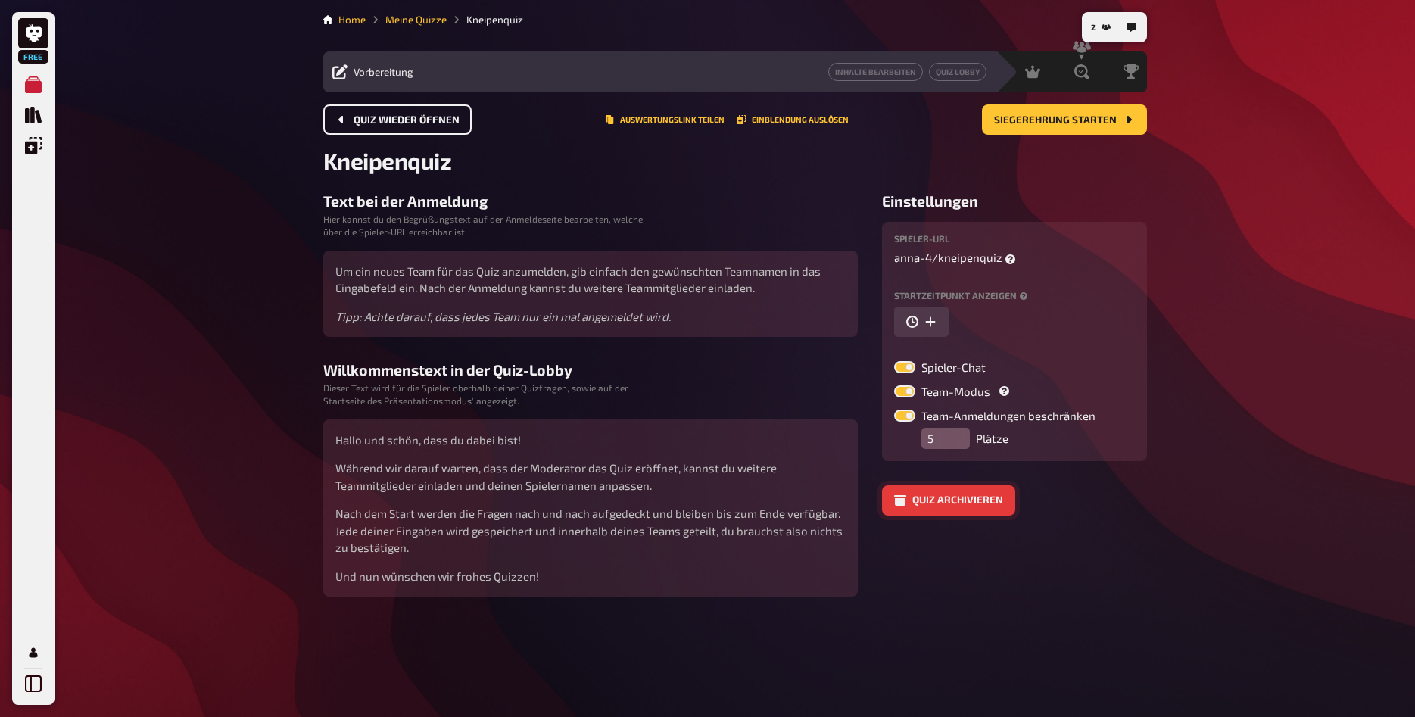
click at [940, 502] on button "Quiz archivieren" at bounding box center [948, 500] width 133 height 30
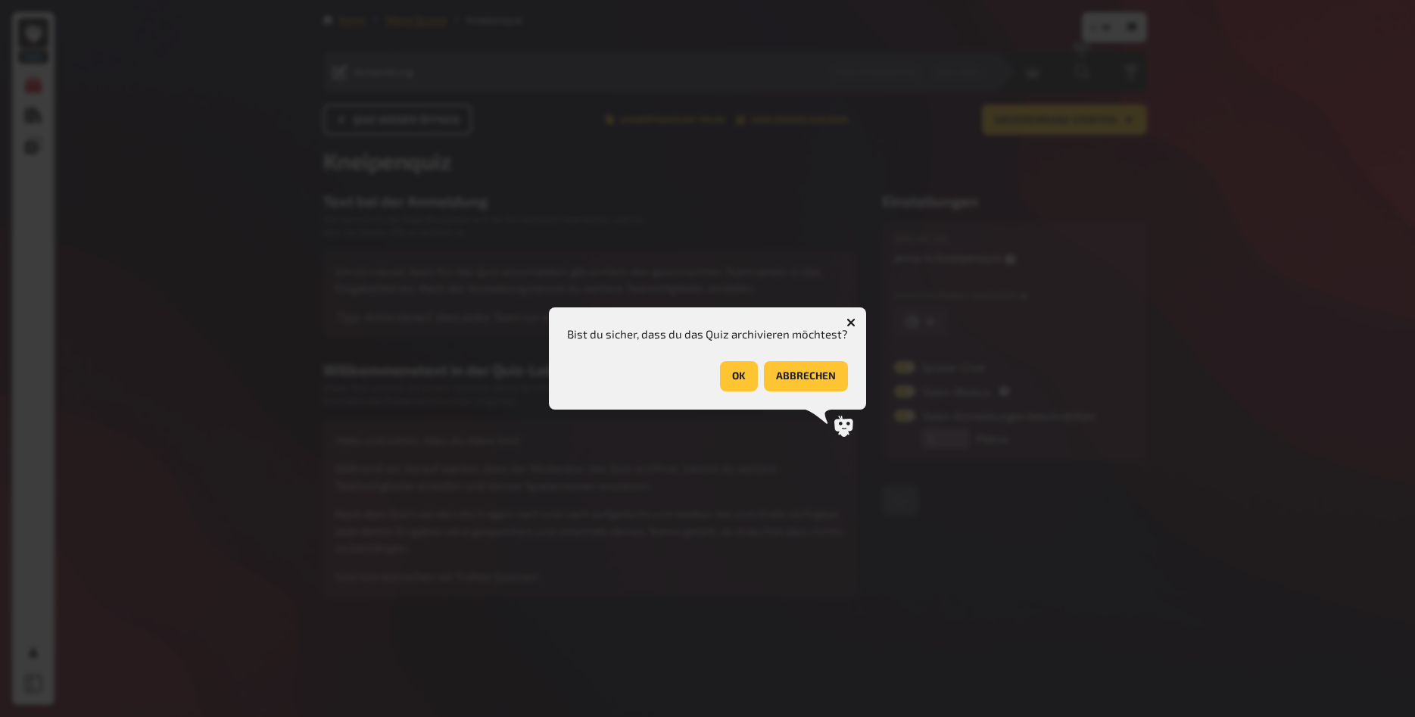
click at [856, 321] on button "button" at bounding box center [851, 322] width 24 height 24
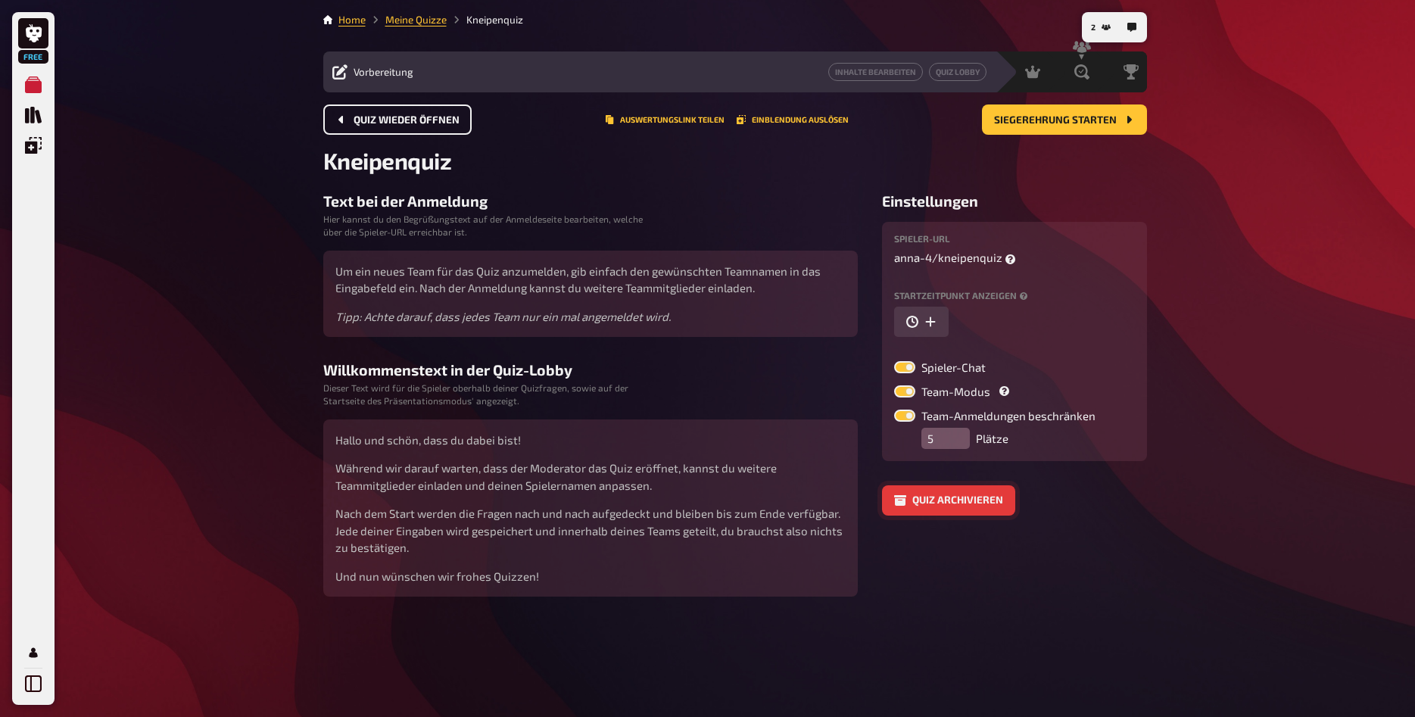
click at [933, 487] on button "Quiz archivieren" at bounding box center [948, 500] width 133 height 30
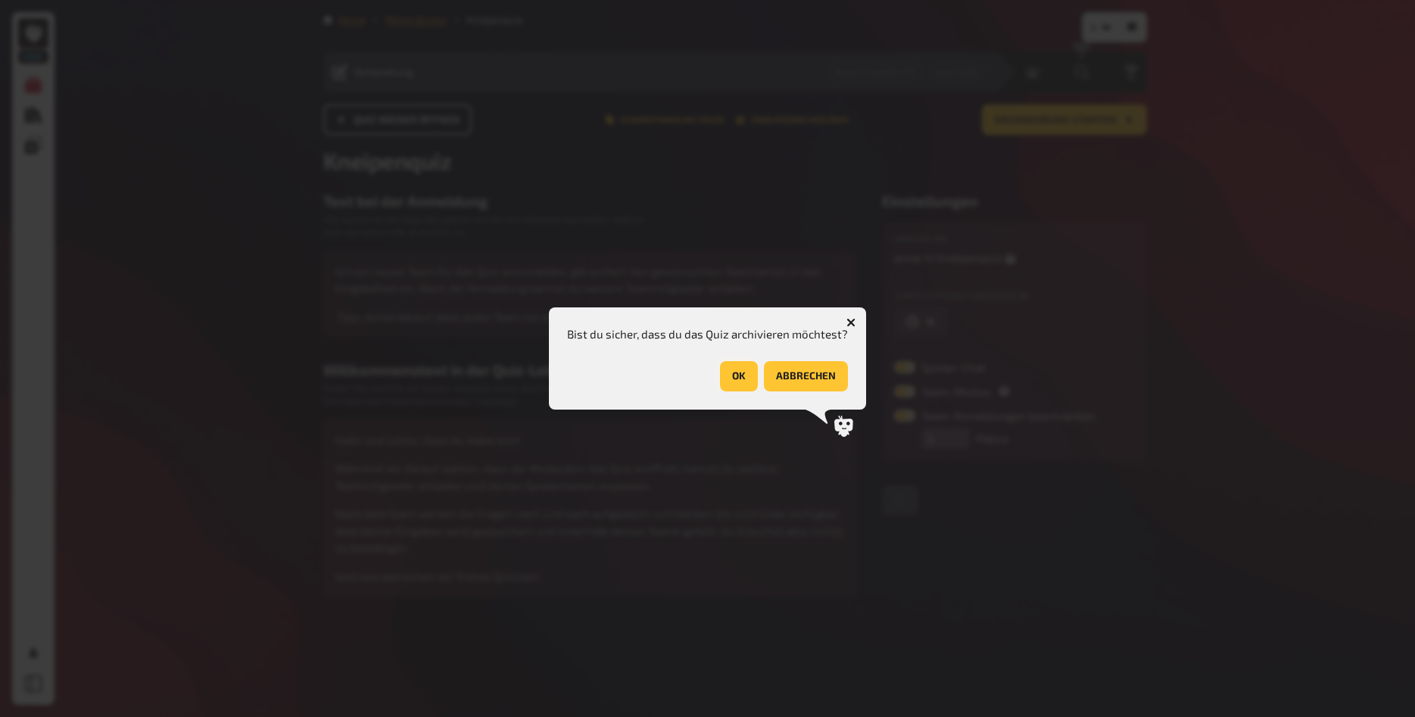
click at [744, 382] on button "OK" at bounding box center [739, 376] width 38 height 30
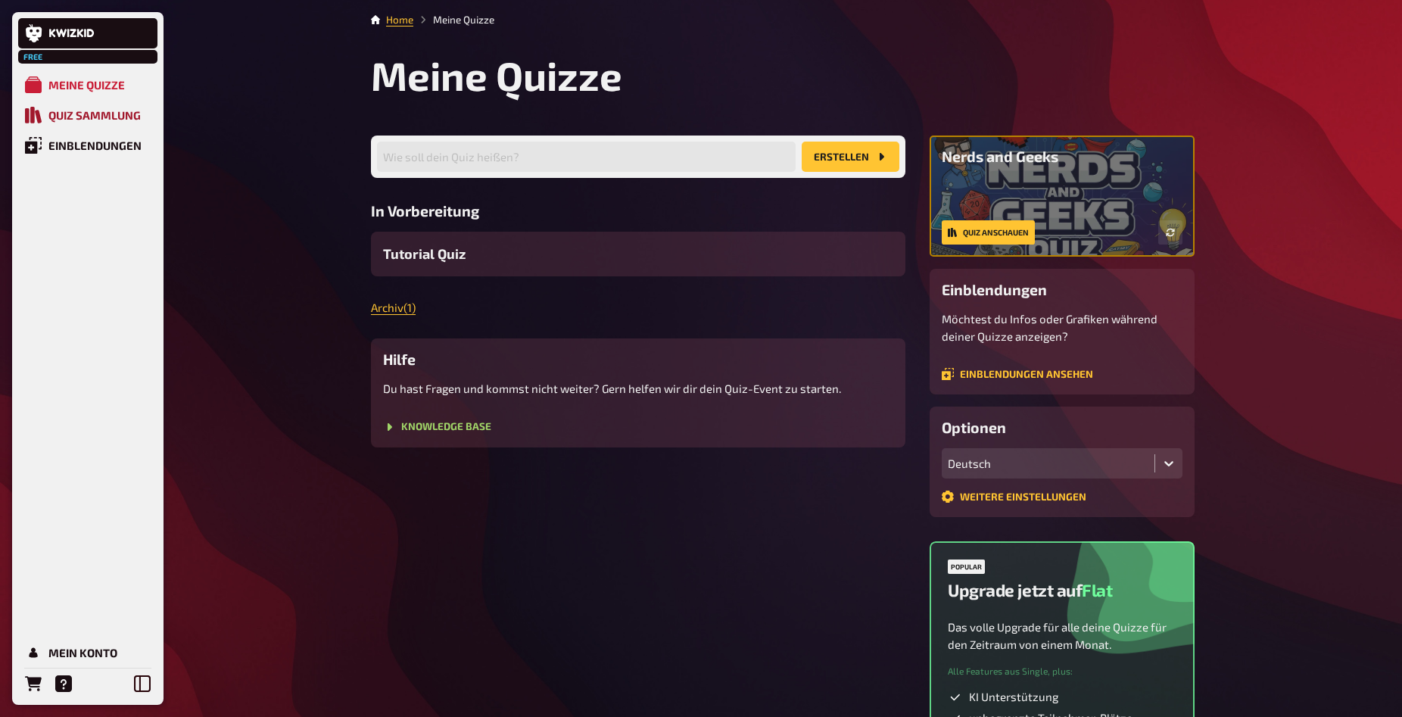
click at [76, 124] on link "Quiz Sammlung" at bounding box center [87, 115] width 139 height 30
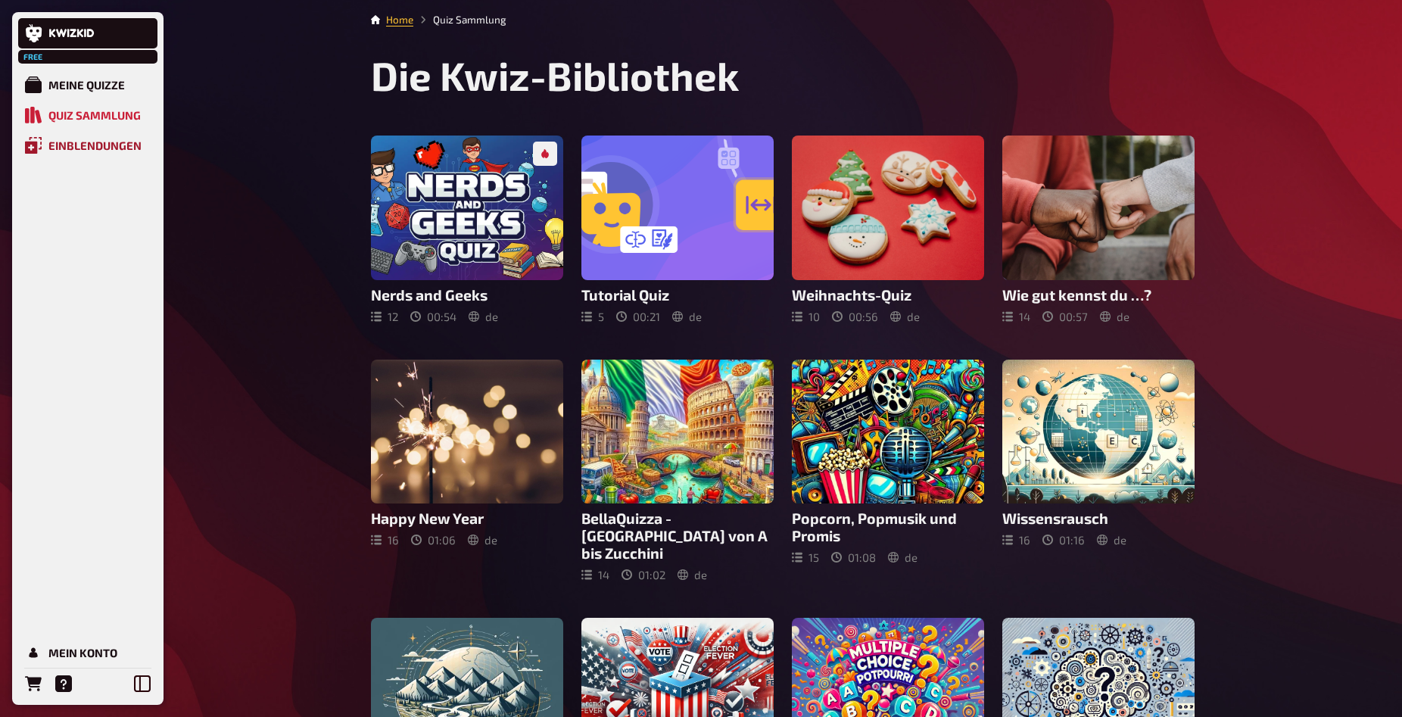
click at [64, 144] on div "Einblendungen" at bounding box center [94, 146] width 93 height 14
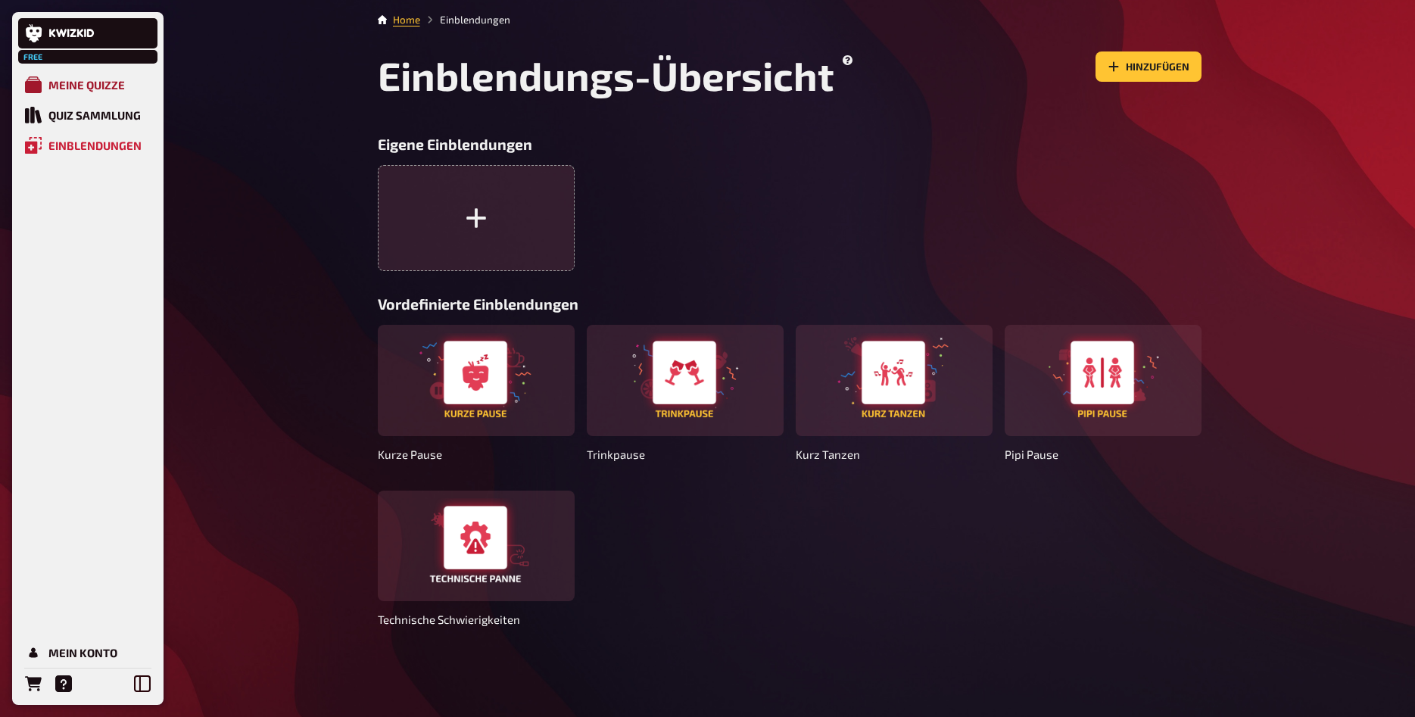
click at [89, 73] on link "Meine Quizze" at bounding box center [87, 85] width 139 height 30
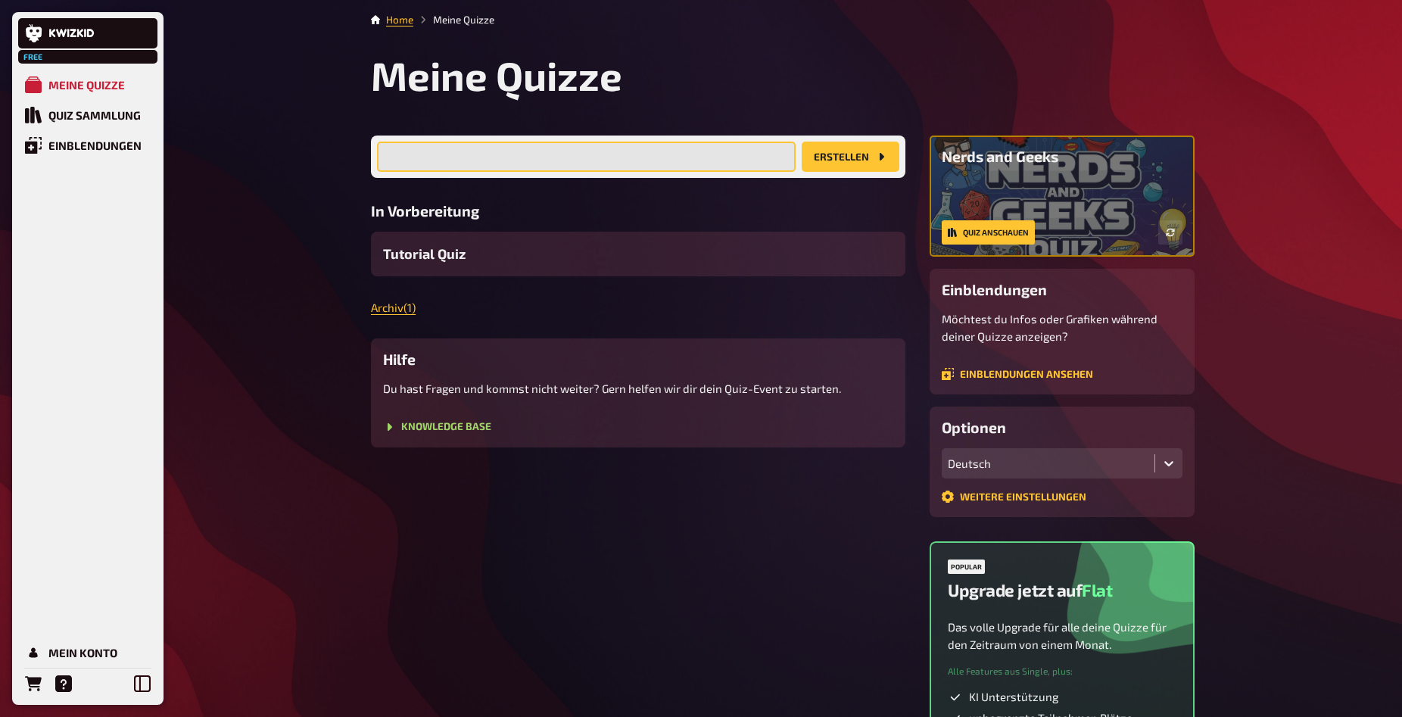
click at [594, 143] on input "text" at bounding box center [586, 157] width 419 height 30
type input "Kneipenquiz Test"
click at [840, 151] on button "Erstellen" at bounding box center [851, 157] width 98 height 30
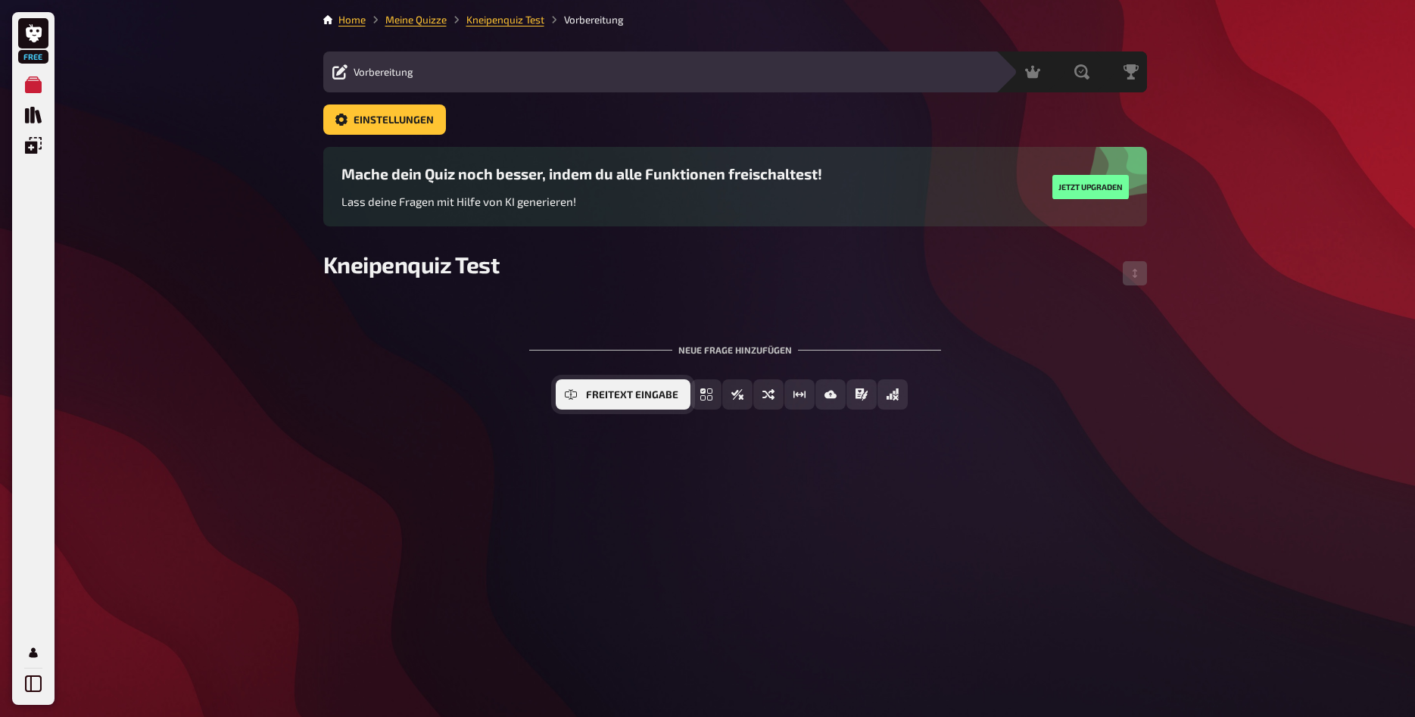
click at [588, 395] on span "Freitext Eingabe" at bounding box center [632, 395] width 92 height 11
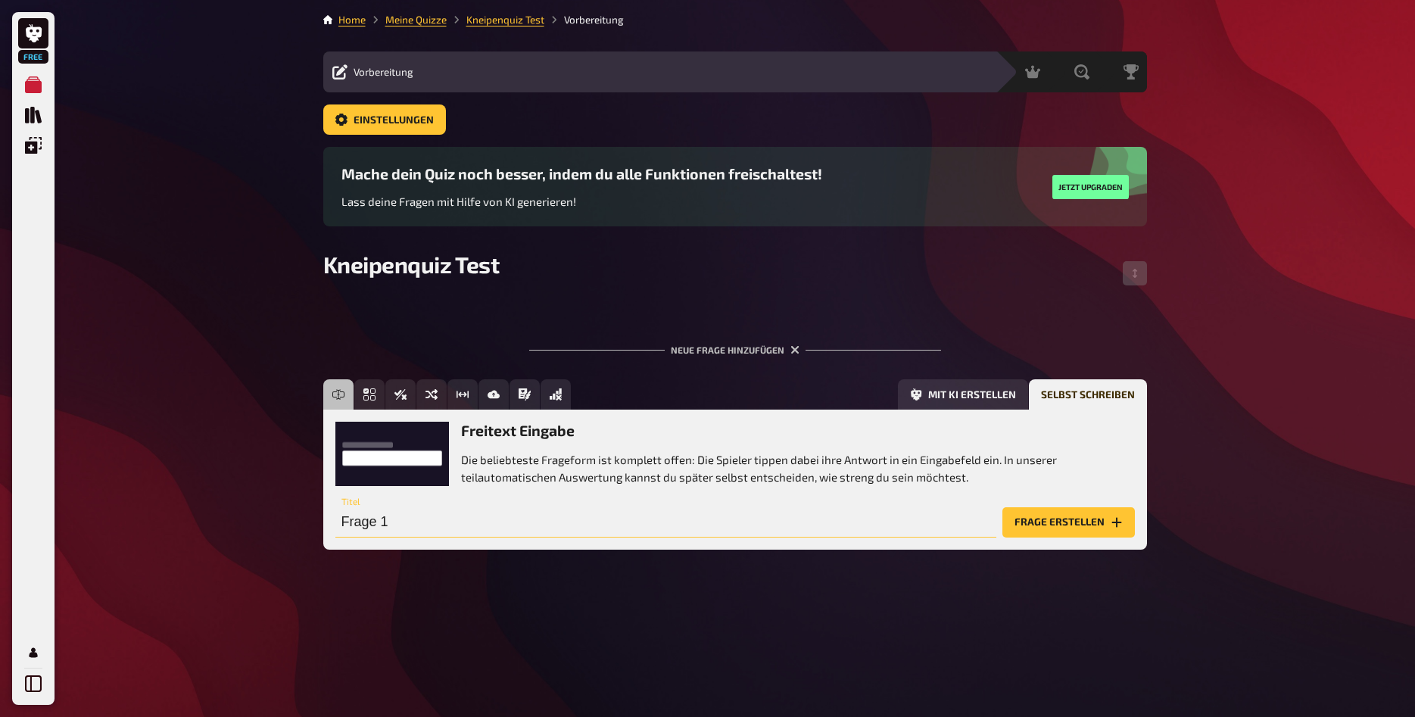
click at [485, 534] on input "Frage 1" at bounding box center [665, 522] width 661 height 30
type input "Wie heißt die Quizapp?"
click at [1013, 520] on button "Frage erstellen" at bounding box center [1069, 522] width 133 height 30
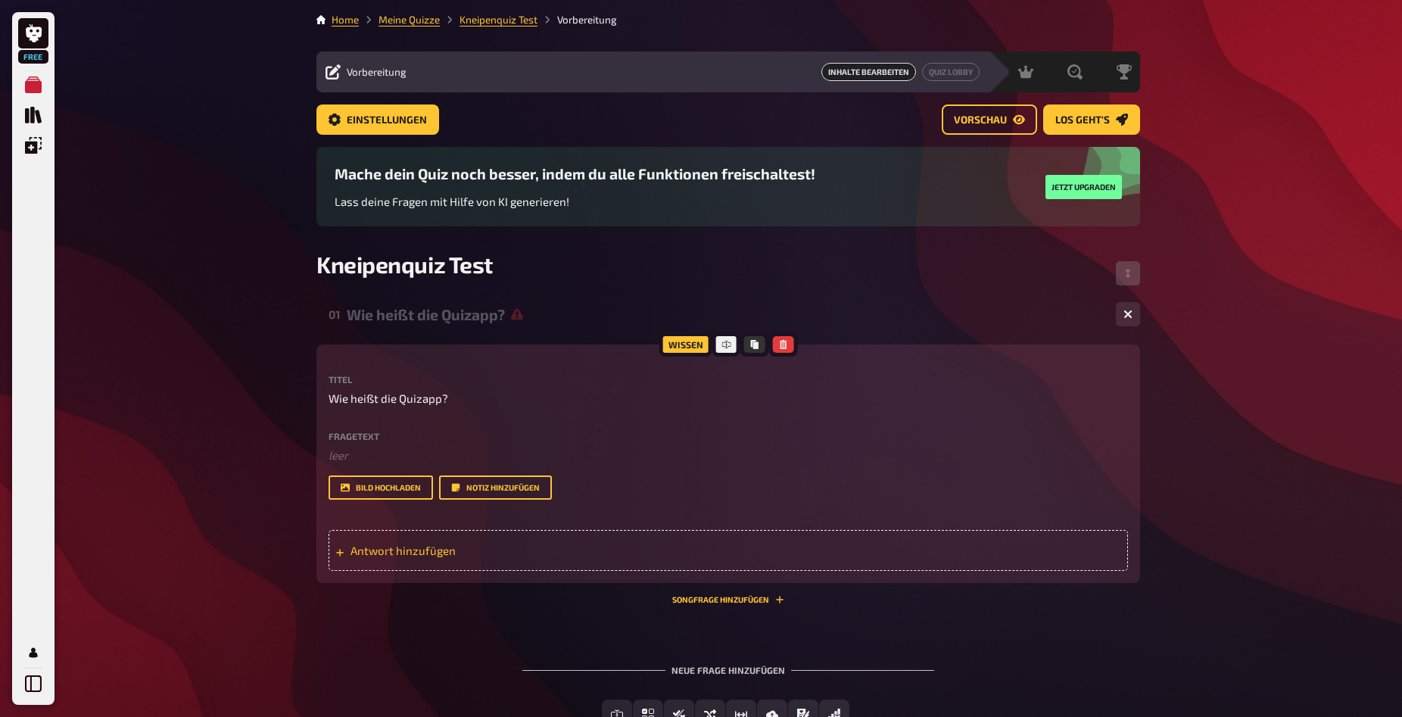
click at [569, 557] on span "Antwort hinzufügen" at bounding box center [469, 551] width 236 height 14
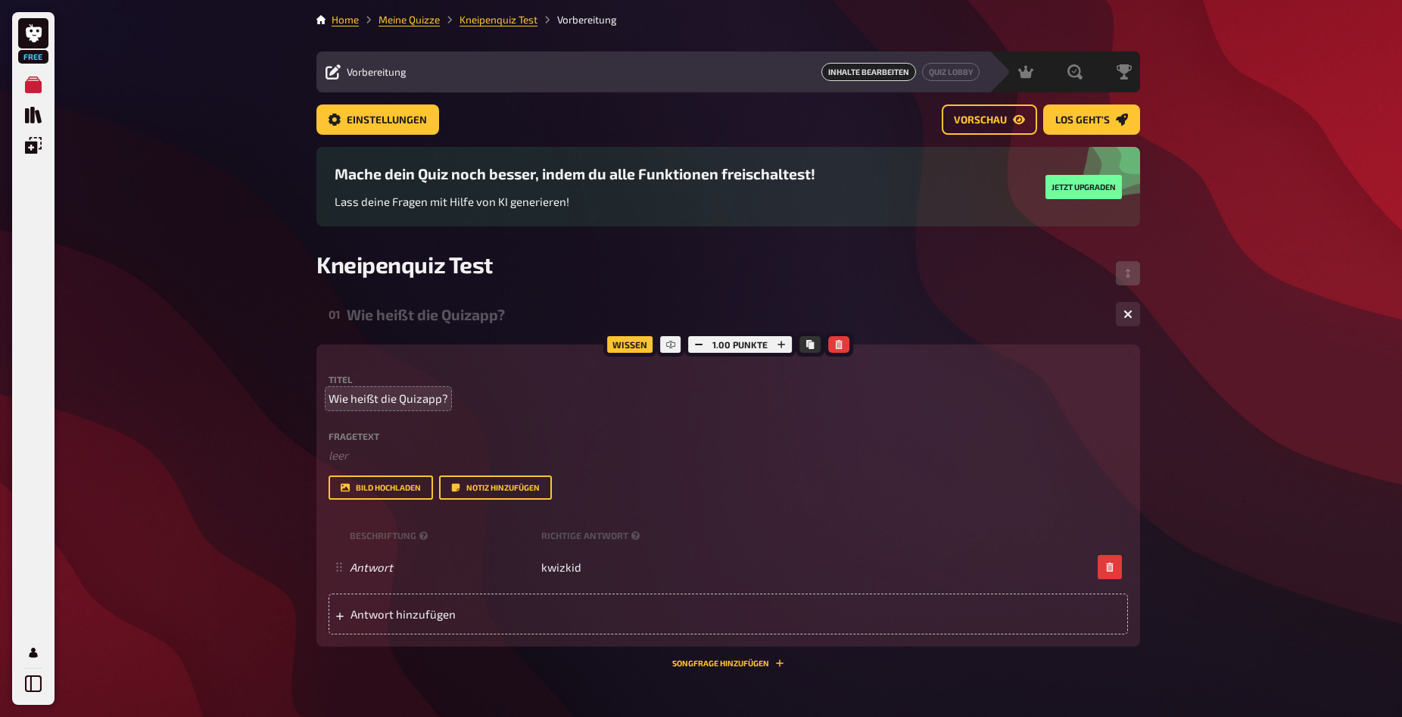
click at [444, 401] on p "Wie heißt die Quizapp?" at bounding box center [729, 398] width 800 height 17
click at [445, 398] on span "Wie heißt die Quizapp?" at bounding box center [389, 398] width 120 height 17
drag, startPoint x: 445, startPoint y: 398, endPoint x: 298, endPoint y: 392, distance: 146.3
click at [298, 392] on div "Free Meine Quizze Quiz Sammlung Einblendungen Mein Konto Home Meine Quizze Knei…" at bounding box center [701, 445] width 1402 height 891
copy span "Wie heißt die Quizapp?"
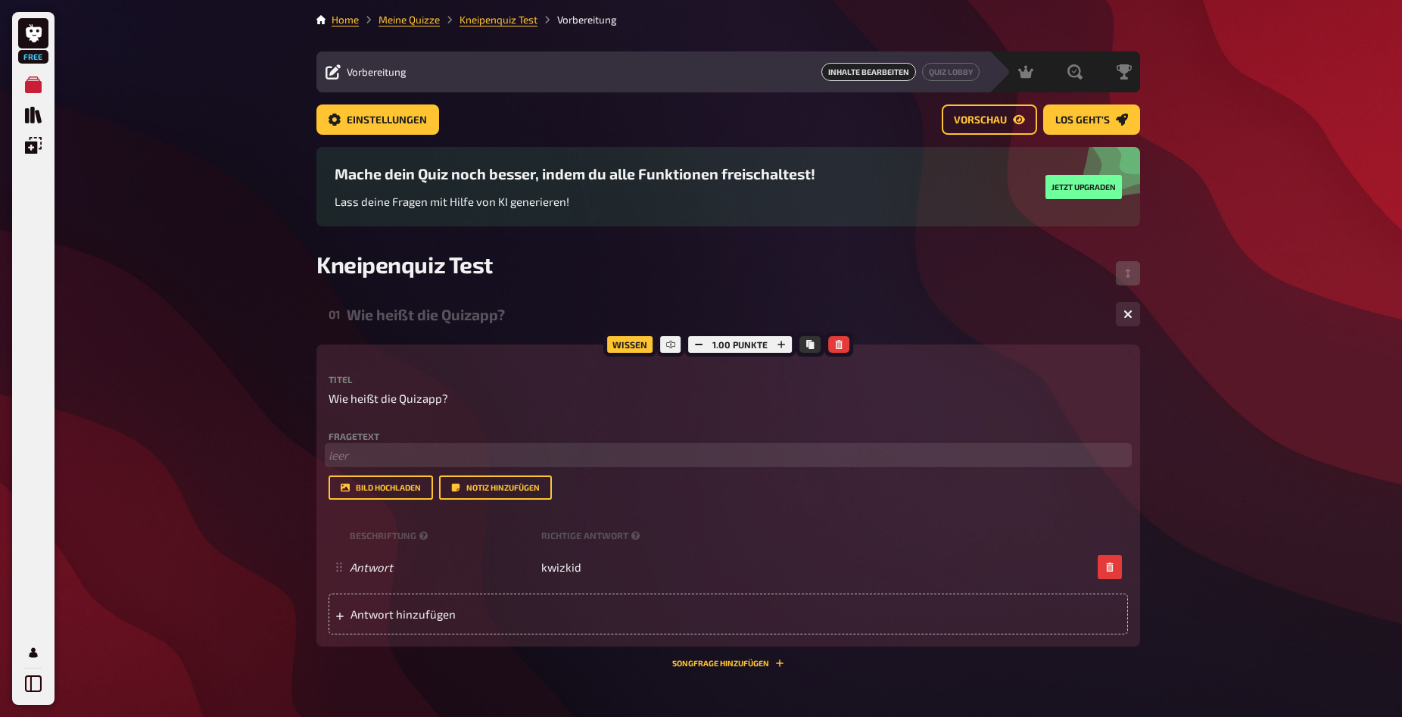
click at [390, 464] on p "﻿ leer" at bounding box center [729, 455] width 800 height 17
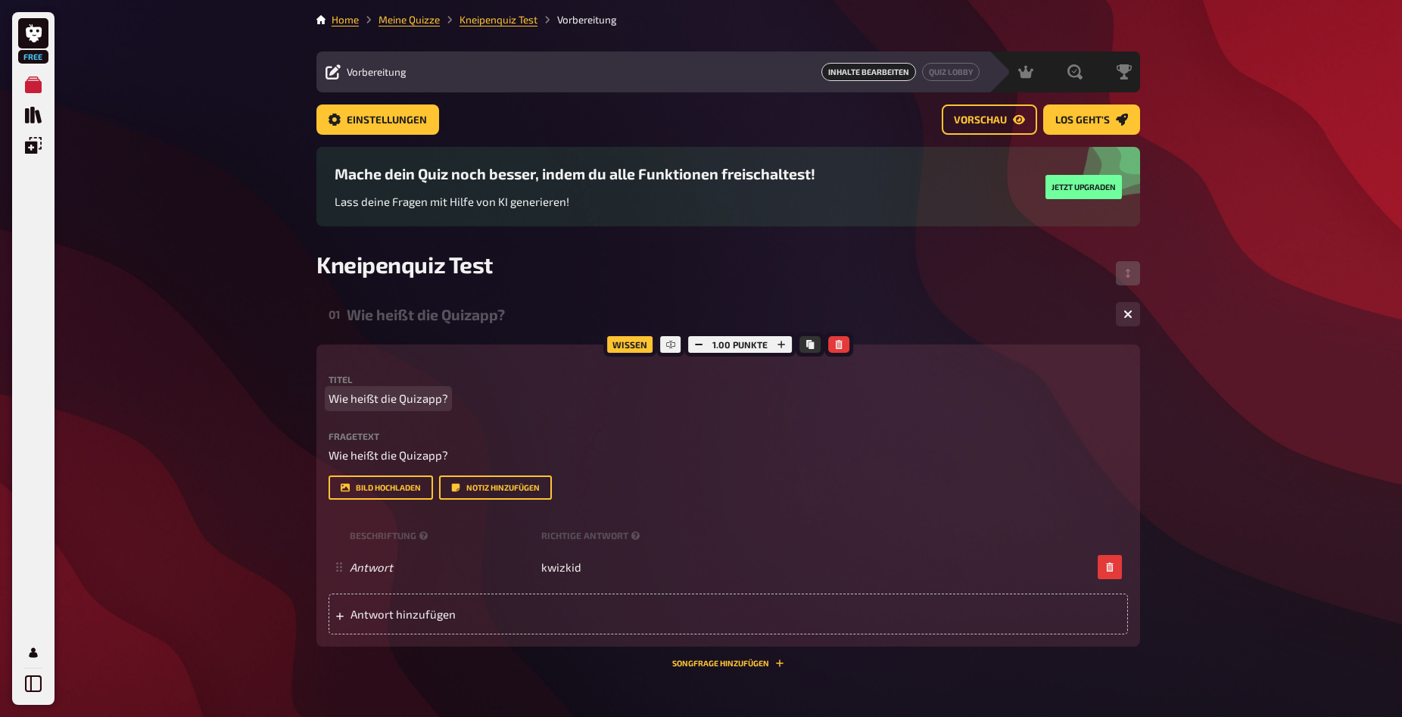
click at [441, 399] on span "Wie heißt die Quizapp?" at bounding box center [389, 398] width 120 height 17
drag, startPoint x: 446, startPoint y: 398, endPoint x: 307, endPoint y: 413, distance: 139.4
click at [307, 413] on div "Home Meine Quizze Kneipenquiz Test Vorbereitung Vorbereitung Inhalte Bearbeiten…" at bounding box center [728, 445] width 848 height 891
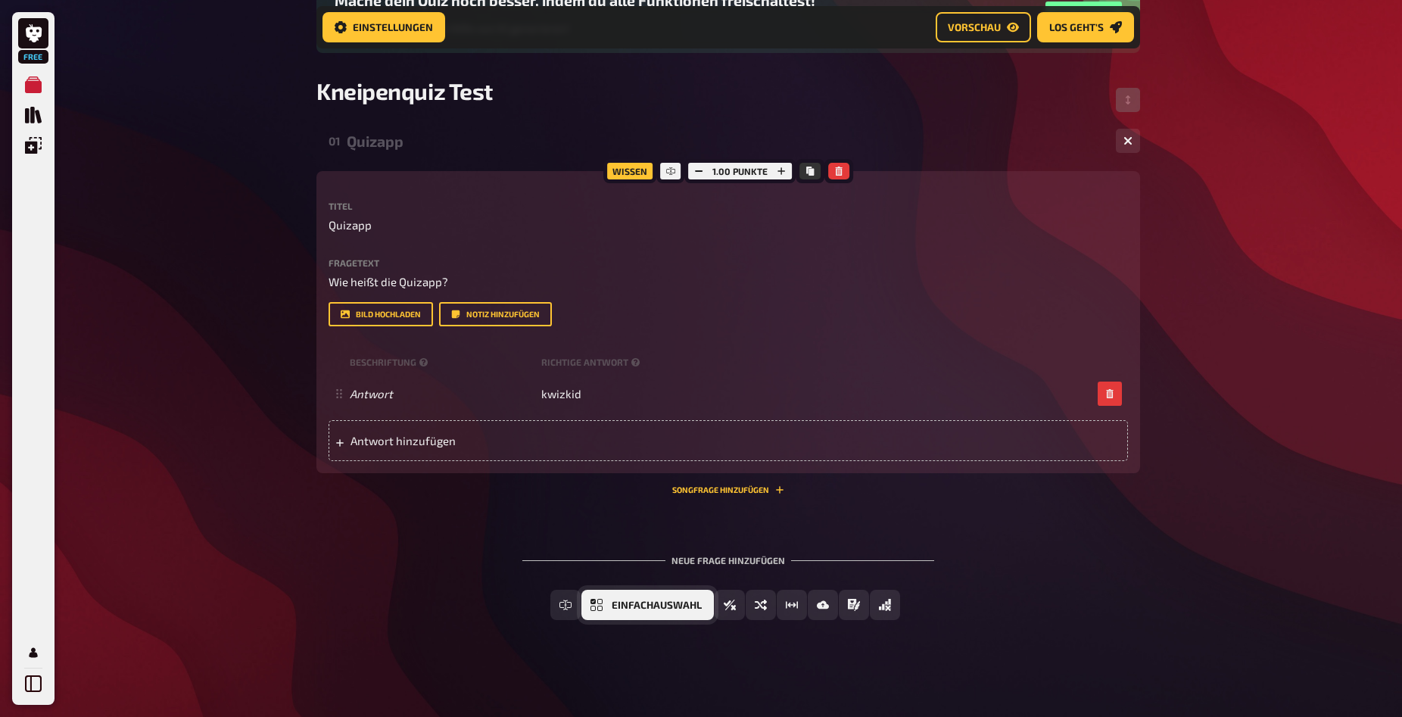
click at [613, 618] on button "Einfachauswahl" at bounding box center [648, 605] width 133 height 30
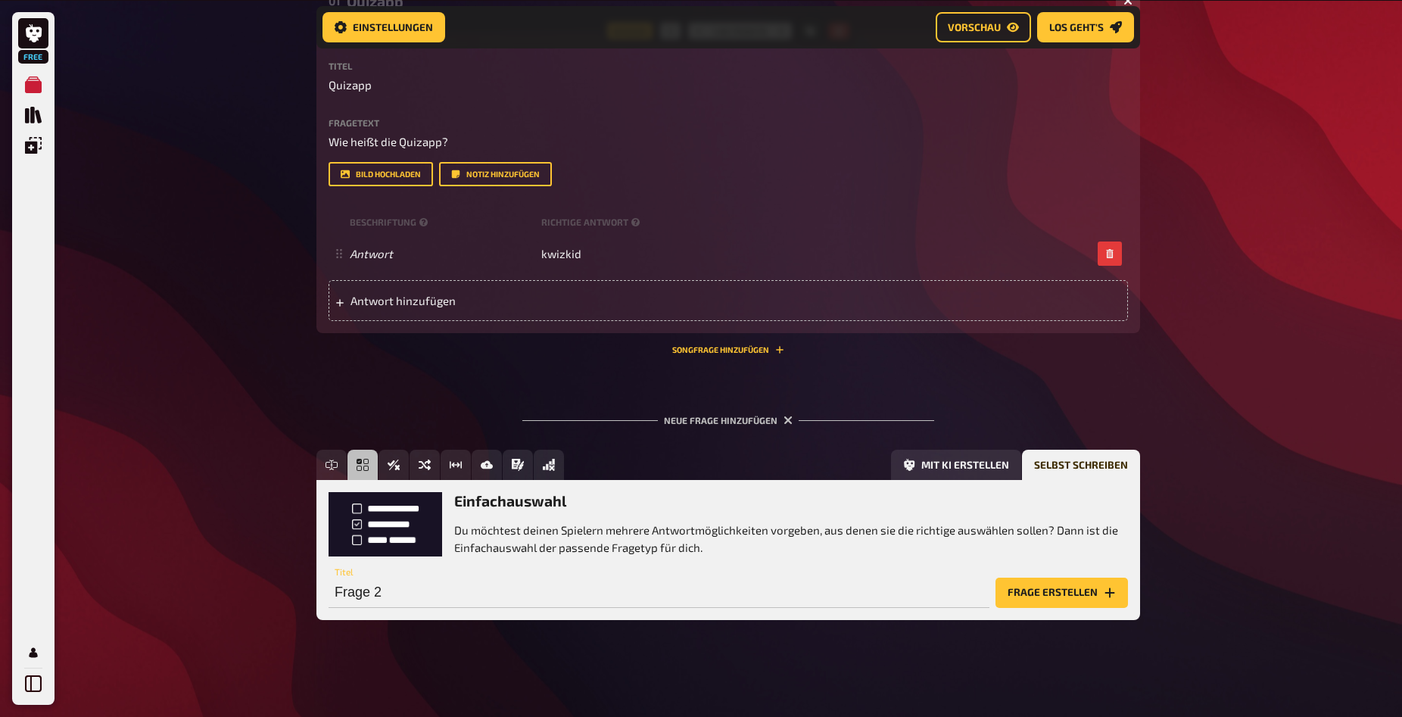
scroll to position [376, 0]
click at [523, 587] on input "Frage 2" at bounding box center [659, 593] width 661 height 30
drag, startPoint x: 523, startPoint y: 587, endPoint x: 298, endPoint y: 601, distance: 226.1
click at [329, 601] on input "Frage 2" at bounding box center [659, 593] width 661 height 30
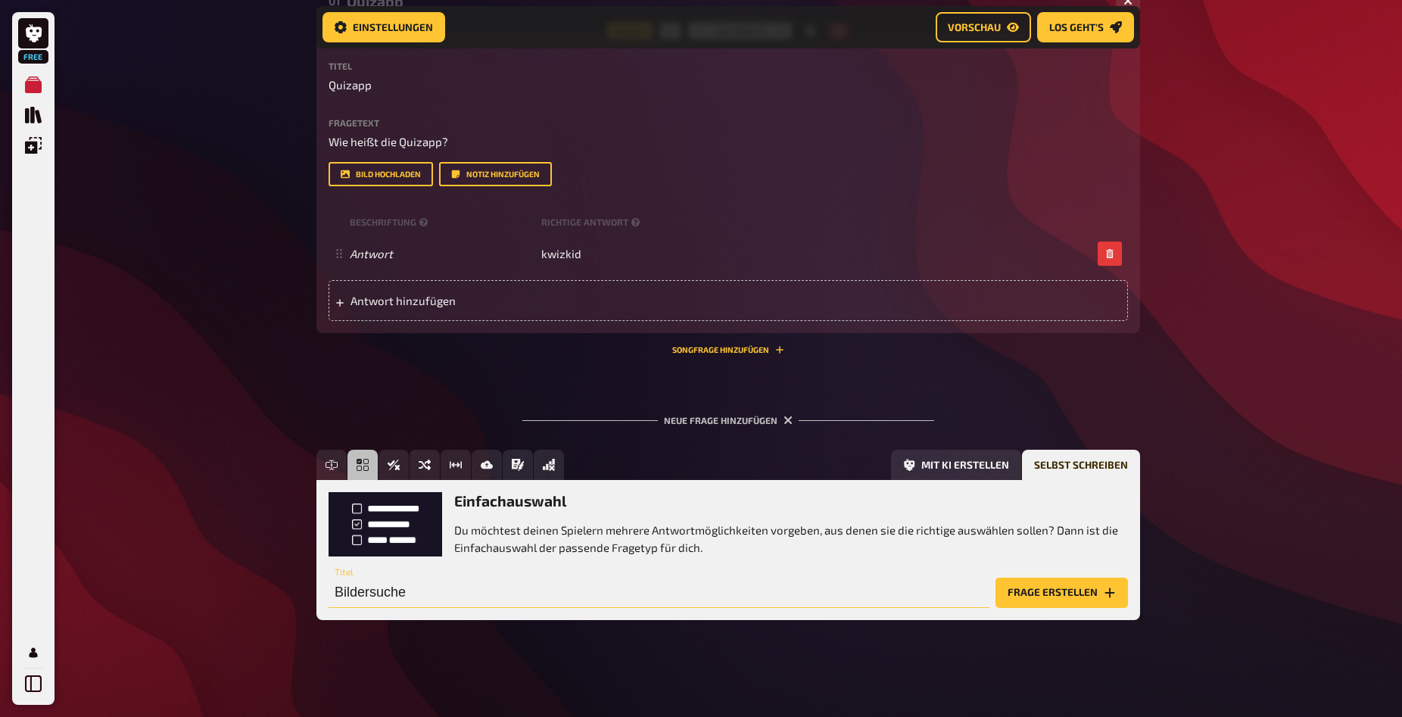
type input "Bildersuche"
click at [1032, 589] on button "Frage erstellen" at bounding box center [1062, 593] width 133 height 30
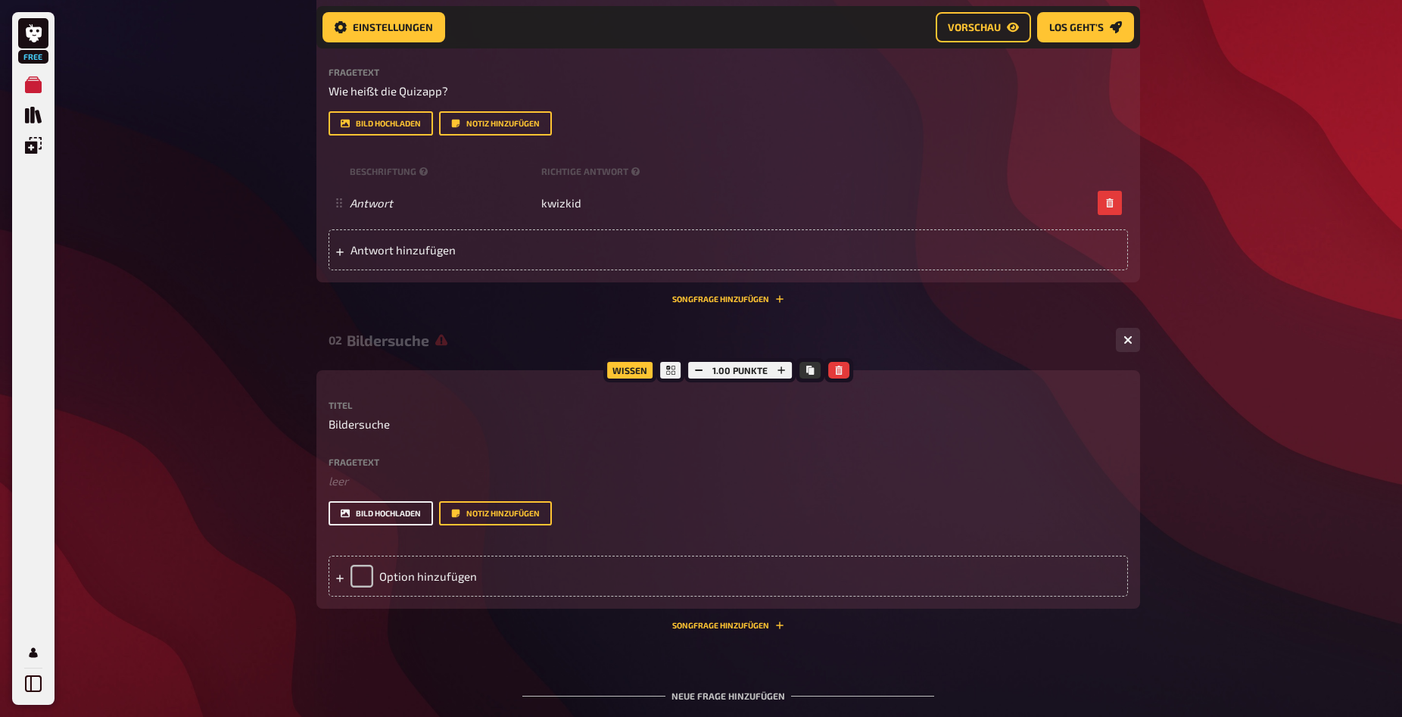
click at [360, 526] on button "Bild hochladen" at bounding box center [381, 513] width 105 height 24
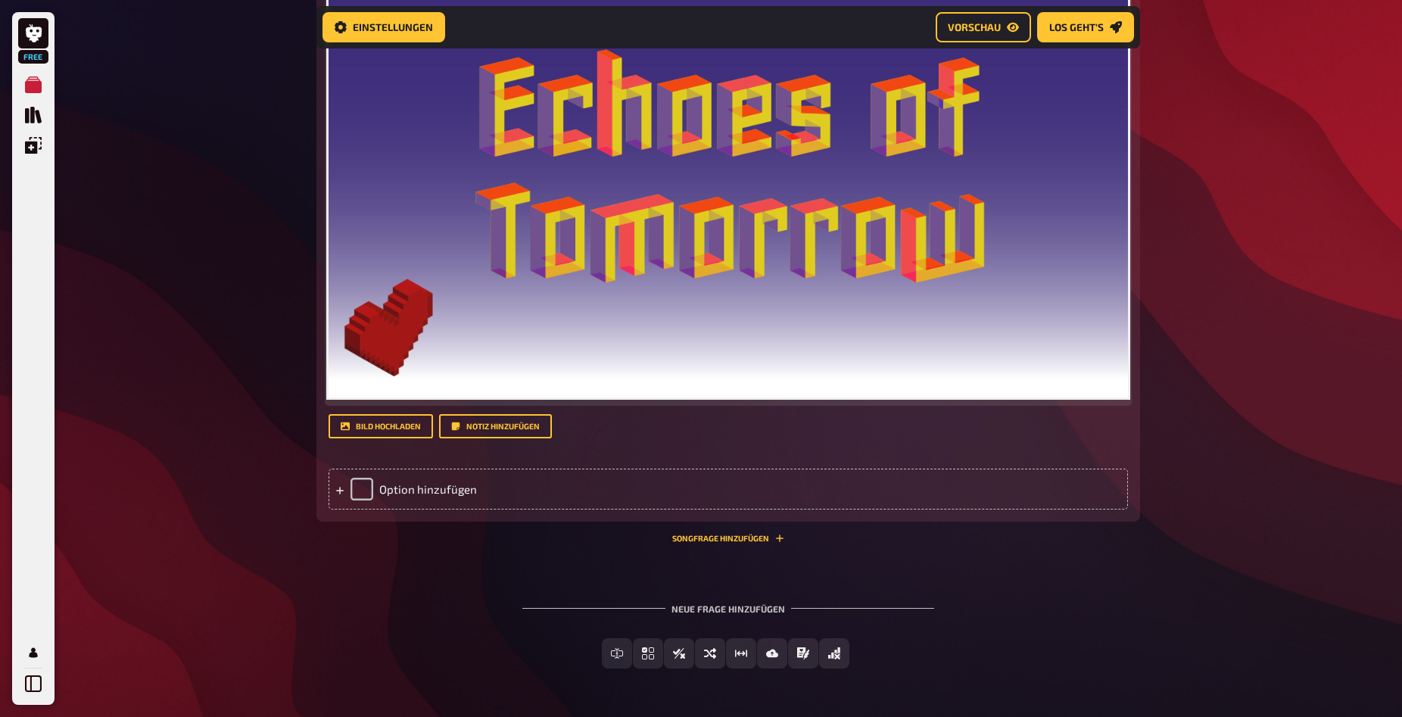
scroll to position [1028, 0]
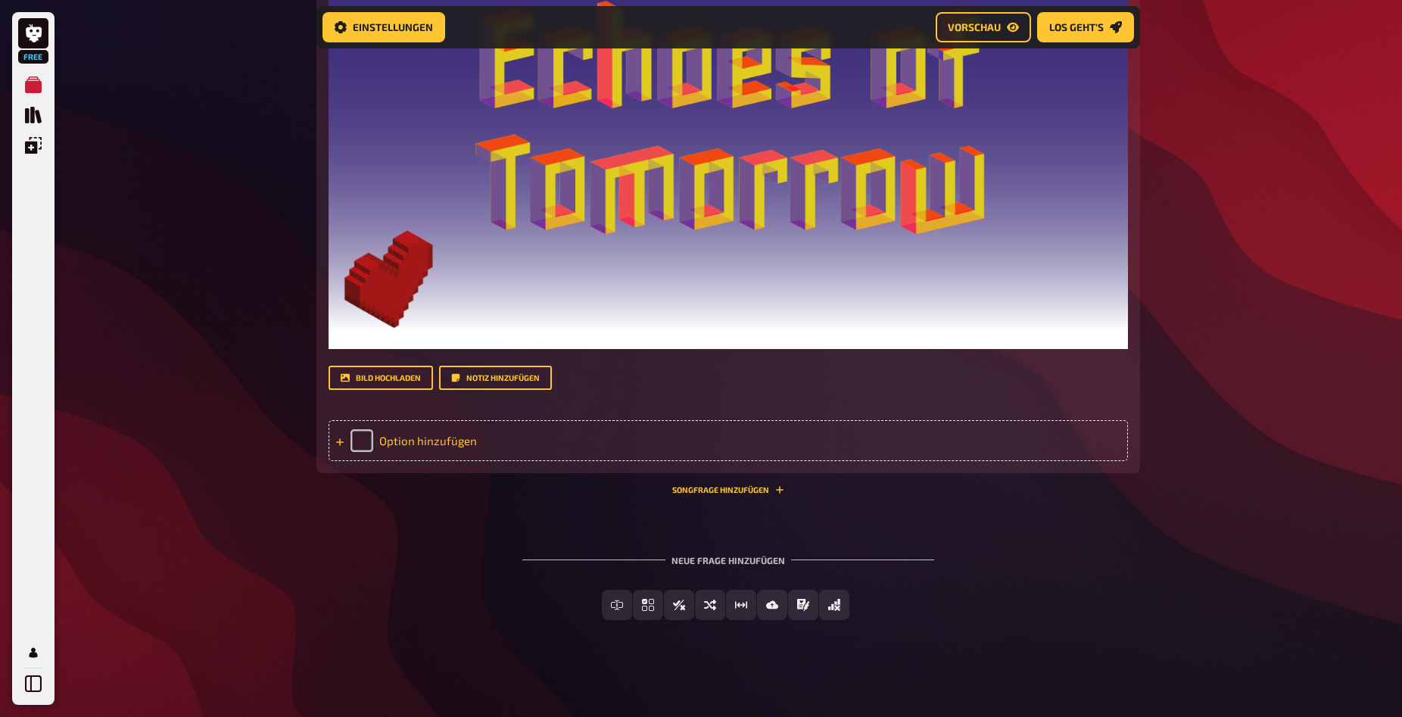
click at [448, 436] on div "Option hinzufügen" at bounding box center [729, 440] width 800 height 41
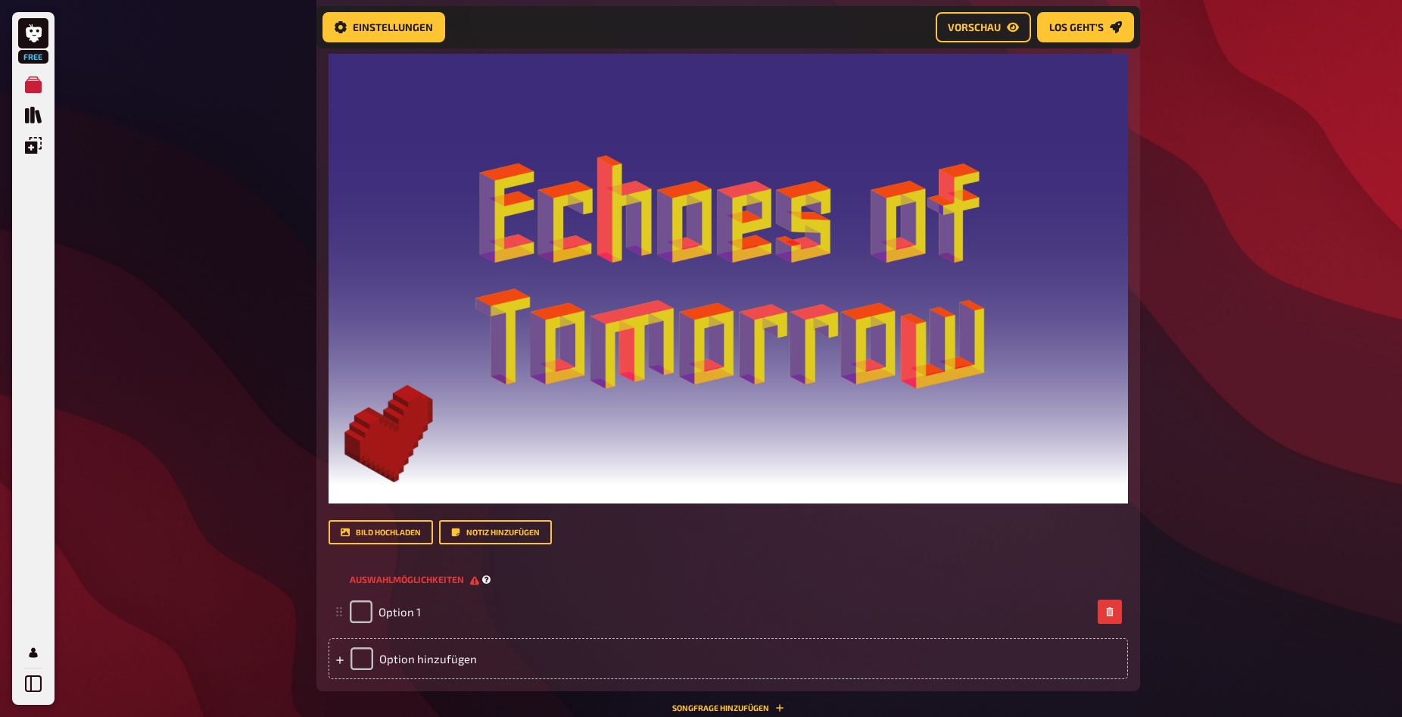
scroll to position [642, 0]
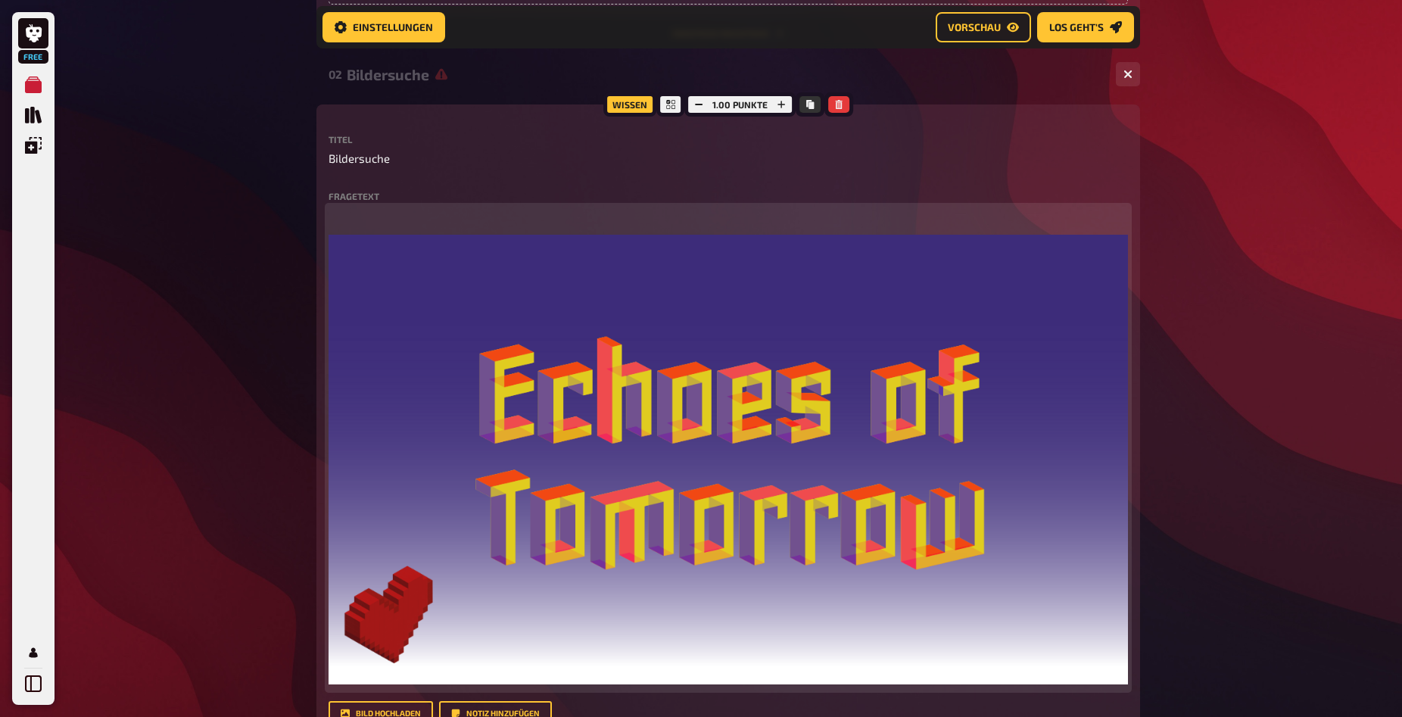
click at [438, 224] on p "﻿" at bounding box center [729, 215] width 800 height 17
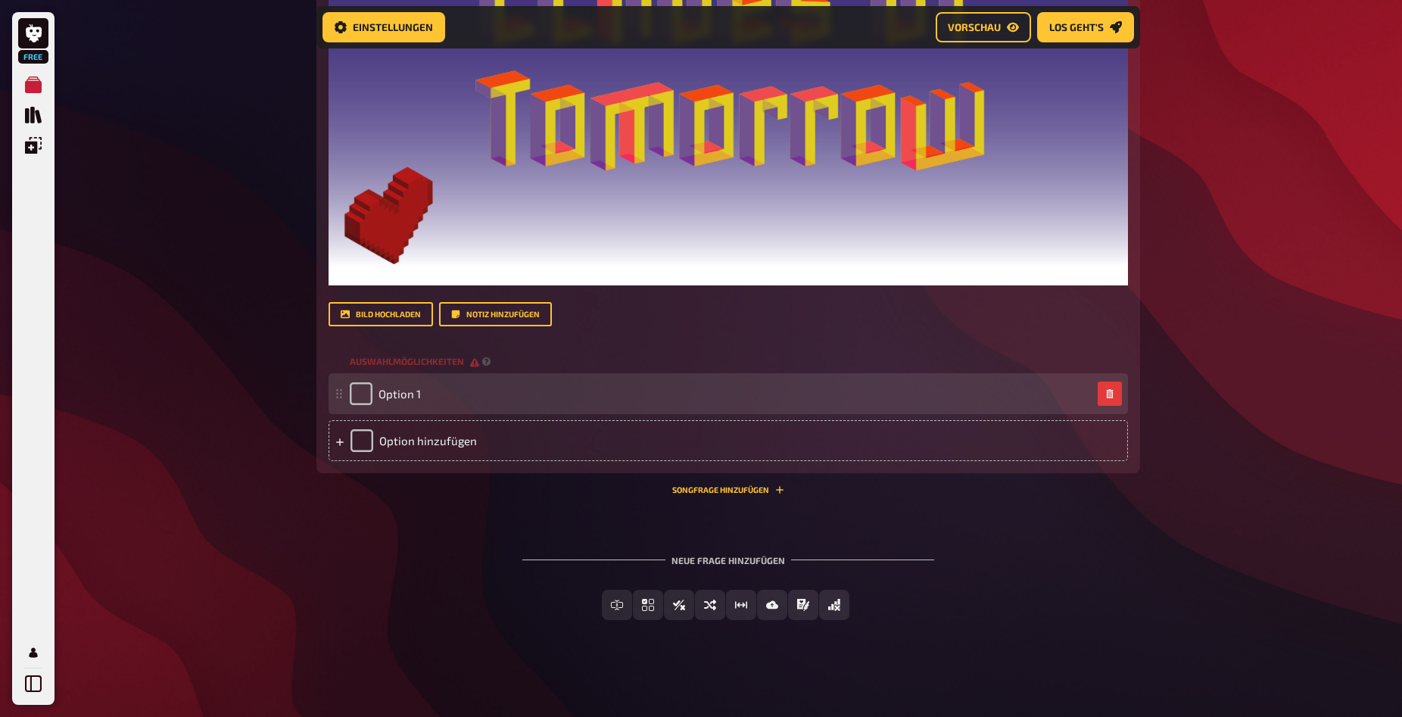
click at [455, 394] on div "Option 1" at bounding box center [721, 393] width 742 height 23
click at [379, 398] on span "Option 1" at bounding box center [400, 394] width 42 height 14
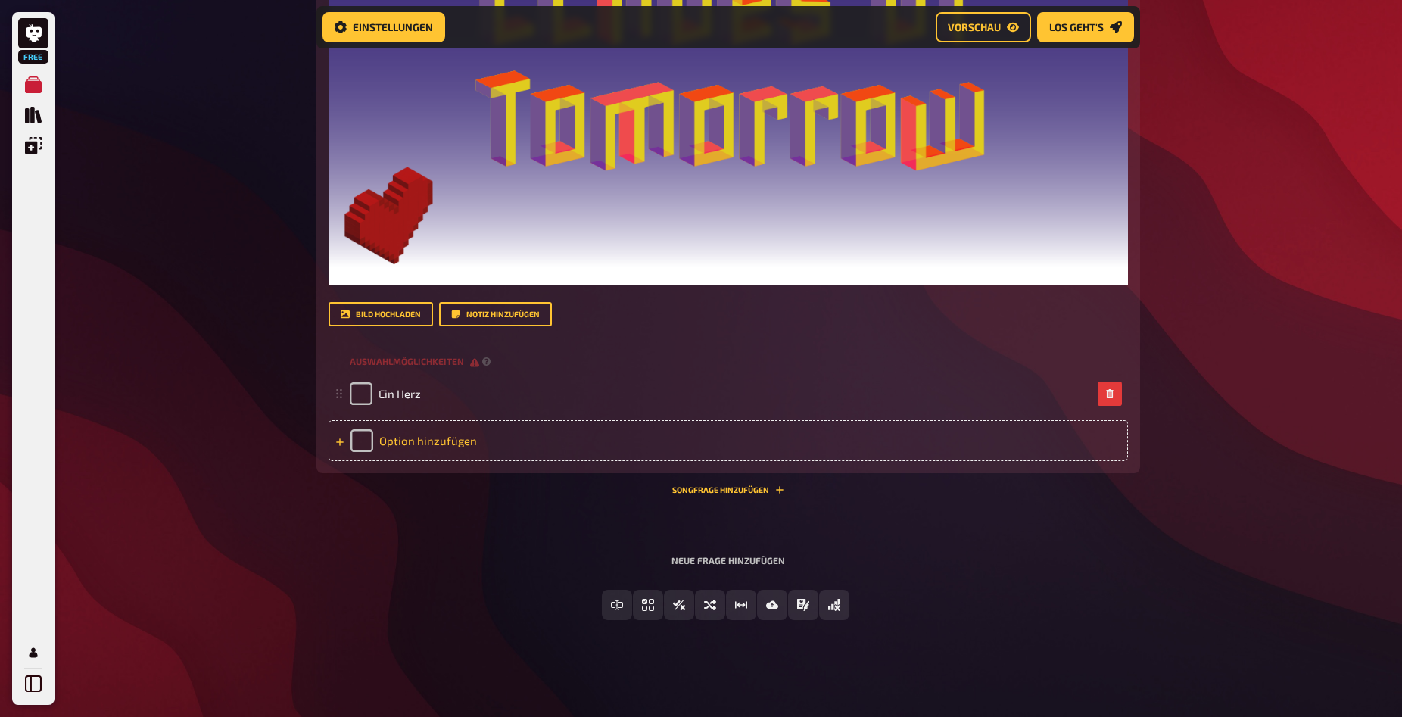
click at [428, 451] on div "Option hinzufügen" at bounding box center [729, 440] width 800 height 41
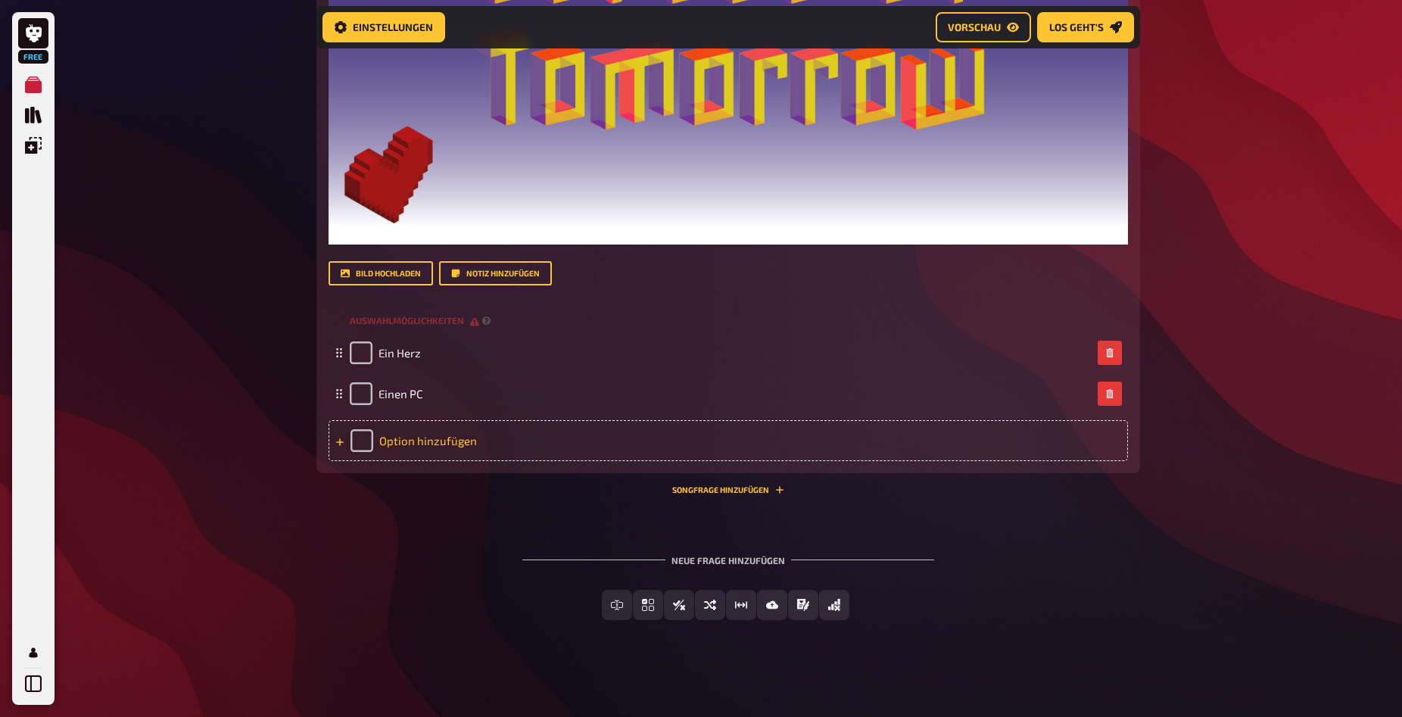
click at [448, 461] on div "Option hinzufügen" at bounding box center [729, 440] width 800 height 41
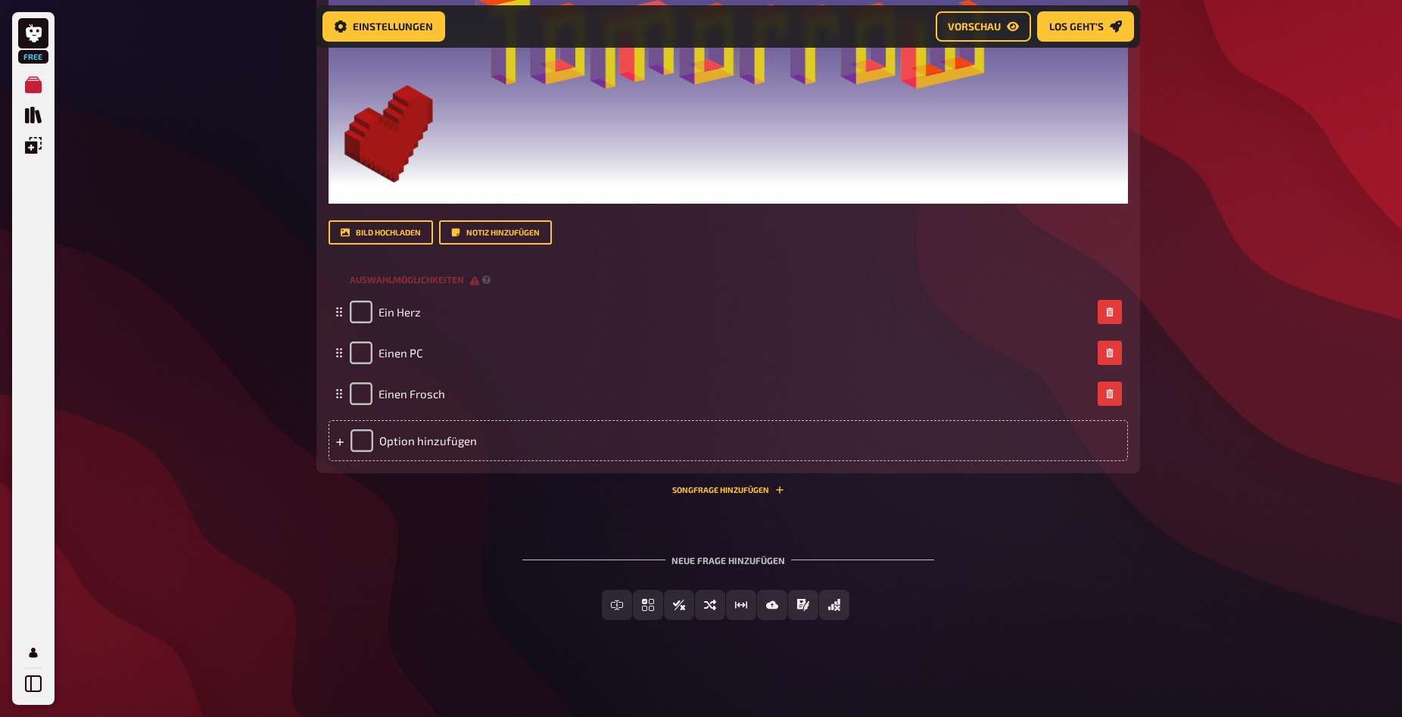
scroll to position [1174, 0]
click at [647, 594] on button "Wahr / Falsch" at bounding box center [678, 605] width 119 height 30
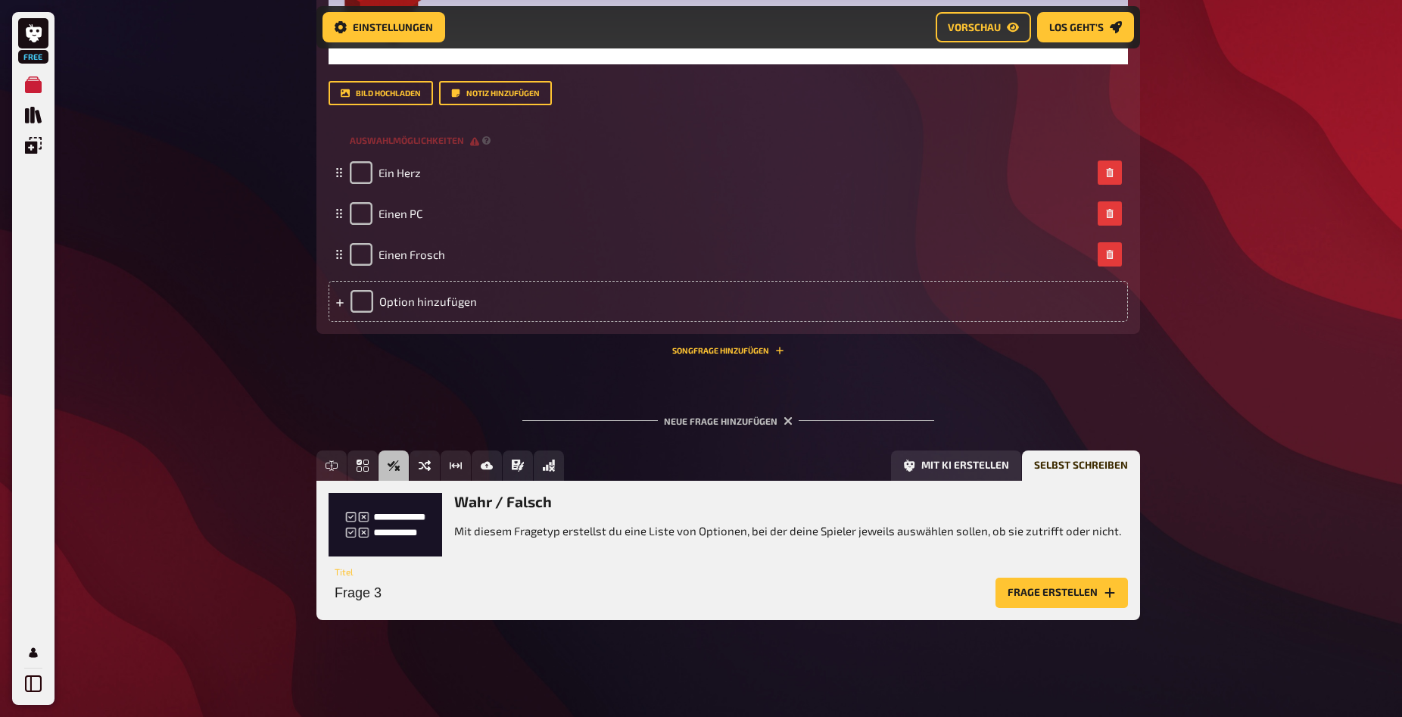
scroll to position [1313, 0]
click at [503, 594] on input "Frage 3" at bounding box center [659, 593] width 661 height 30
type input "A"
type input "Wähle weise"
click at [1072, 589] on button "Frage erstellen" at bounding box center [1062, 593] width 133 height 30
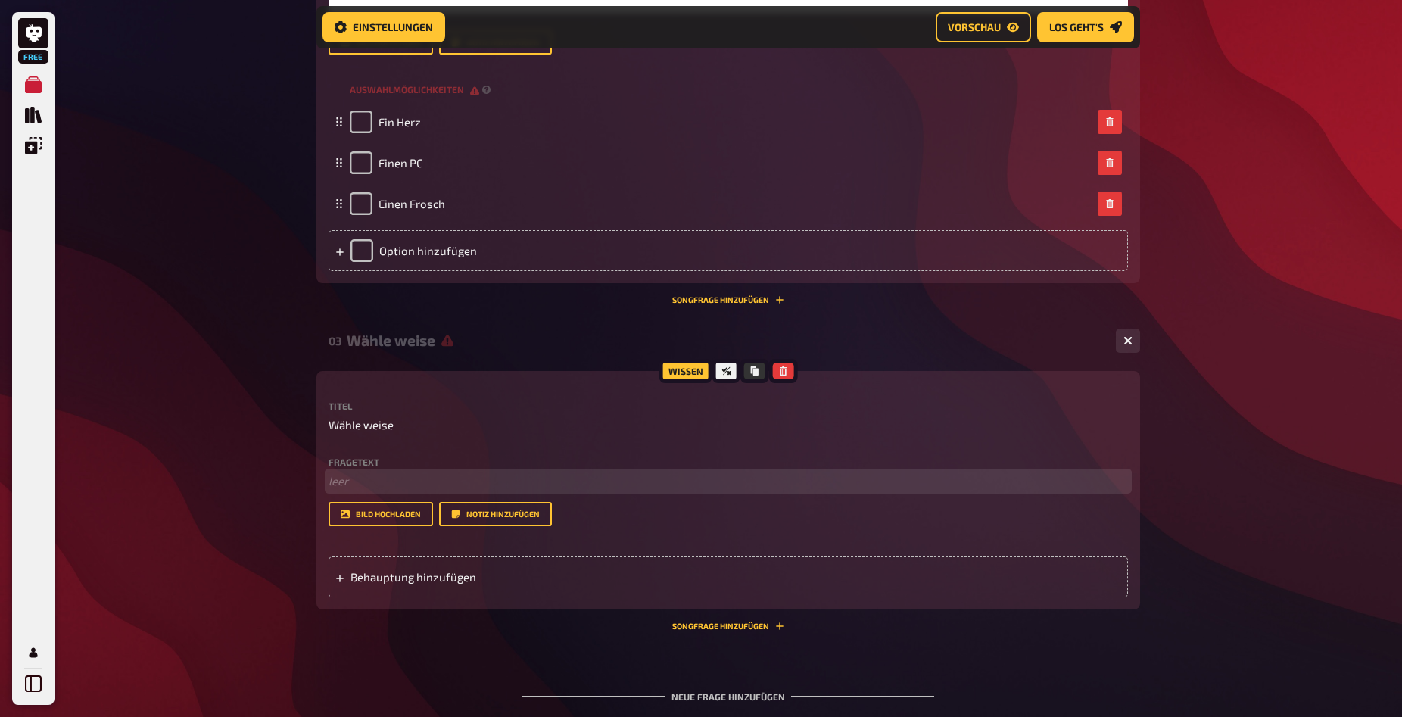
click at [511, 490] on p "﻿ leer" at bounding box center [729, 481] width 800 height 17
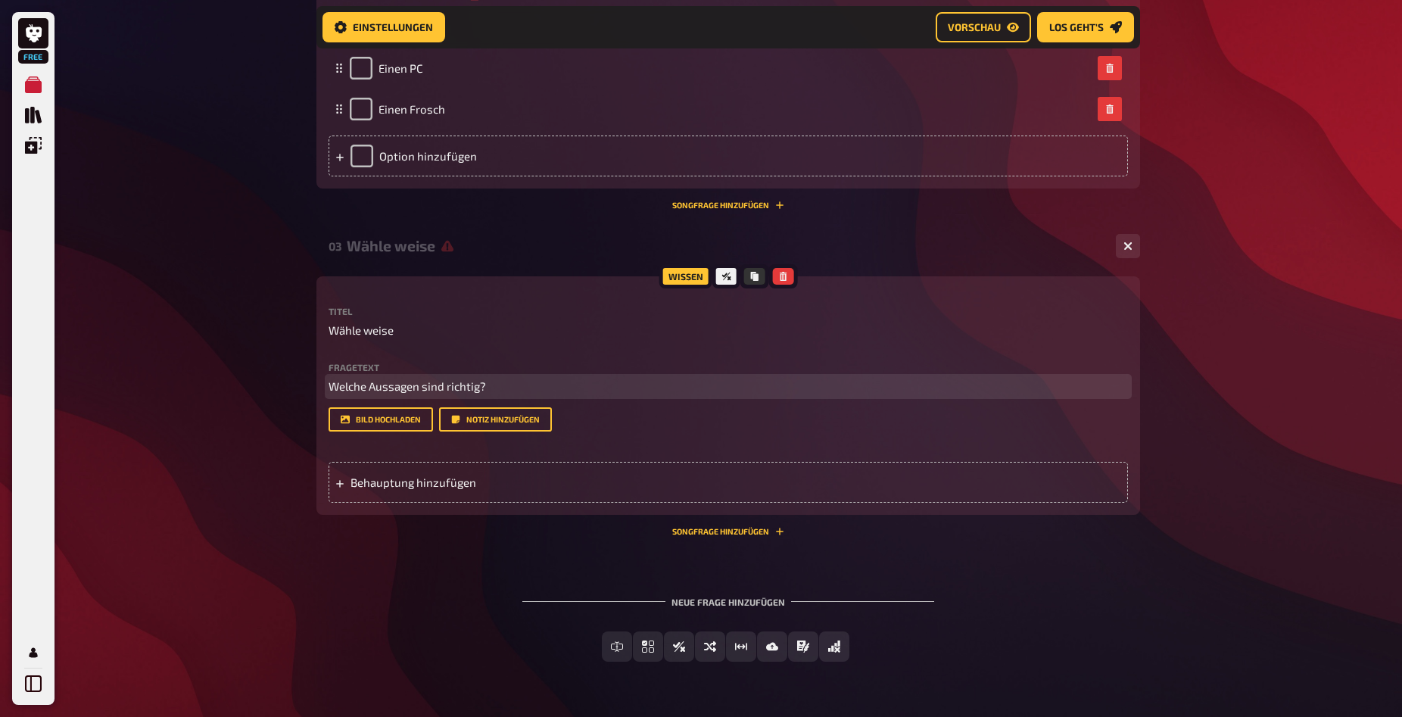
scroll to position [1500, 0]
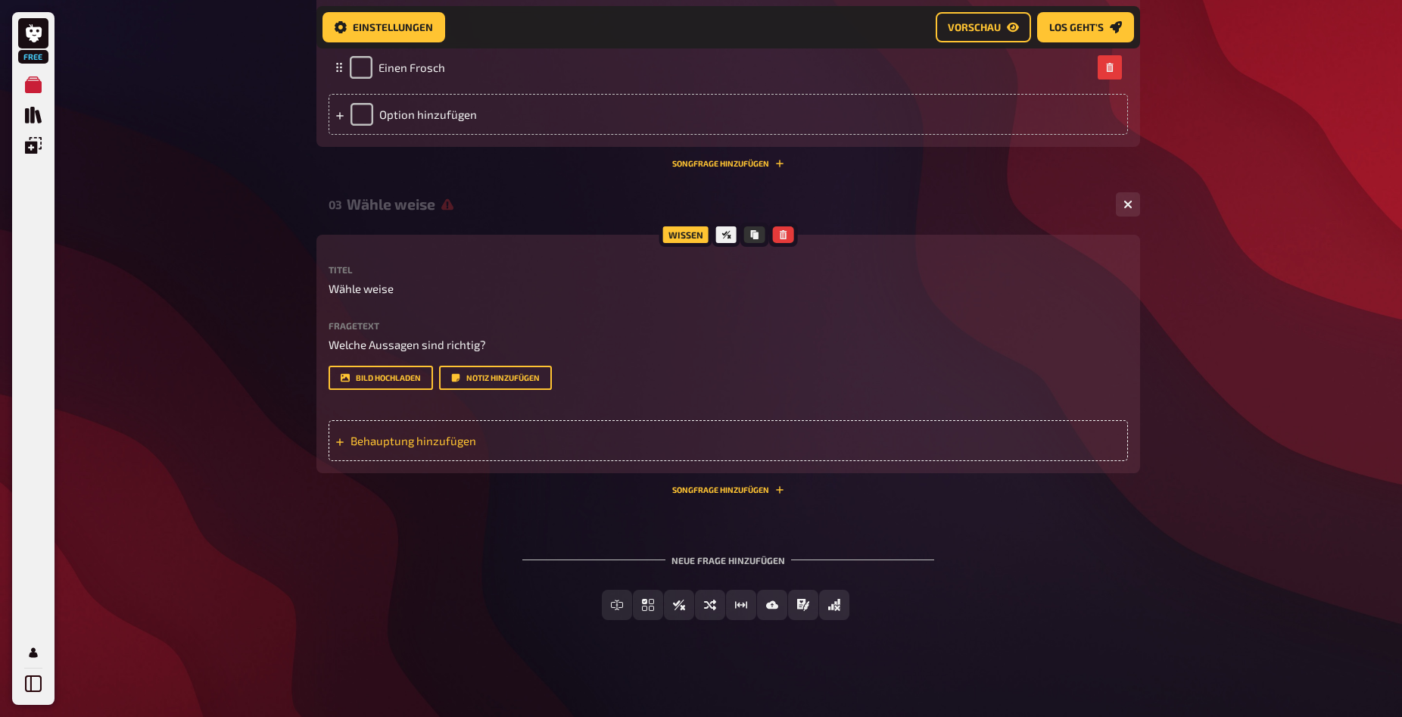
click at [471, 439] on span "Behauptung hinzufügen" at bounding box center [469, 441] width 236 height 14
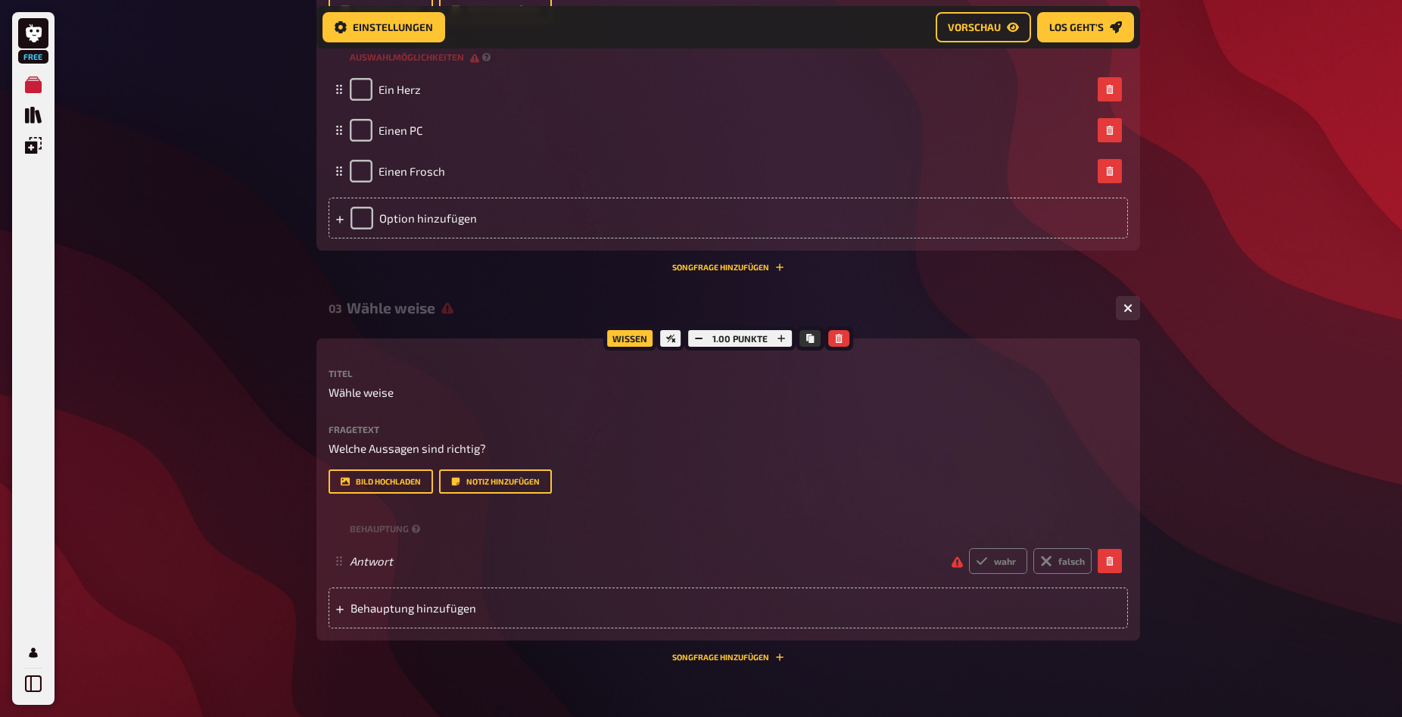
scroll to position [1564, 0]
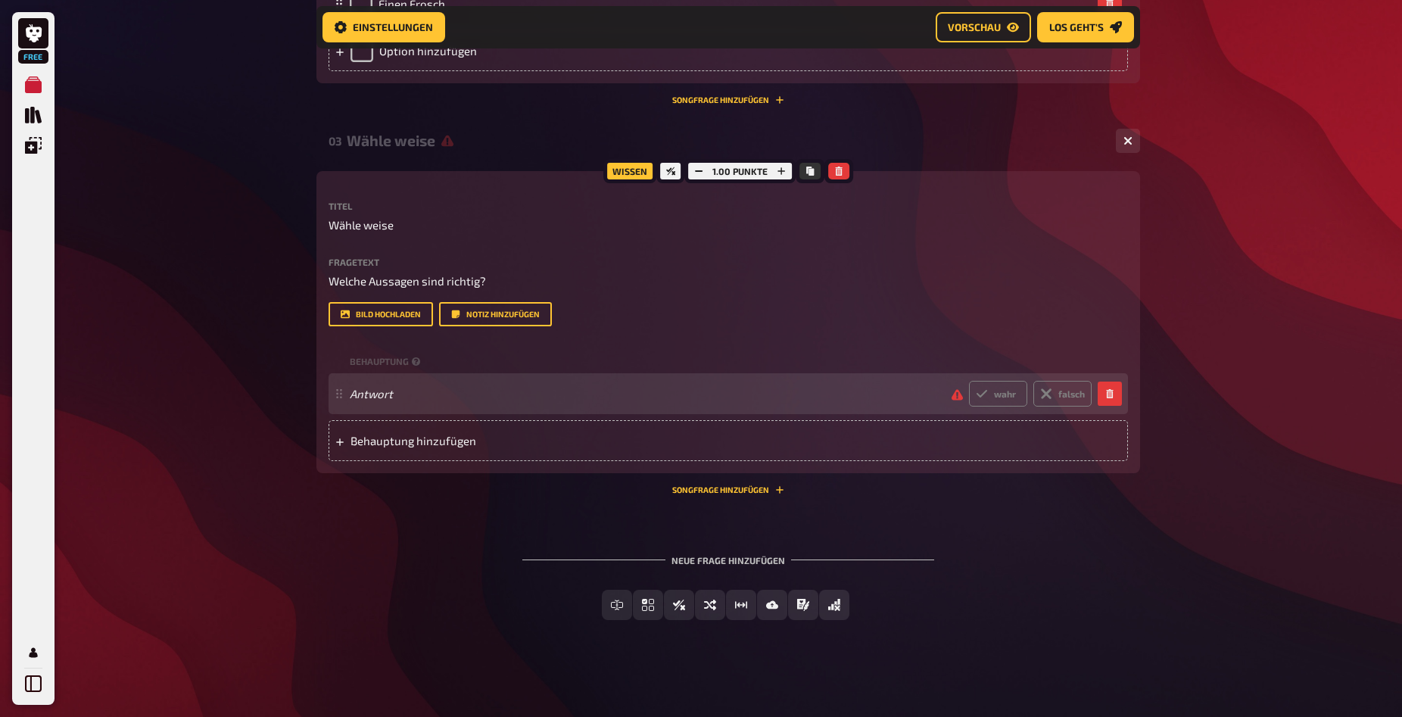
click at [610, 412] on div "Antwort wahr falsch" at bounding box center [729, 393] width 800 height 41
click at [588, 392] on span "Antwort" at bounding box center [645, 394] width 590 height 14
click at [361, 373] on div "Behauptung Antwort wahr falsch To pick up a draggable item, press the space bar…" at bounding box center [729, 406] width 800 height 111
click at [397, 405] on div "Antwort wahr falsch" at bounding box center [721, 394] width 742 height 26
click at [992, 390] on label "wahr" at bounding box center [998, 394] width 58 height 26
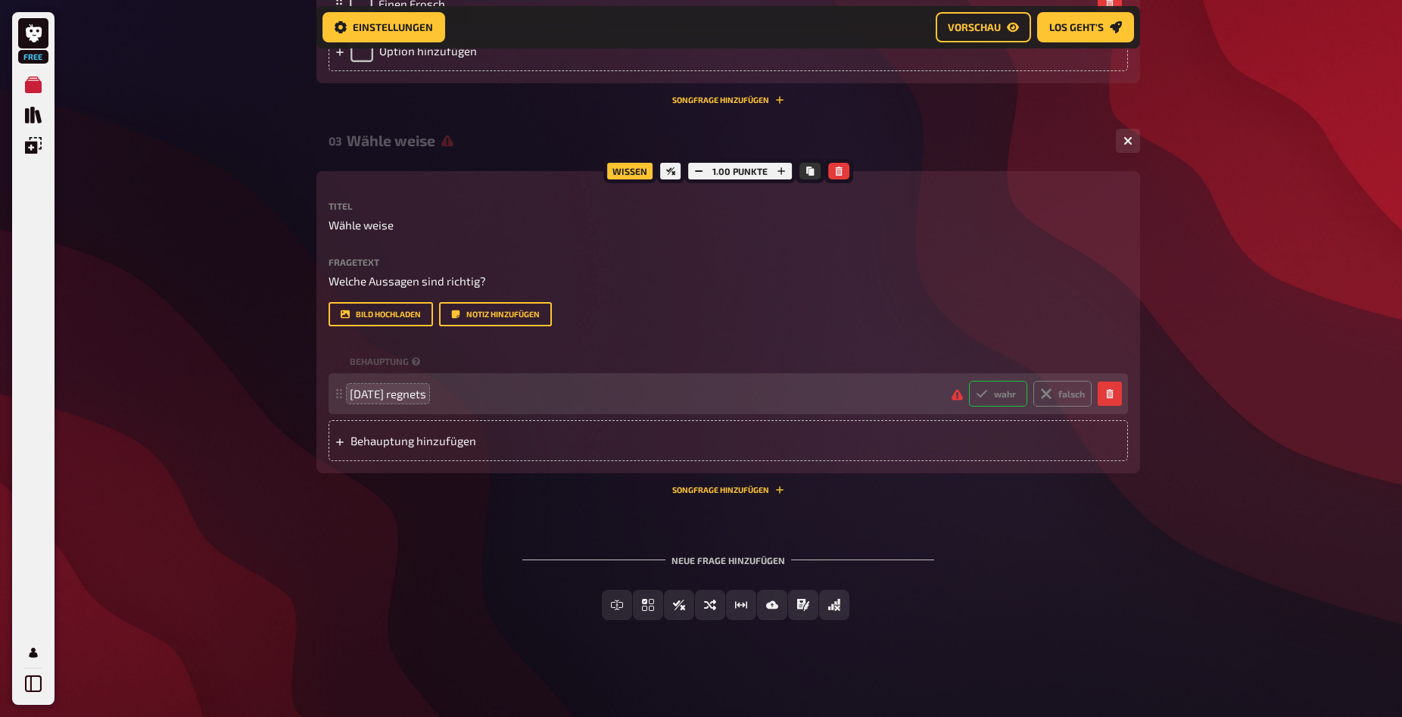
click at [969, 381] on input "wahr" at bounding box center [969, 380] width 1 height 1
radio input "true"
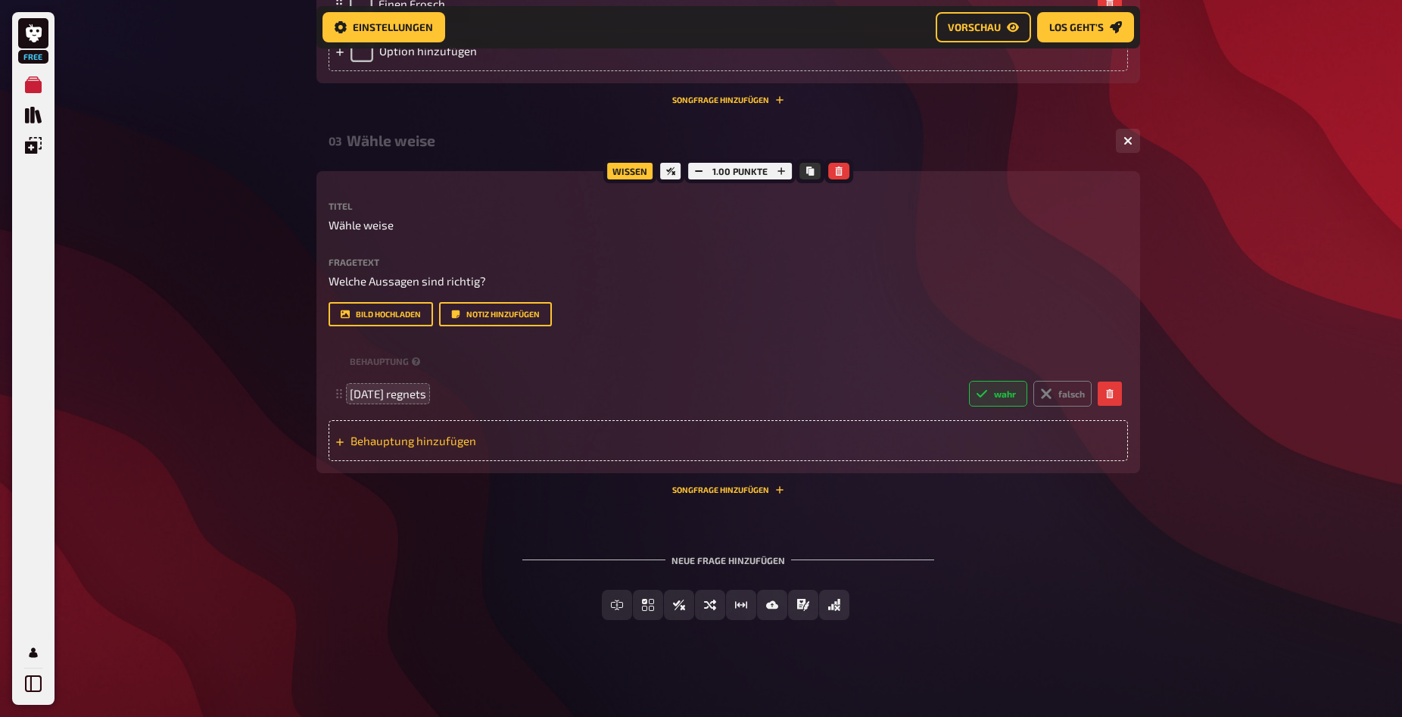
click at [464, 445] on span "Behauptung hinzufügen" at bounding box center [469, 441] width 236 height 14
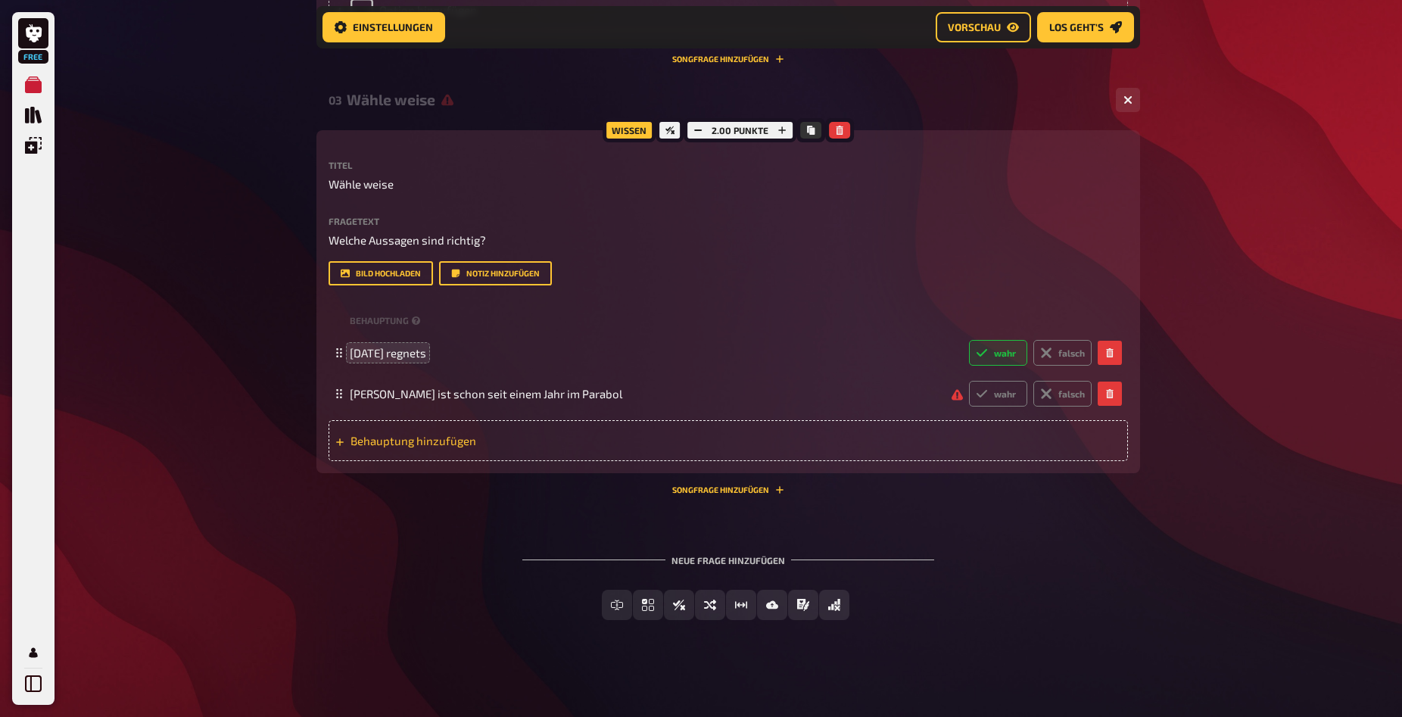
click at [406, 461] on div "Behauptung hinzufügen" at bounding box center [729, 440] width 800 height 41
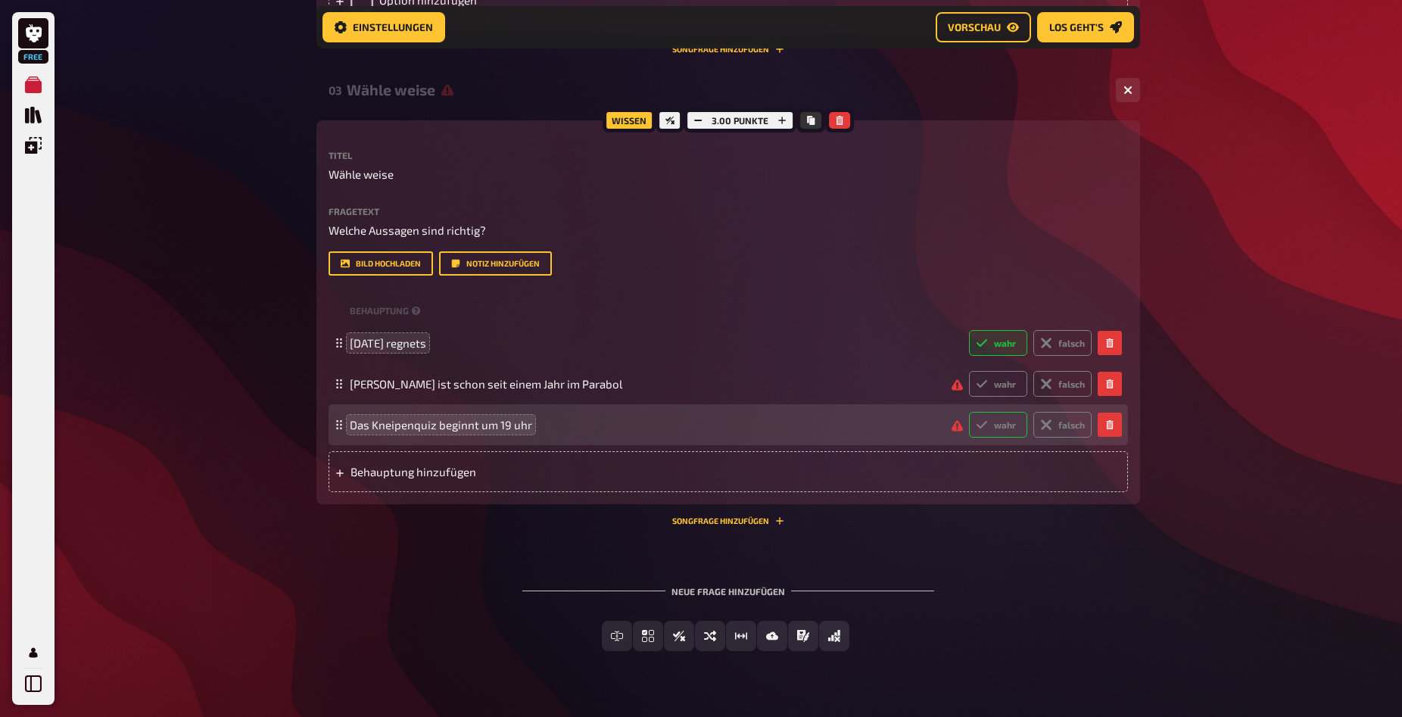
click at [1019, 438] on label "wahr" at bounding box center [998, 425] width 58 height 26
click at [969, 412] on input "wahr" at bounding box center [969, 411] width 1 height 1
radio input "true"
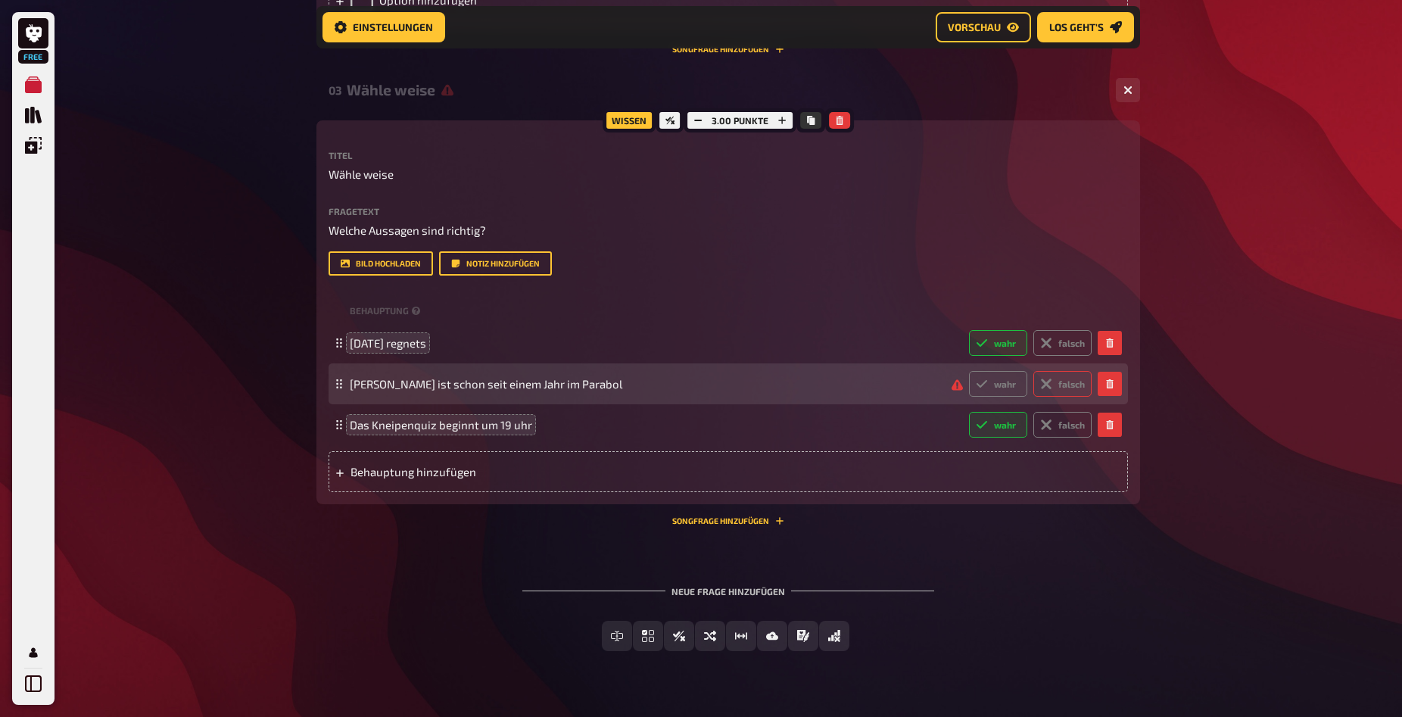
click at [1042, 393] on icon at bounding box center [1046, 383] width 19 height 19
click at [969, 371] on input "falsch" at bounding box center [969, 370] width 1 height 1
radio input "true"
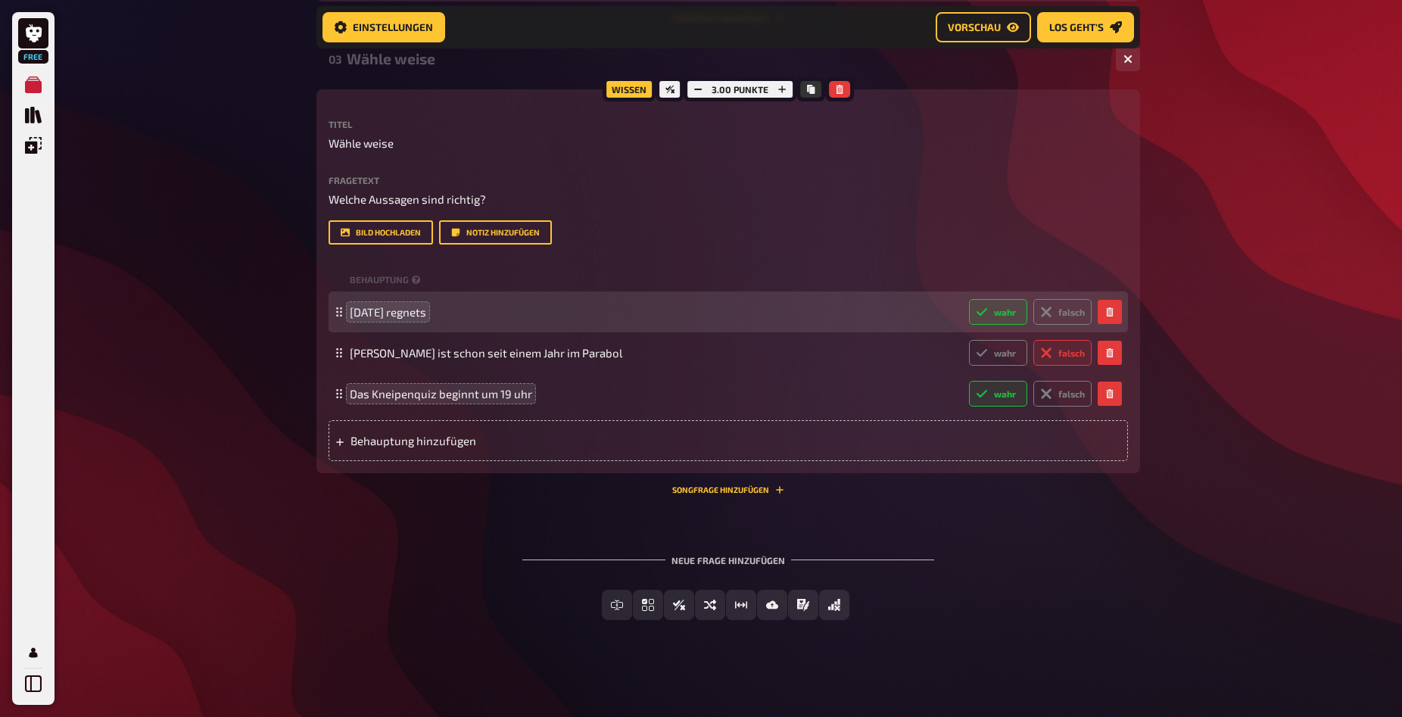
scroll to position [1646, 0]
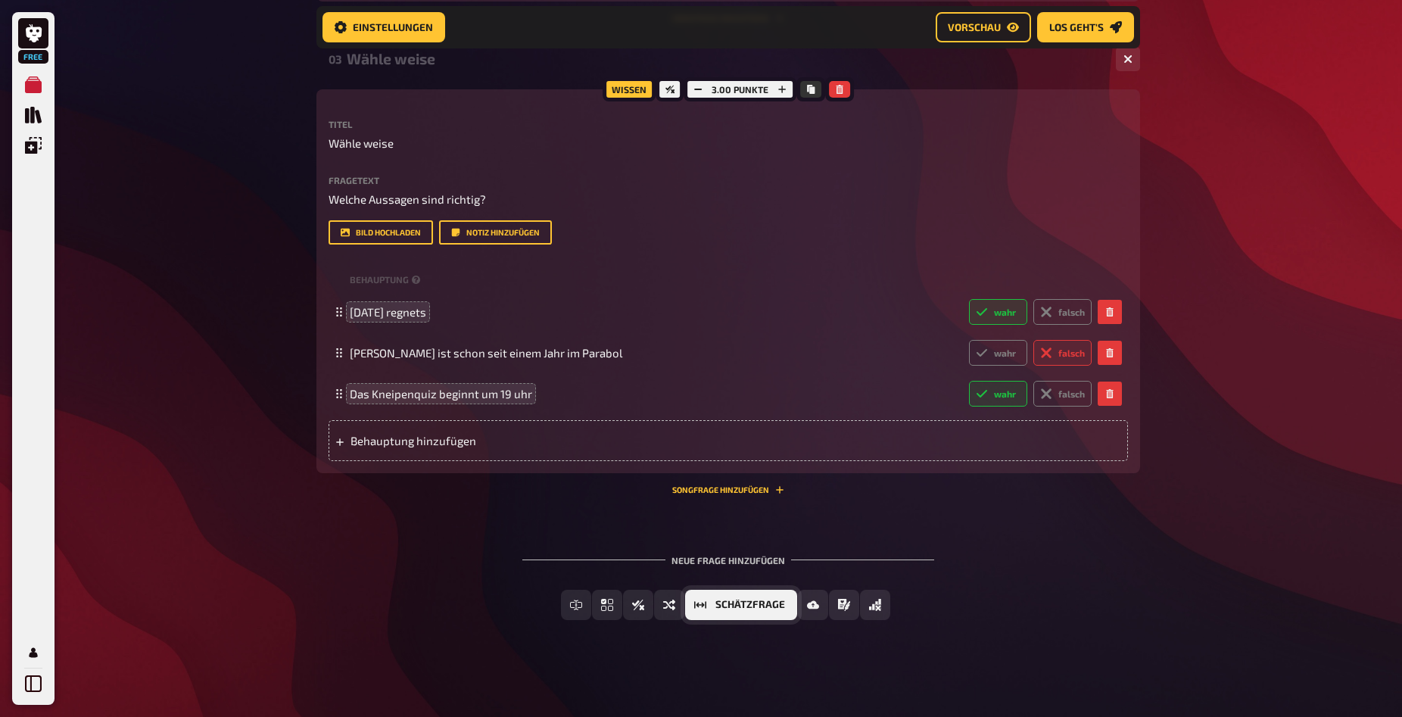
click at [749, 602] on span "Schätzfrage" at bounding box center [751, 605] width 70 height 11
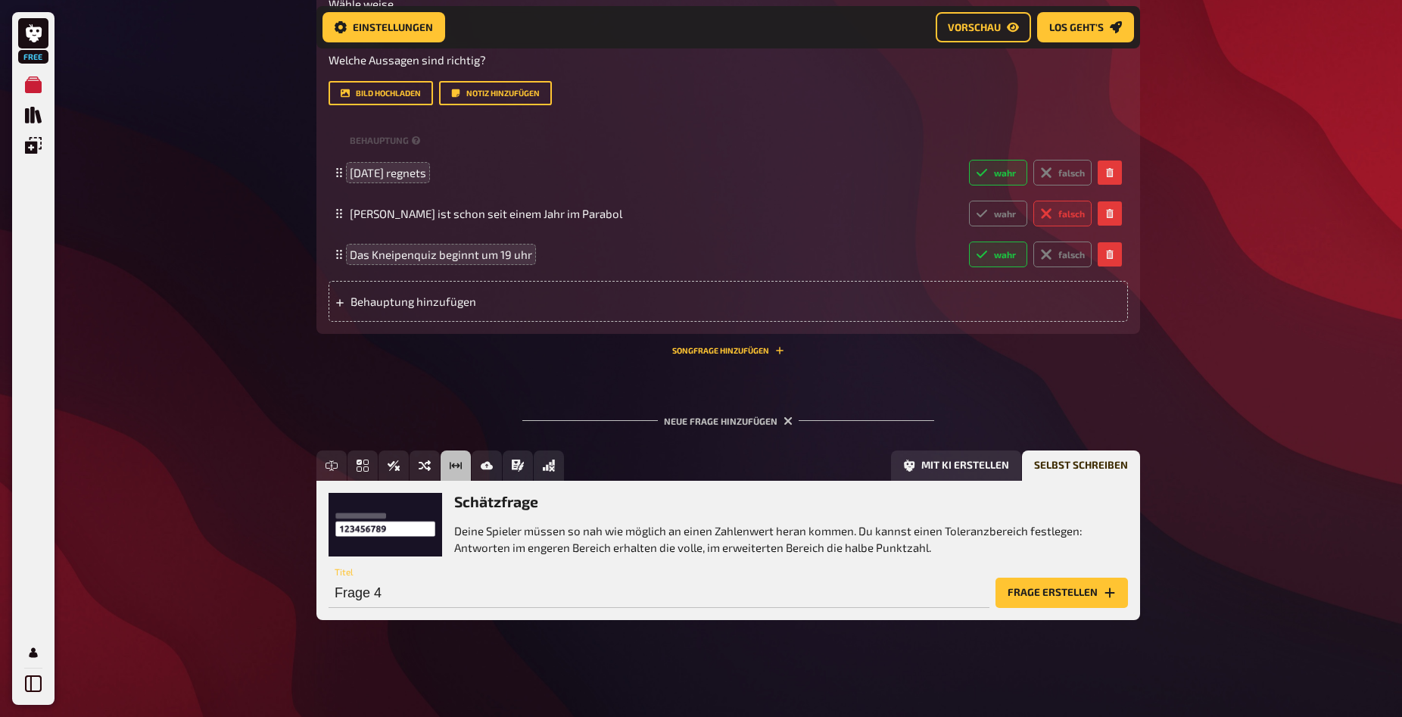
scroll to position [1785, 0]
click at [473, 585] on input "Frage 4" at bounding box center [659, 593] width 661 height 30
type input "Schätz"
click at [1037, 579] on button "Frage erstellen" at bounding box center [1062, 593] width 133 height 30
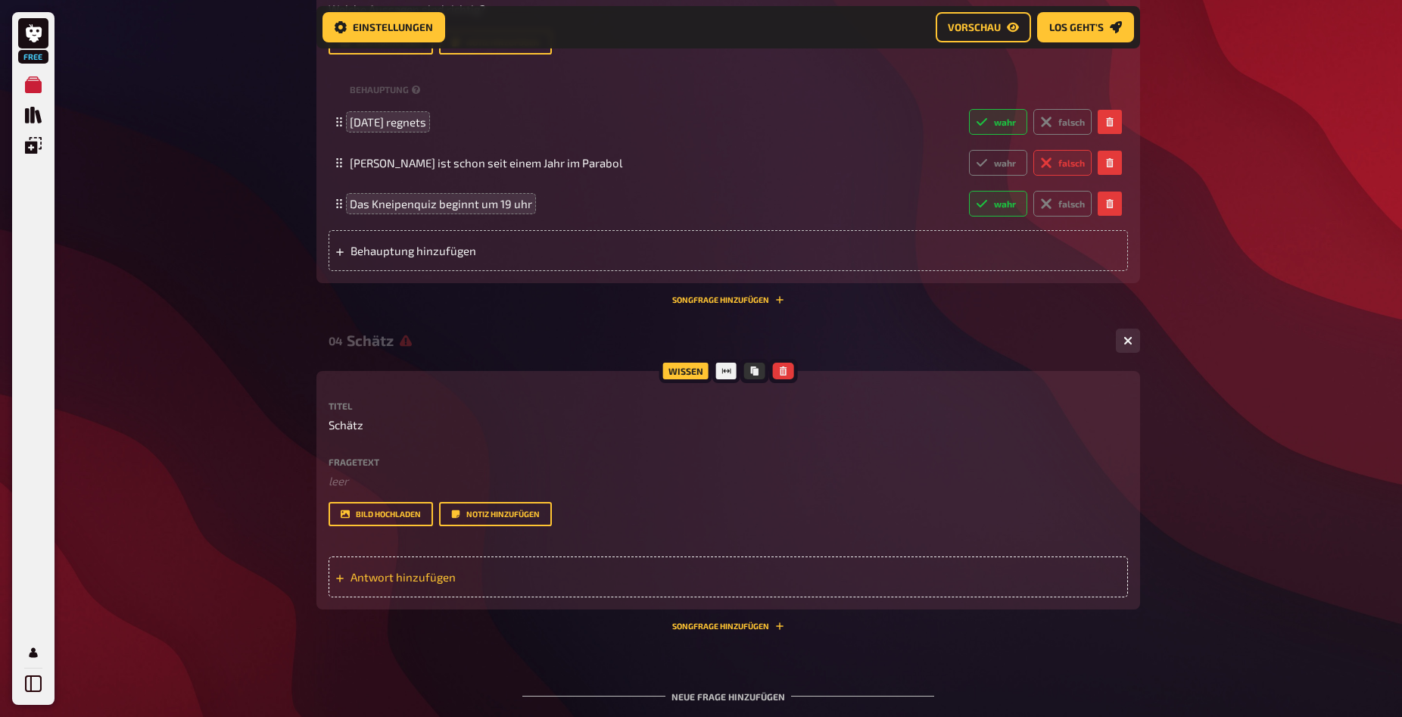
click at [452, 584] on span "Antwort hinzufügen" at bounding box center [469, 577] width 236 height 14
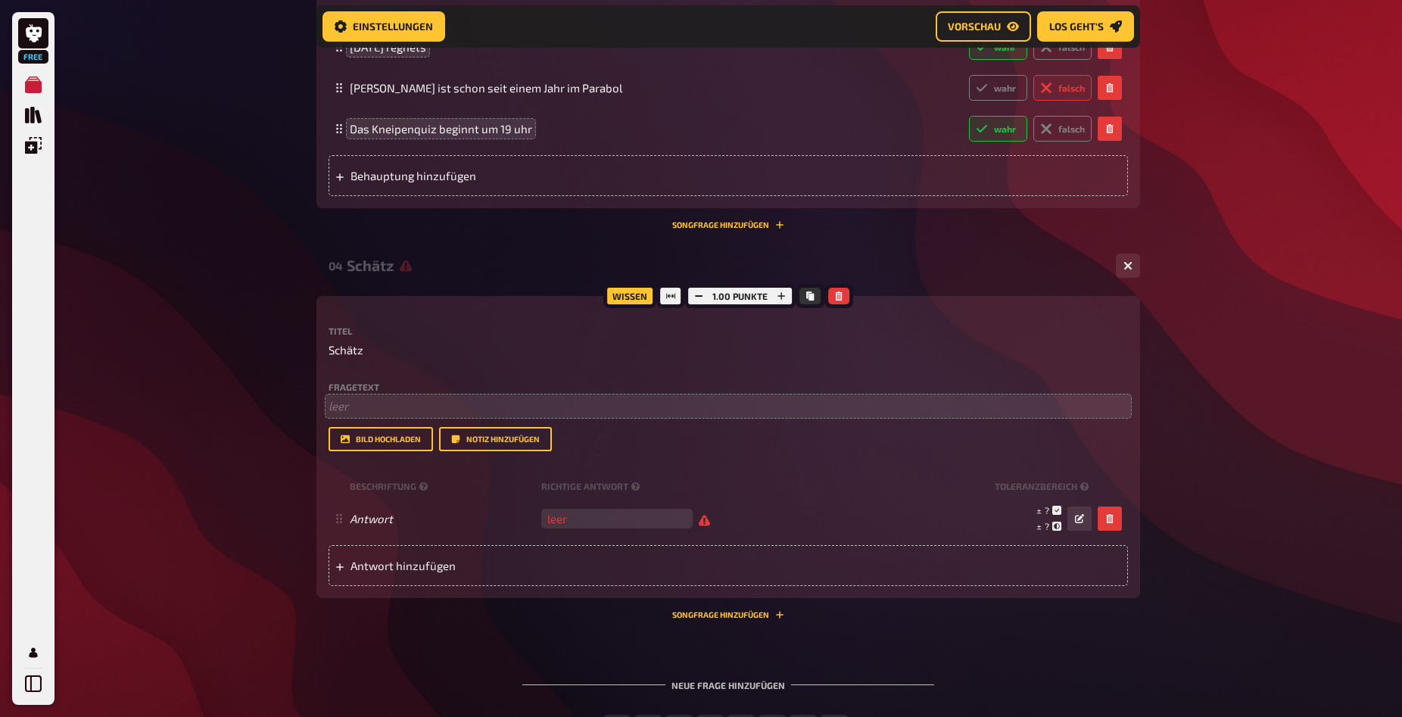
scroll to position [1939, 0]
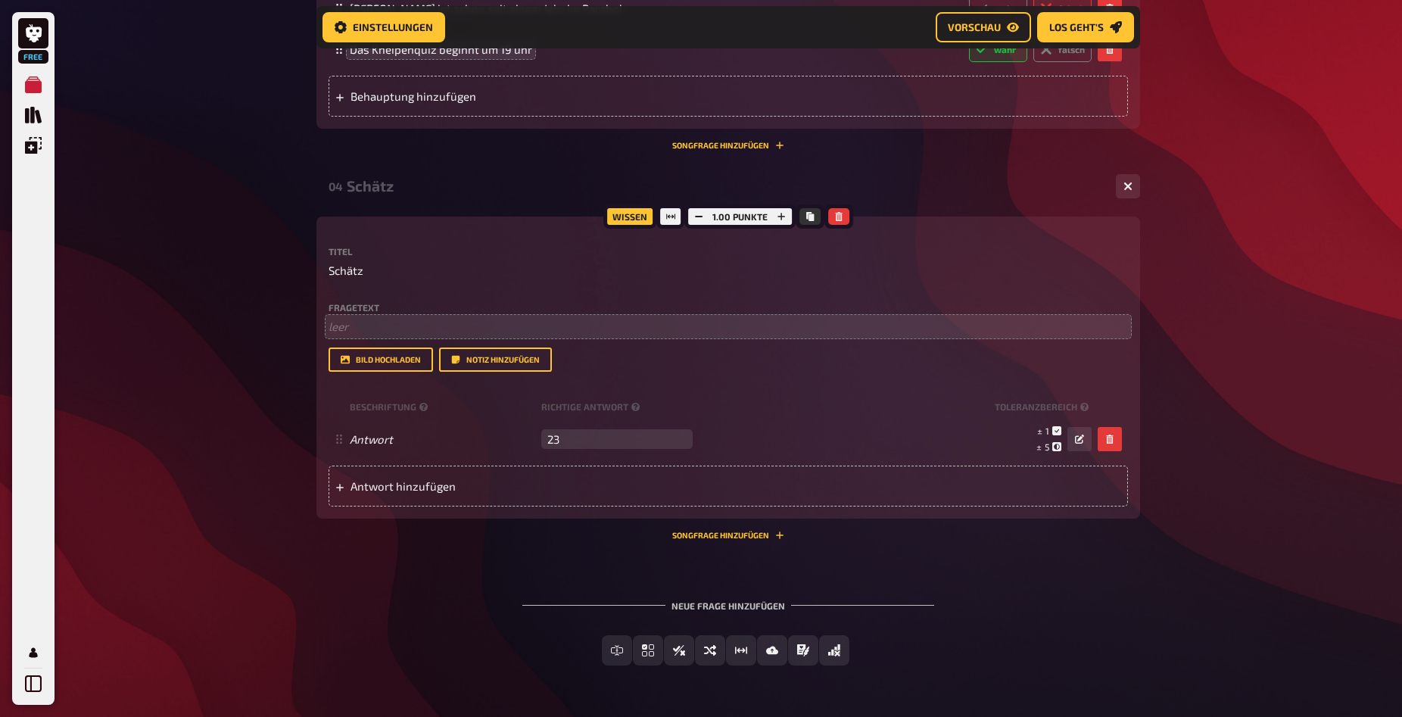
type input "23"
click at [409, 335] on p "﻿ leer" at bounding box center [729, 326] width 800 height 17
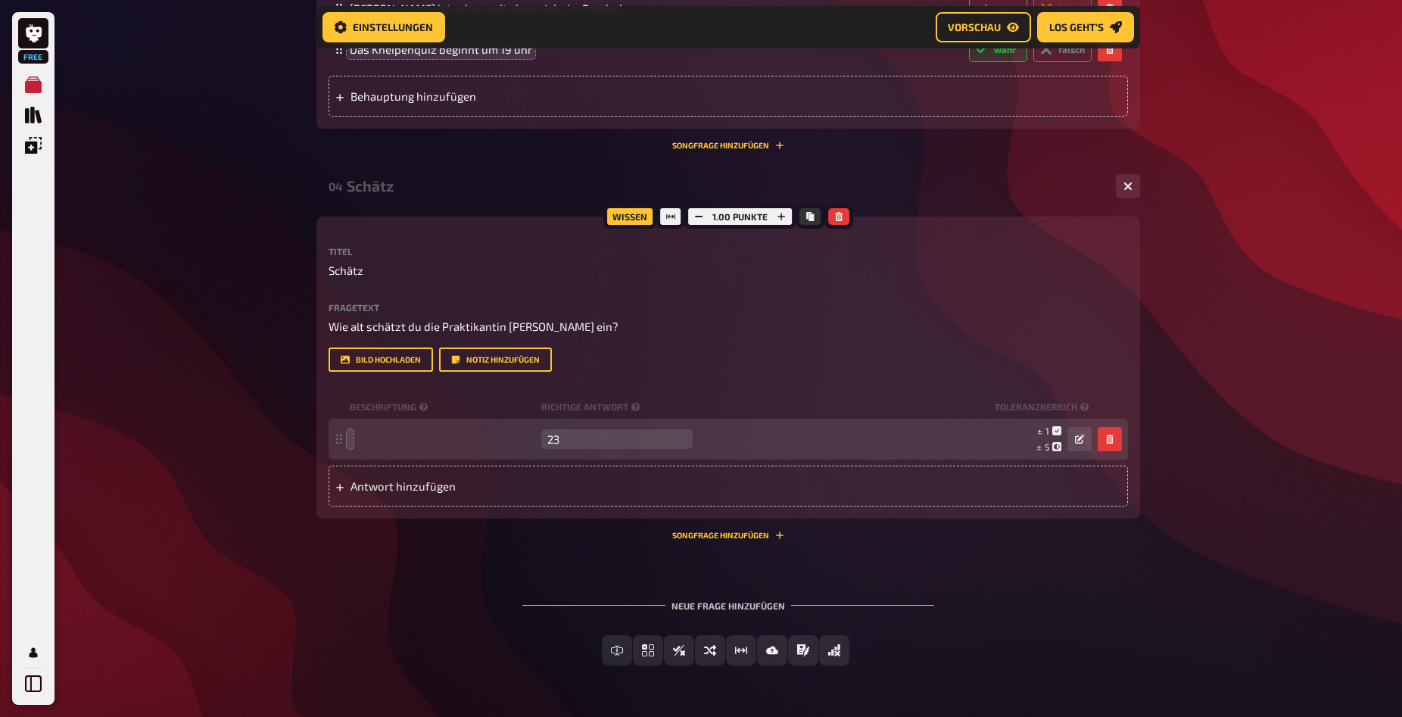
click at [510, 519] on div "Wissen 1.00 Punkte Titel Schätz Fragetext Wie alt schätzt du die Praktikantin A…" at bounding box center [729, 368] width 824 height 302
click at [1058, 435] on icon at bounding box center [1057, 430] width 9 height 9
click at [1056, 435] on icon at bounding box center [1057, 430] width 9 height 9
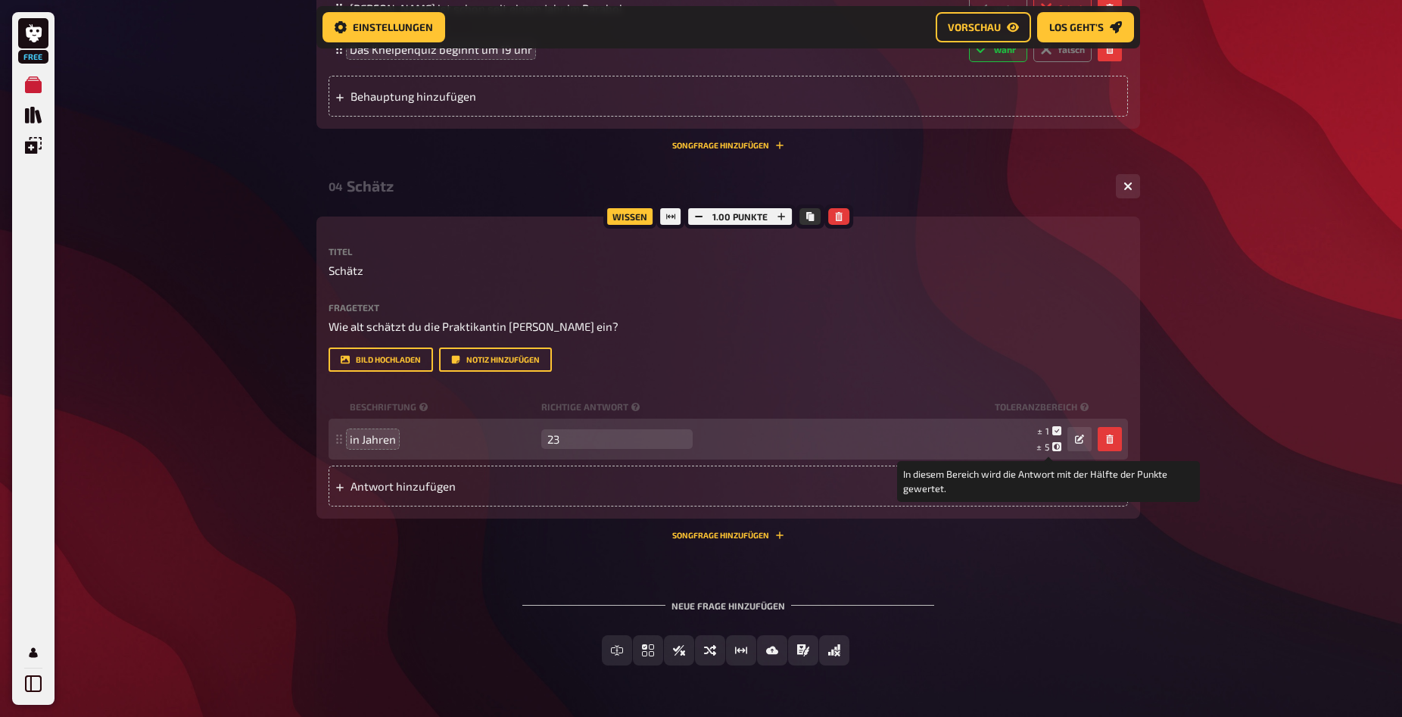
click at [1056, 451] on icon at bounding box center [1057, 446] width 9 height 9
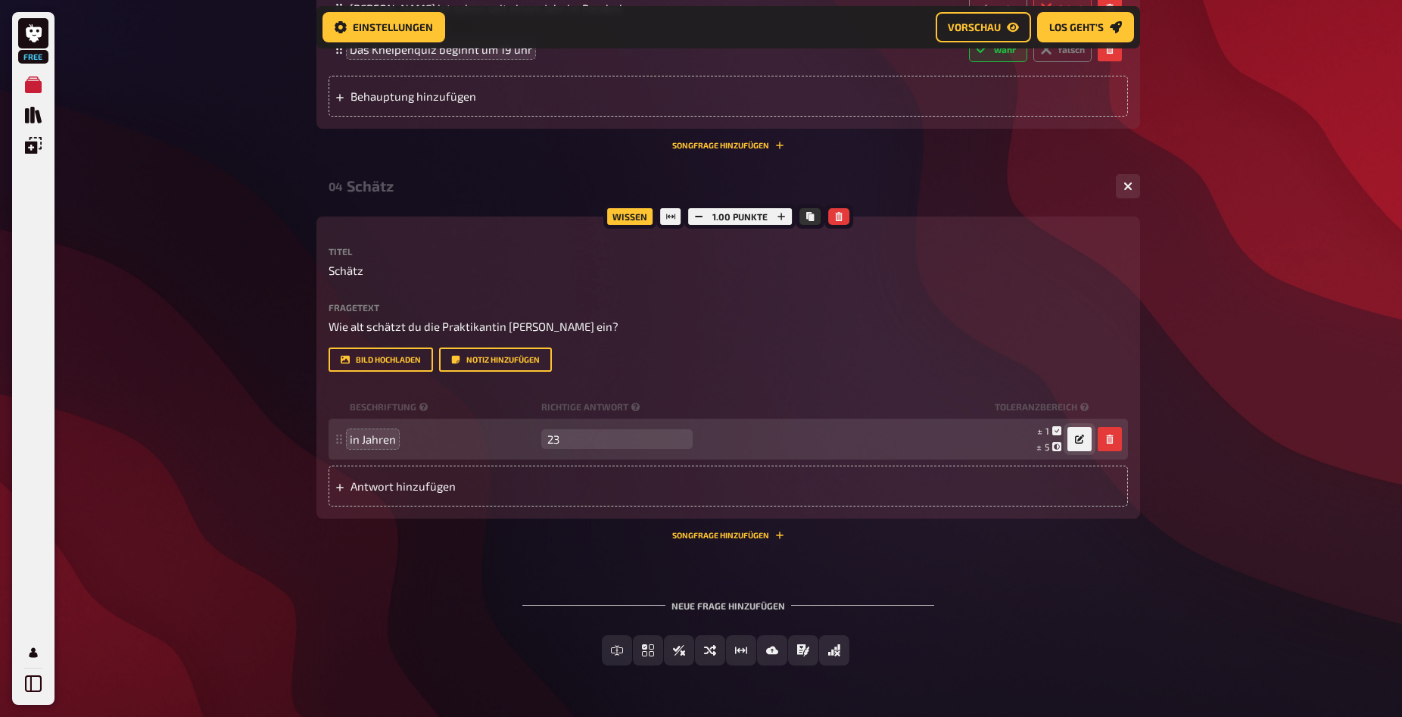
click at [1075, 444] on icon "button" at bounding box center [1079, 439] width 9 height 9
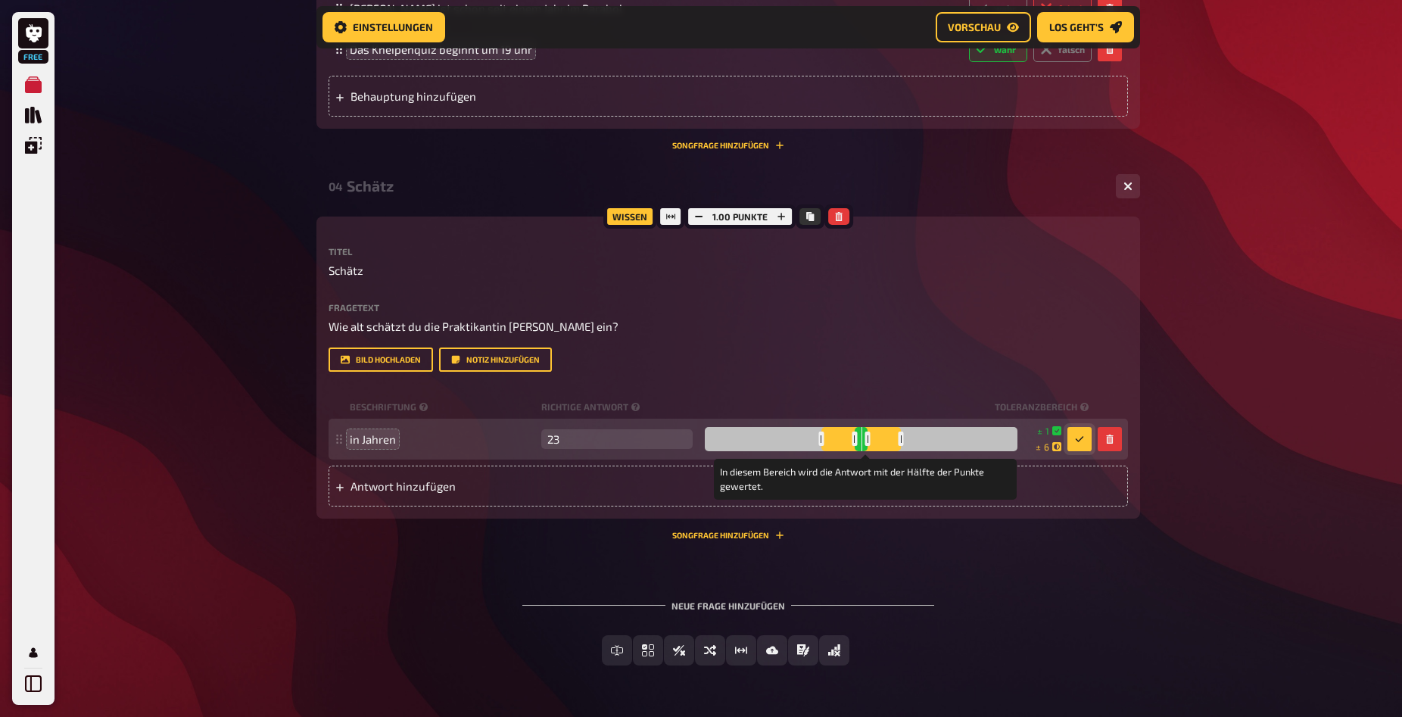
click at [904, 446] on div at bounding box center [901, 439] width 5 height 14
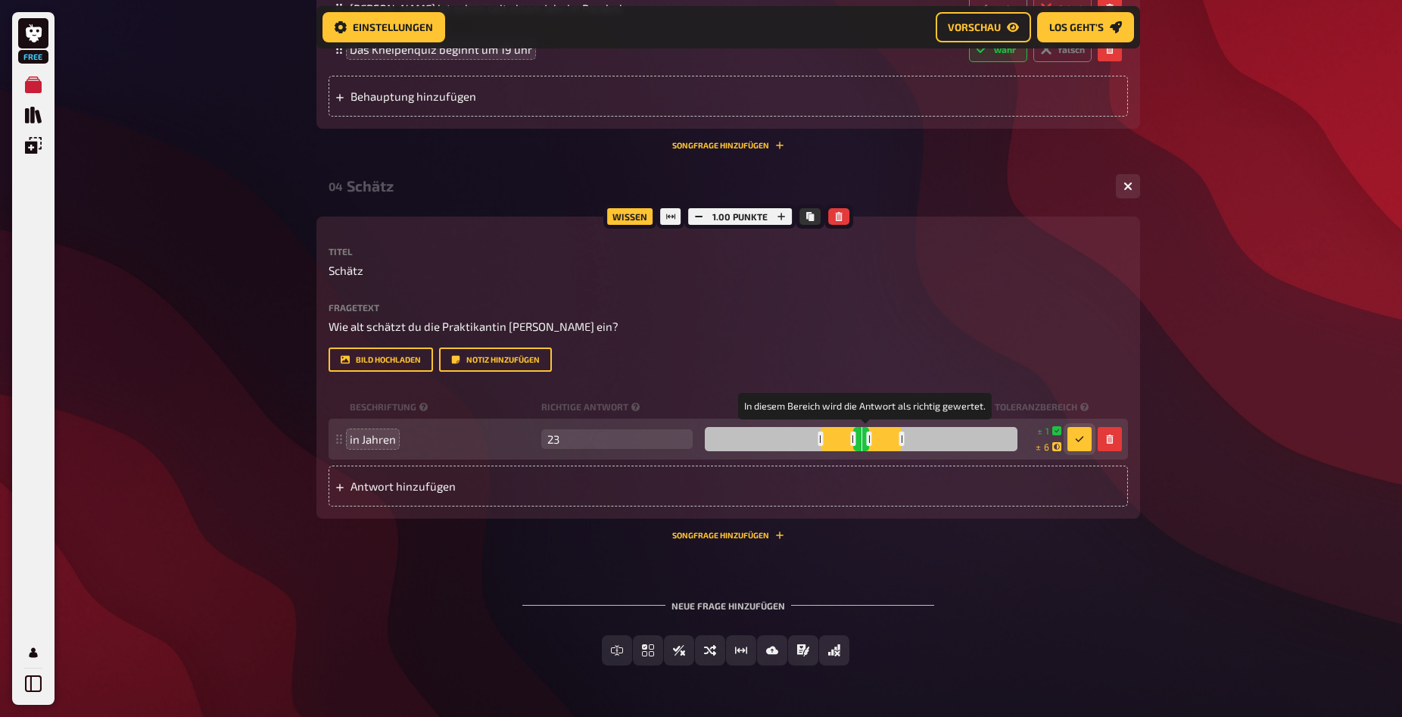
click at [872, 446] on div at bounding box center [869, 439] width 5 height 14
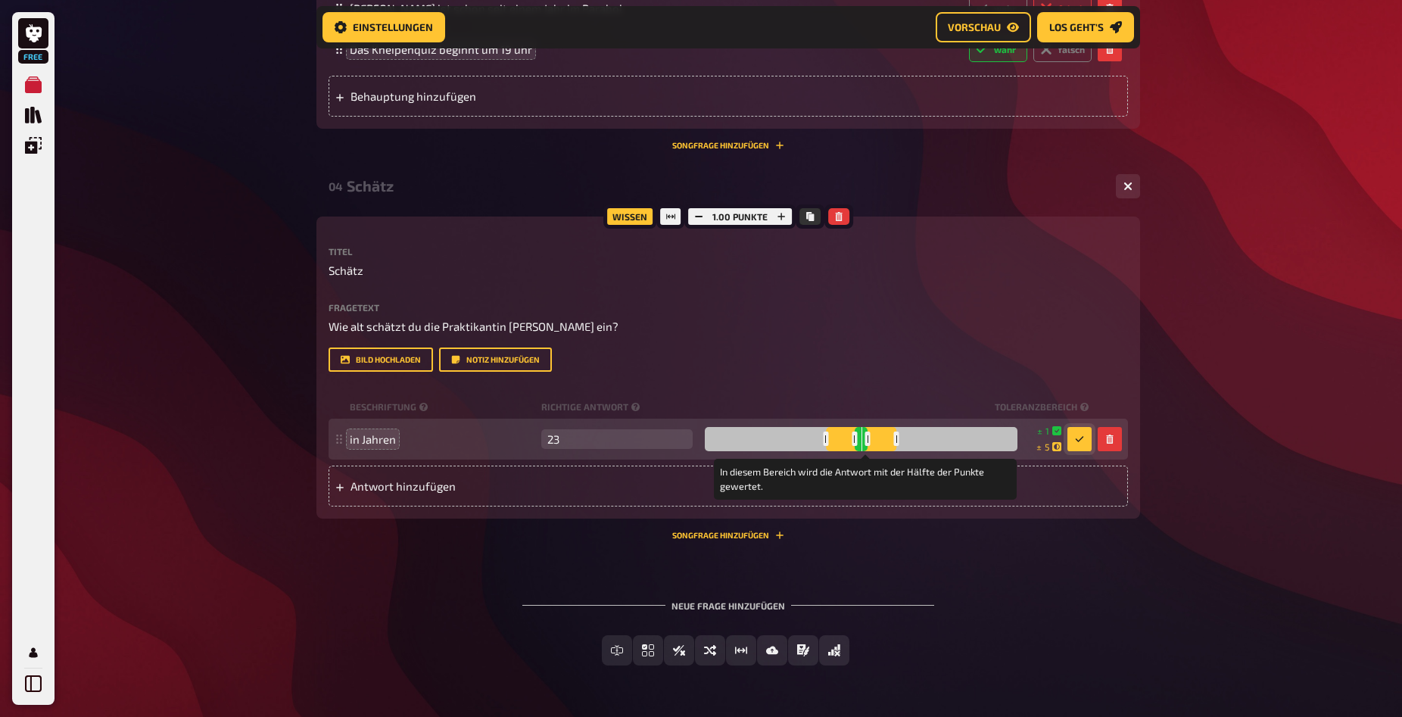
click at [900, 446] on div at bounding box center [896, 439] width 5 height 14
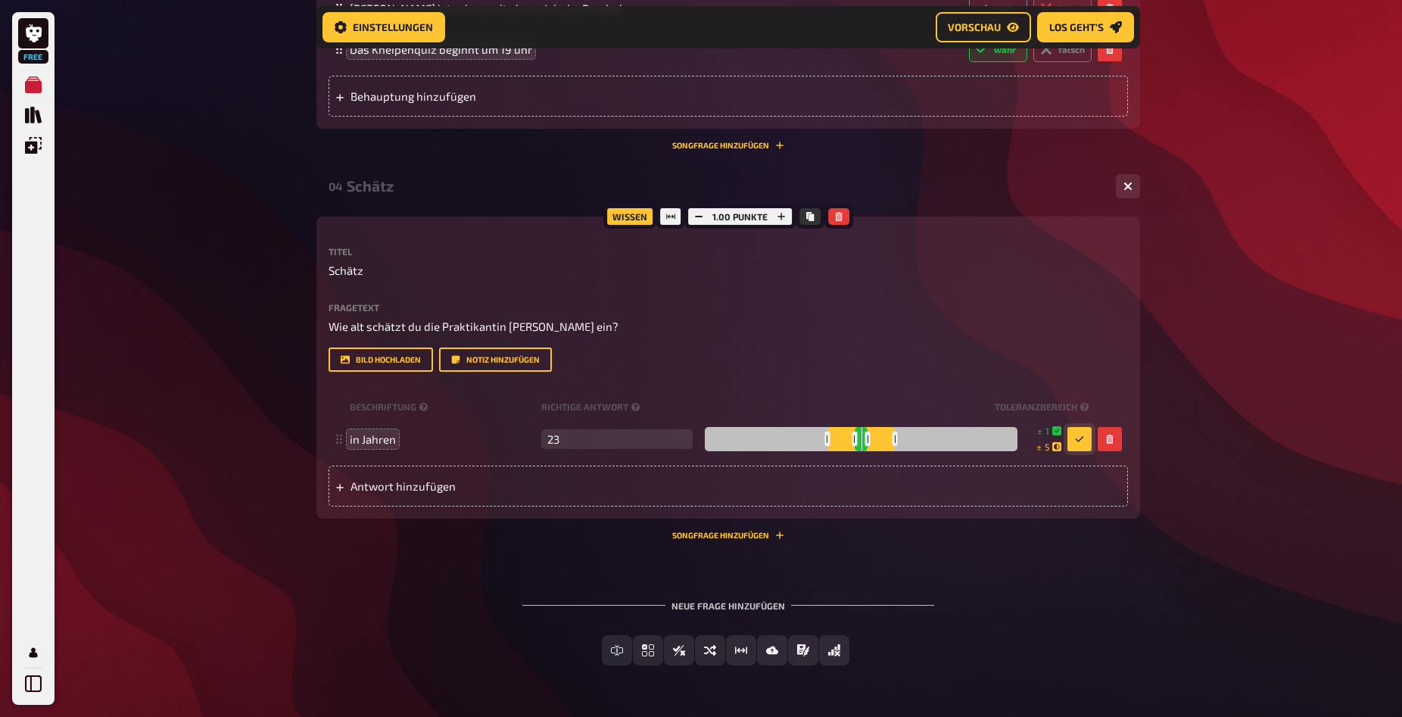
click at [1078, 444] on icon "button" at bounding box center [1079, 439] width 9 height 9
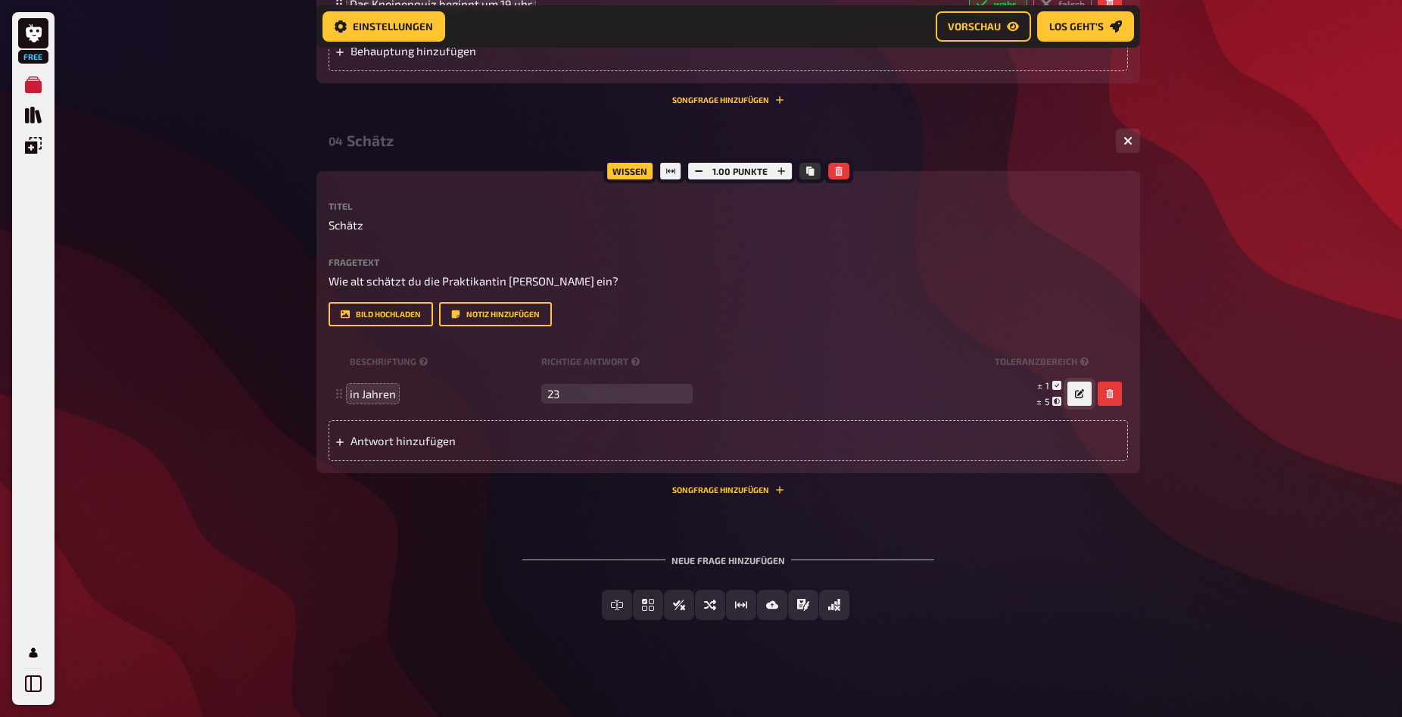
scroll to position [2036, 0]
click at [772, 612] on button "Bild-Antwort" at bounding box center [772, 605] width 119 height 30
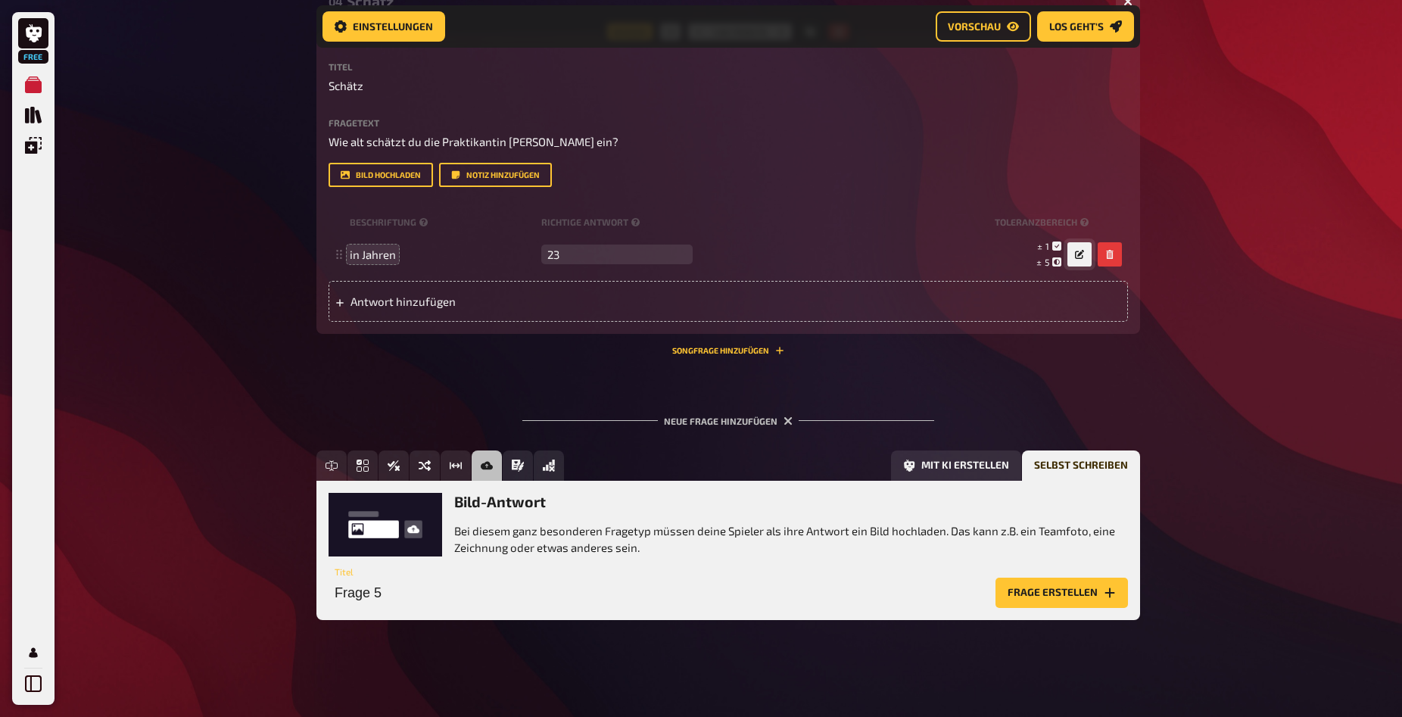
scroll to position [2175, 0]
click at [534, 467] on span "Prosa (Langtext)" at bounding box center [580, 465] width 94 height 11
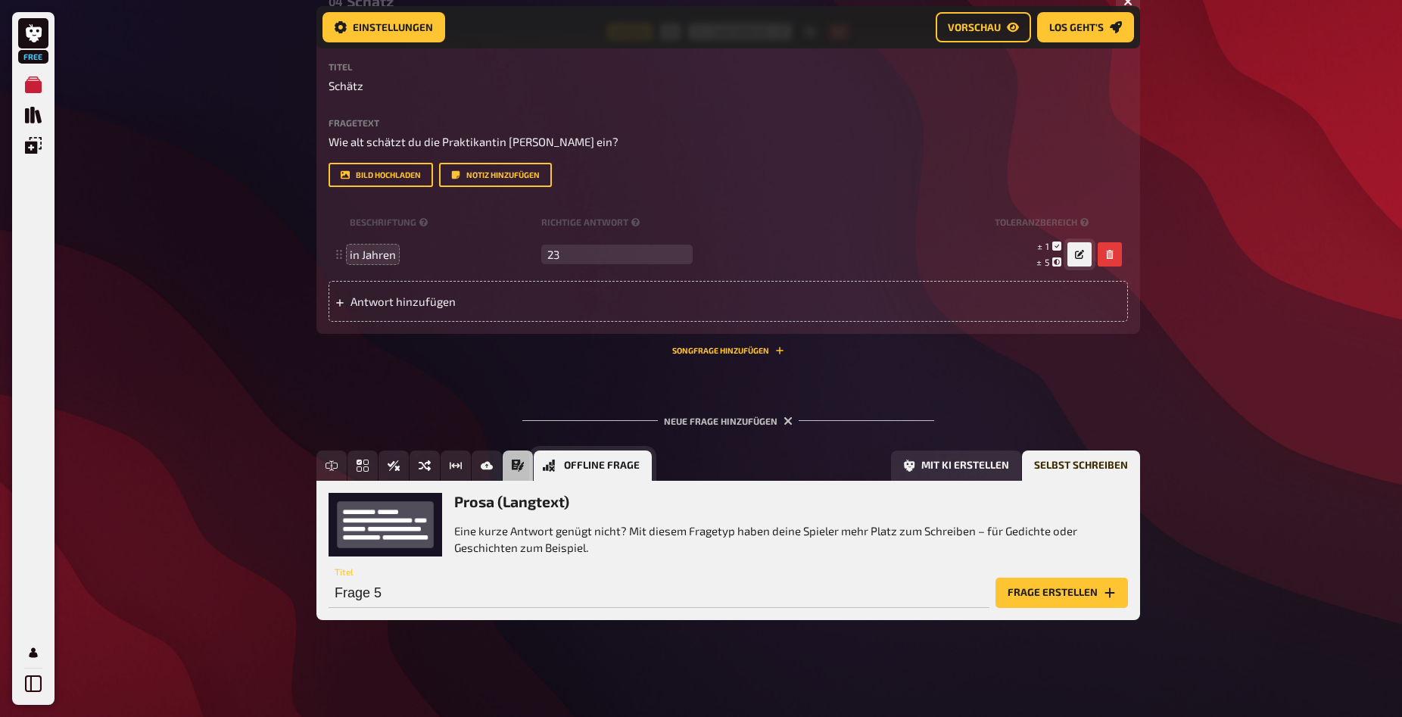
click at [566, 467] on span "Offline Frage" at bounding box center [602, 465] width 76 height 11
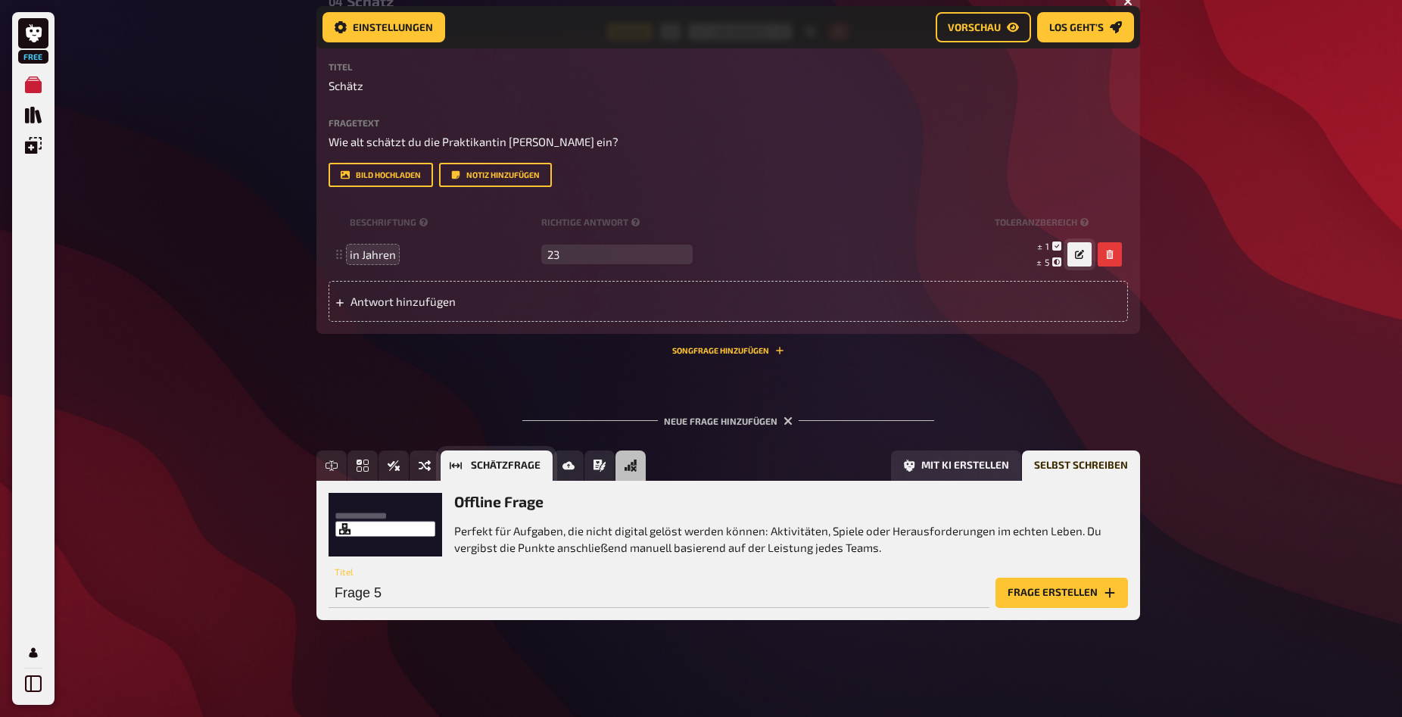
click at [511, 469] on span "Schätzfrage" at bounding box center [506, 465] width 70 height 11
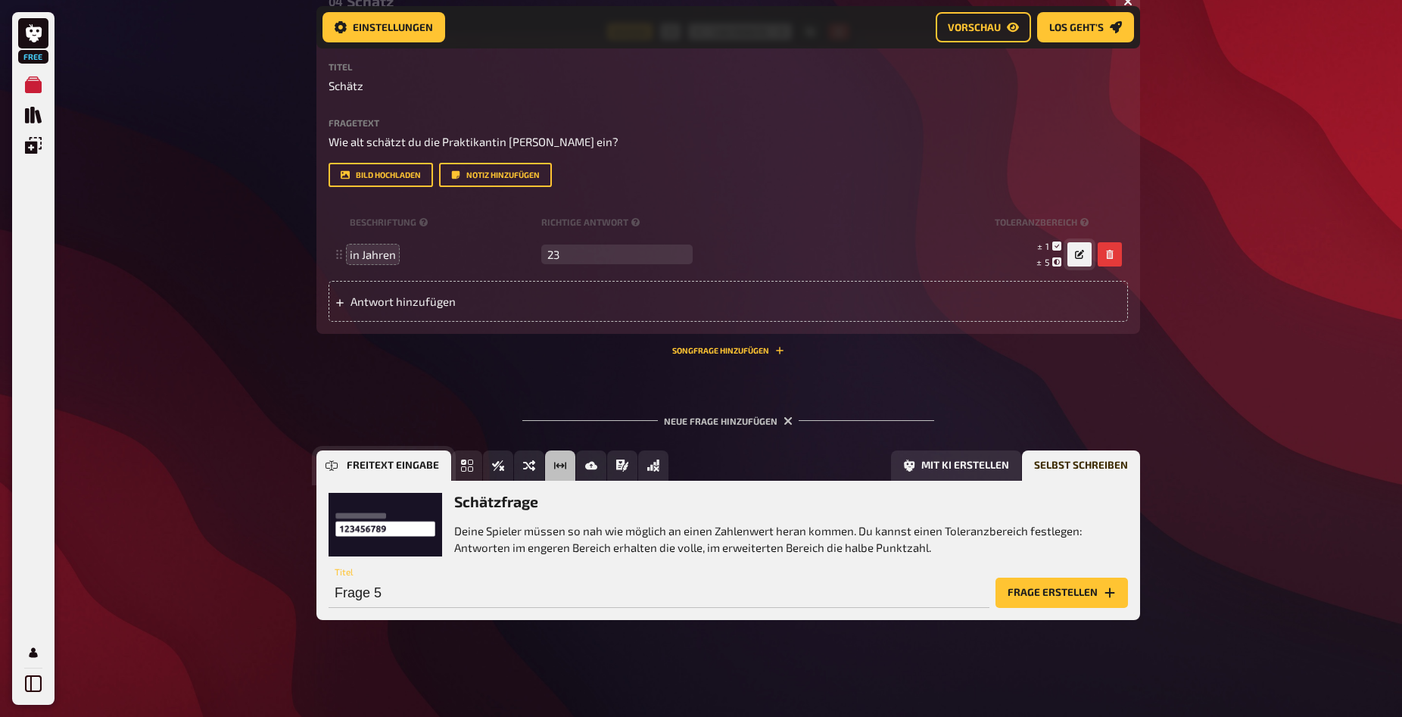
click at [358, 466] on span "Freitext Eingabe" at bounding box center [393, 465] width 92 height 11
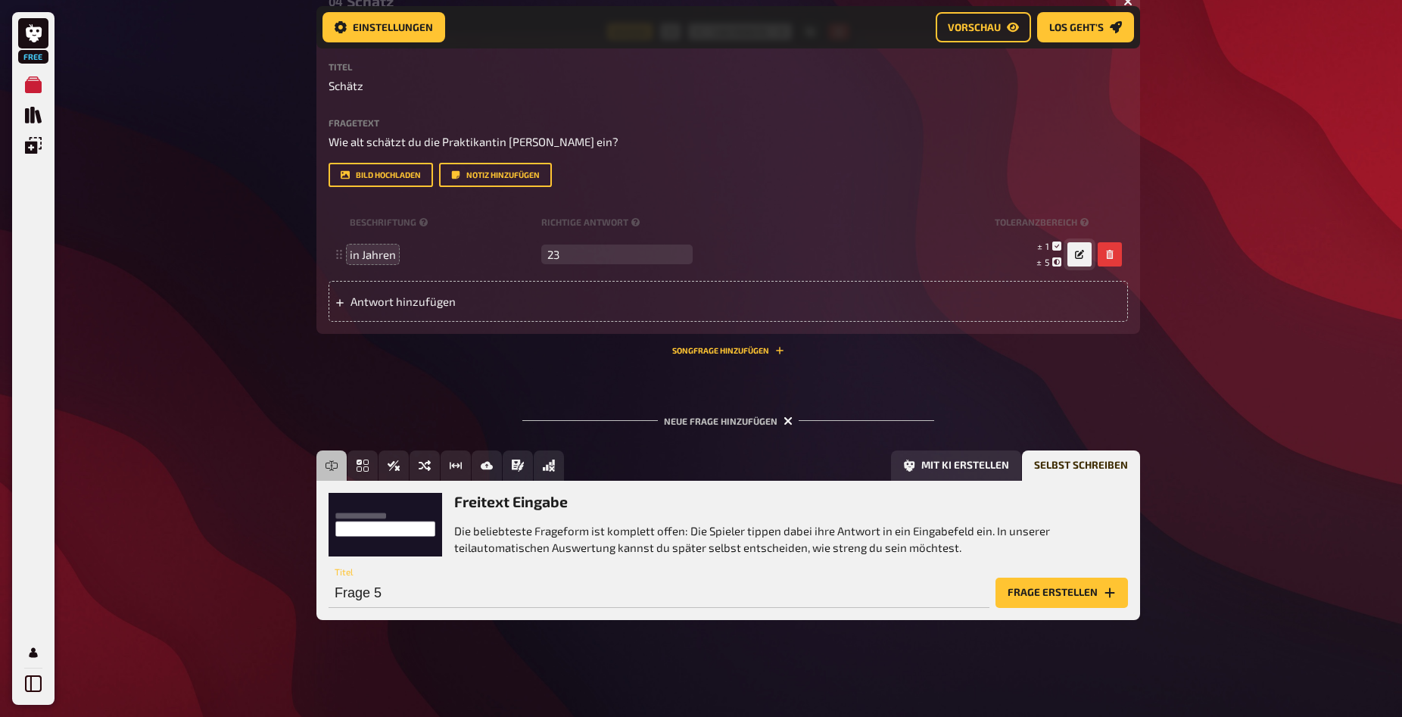
click at [784, 418] on icon "button" at bounding box center [788, 420] width 14 height 14
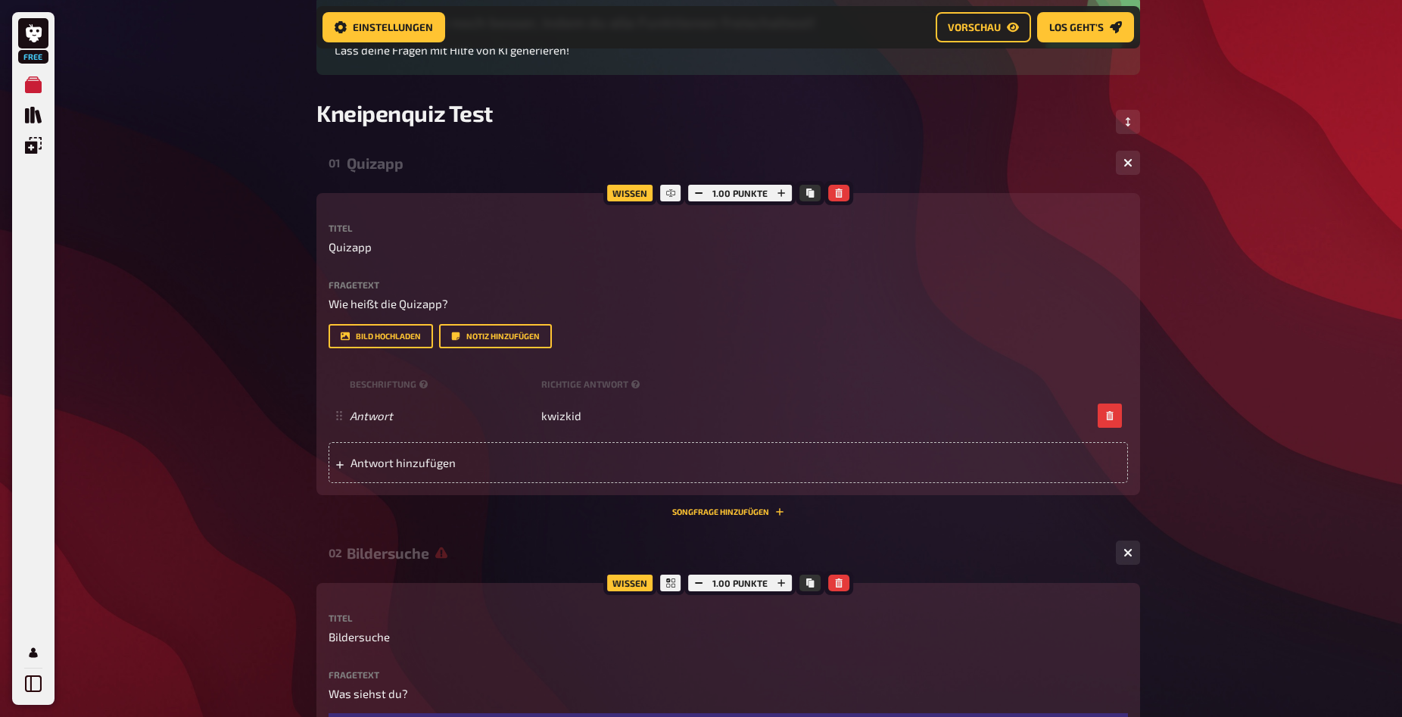
scroll to position [0, 0]
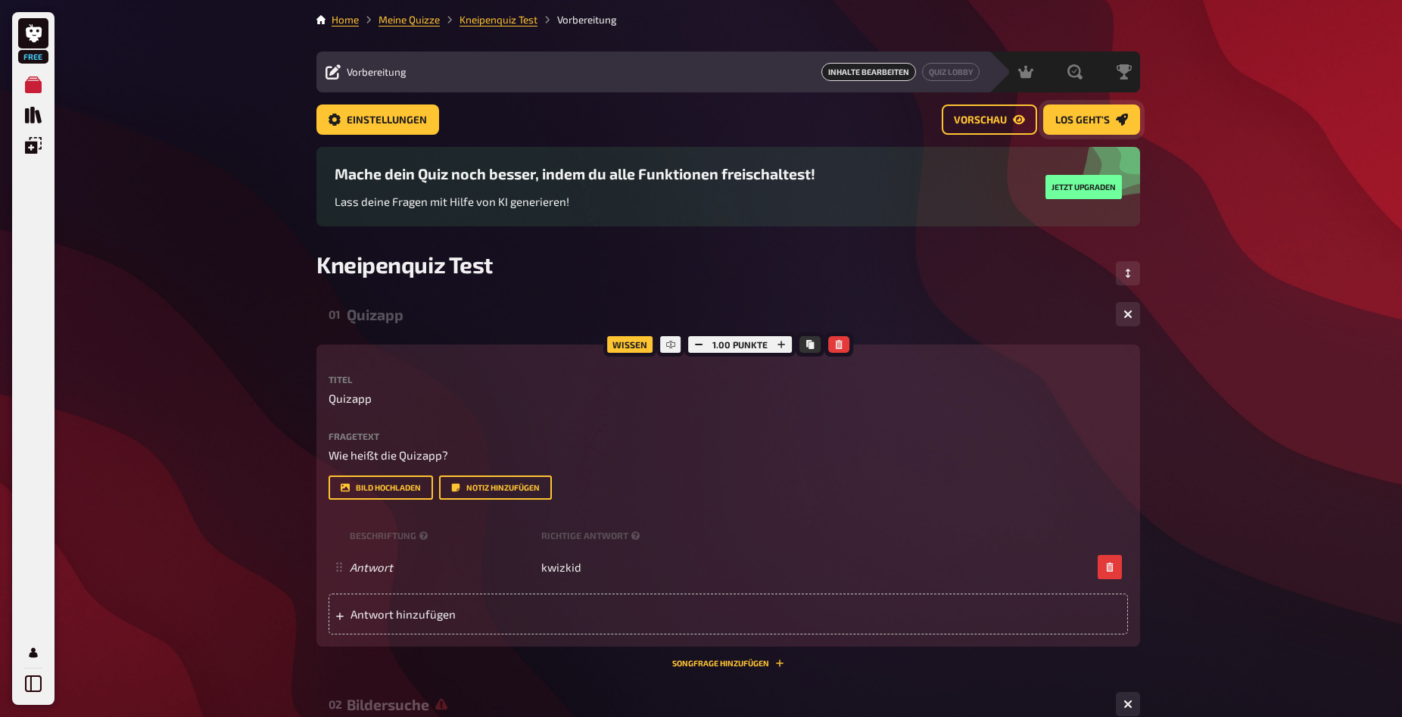
click at [1078, 117] on span "Los geht's" at bounding box center [1083, 120] width 55 height 11
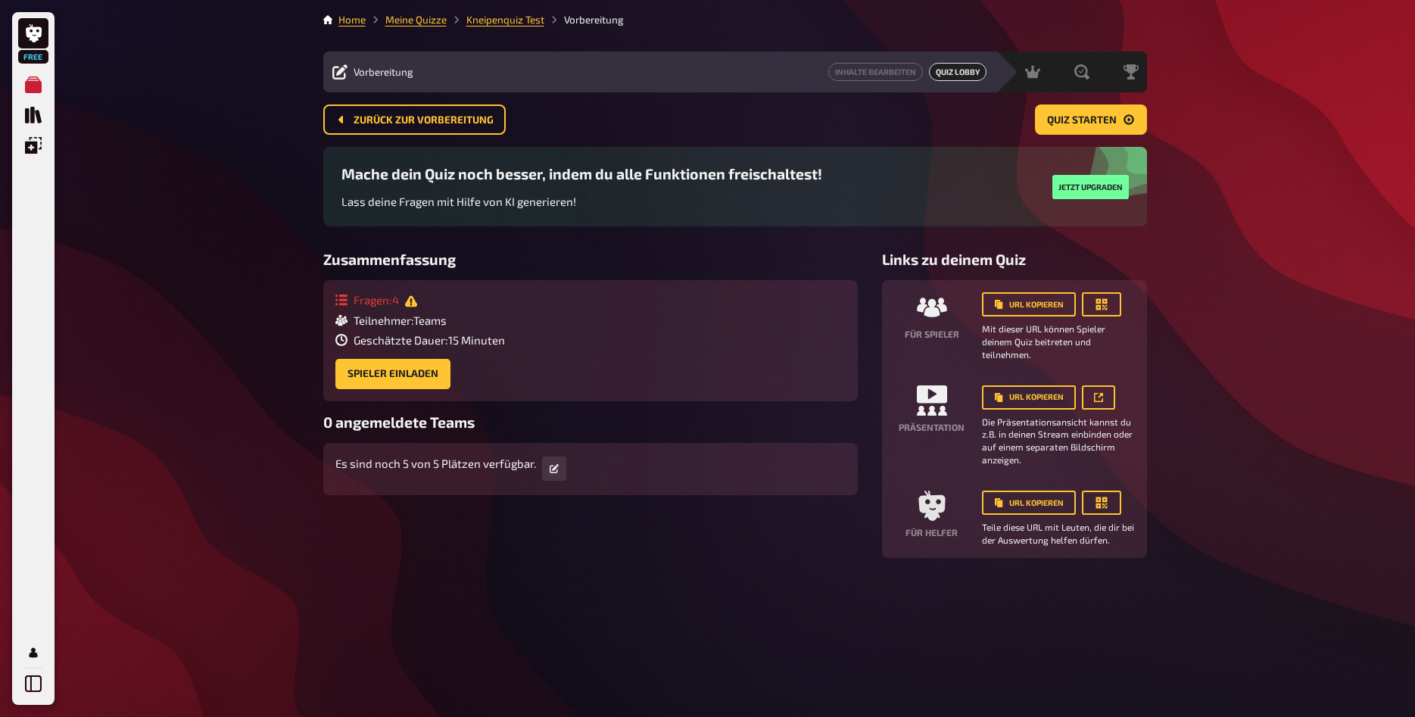
click at [397, 298] on div "Fragen : 4" at bounding box center [420, 299] width 170 height 14
click at [445, 122] on span "Zurück zur Vorbereitung" at bounding box center [424, 120] width 140 height 11
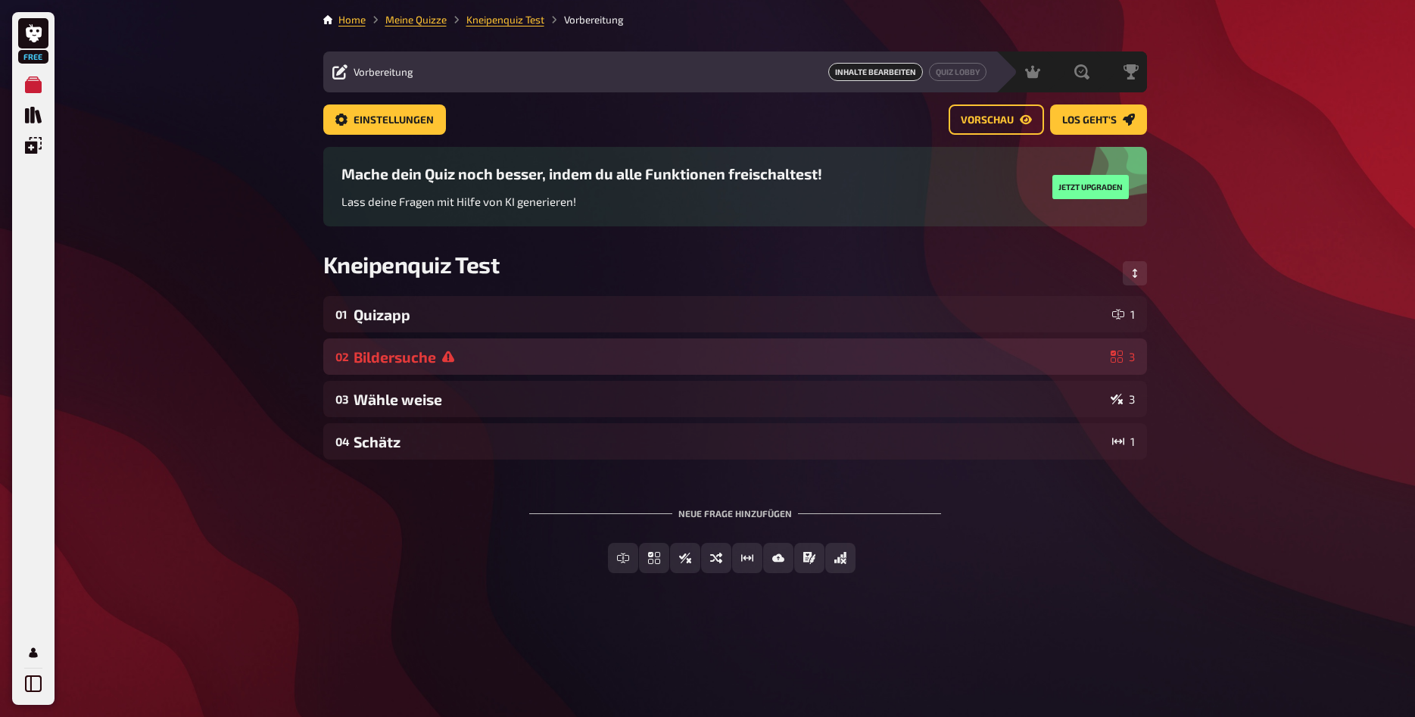
click at [503, 360] on div "Bildersuche" at bounding box center [729, 356] width 751 height 17
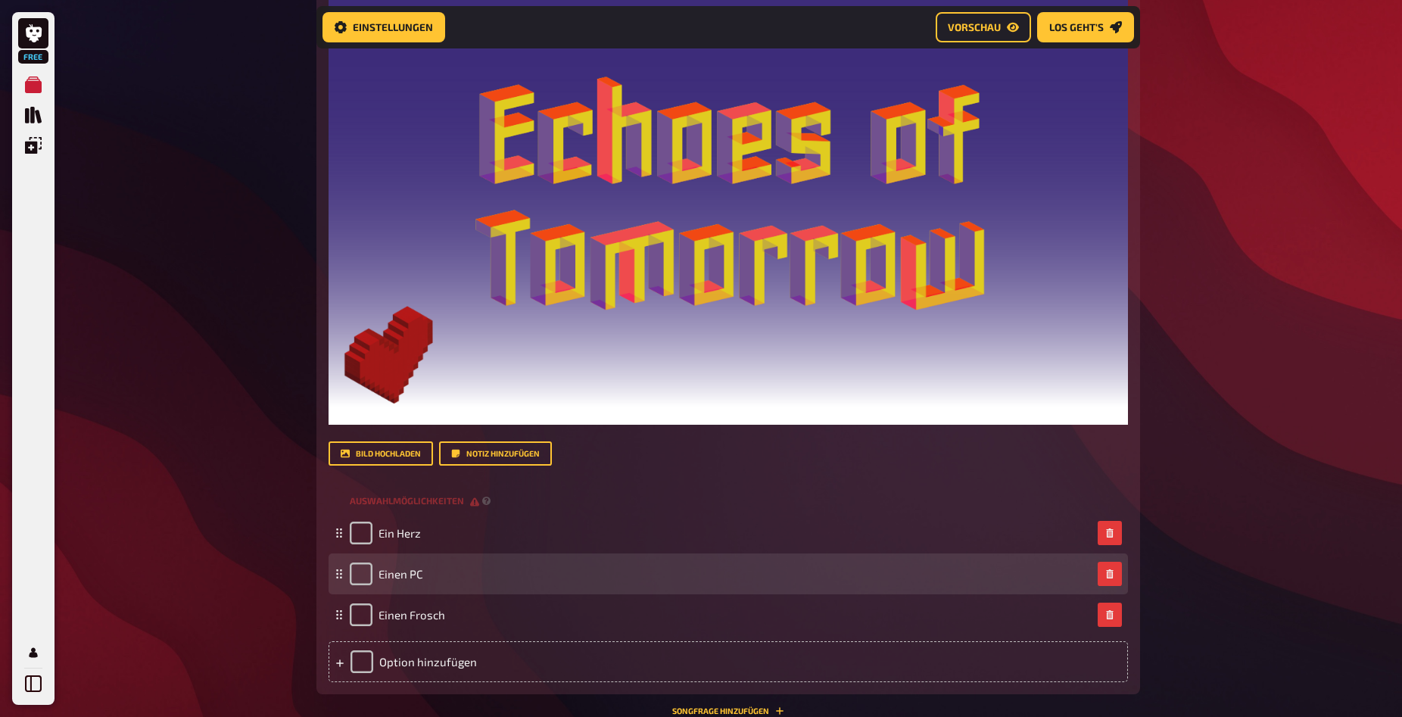
scroll to position [618, 0]
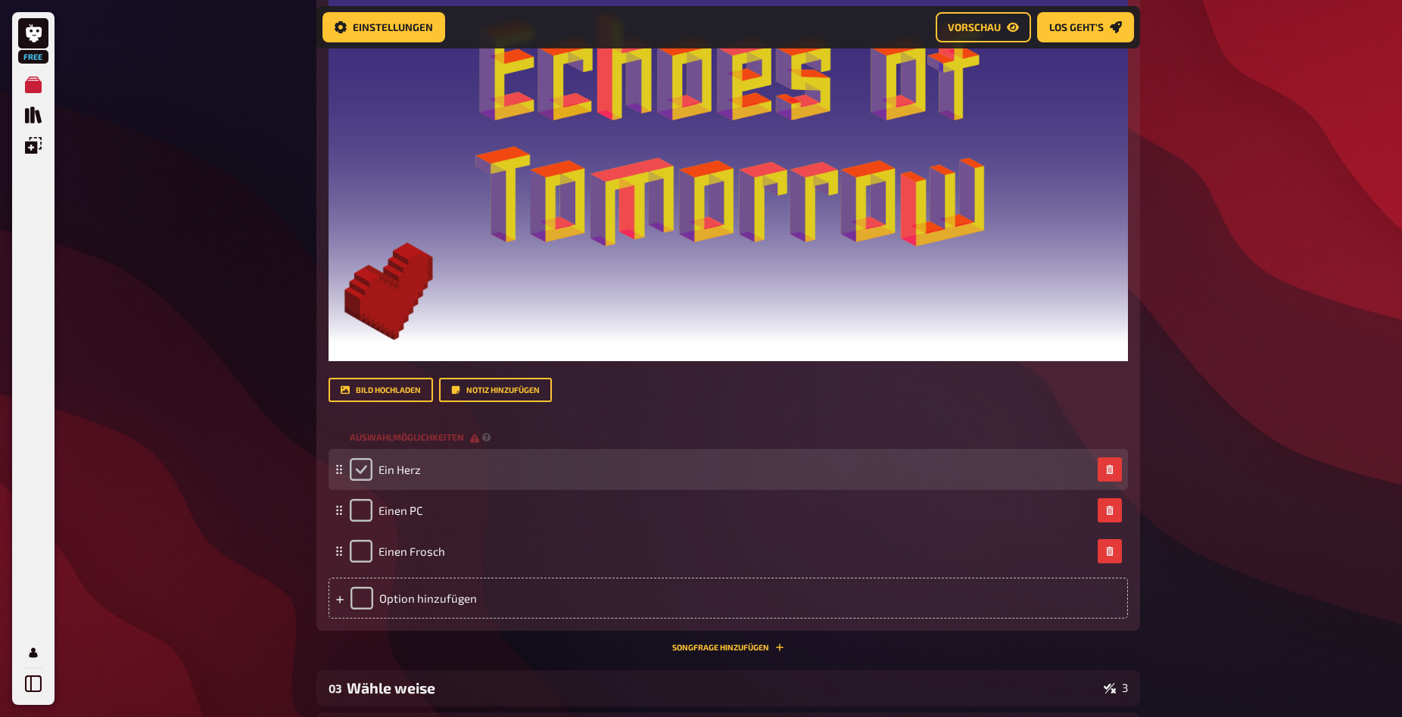
click at [363, 466] on input "checkbox" at bounding box center [361, 469] width 23 height 23
checkbox input "true"
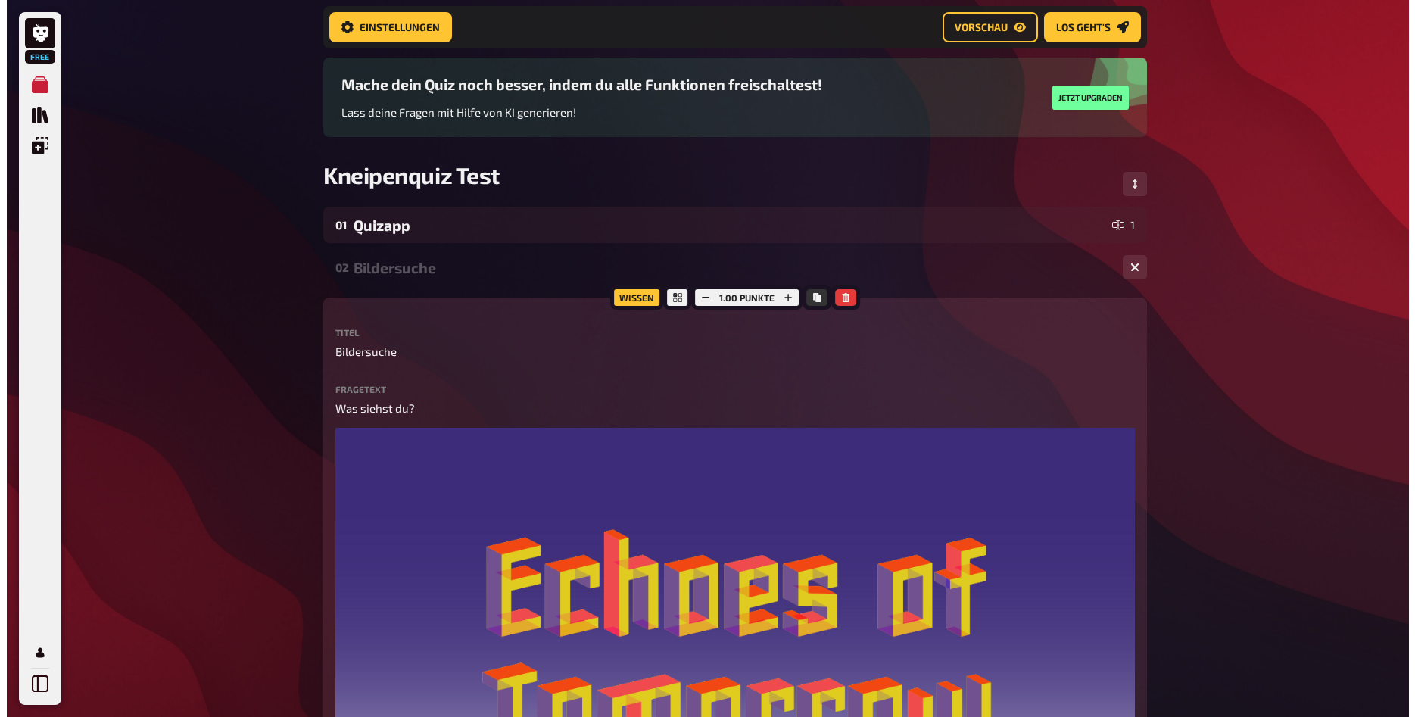
scroll to position [0, 0]
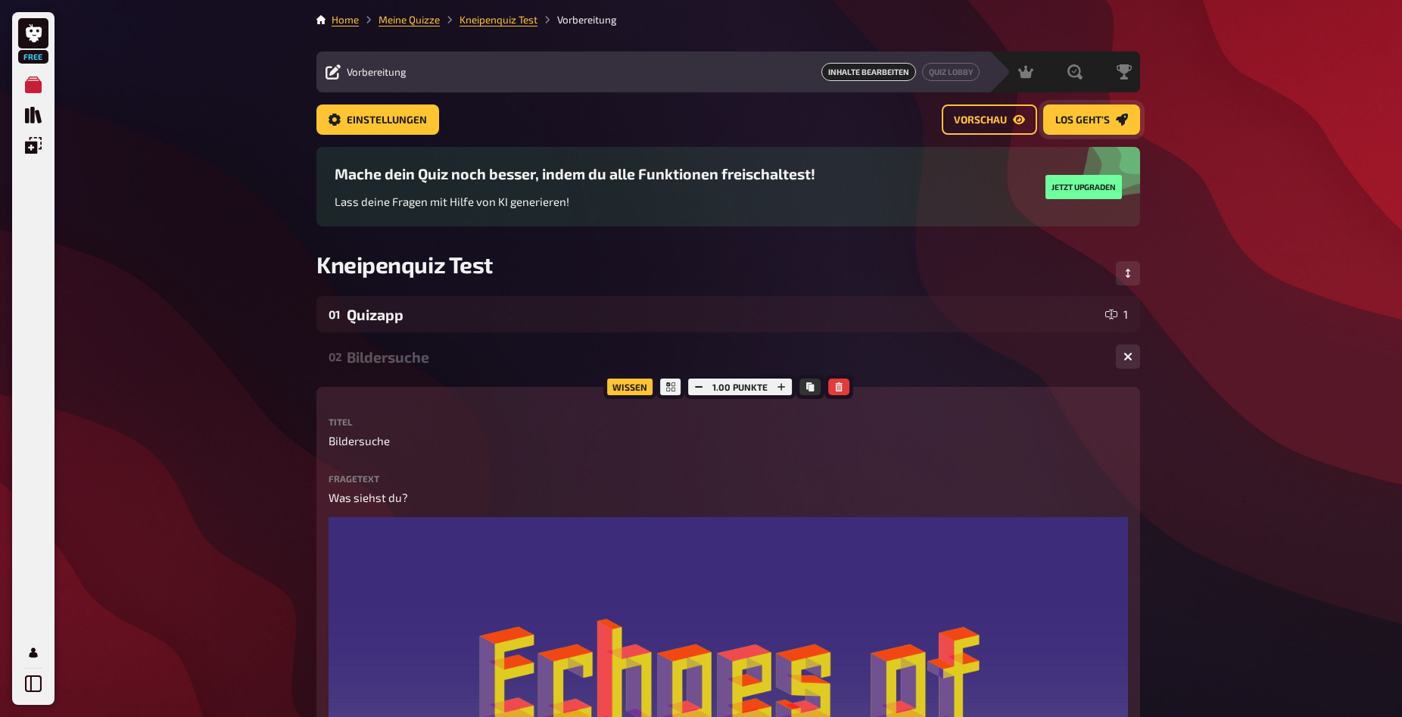
click at [1097, 117] on span "Los geht's" at bounding box center [1083, 120] width 55 height 11
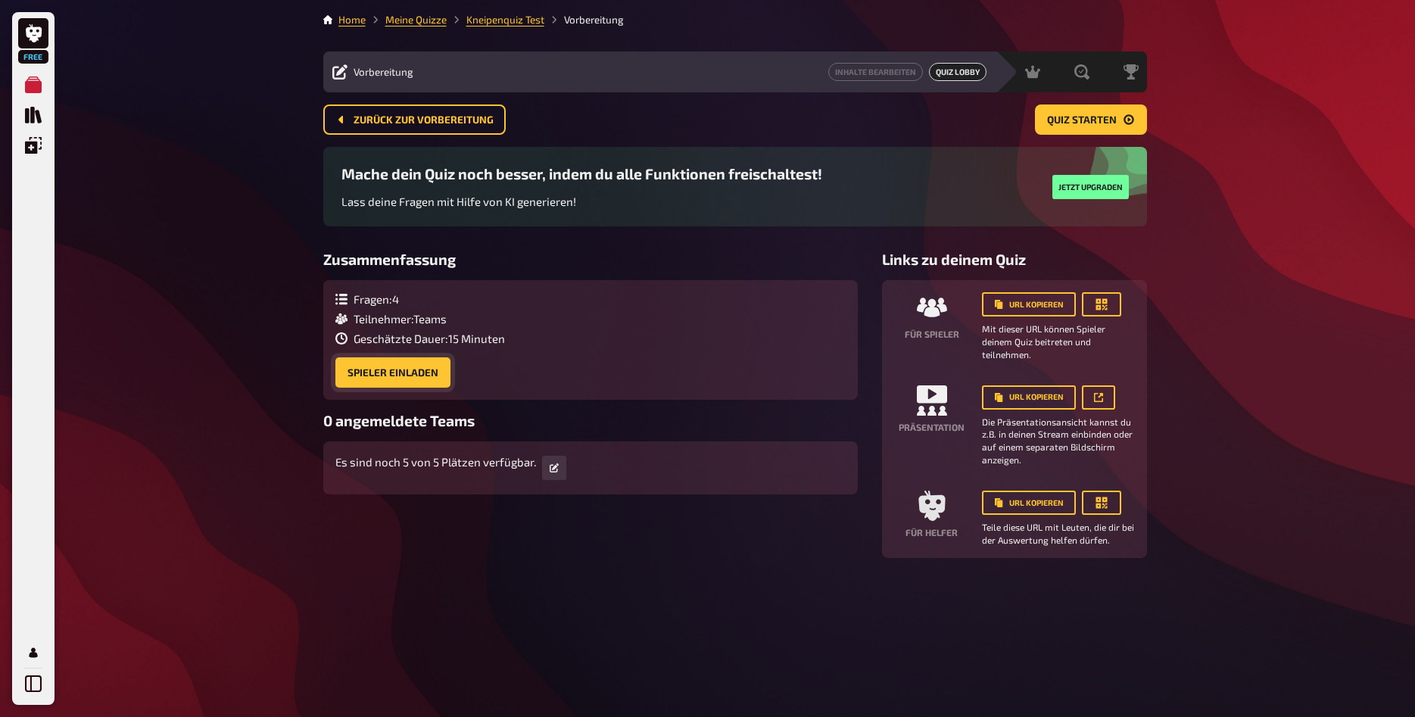
click at [431, 367] on button "Spieler einladen" at bounding box center [392, 372] width 115 height 30
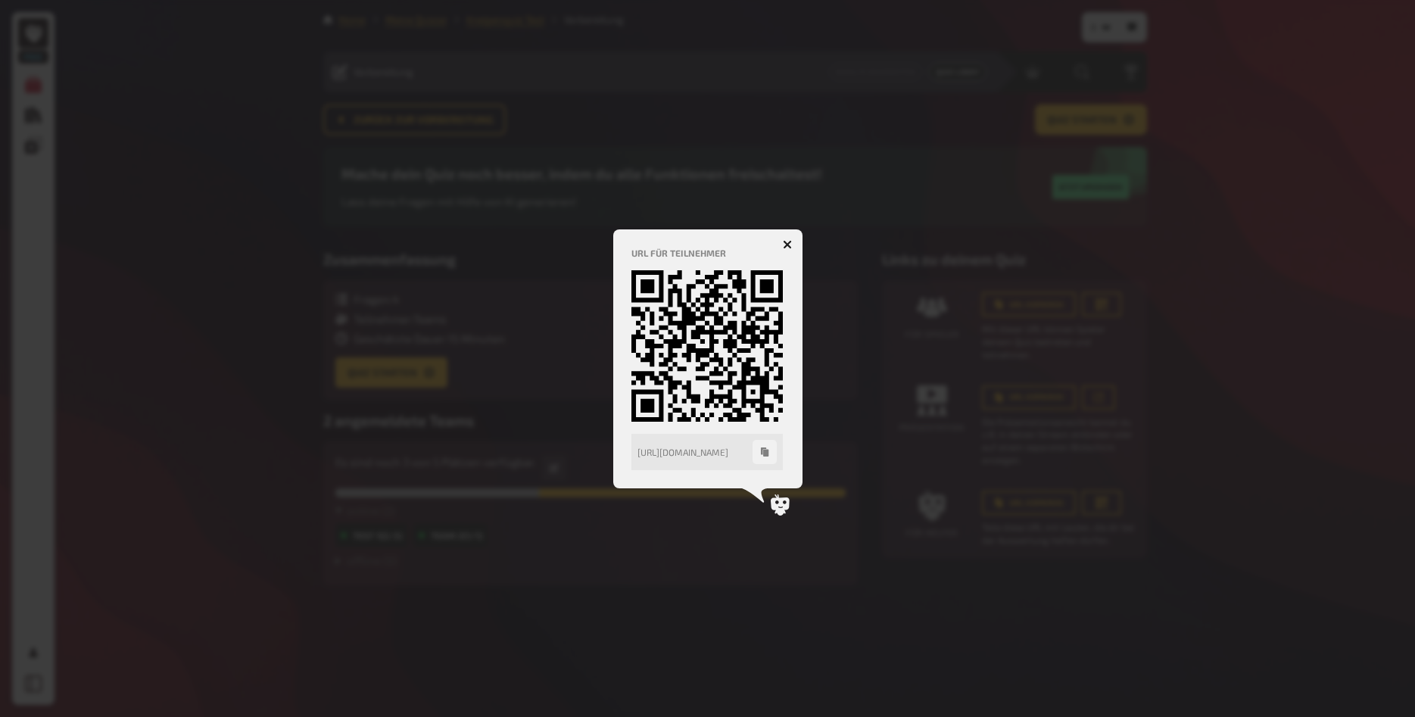
click at [788, 239] on button "button" at bounding box center [787, 244] width 24 height 24
